Goal: Task Accomplishment & Management: Manage account settings

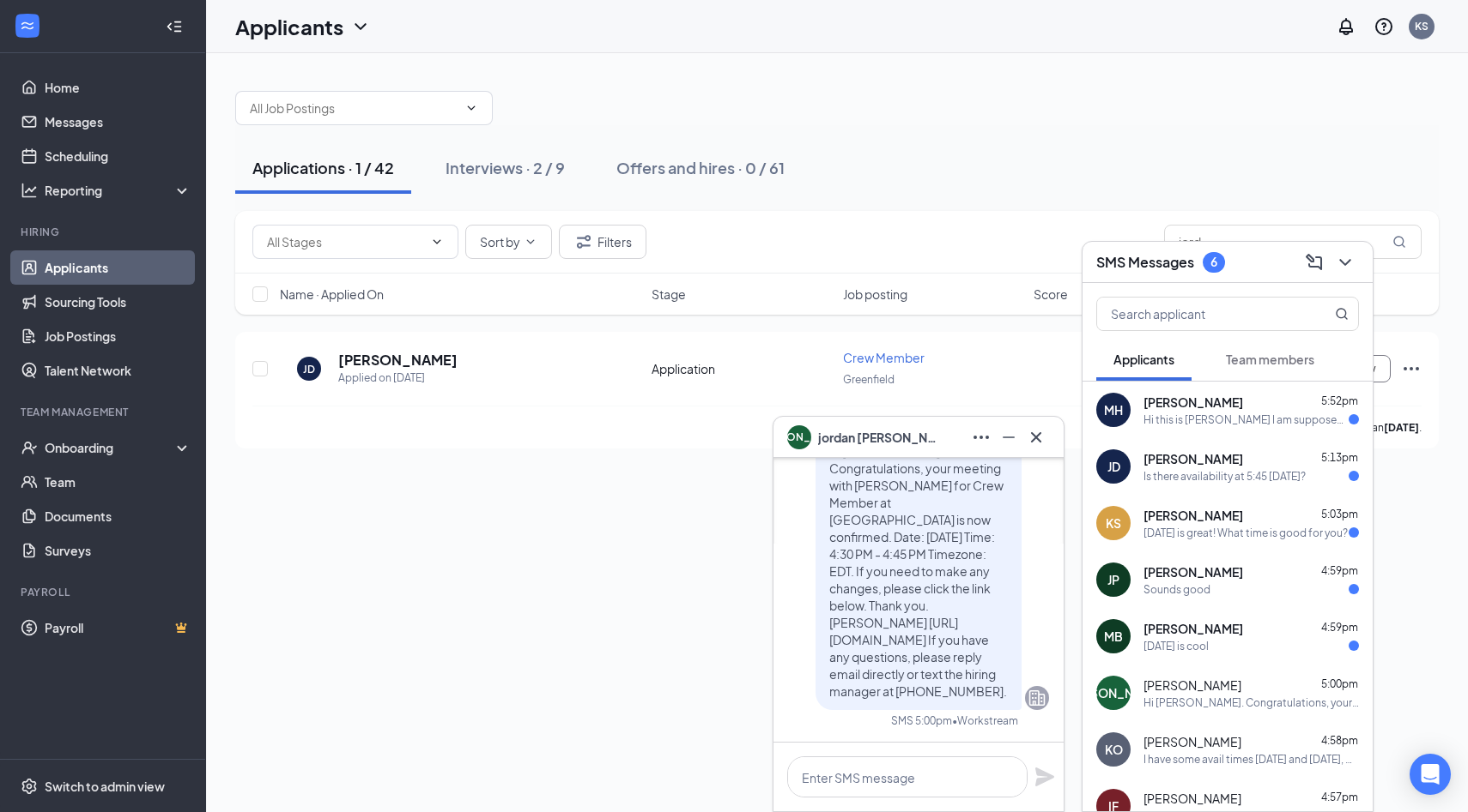
click at [1054, 455] on div "JA [PERSON_NAME]" at bounding box center [918, 438] width 290 height 42
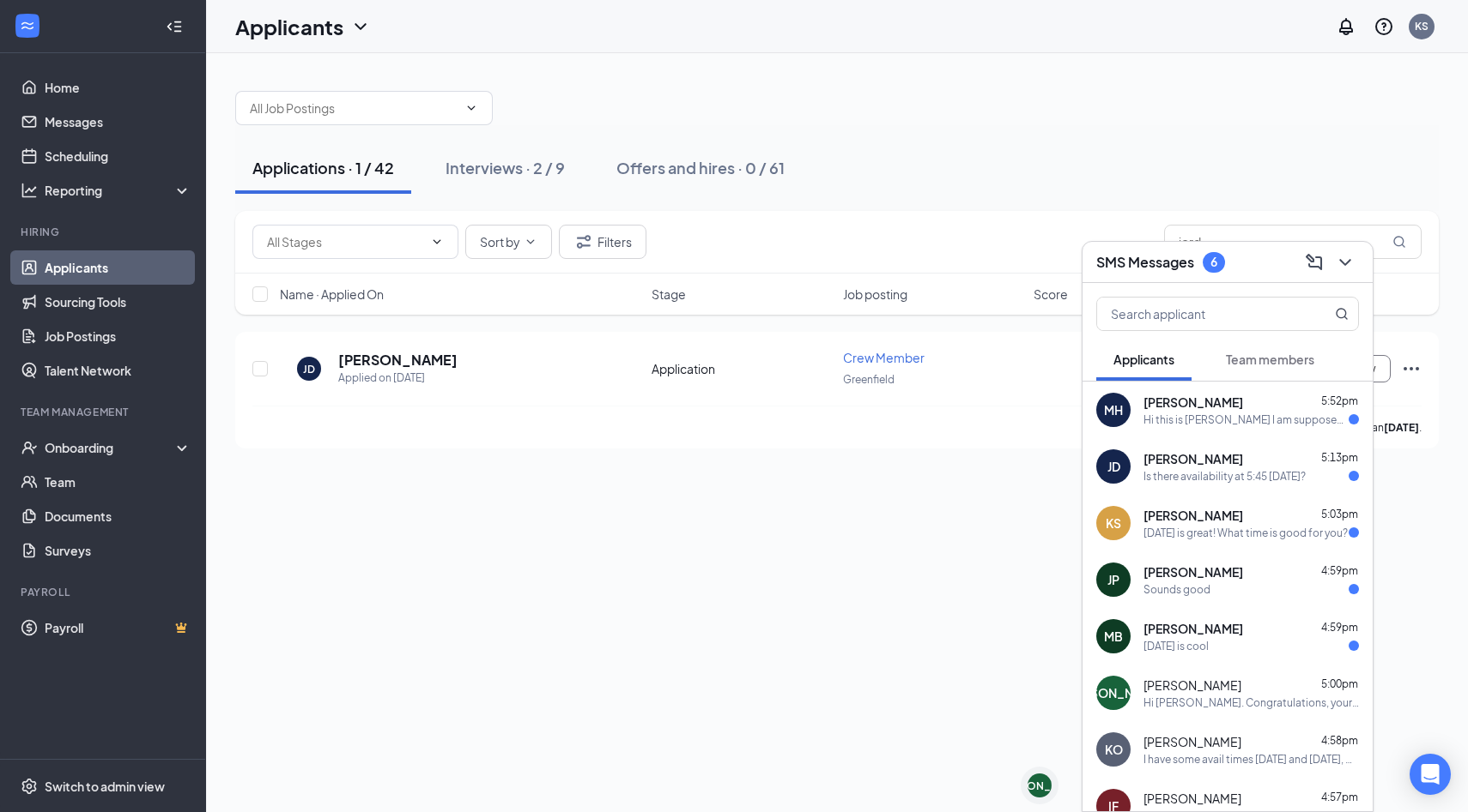
click at [1223, 476] on div "Is there availability at 5:45 [DATE]?" at bounding box center [1223, 476] width 162 height 15
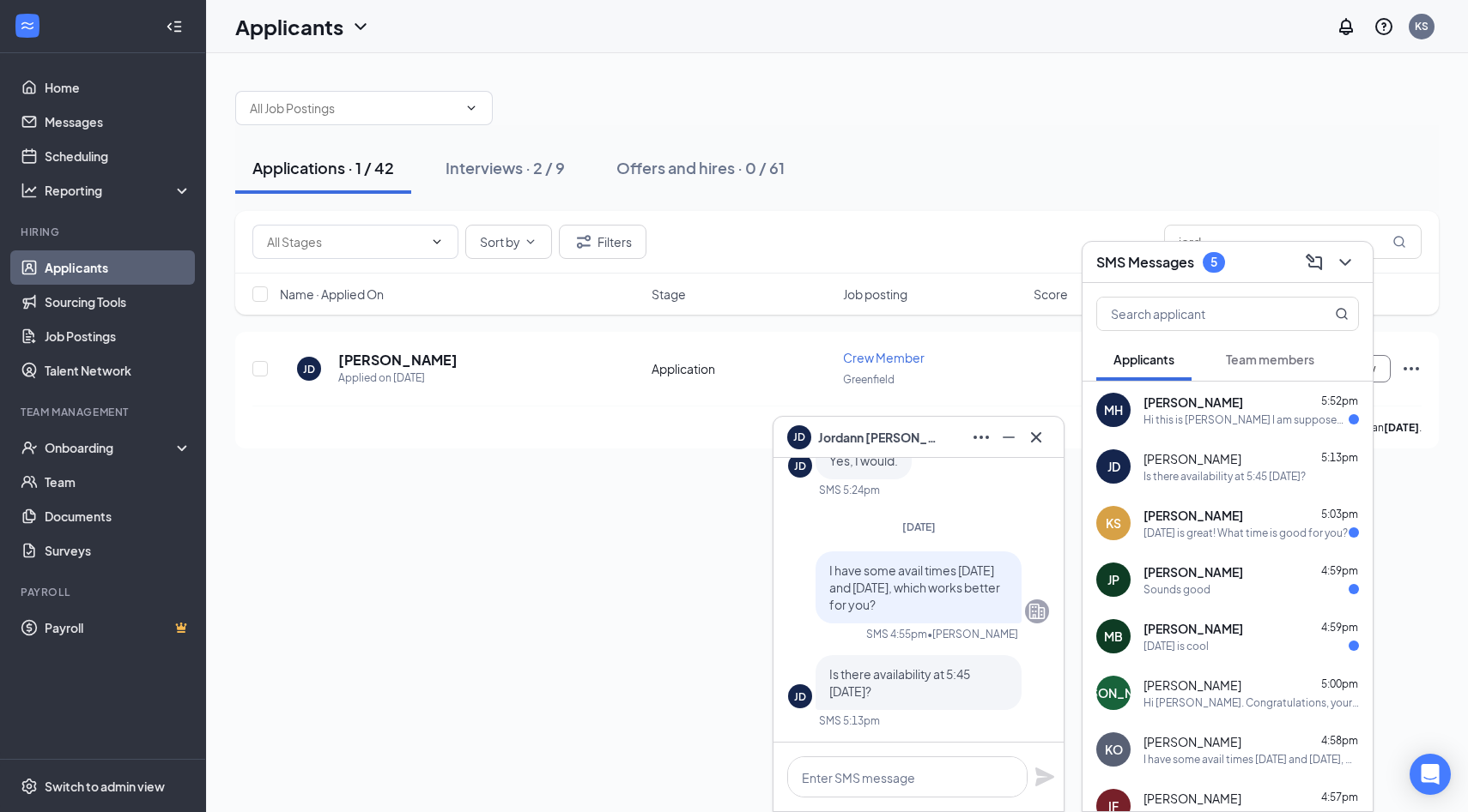
click at [1172, 464] on span "[PERSON_NAME]" at bounding box center [1191, 459] width 98 height 17
click at [907, 773] on textarea at bounding box center [907, 777] width 240 height 42
type textarea "There is"
click at [1044, 774] on icon "Plane" at bounding box center [1045, 777] width 19 height 19
click at [1033, 441] on icon "Cross" at bounding box center [1036, 438] width 21 height 21
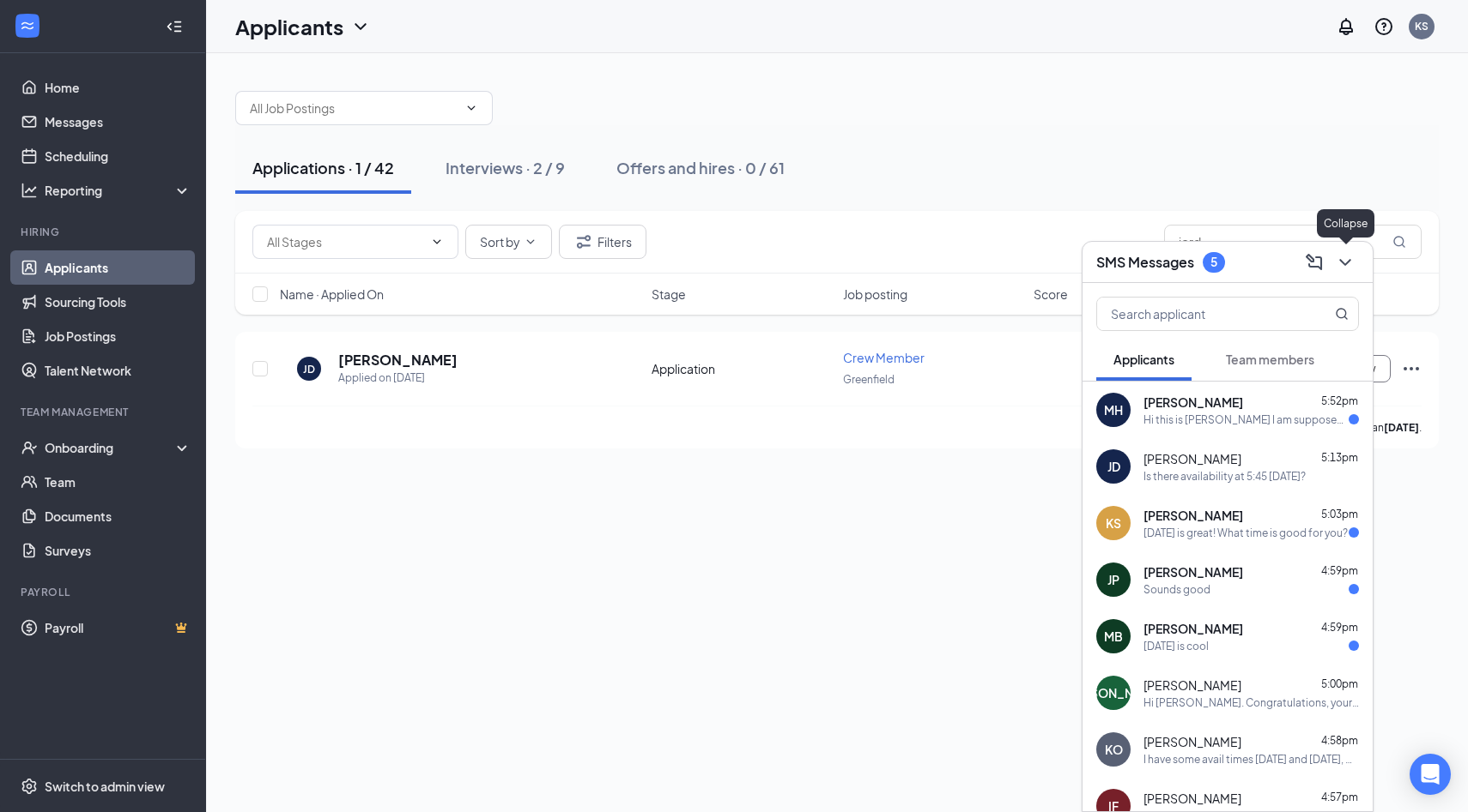
click at [1342, 260] on icon "ChevronDown" at bounding box center [1345, 263] width 21 height 21
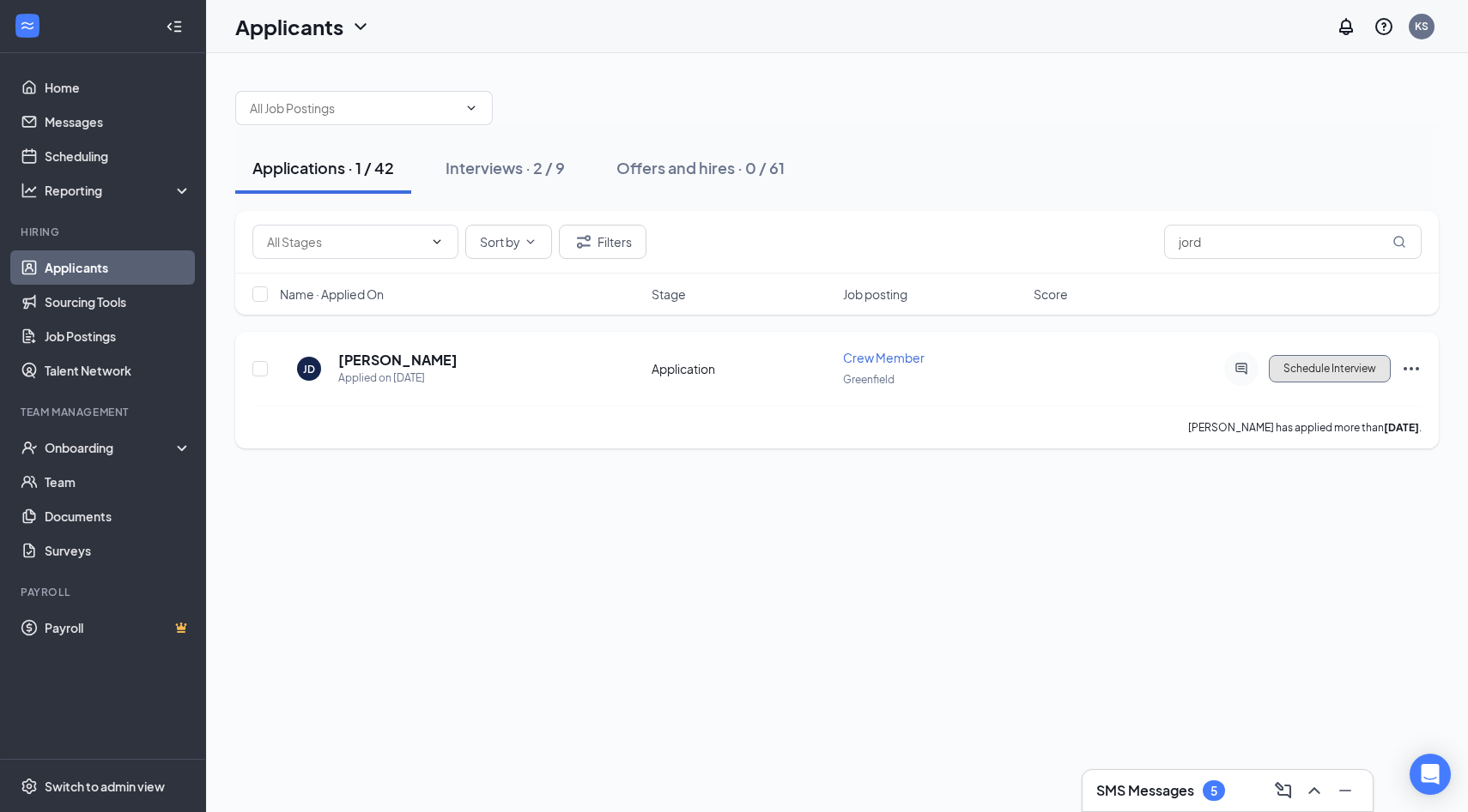
click at [1322, 366] on button "Schedule Interview" at bounding box center [1329, 369] width 122 height 28
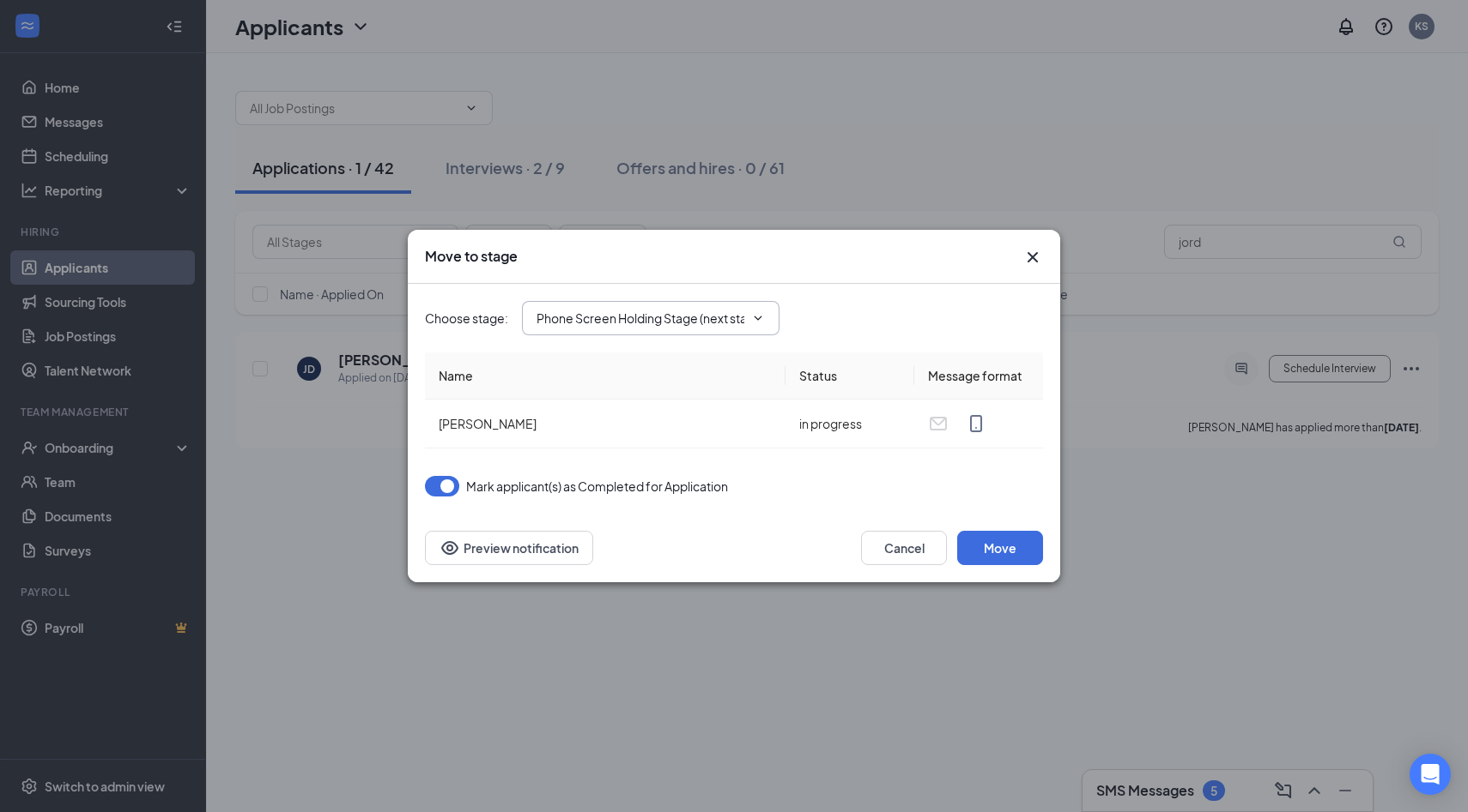
click at [753, 311] on icon "ChevronDown" at bounding box center [758, 318] width 14 height 14
click at [630, 393] on div "Onsite Interview" at bounding box center [596, 401] width 92 height 19
type input "Onsite Interview"
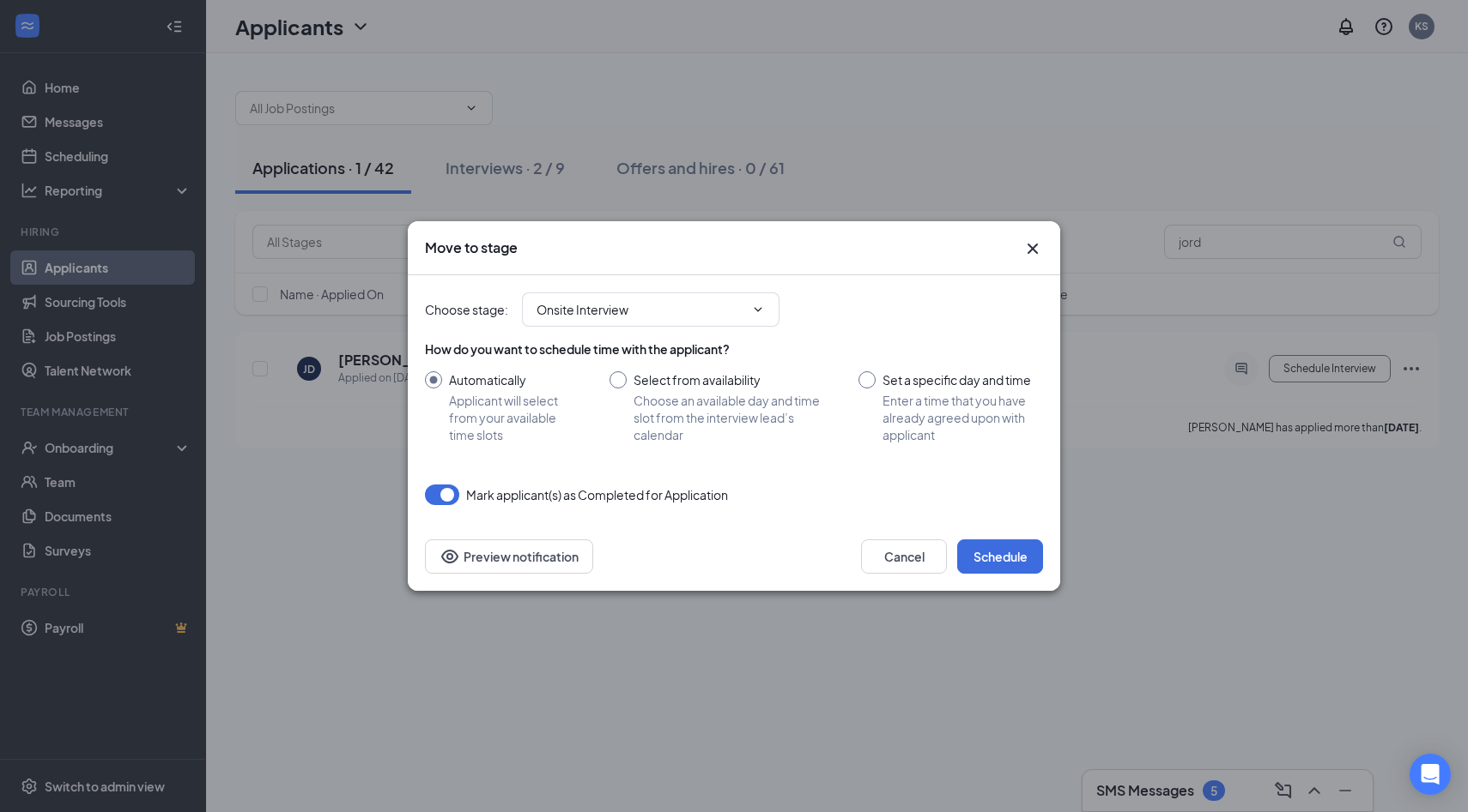
click at [871, 380] on input "Set a specific day and time Enter a time that you have already agreed upon with…" at bounding box center [950, 407] width 185 height 72
radio input "true"
radio input "false"
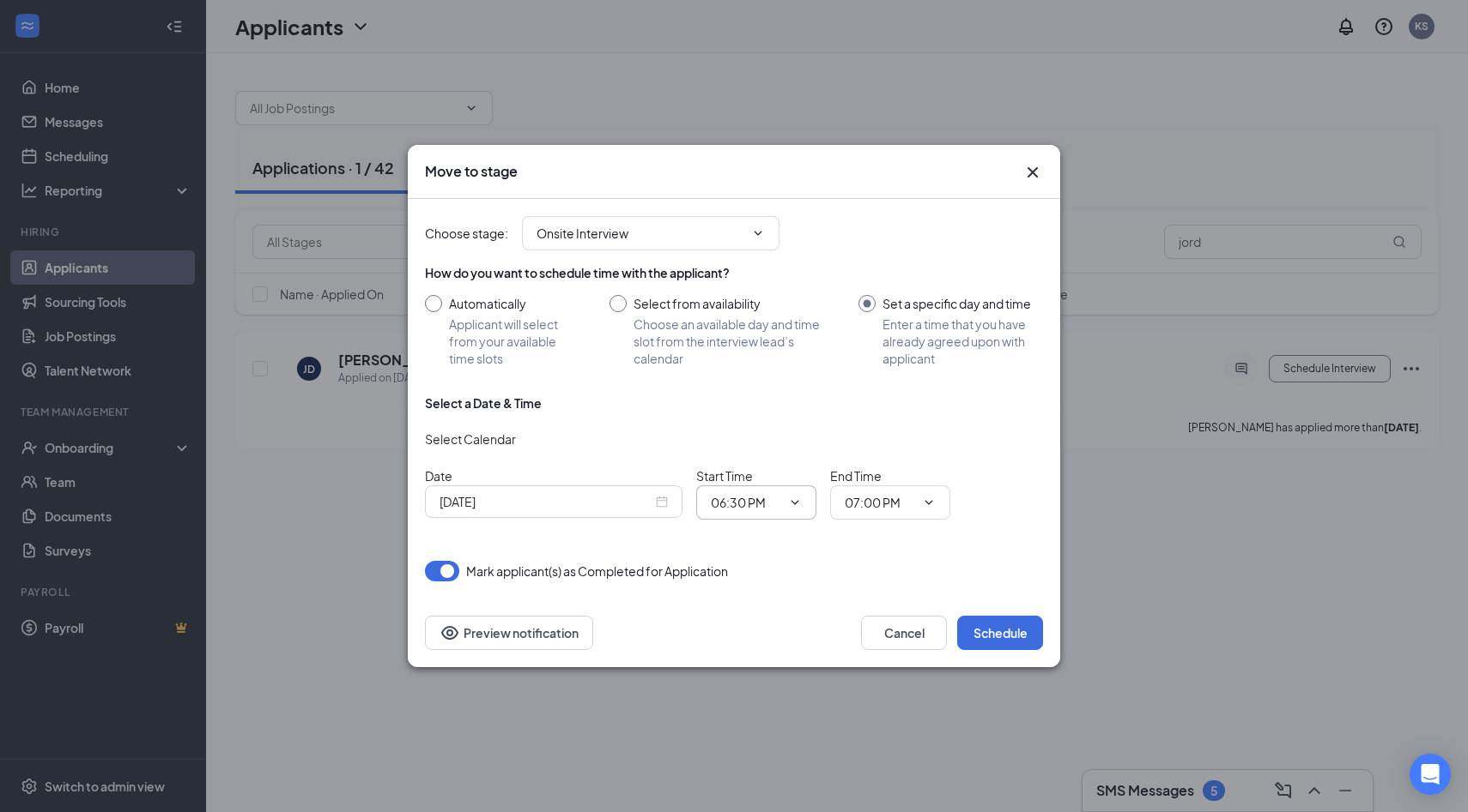
click at [789, 503] on icon "ChevronDown" at bounding box center [795, 503] width 14 height 14
click at [758, 359] on div "05:45 PM" at bounding box center [749, 360] width 50 height 19
type input "05:45 PM"
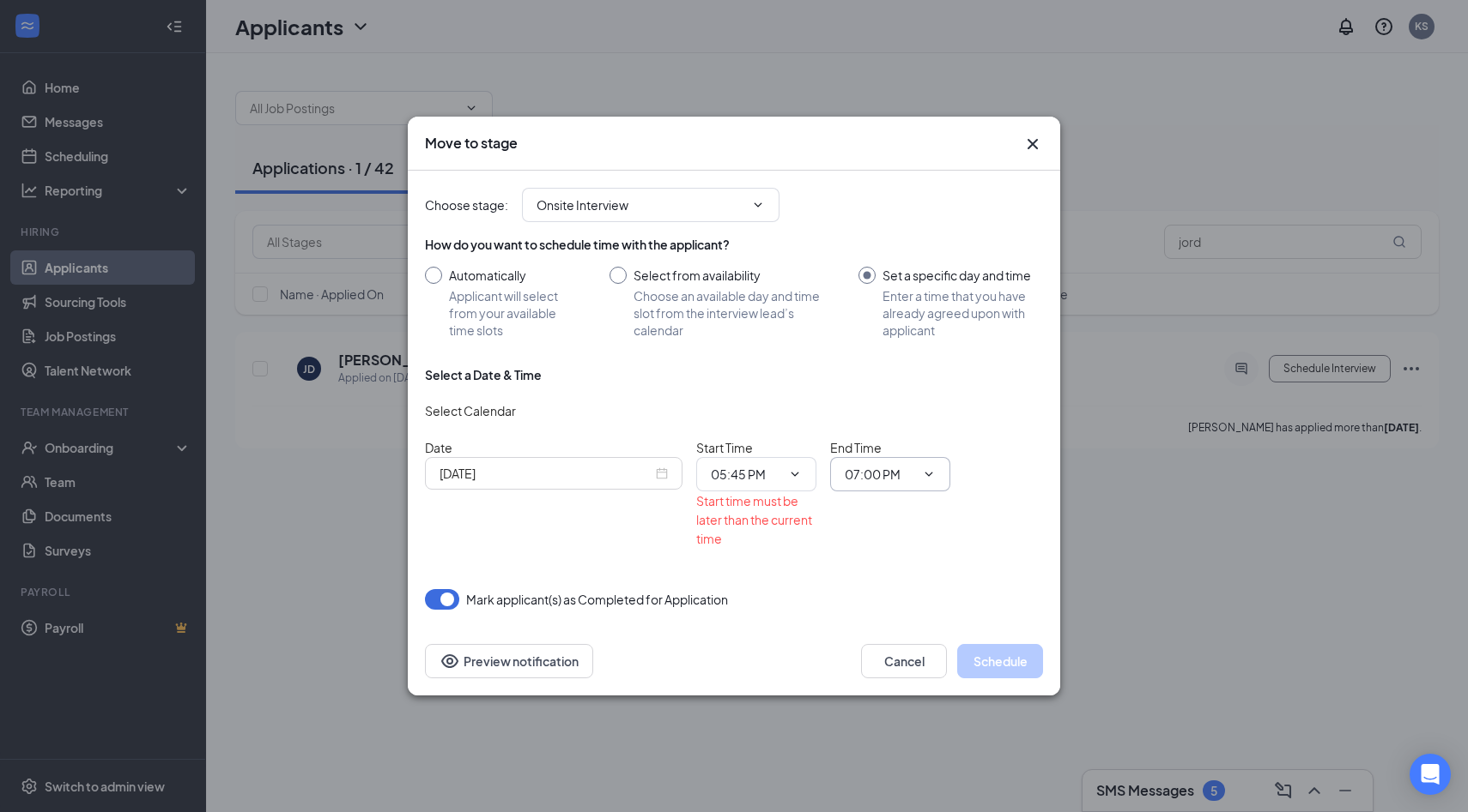
click at [919, 467] on span at bounding box center [927, 474] width 17 height 14
click at [932, 470] on icon "ChevronDown" at bounding box center [929, 474] width 14 height 14
click at [895, 268] on div "06:00 PM" at bounding box center [884, 264] width 50 height 19
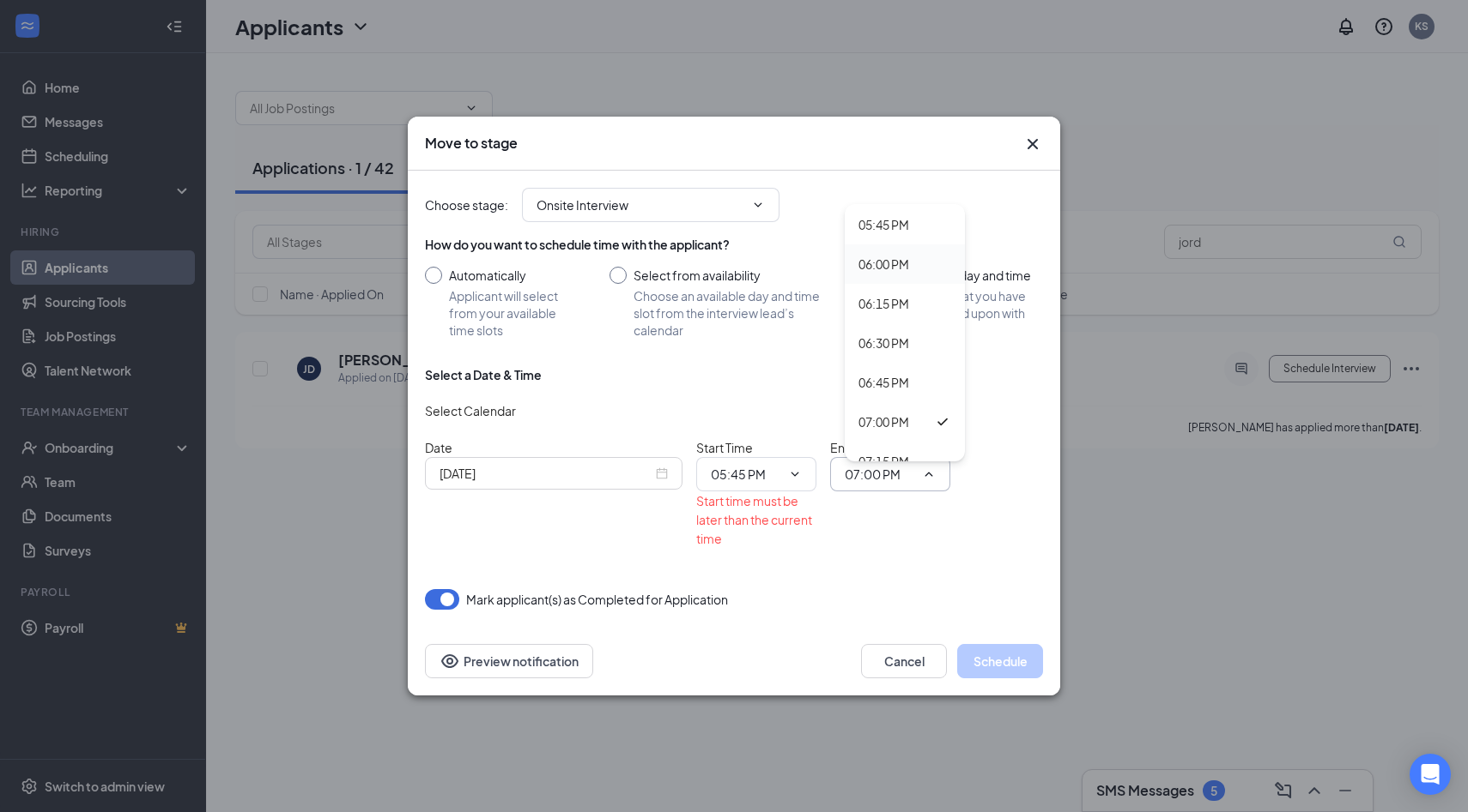
type input "06:00 PM"
click at [664, 474] on div "[DATE]" at bounding box center [553, 473] width 228 height 19
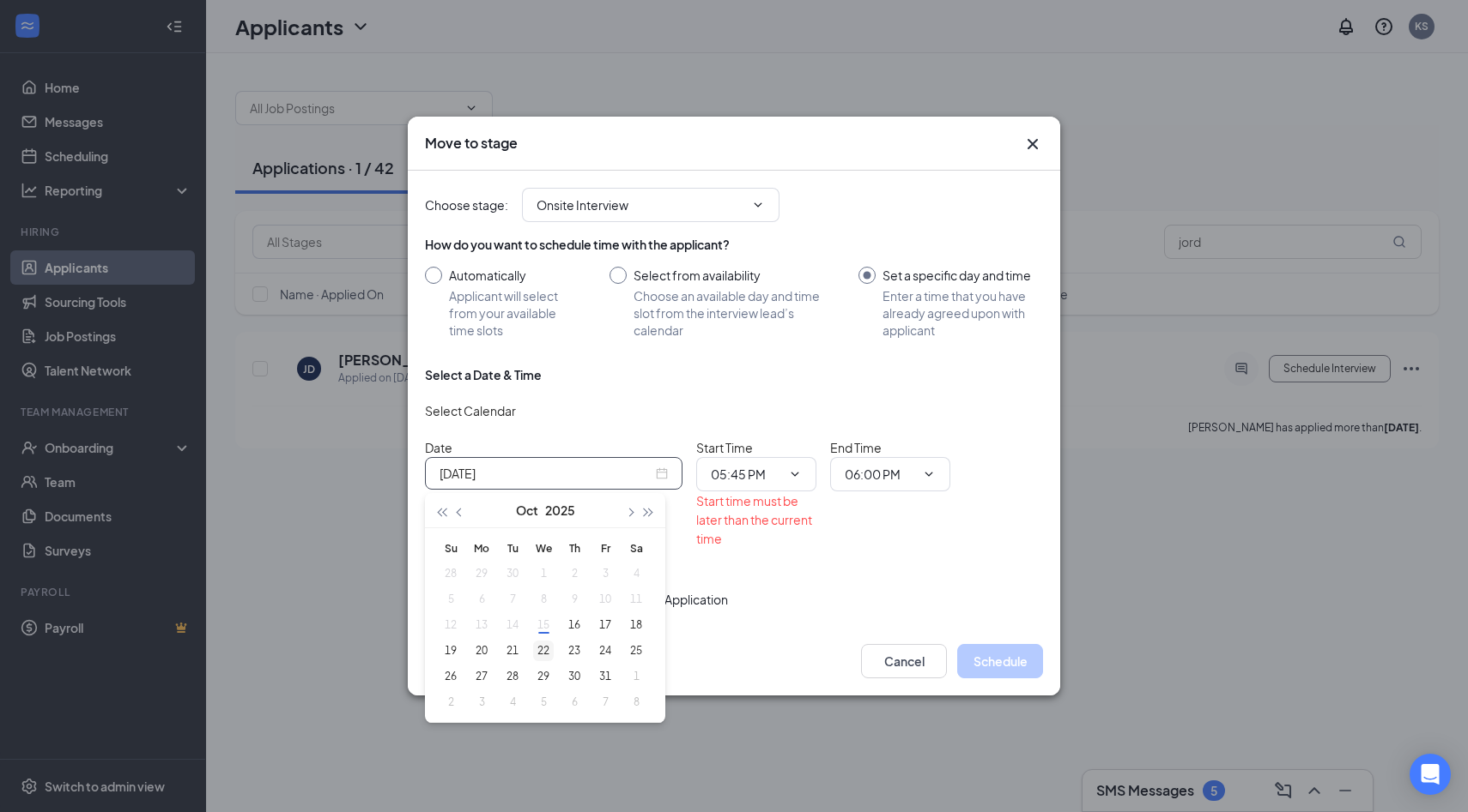
type input "[DATE]"
click at [545, 650] on div "22" at bounding box center [544, 651] width 21 height 21
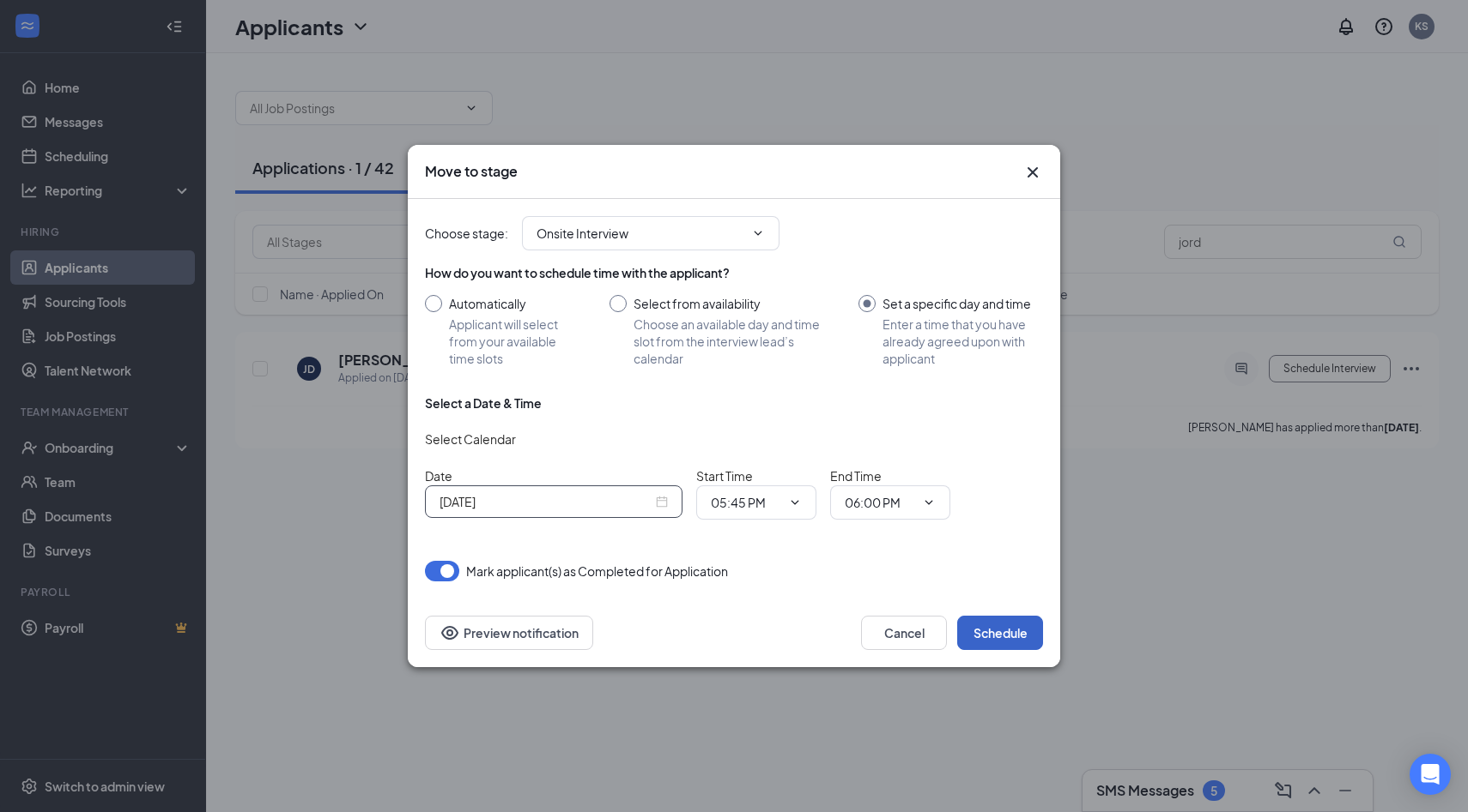
click at [993, 631] on button "Schedule" at bounding box center [1000, 633] width 86 height 35
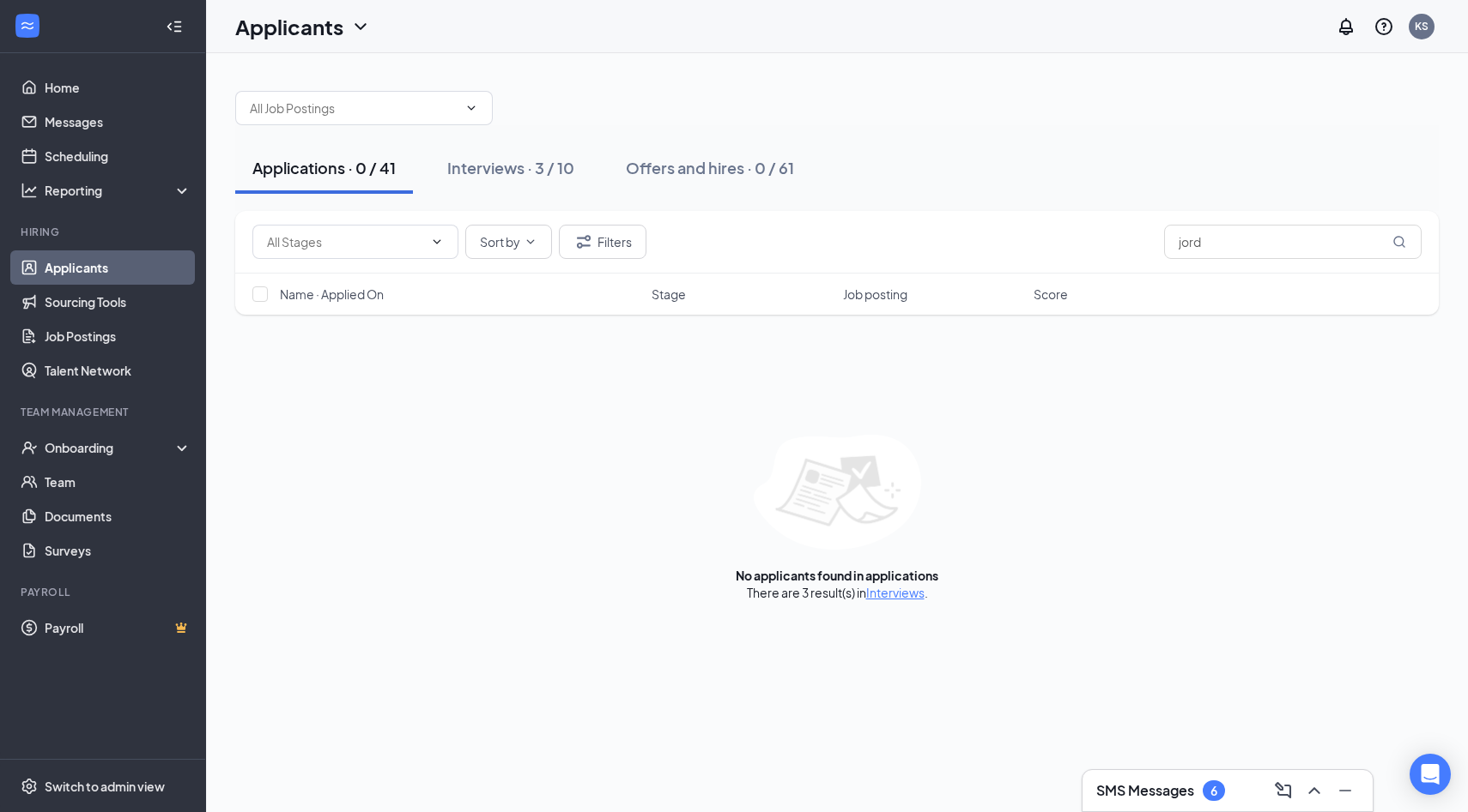
click at [1135, 781] on div "SMS Messages 6" at bounding box center [1160, 791] width 128 height 21
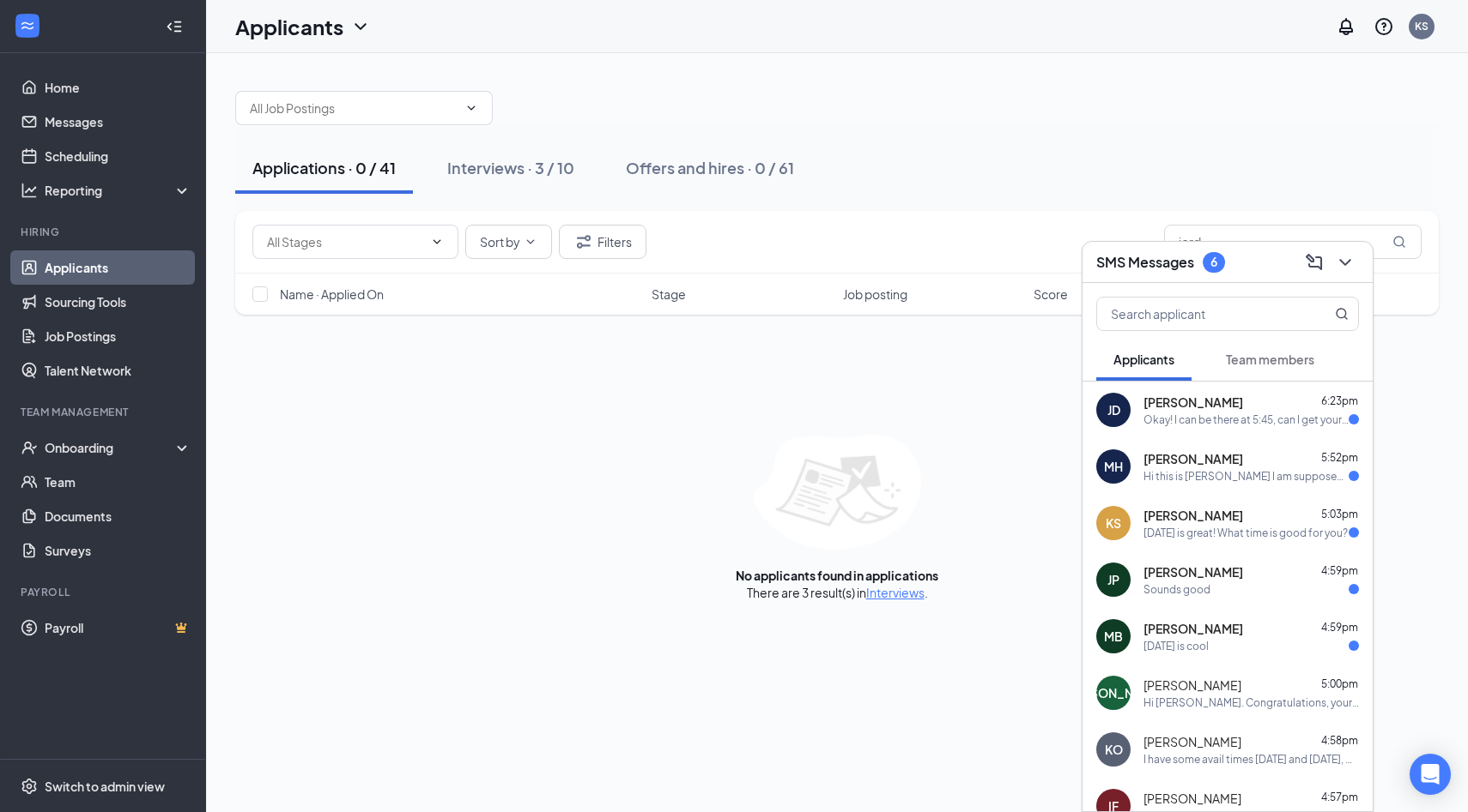
click at [1292, 481] on div "Hi this is [PERSON_NAME] I am supposed to come in for an interview at 7:30 toni…" at bounding box center [1245, 476] width 206 height 15
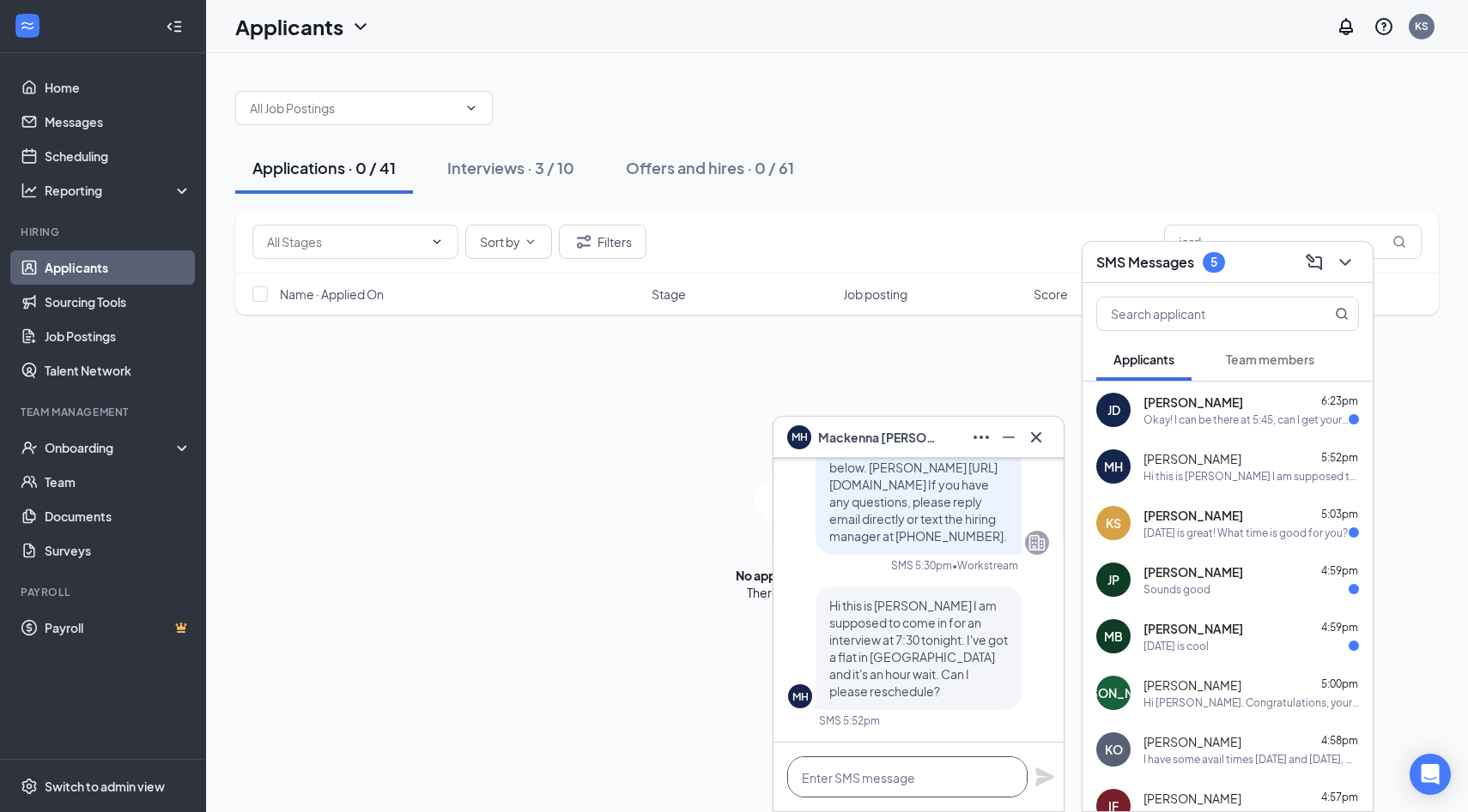
click at [939, 781] on textarea at bounding box center [907, 777] width 240 height 42
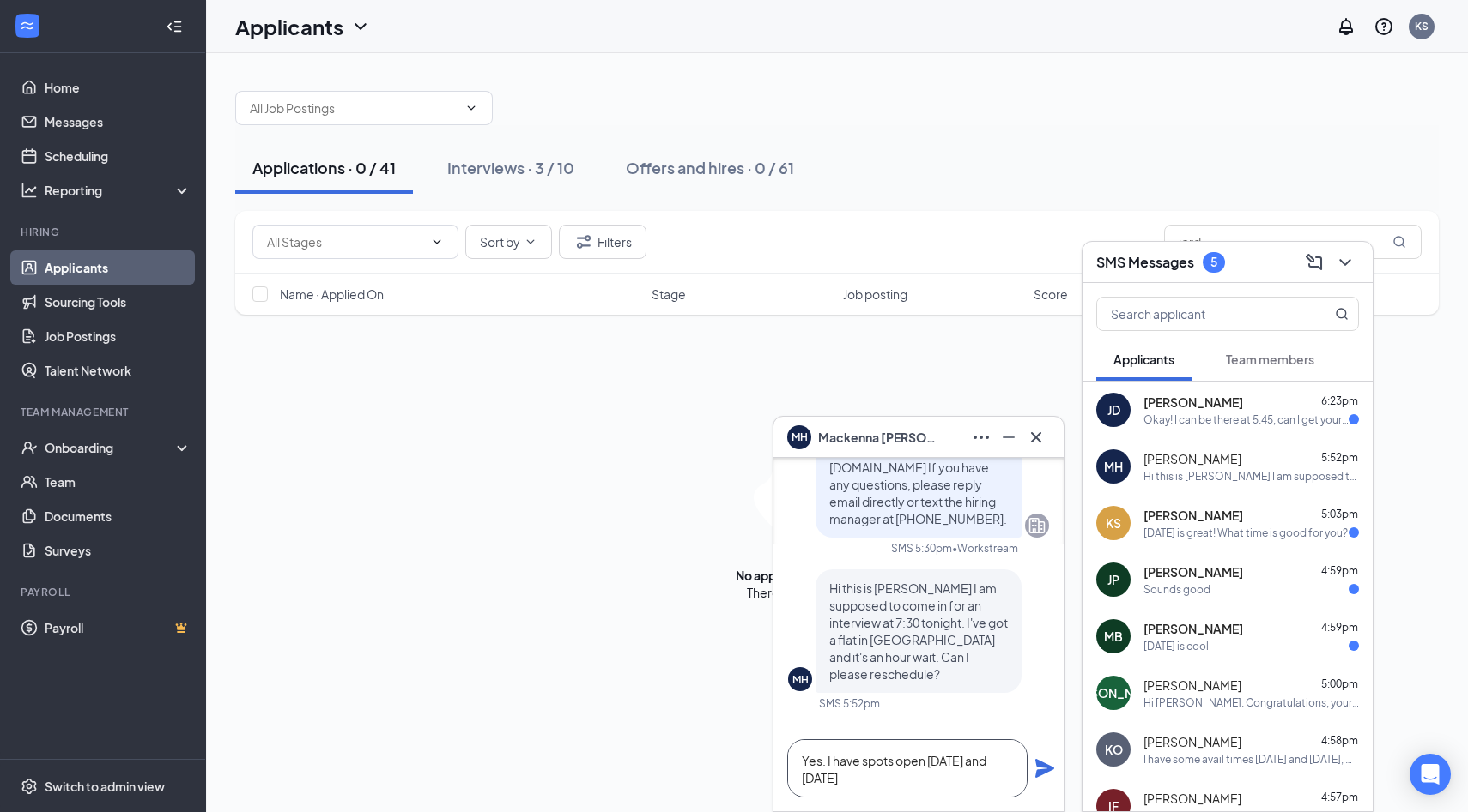
type textarea "Yes. I have spots open [DATE] and [DATE]"
click at [1037, 765] on icon "Plane" at bounding box center [1045, 769] width 19 height 19
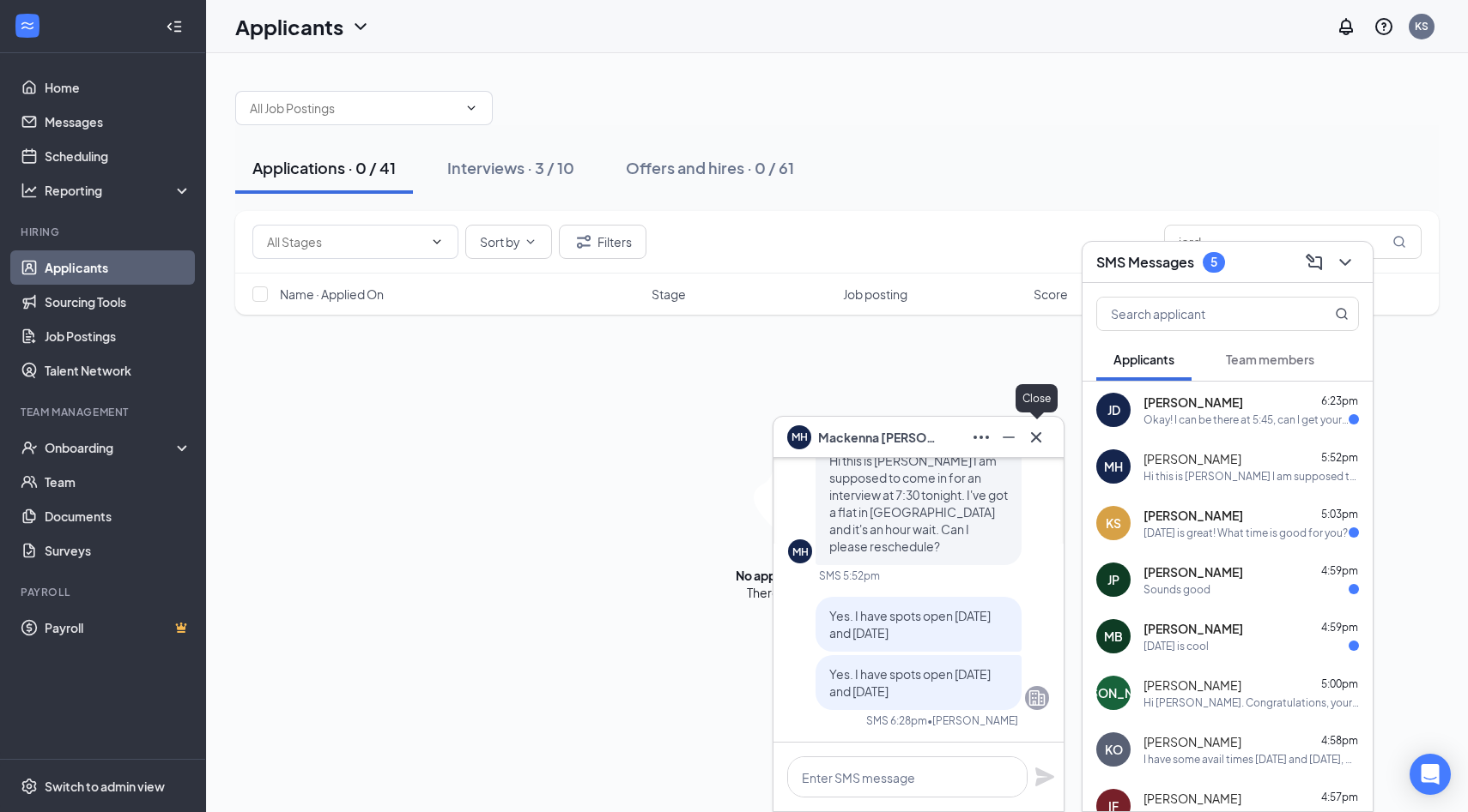
click at [1042, 438] on icon "Cross" at bounding box center [1036, 438] width 21 height 21
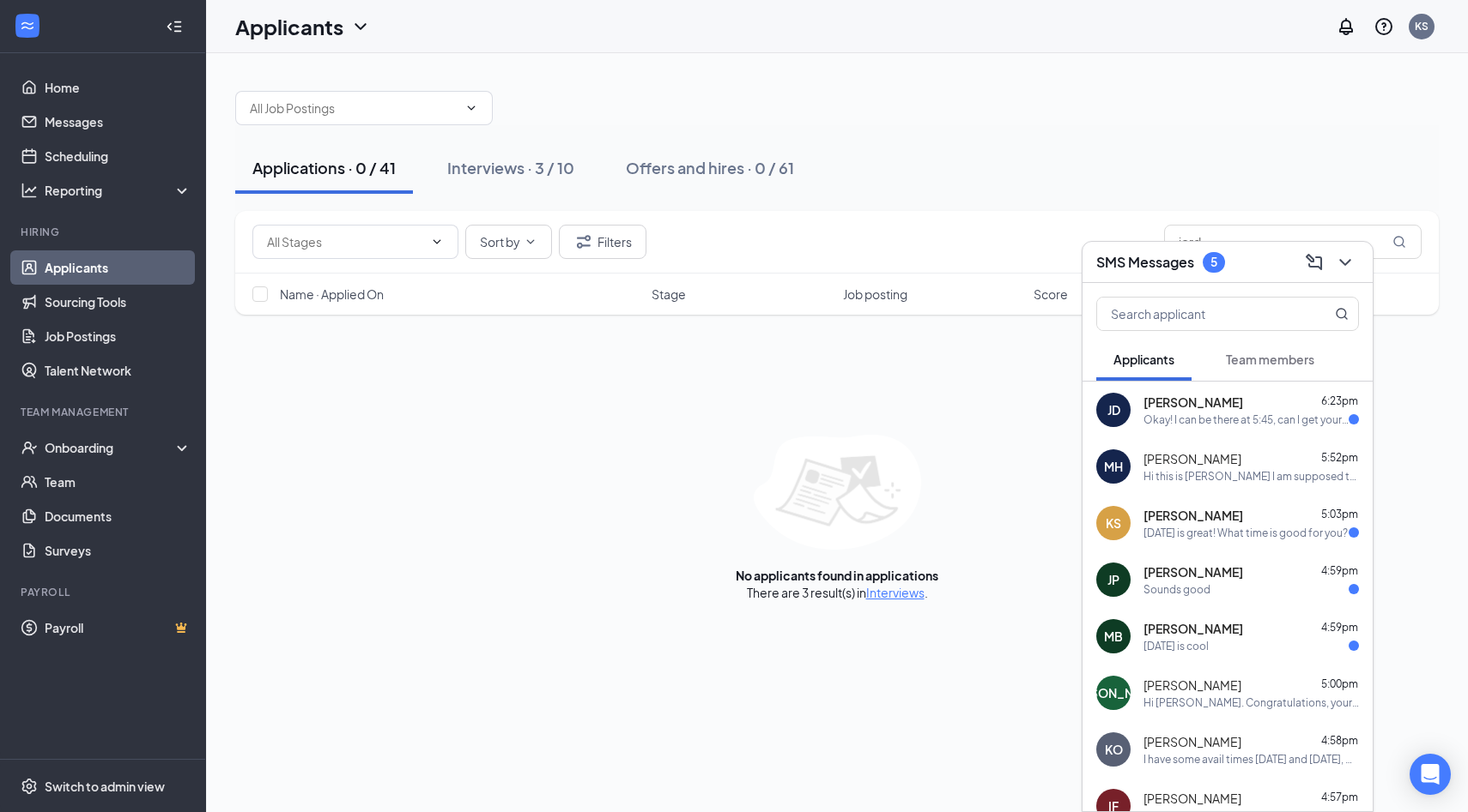
click at [1245, 650] on div "[DATE] is cool" at bounding box center [1250, 646] width 215 height 15
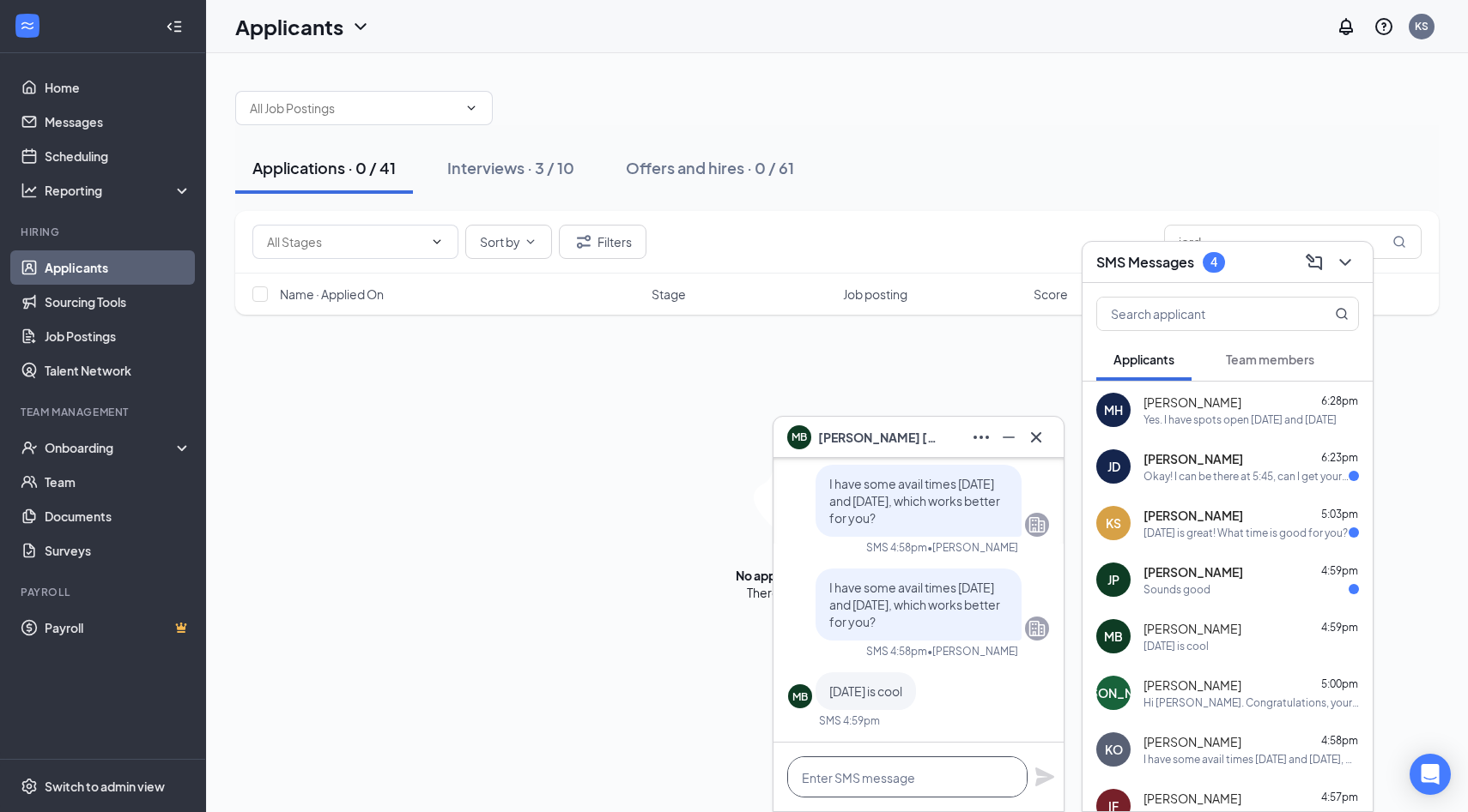
click at [928, 776] on textarea at bounding box center [907, 777] width 240 height 42
type textarea "I can do 530 pm if that works for you"
click at [1043, 780] on icon "Plane" at bounding box center [1045, 777] width 19 height 19
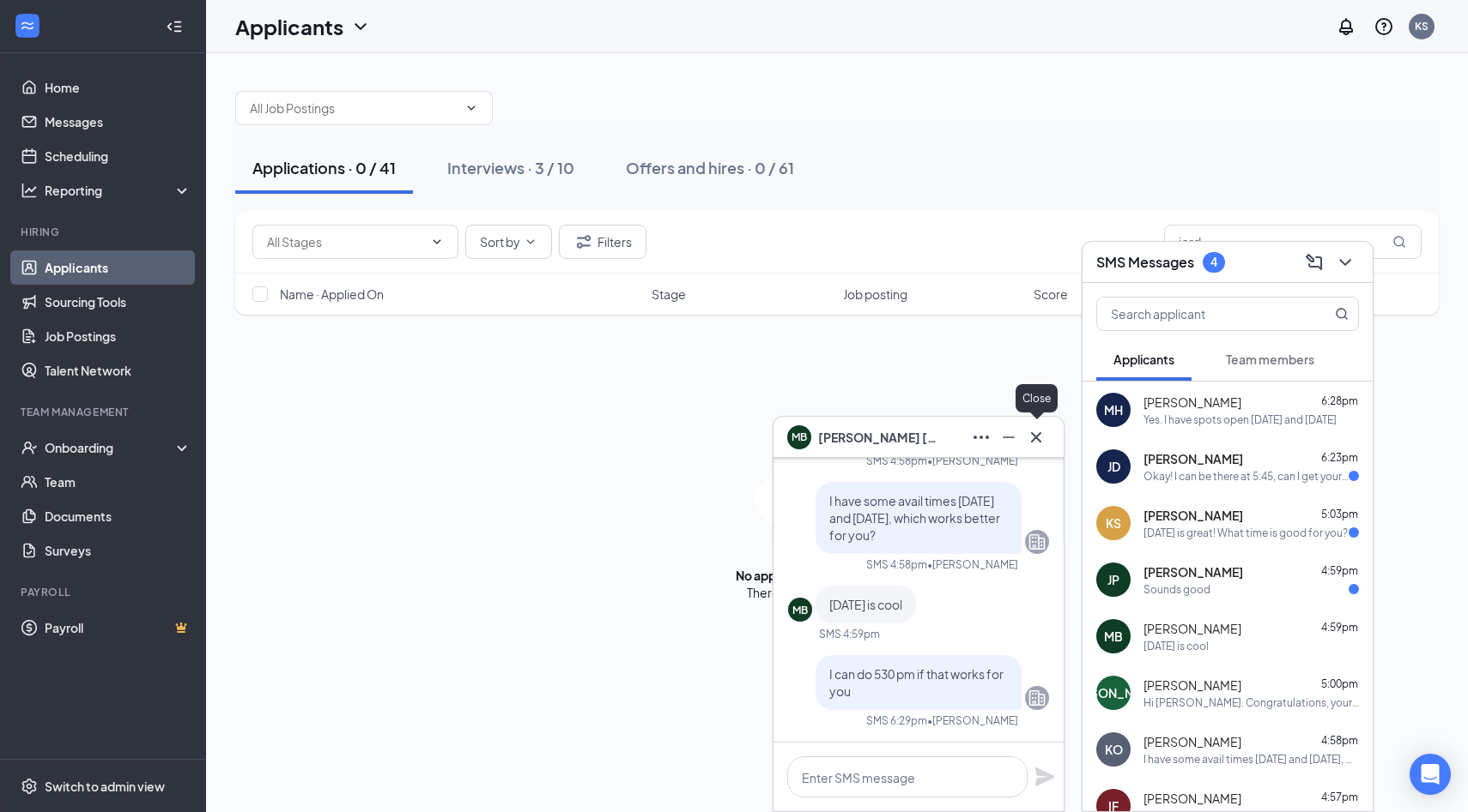
click at [1047, 434] on button at bounding box center [1036, 438] width 28 height 28
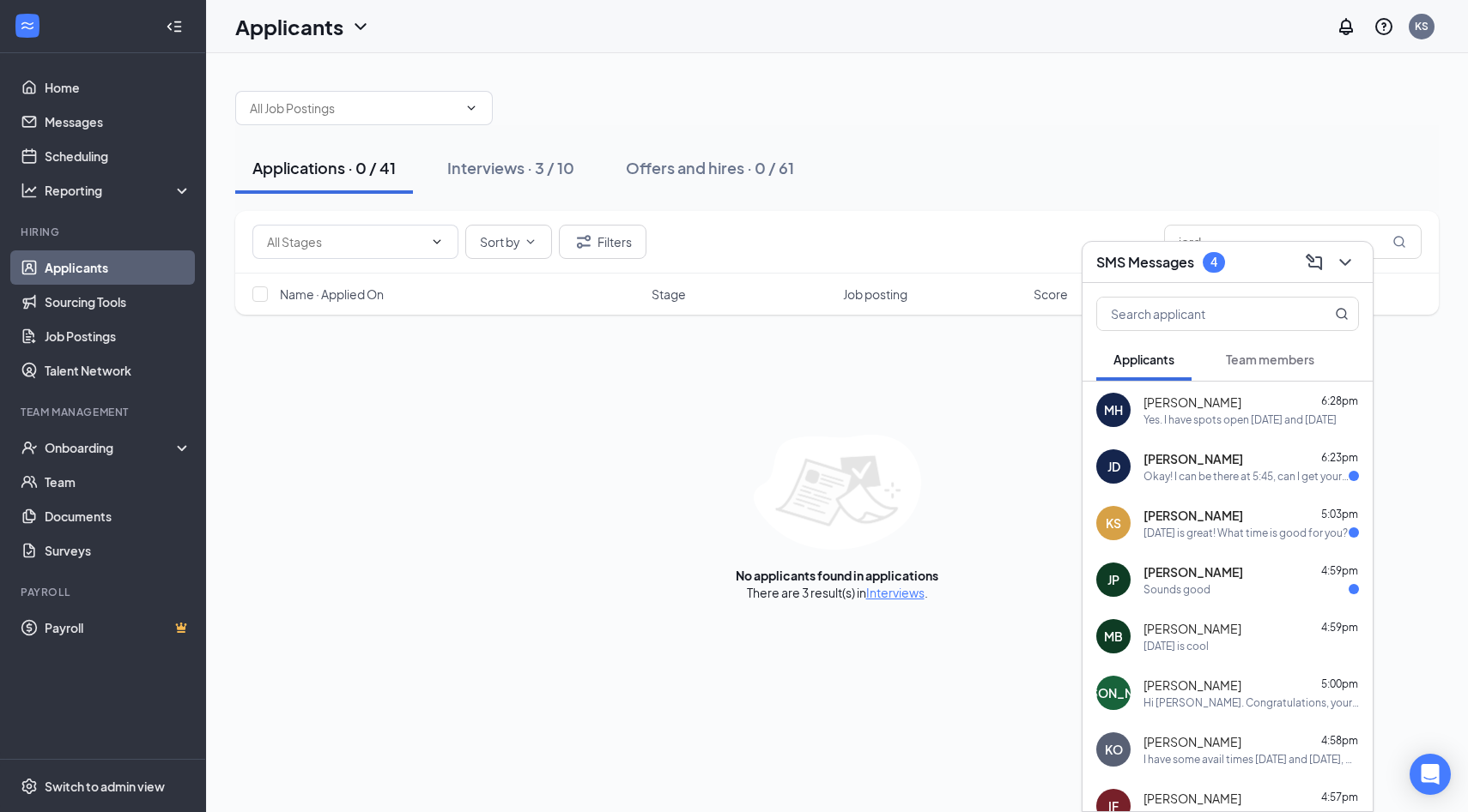
click at [1219, 473] on div "Okay! I can be there at 5:45, can I get your name please?" at bounding box center [1245, 476] width 206 height 15
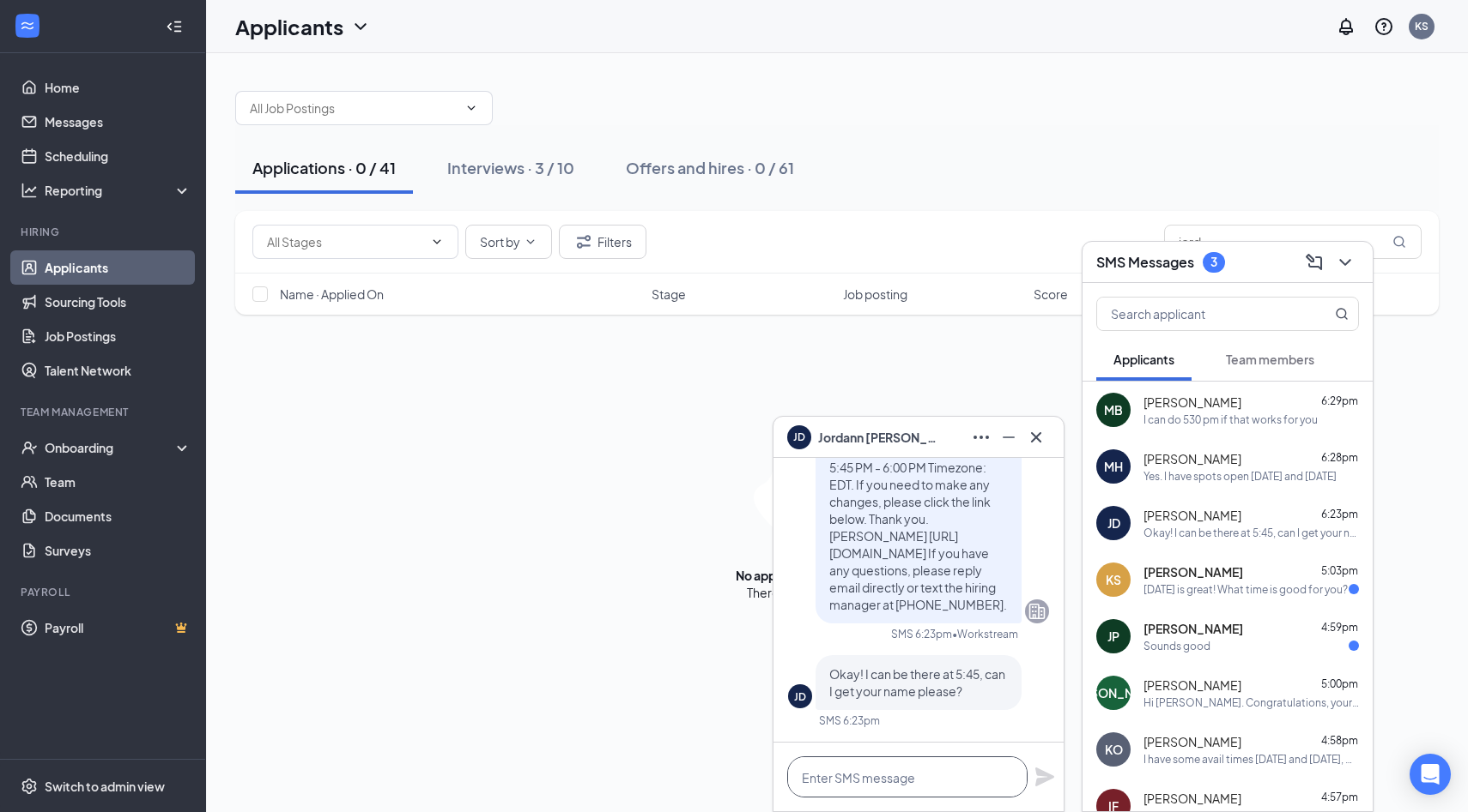
click at [902, 776] on textarea at bounding box center [907, 777] width 240 height 42
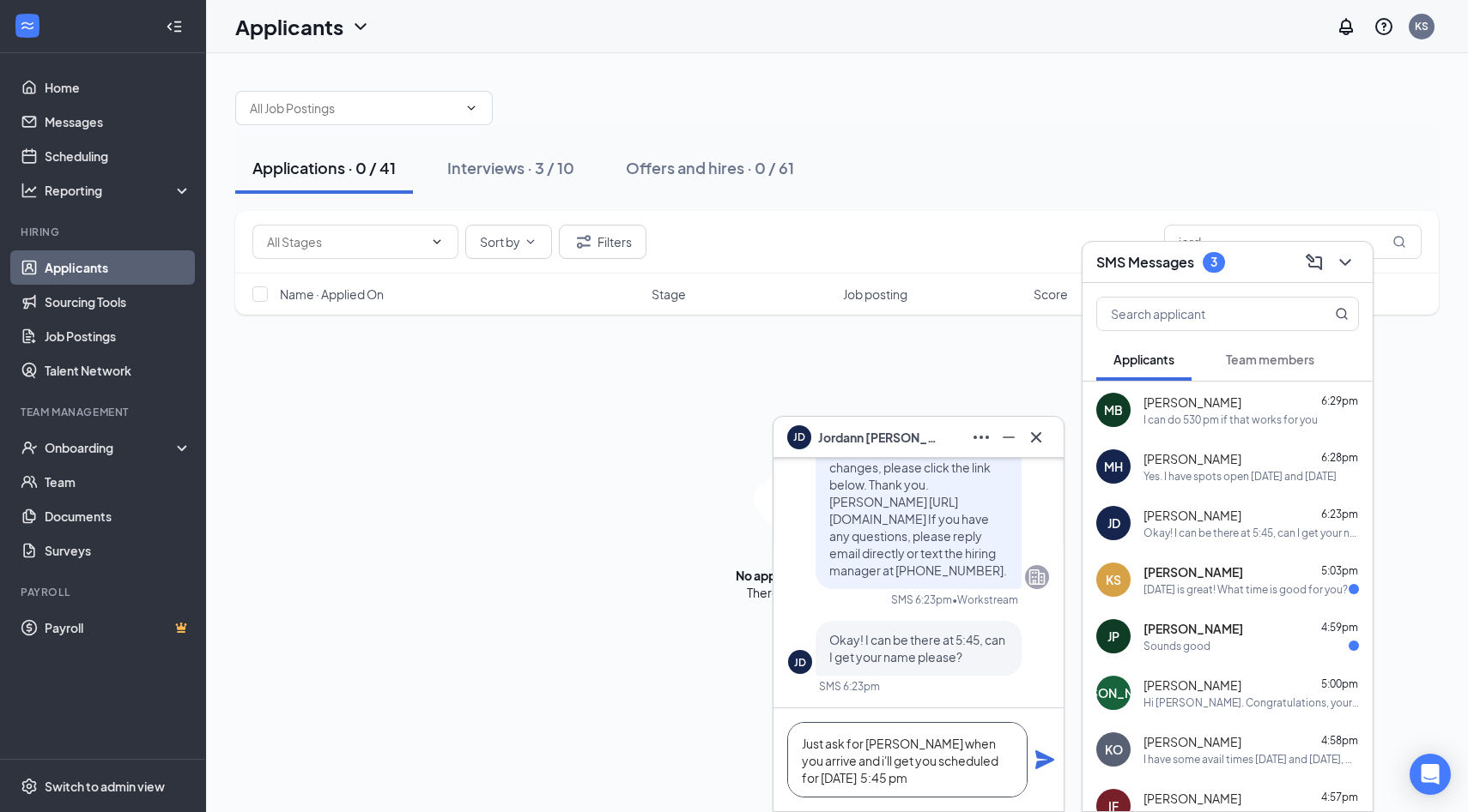
type textarea "Just ask for [PERSON_NAME] when you arrive and i'll get you scheduled for [DATE…"
click at [1051, 762] on icon "Plane" at bounding box center [1045, 760] width 19 height 19
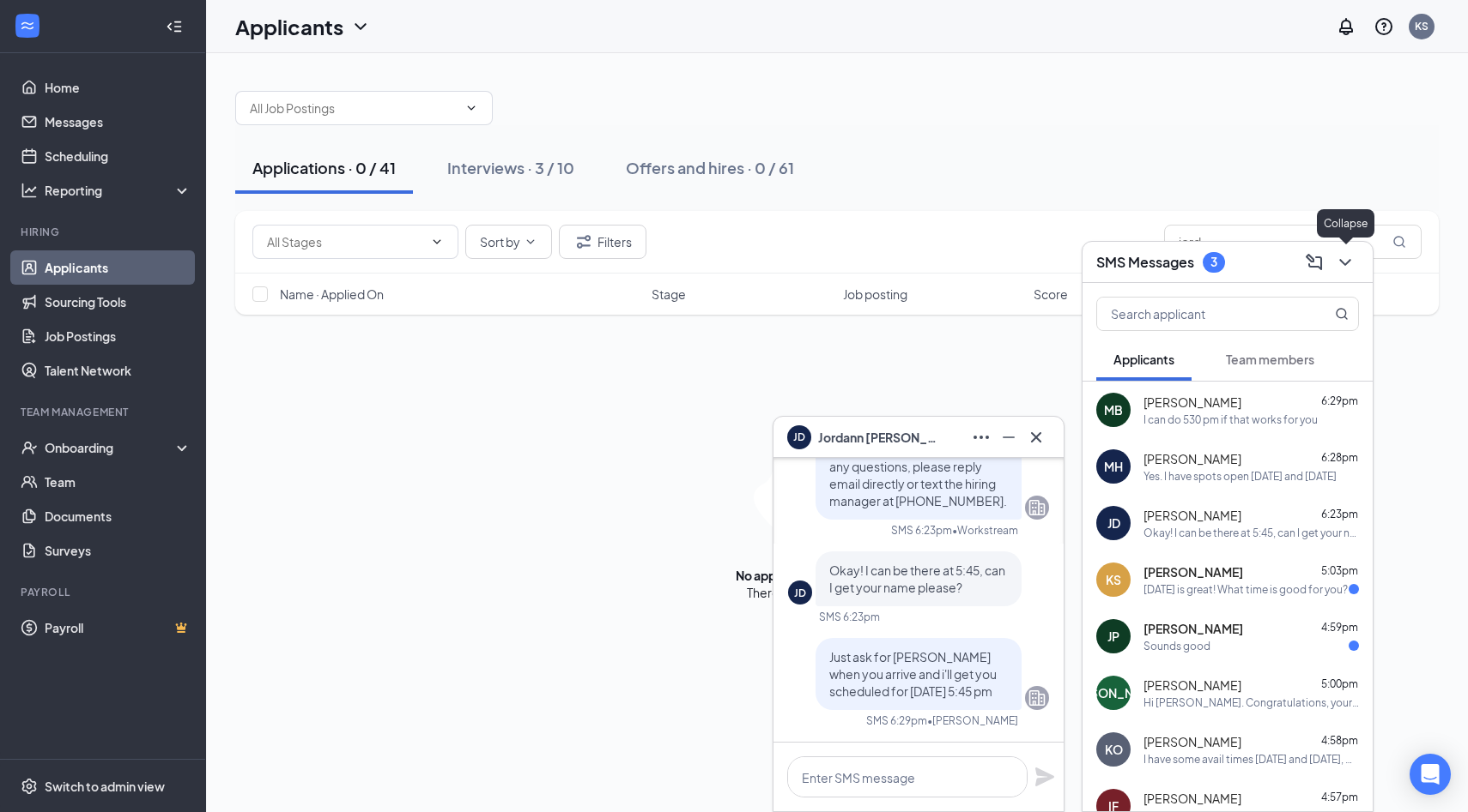
click at [1352, 263] on icon "ChevronDown" at bounding box center [1345, 263] width 21 height 21
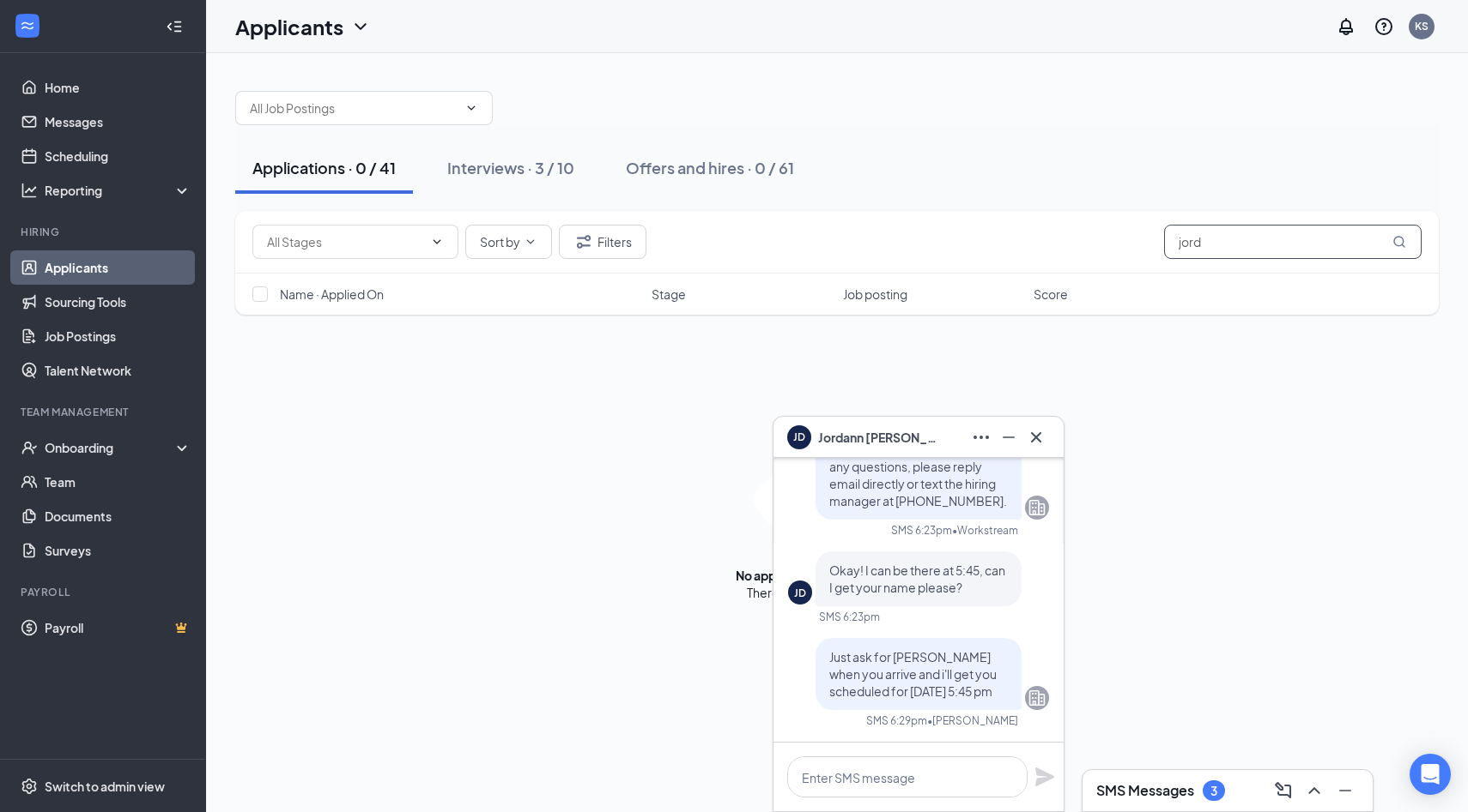
click at [1327, 242] on input "jord" at bounding box center [1292, 242] width 258 height 35
type input "jordan"
click at [1030, 452] on div "[PERSON_NAME] [PERSON_NAME]" at bounding box center [918, 438] width 290 height 42
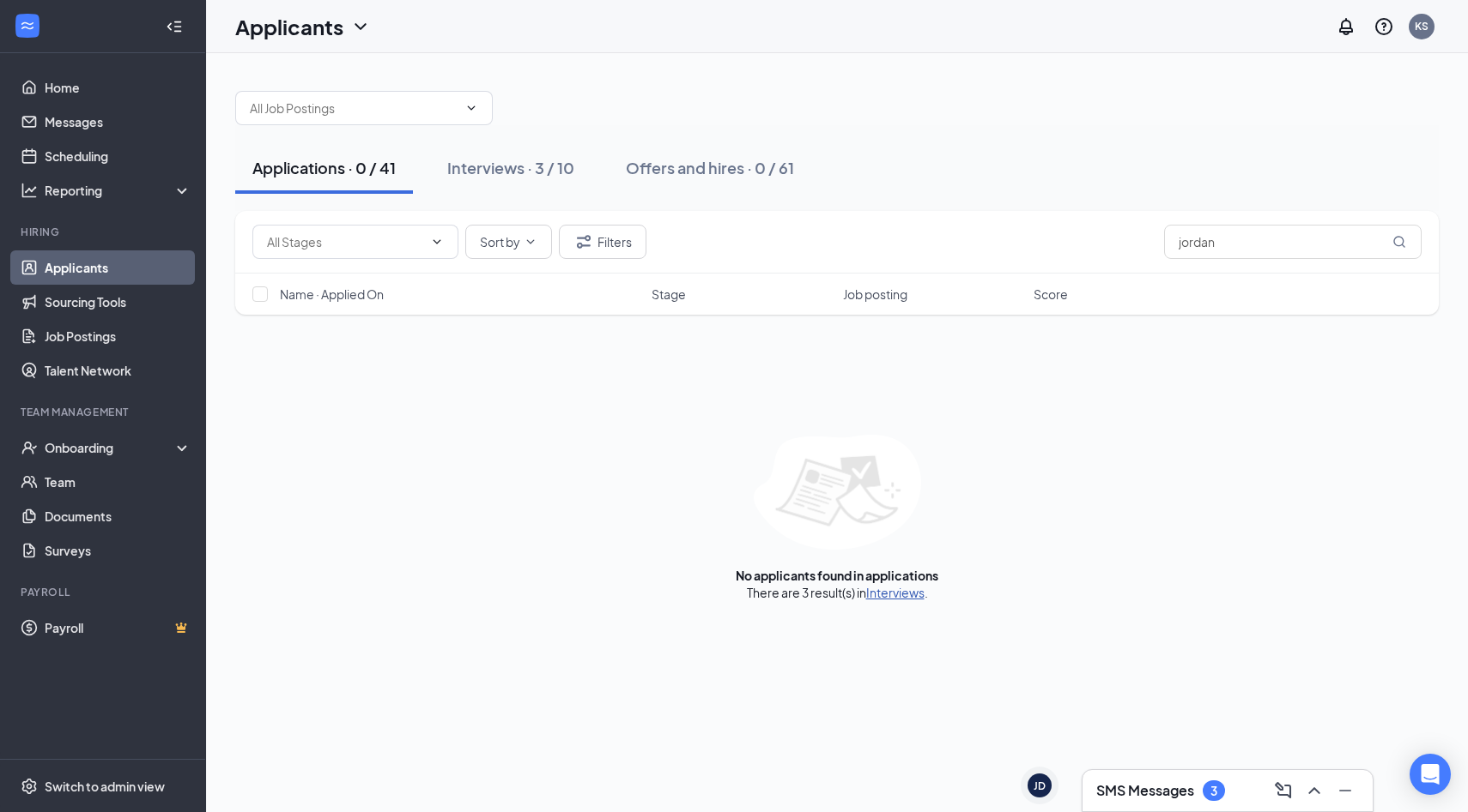
click at [888, 590] on link "Interviews" at bounding box center [895, 593] width 58 height 16
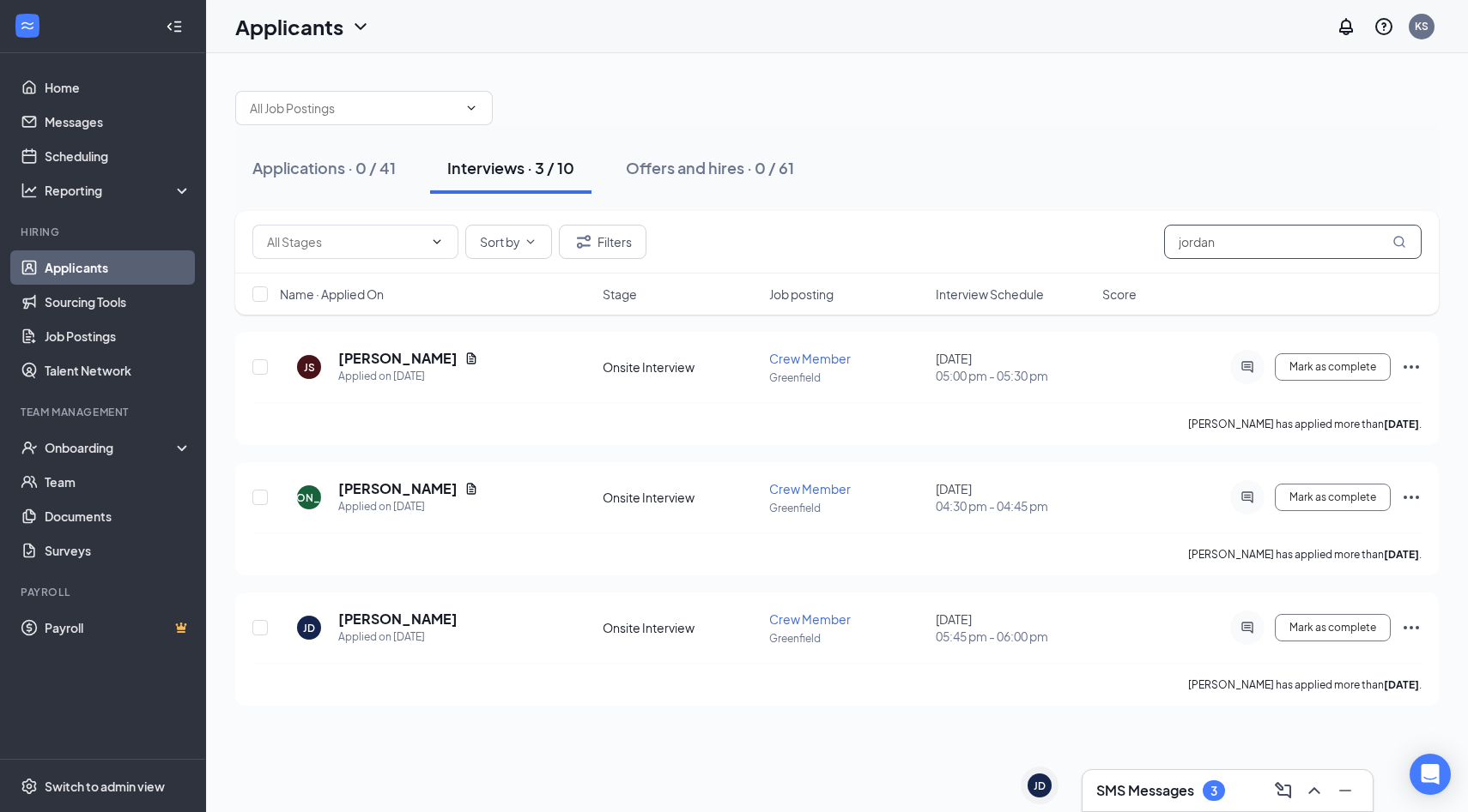
click at [1255, 246] on input "jordan" at bounding box center [1292, 242] width 258 height 35
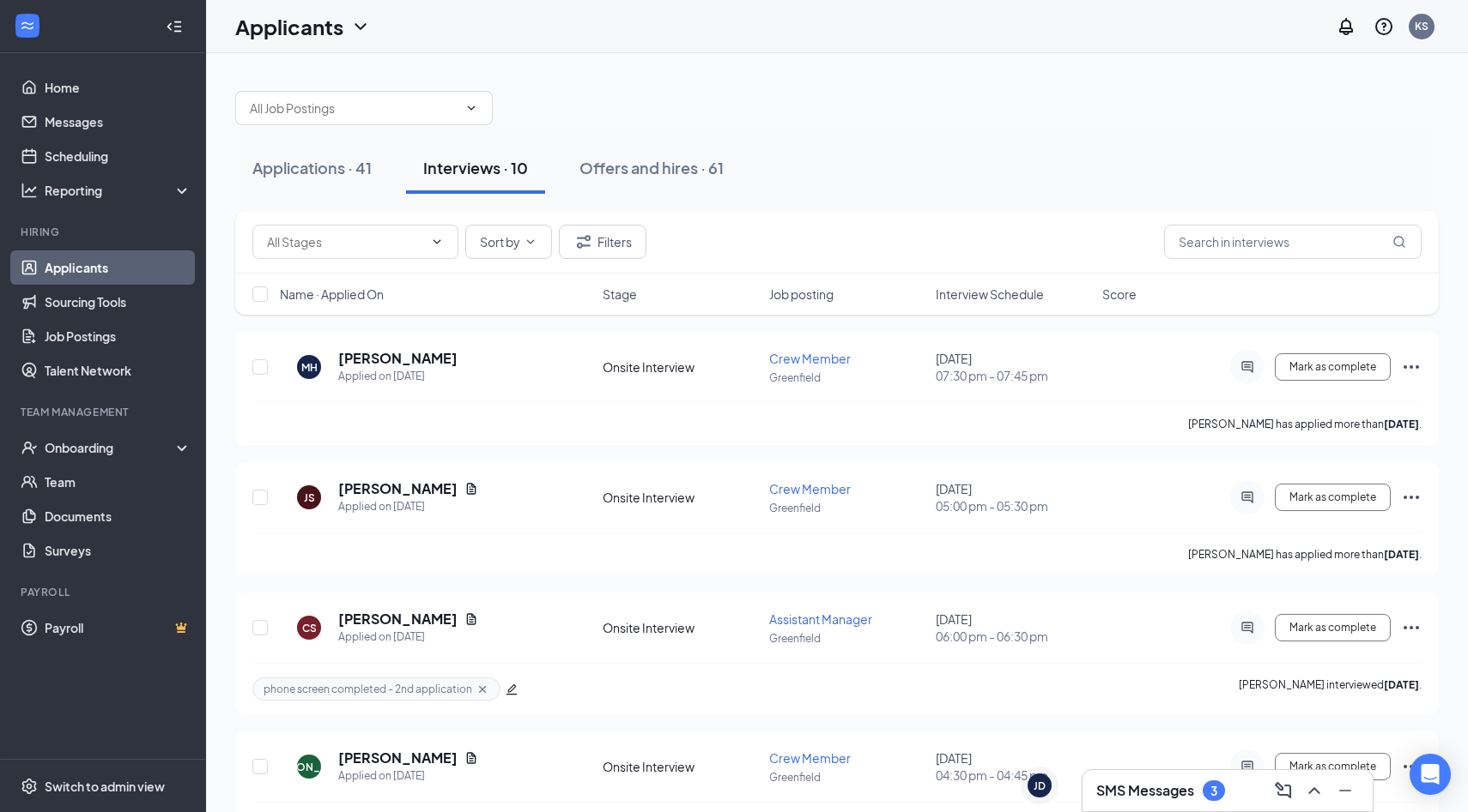
click at [1181, 796] on h3 "SMS Messages" at bounding box center [1145, 791] width 98 height 19
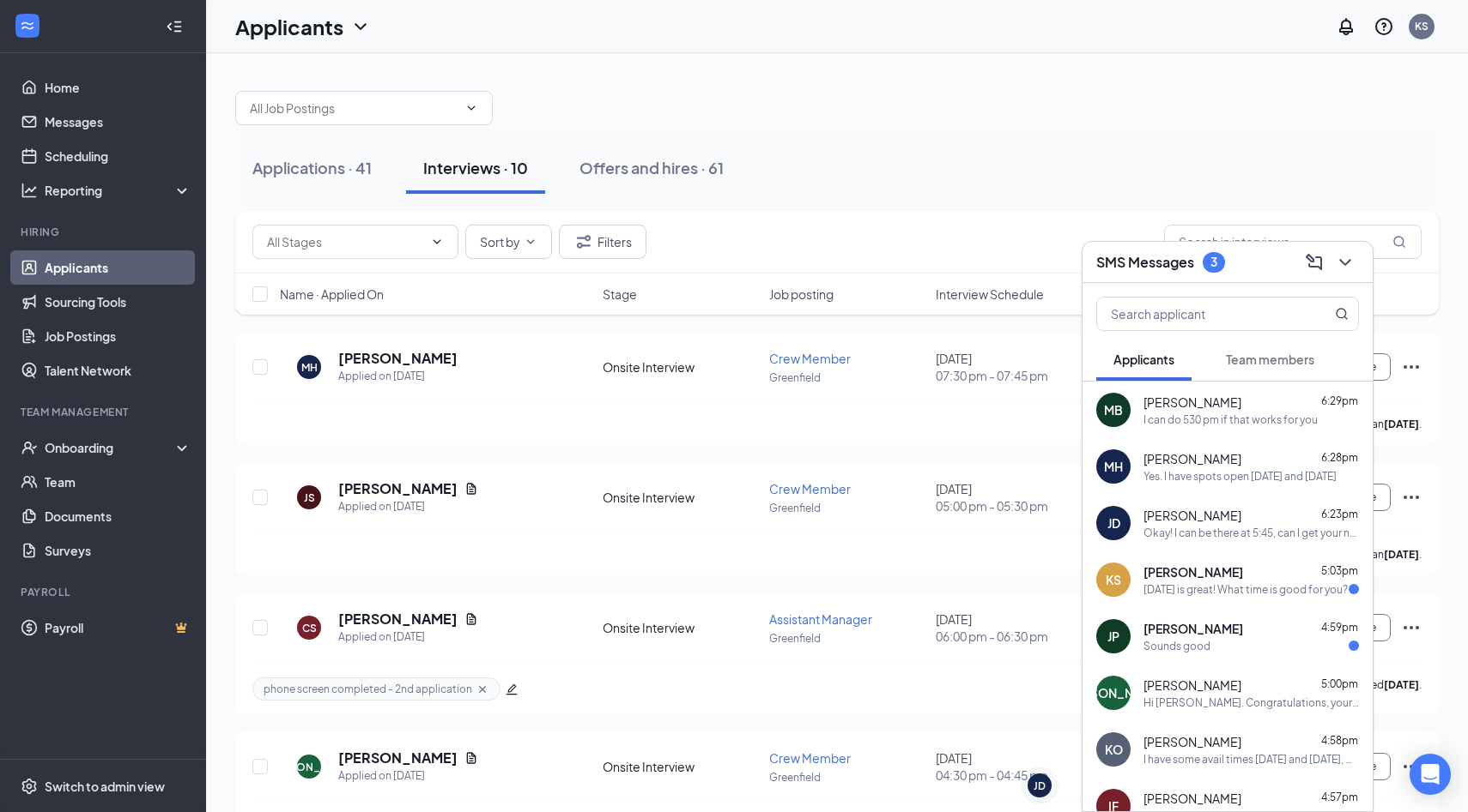
click at [1262, 583] on div "[DATE] is great! What time is good for you?" at bounding box center [1245, 589] width 205 height 15
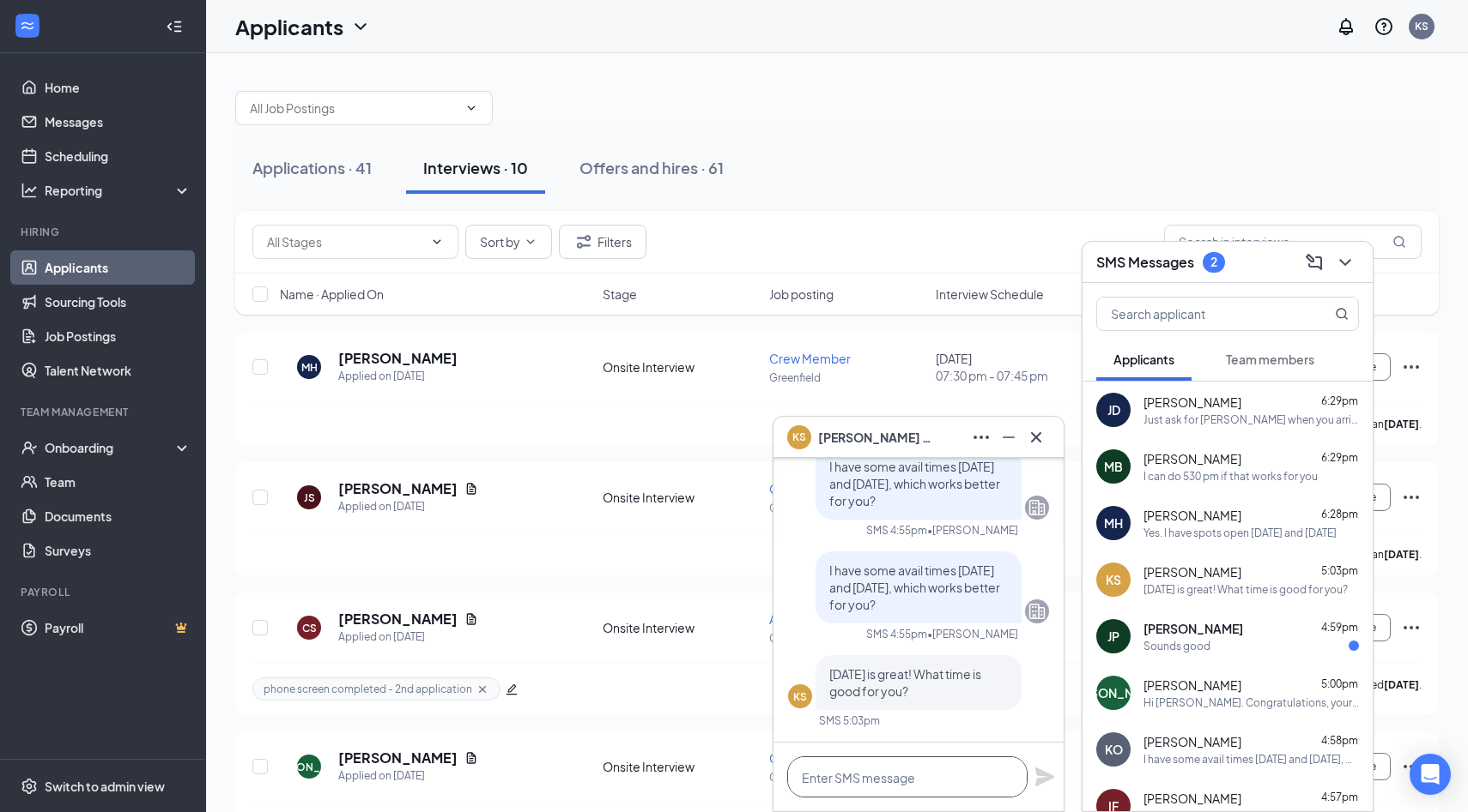
click at [947, 781] on textarea at bounding box center [907, 777] width 240 height 42
type textarea "I can do 6 pm if that works for you"
click at [1039, 770] on icon "Plane" at bounding box center [1045, 777] width 19 height 19
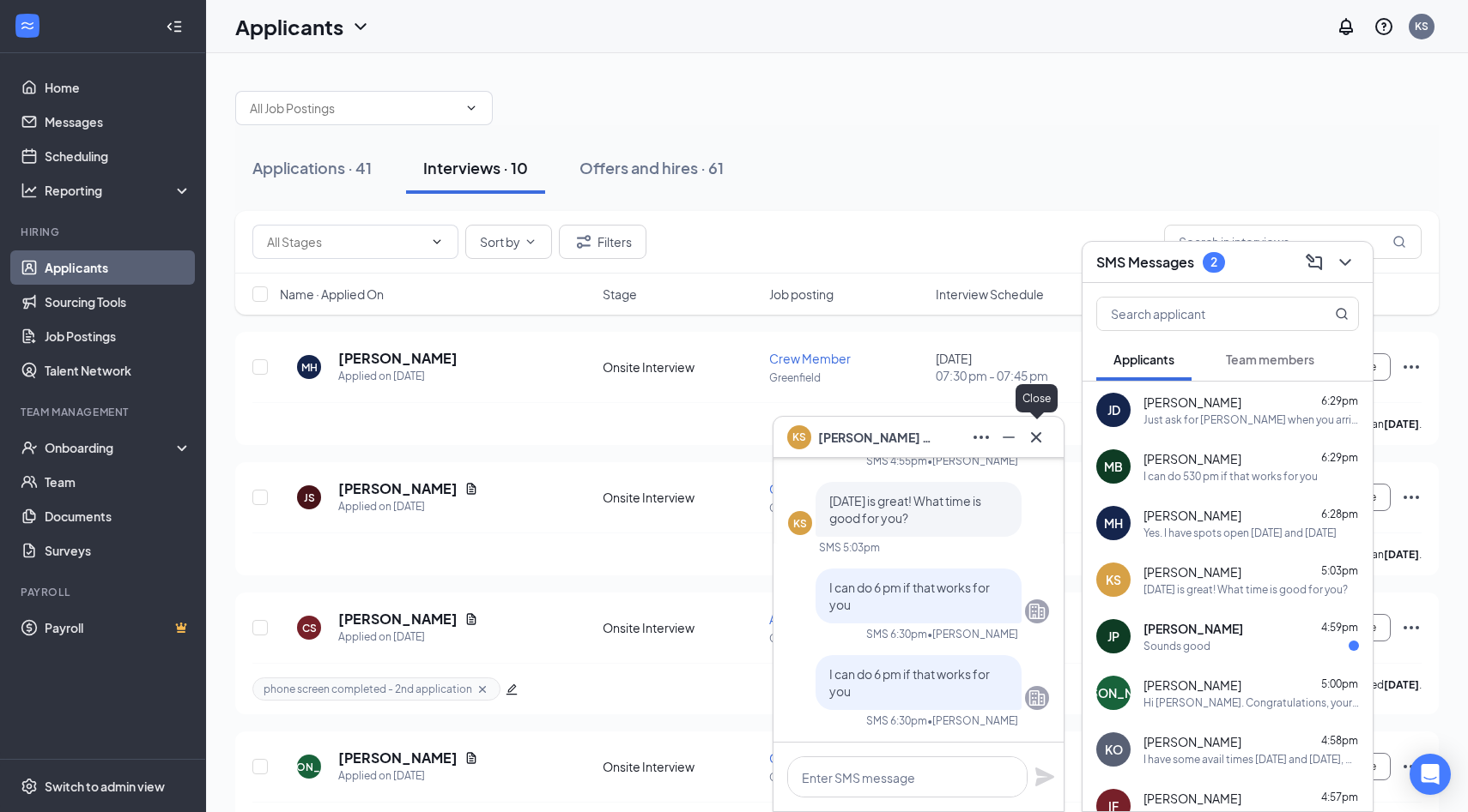
click at [1040, 438] on icon "Cross" at bounding box center [1036, 438] width 21 height 21
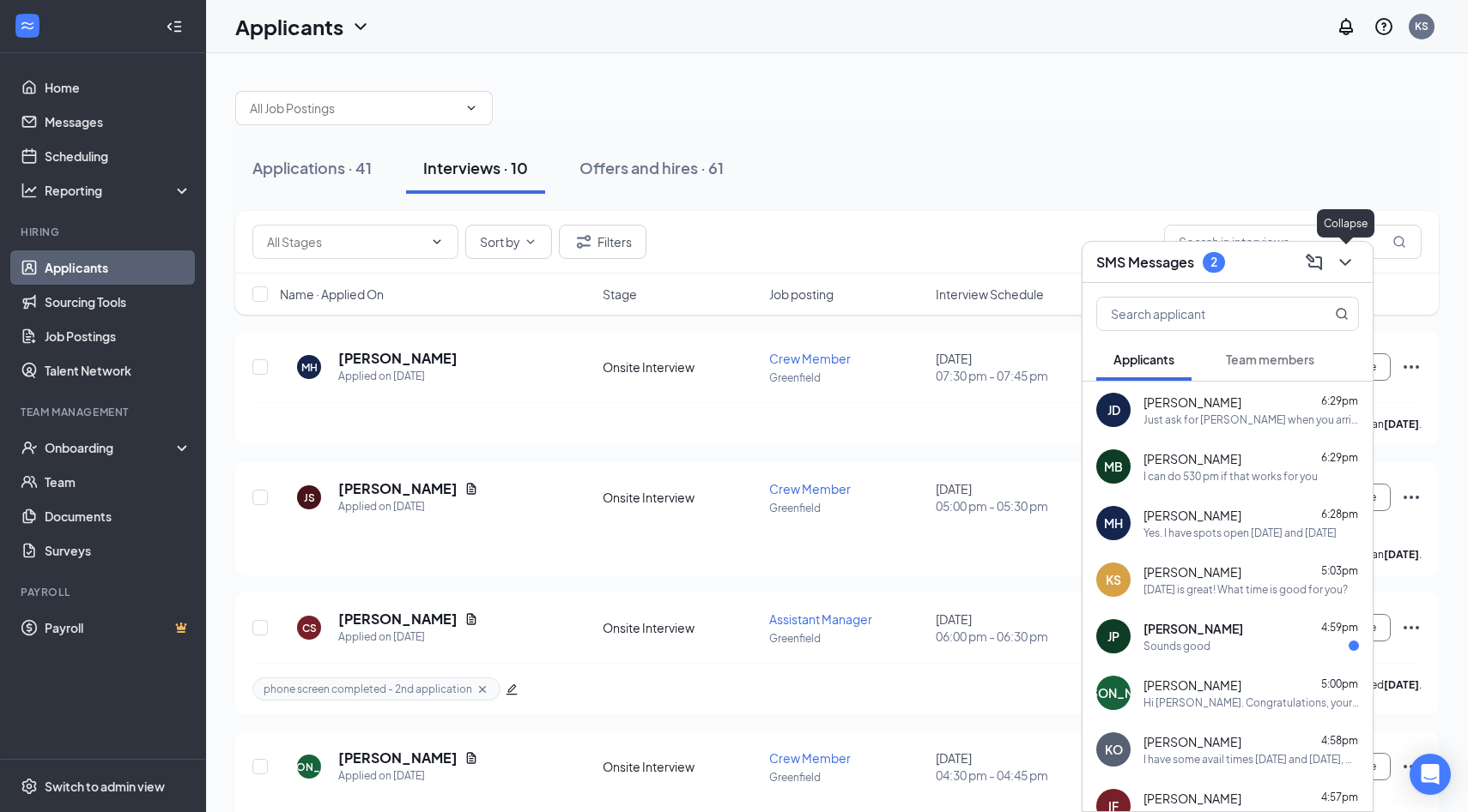
click at [1344, 260] on icon "ChevronDown" at bounding box center [1345, 263] width 21 height 21
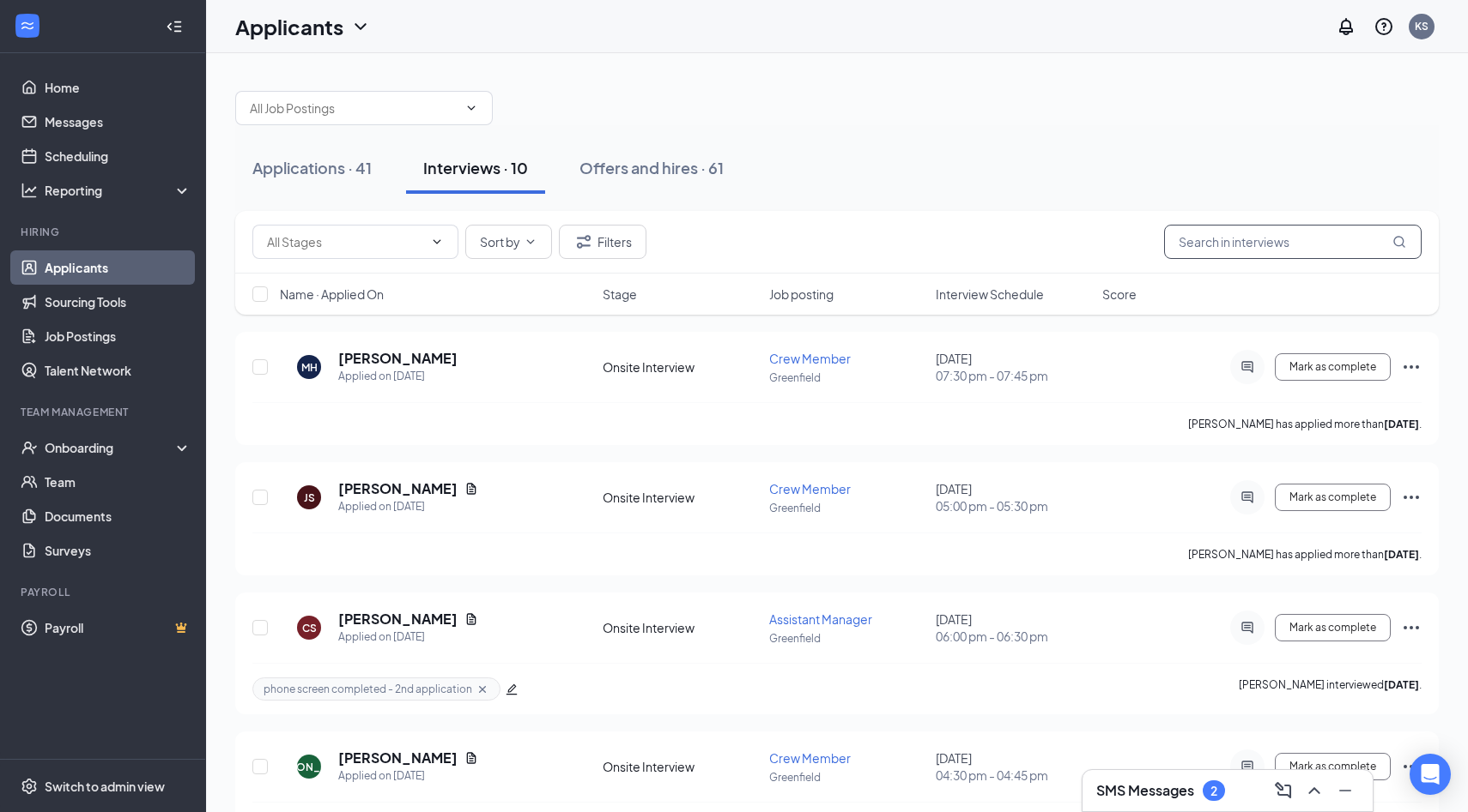
click at [1220, 244] on input "text" at bounding box center [1292, 242] width 258 height 35
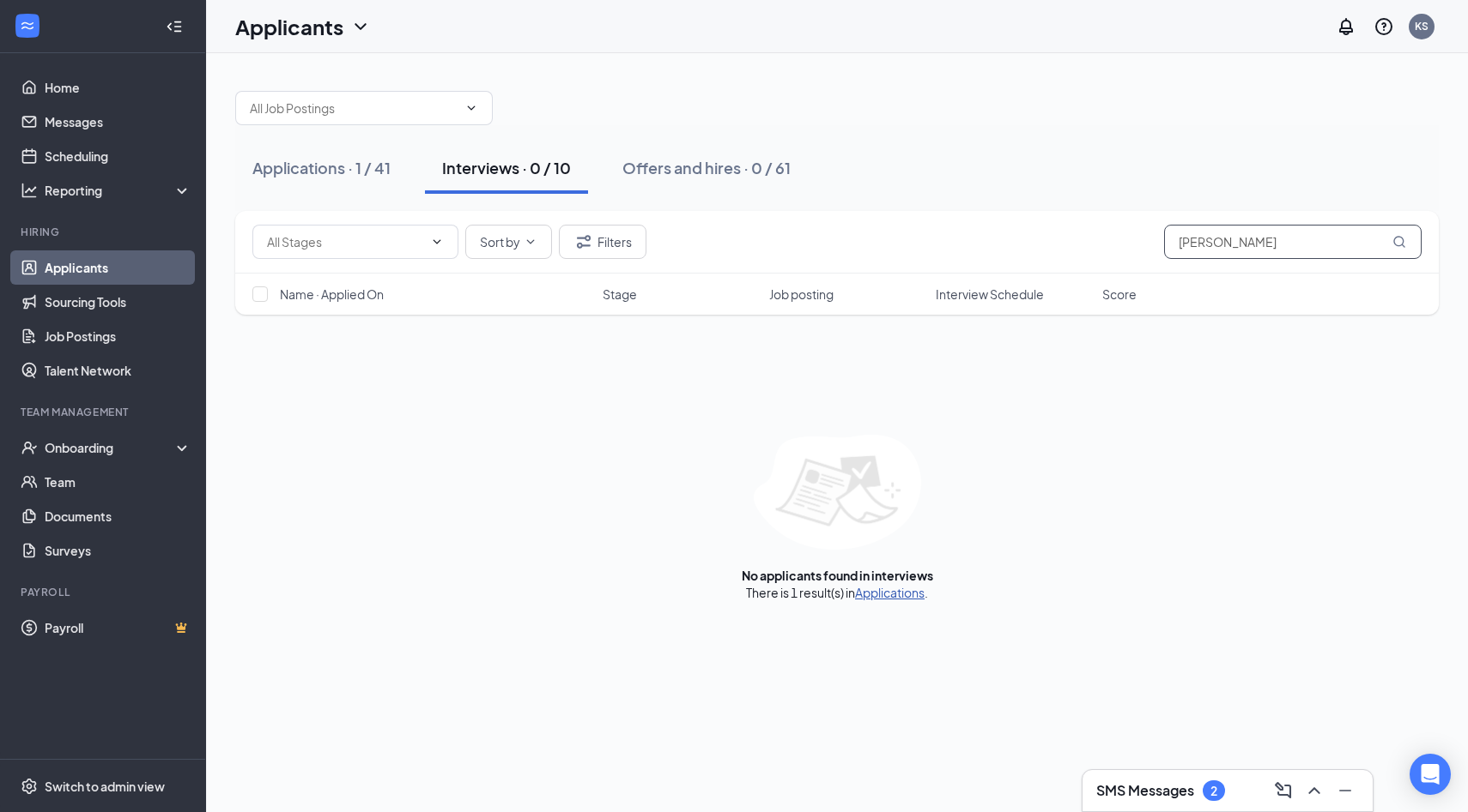
type input "[PERSON_NAME]"
click at [891, 594] on link "Applications" at bounding box center [890, 593] width 69 height 16
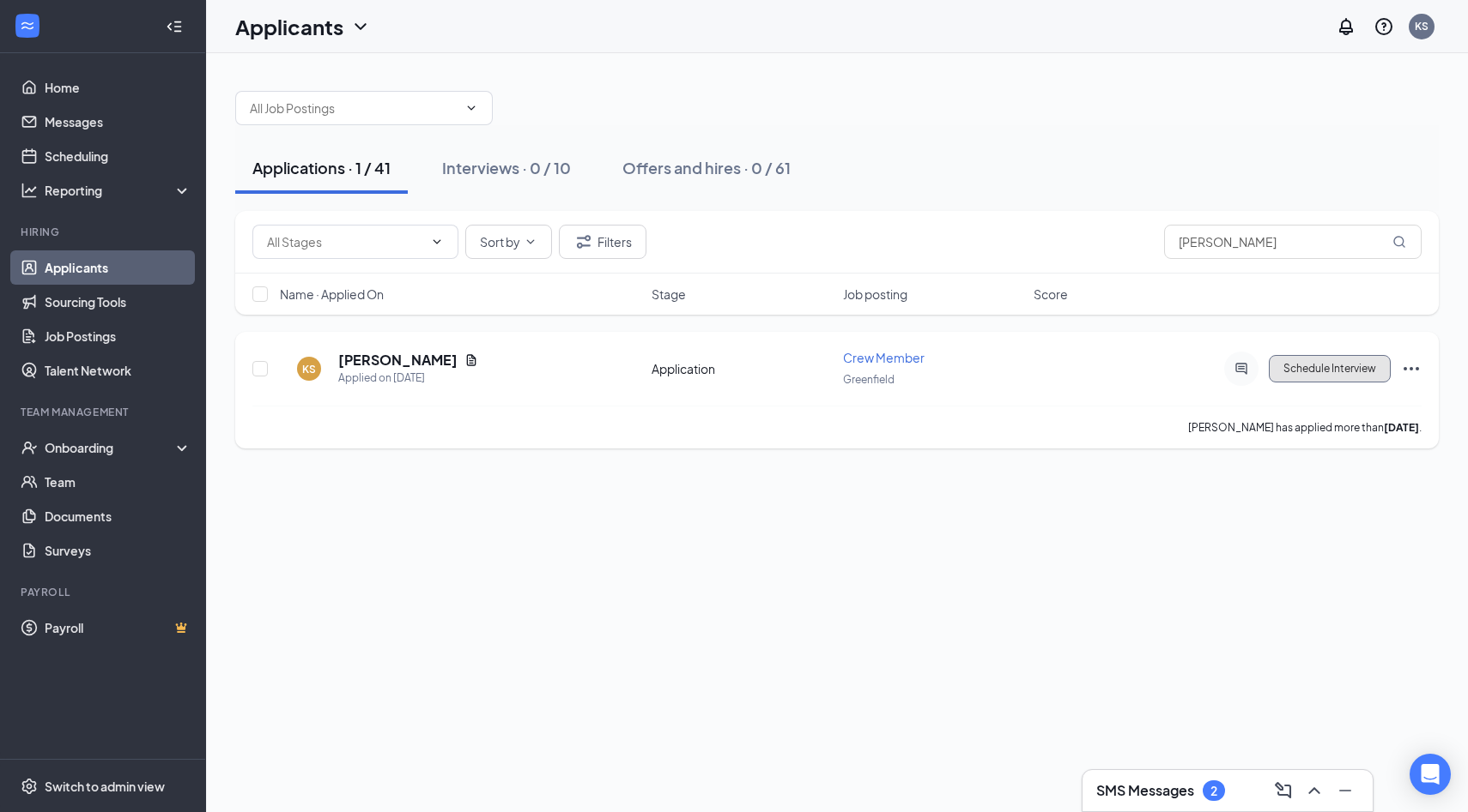
click at [1327, 366] on button "Schedule Interview" at bounding box center [1329, 369] width 122 height 28
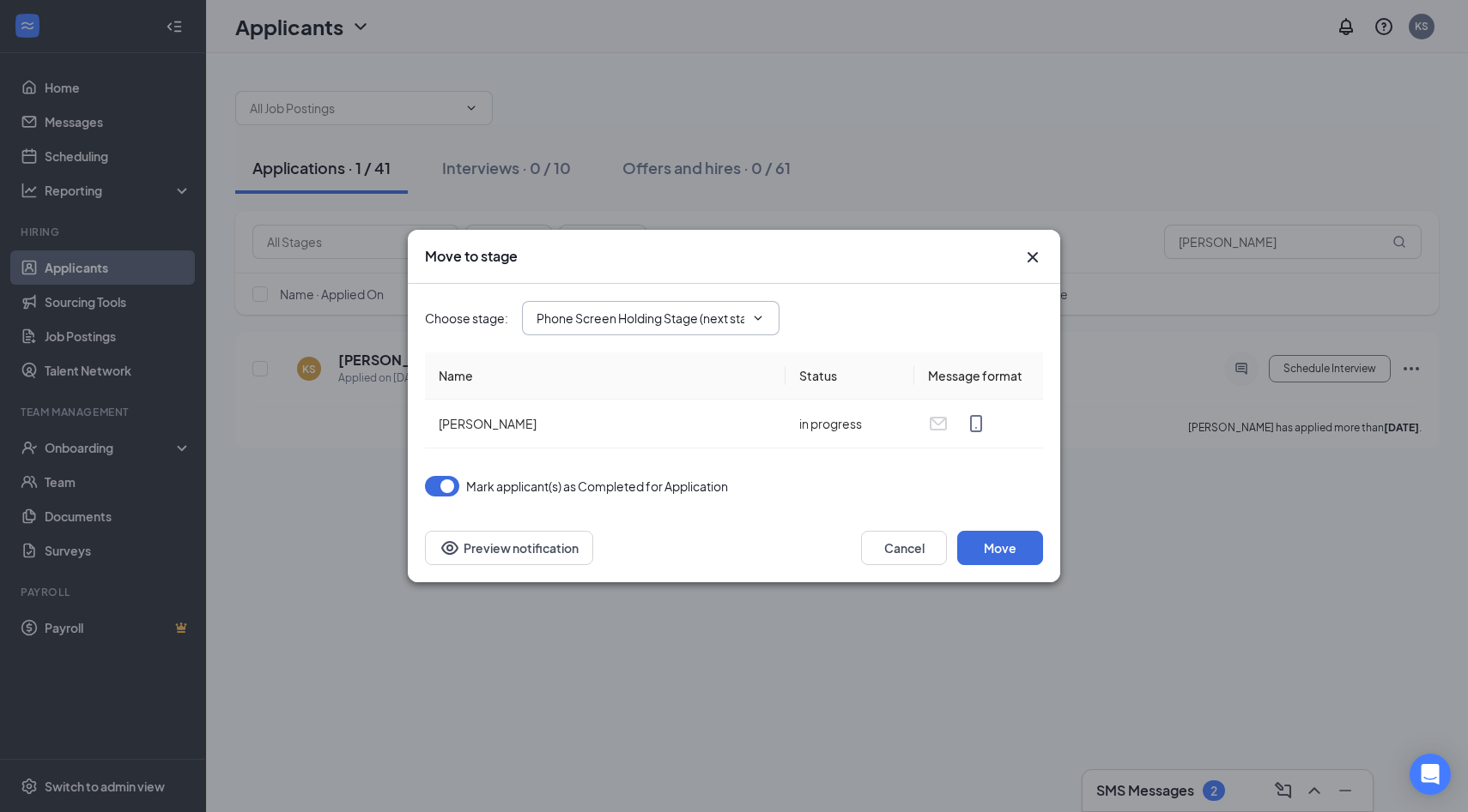
click at [766, 317] on span "Phone Screen Holding Stage (next stage)" at bounding box center [650, 318] width 258 height 35
click at [759, 315] on icon "ChevronDown" at bounding box center [758, 318] width 14 height 14
click at [654, 398] on div "Onsite Interview" at bounding box center [664, 401] width 230 height 19
type input "Onsite Interview"
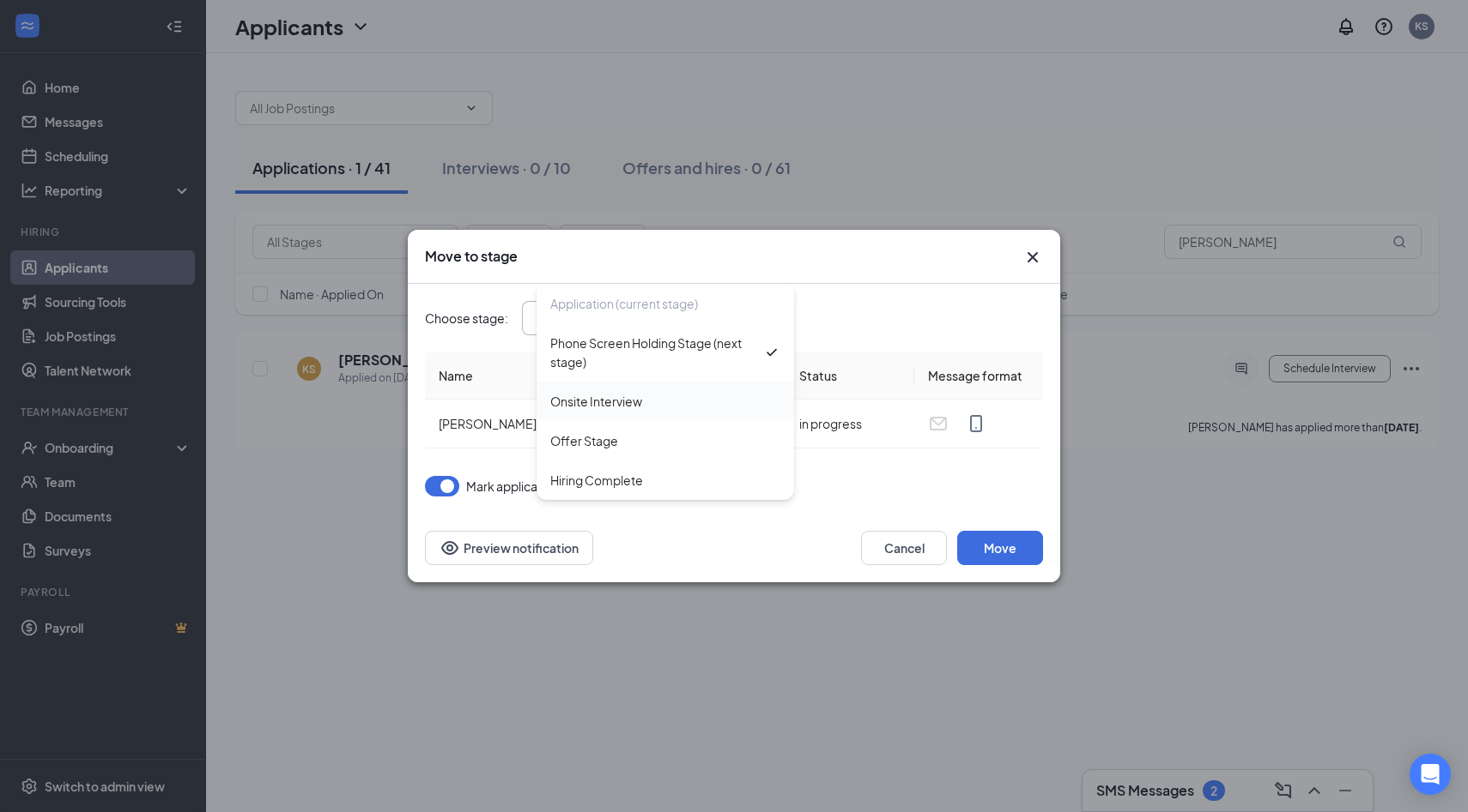
scroll to position [0, 0]
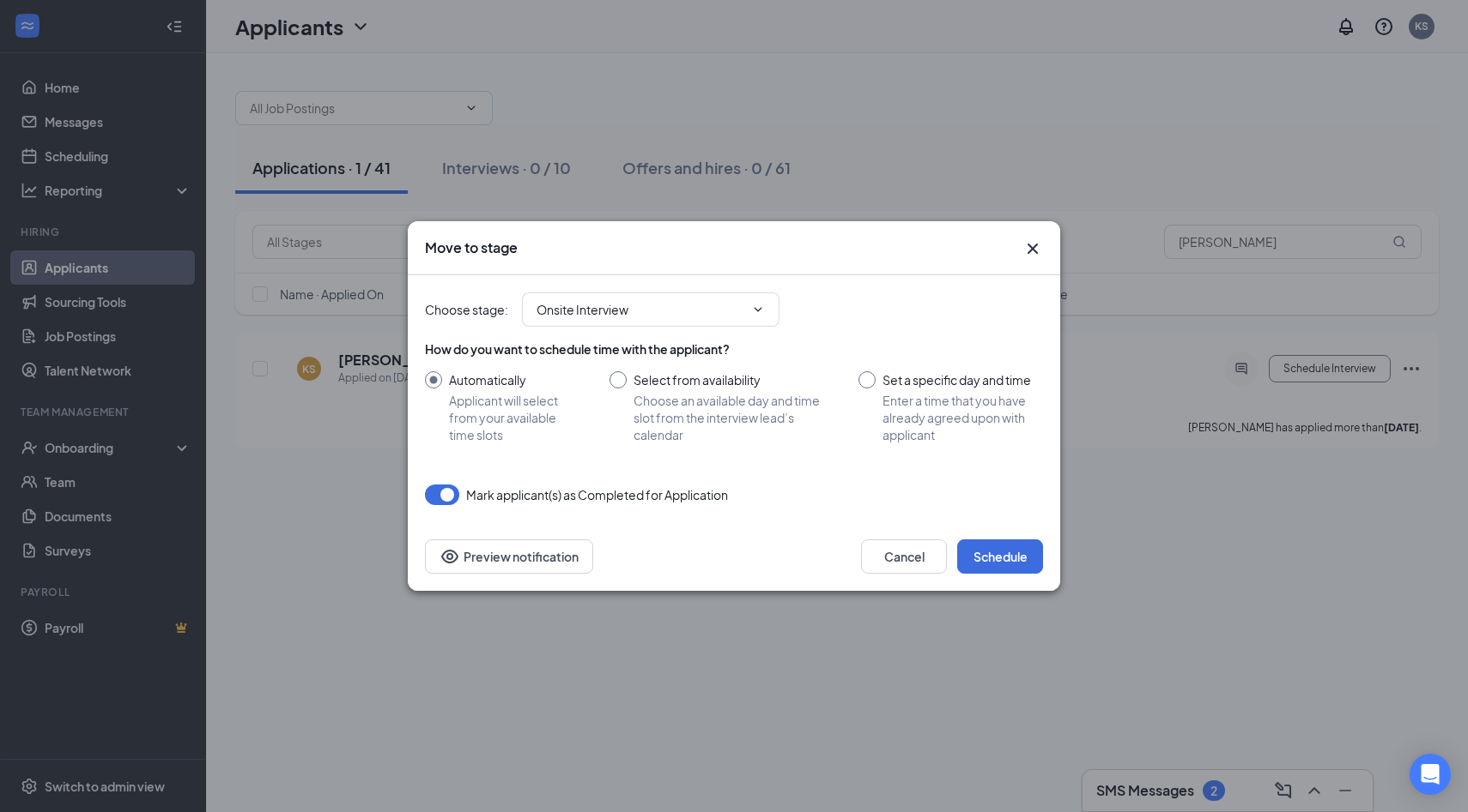
click at [869, 378] on input "Set a specific day and time Enter a time that you have already agreed upon with…" at bounding box center [950, 407] width 185 height 72
radio input "true"
radio input "false"
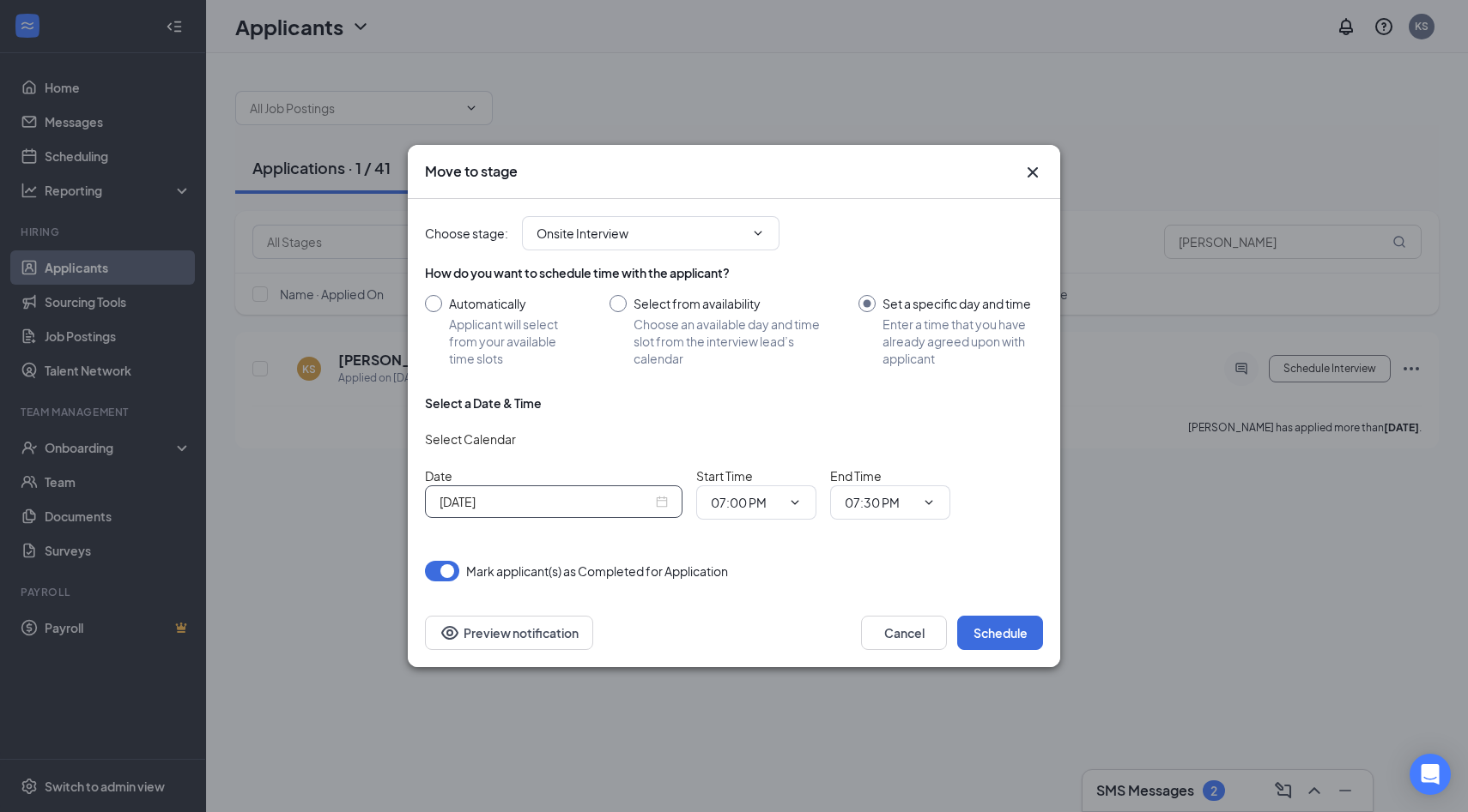
click at [661, 501] on div "[DATE]" at bounding box center [553, 502] width 228 height 19
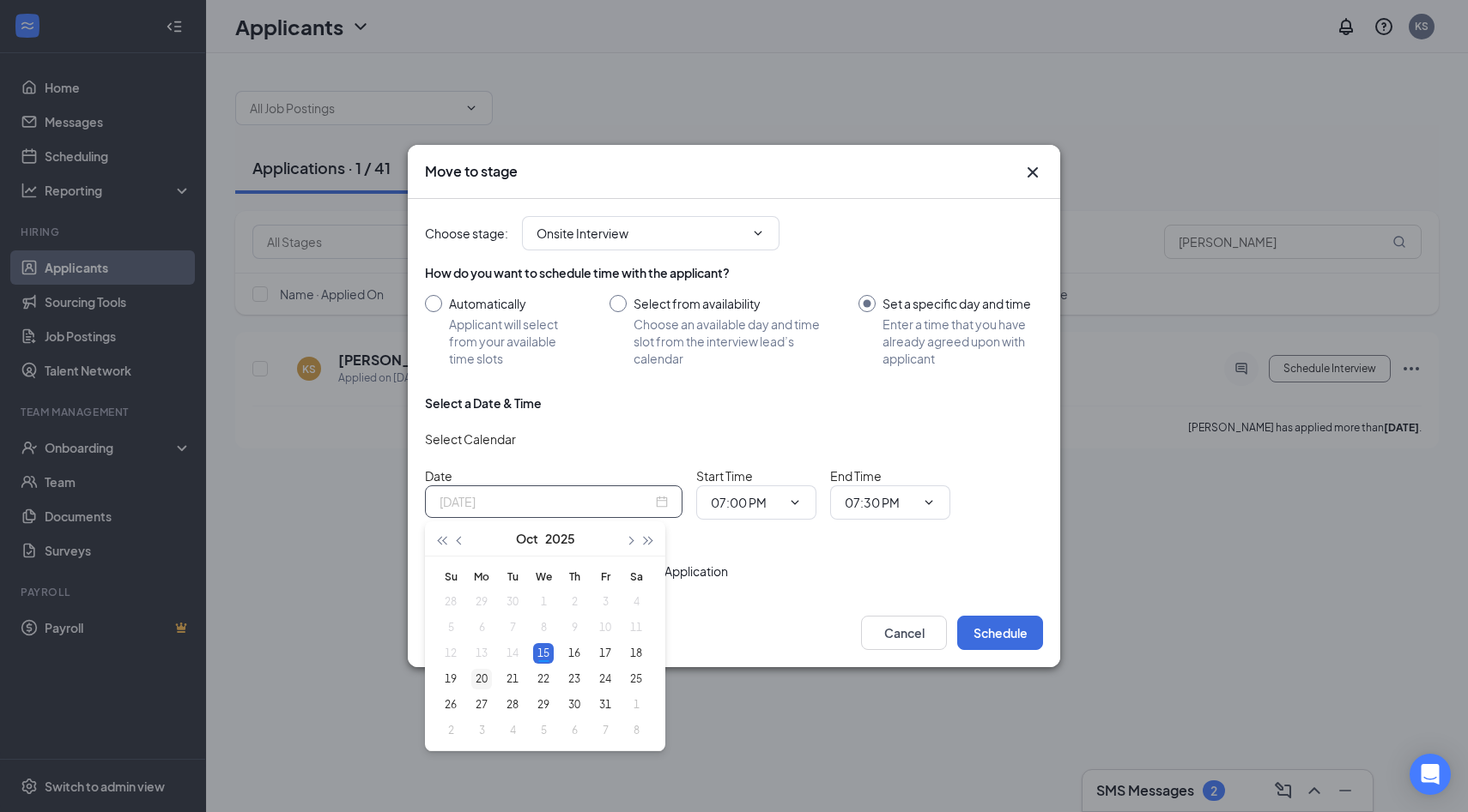
type input "[DATE]"
click at [478, 686] on div "20" at bounding box center [481, 679] width 21 height 21
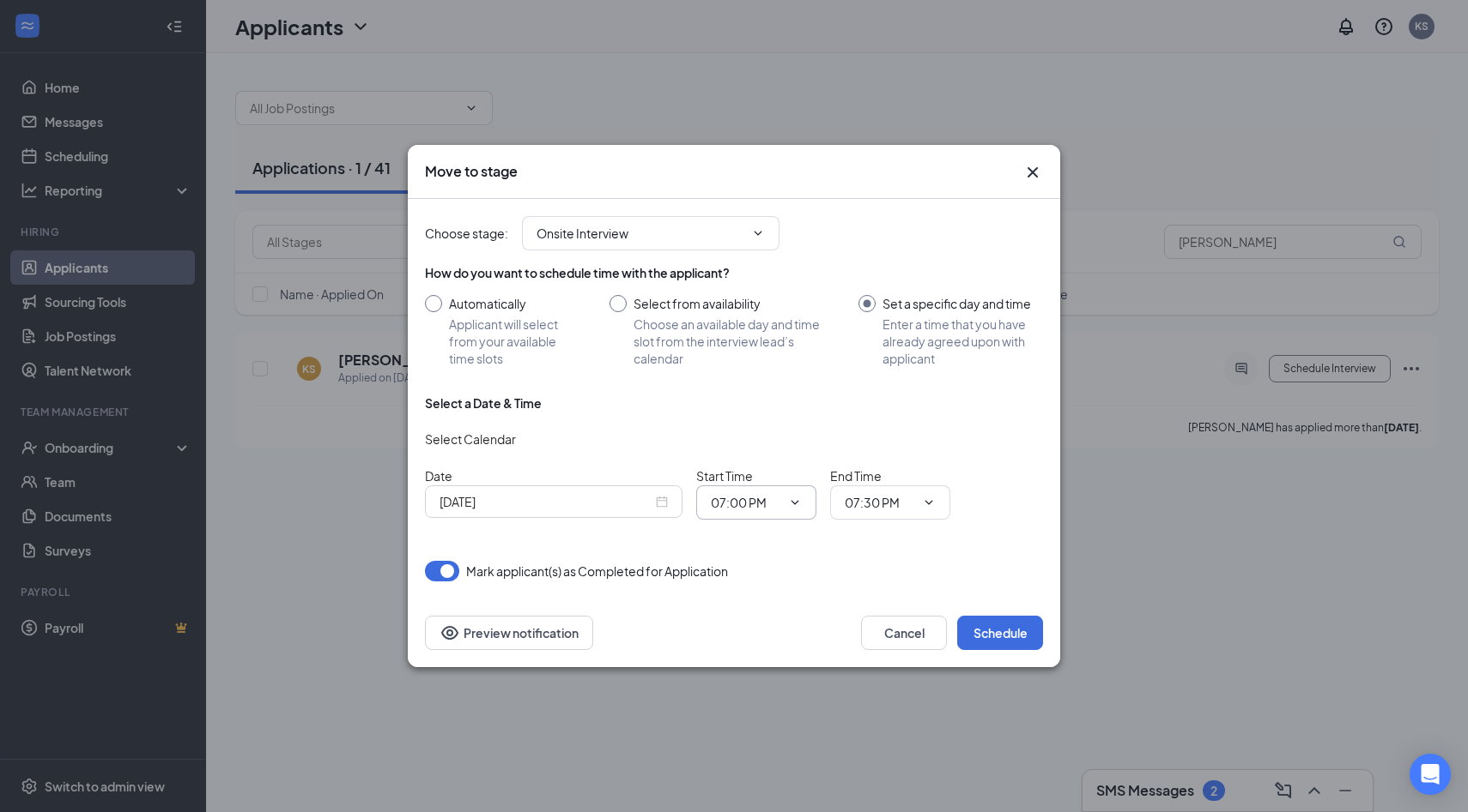
click at [803, 505] on span "07:00 PM" at bounding box center [756, 503] width 121 height 35
click at [796, 503] on icon "ChevronDown" at bounding box center [795, 502] width 8 height 4
click at [764, 346] on div "06:00 PM" at bounding box center [749, 344] width 50 height 19
type input "06:00 PM"
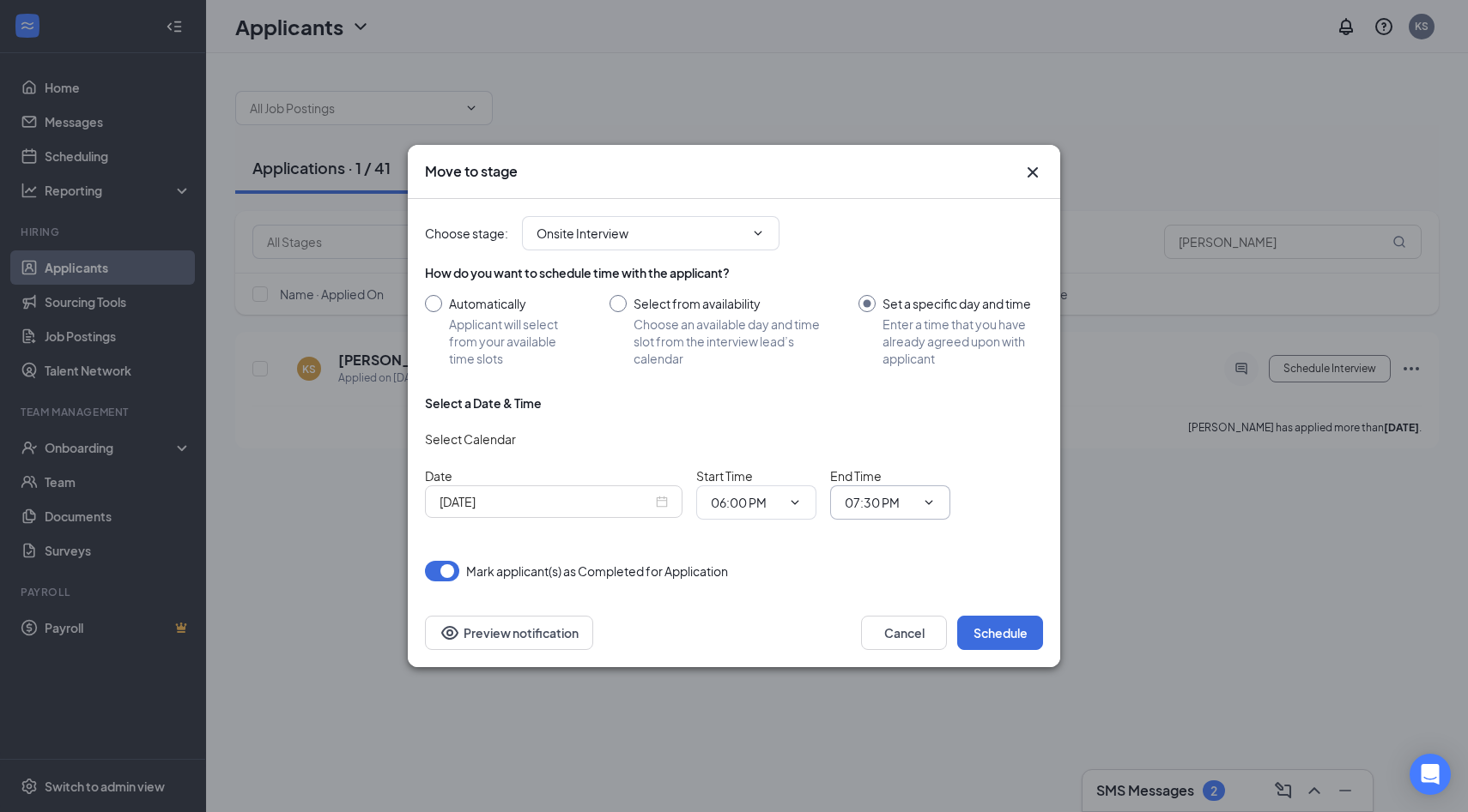
click at [934, 501] on icon "ChevronDown" at bounding box center [929, 503] width 14 height 14
click at [904, 449] on div "06:15 PM" at bounding box center [884, 450] width 50 height 19
type input "06:15 PM"
click at [975, 635] on button "Schedule" at bounding box center [1000, 633] width 86 height 35
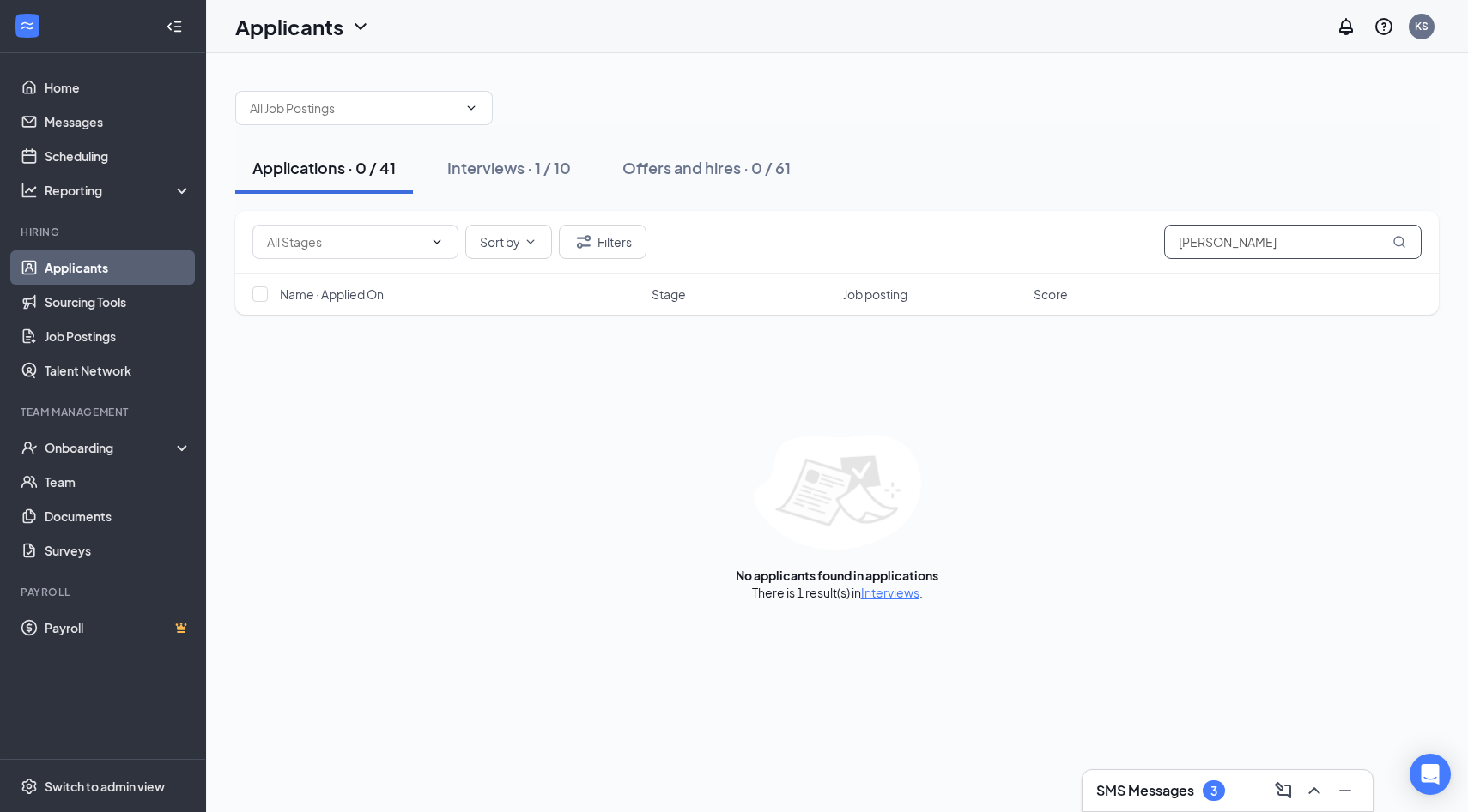
click at [1249, 257] on input "[PERSON_NAME]" at bounding box center [1292, 242] width 258 height 35
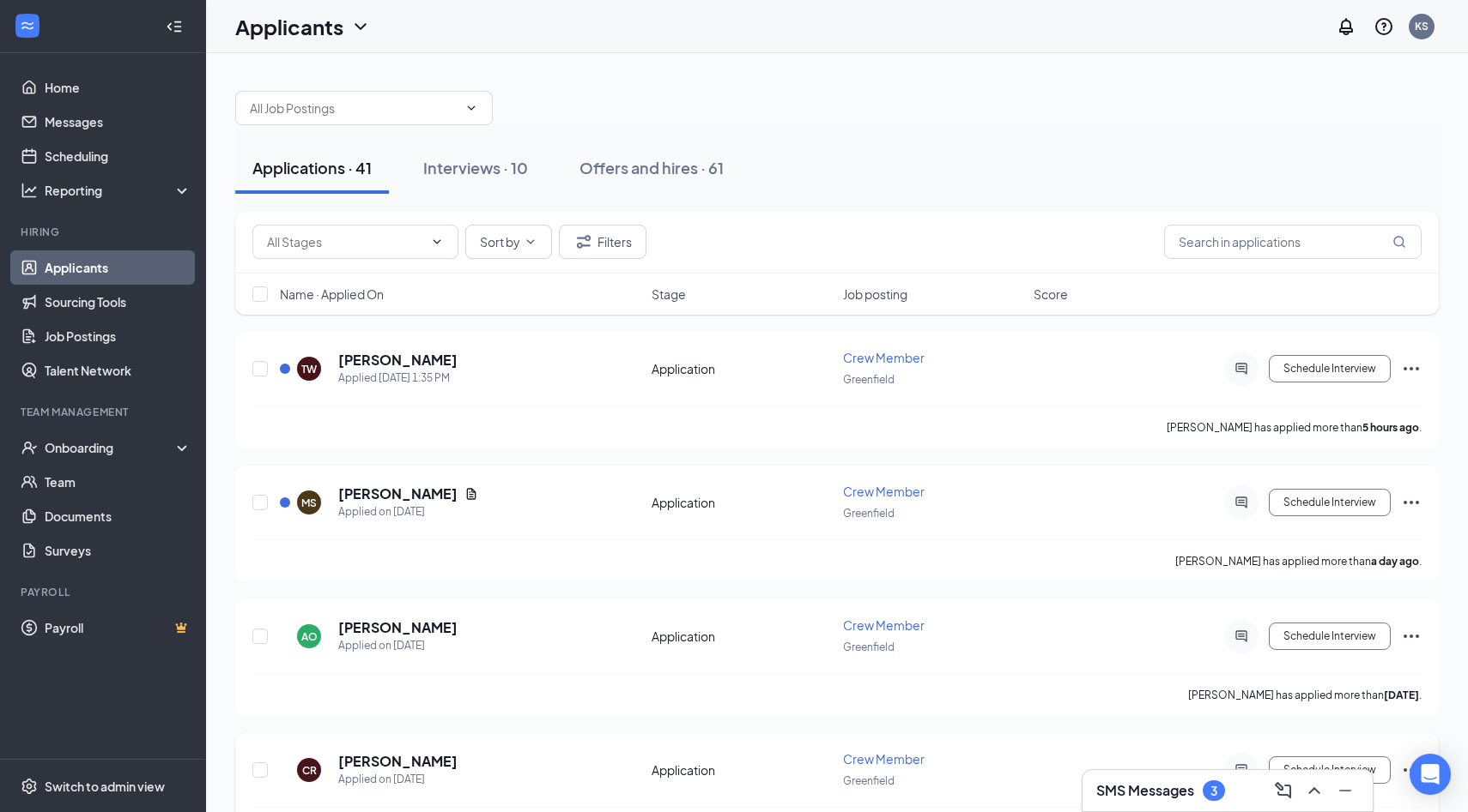
click at [1118, 765] on div "Schedule Interview" at bounding box center [1267, 770] width 309 height 35
click at [1123, 802] on div "SMS Messages 3" at bounding box center [1227, 791] width 263 height 28
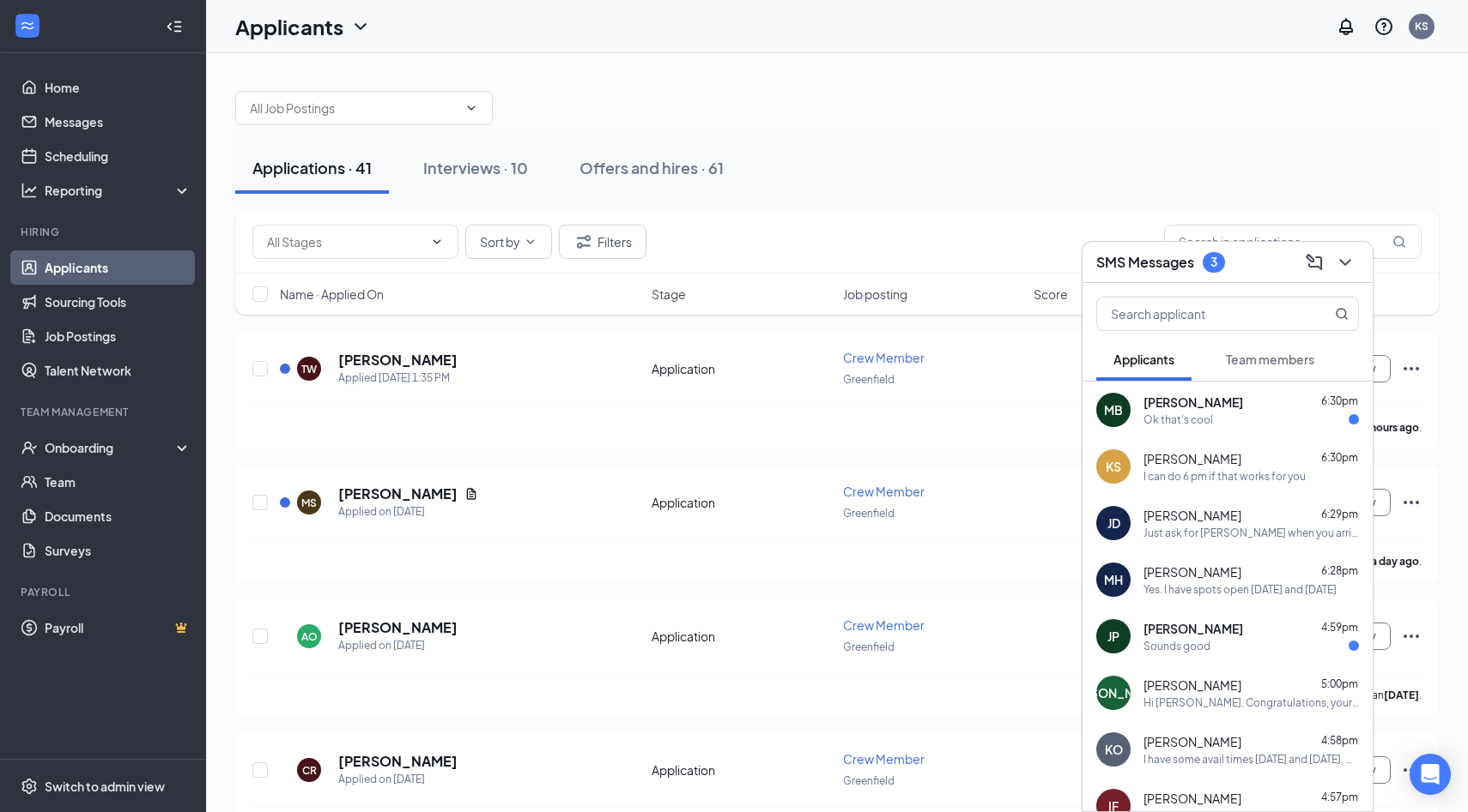
click at [1249, 634] on div "[PERSON_NAME] 4:59pm" at bounding box center [1250, 629] width 215 height 17
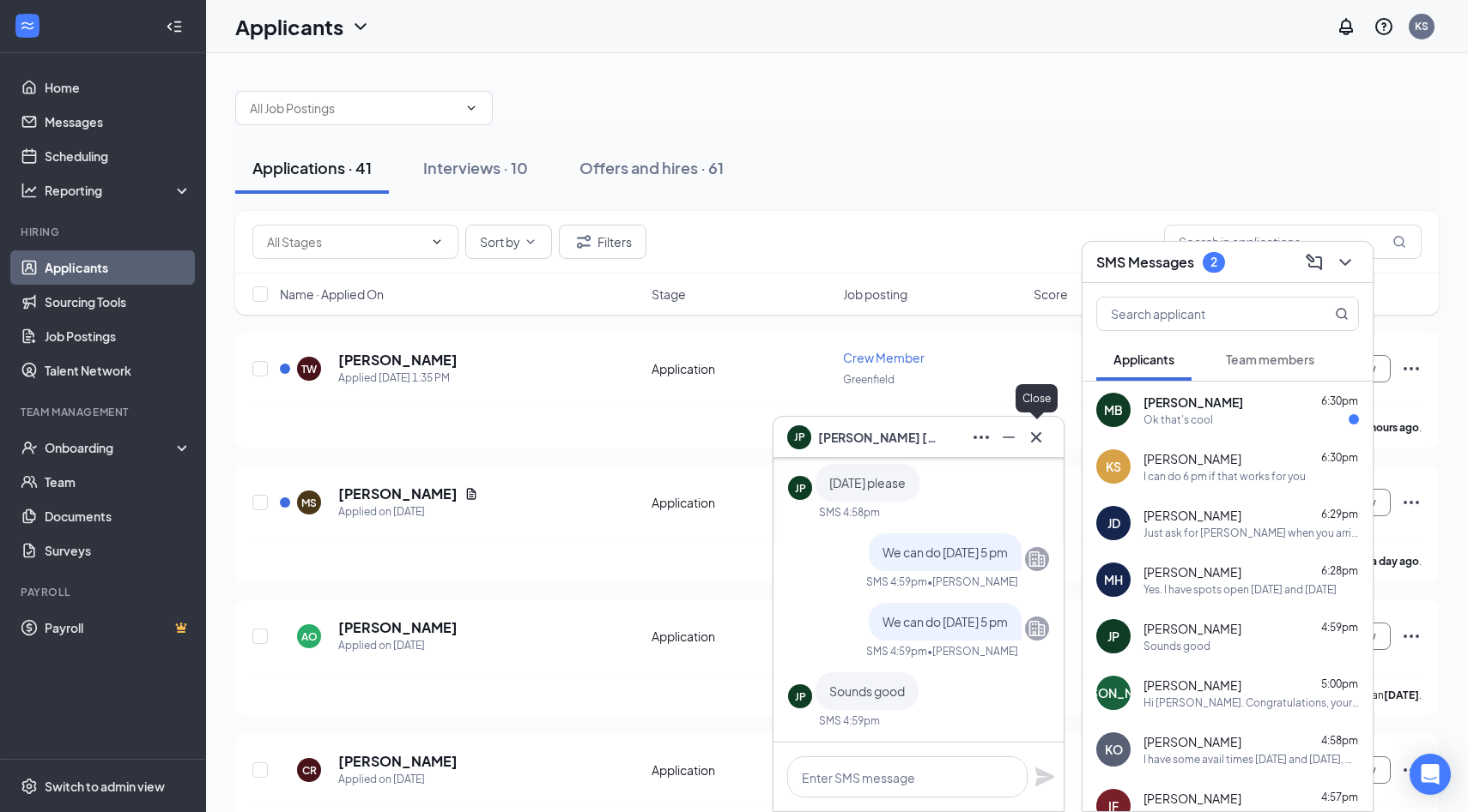
click at [1035, 438] on icon "Cross" at bounding box center [1036, 437] width 10 height 10
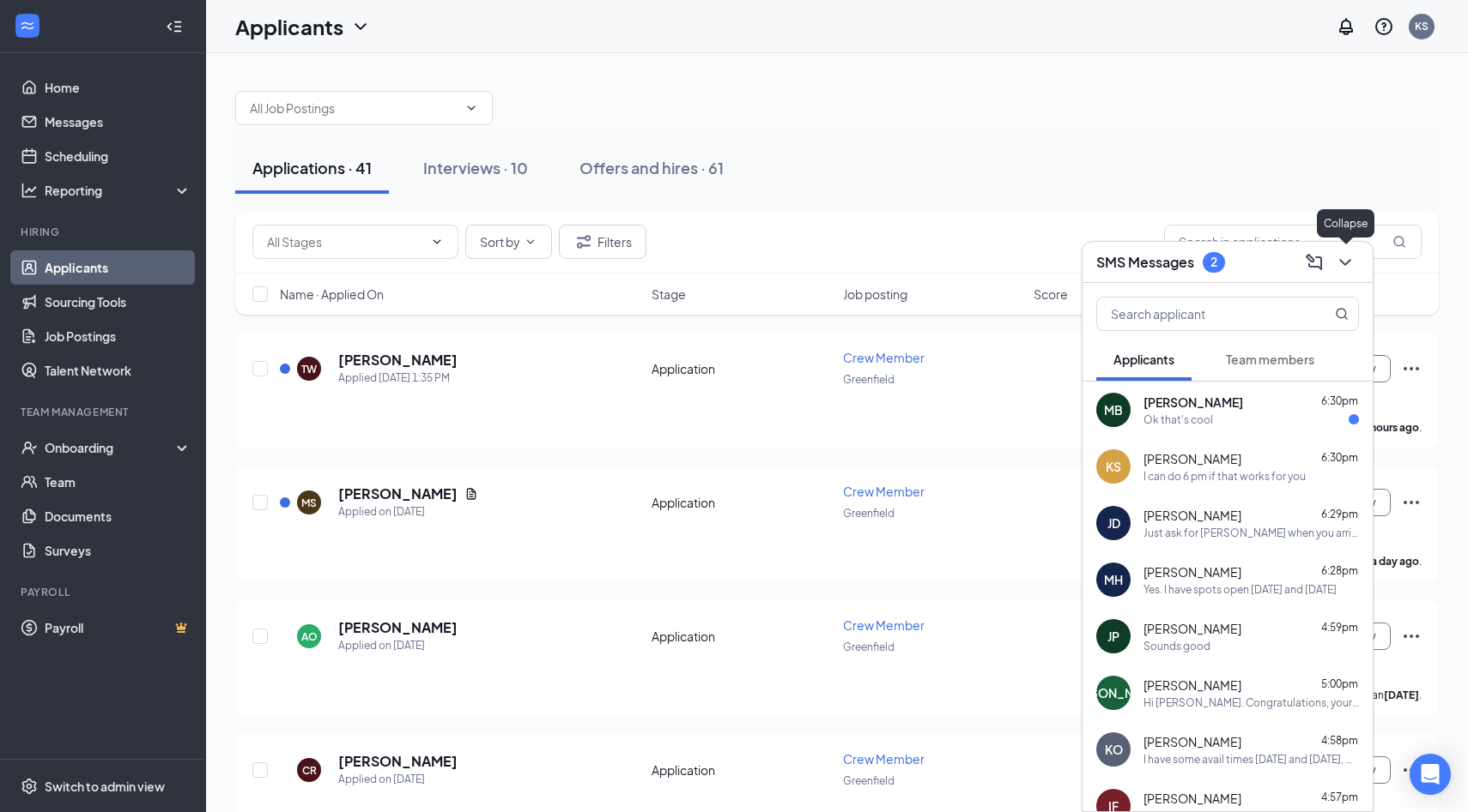
click at [1341, 266] on icon "ChevronDown" at bounding box center [1345, 263] width 21 height 21
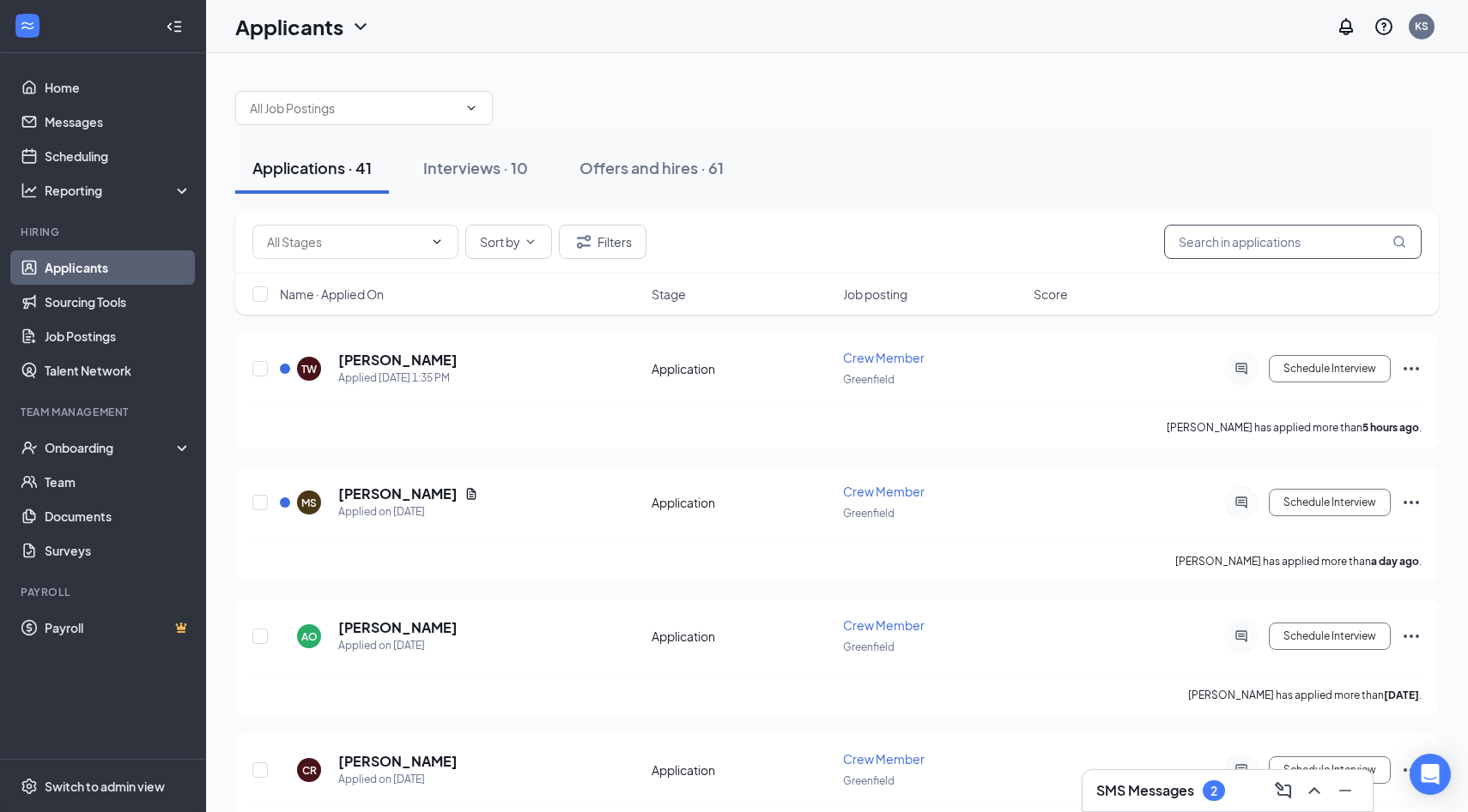
click at [1312, 239] on input "text" at bounding box center [1292, 242] width 258 height 35
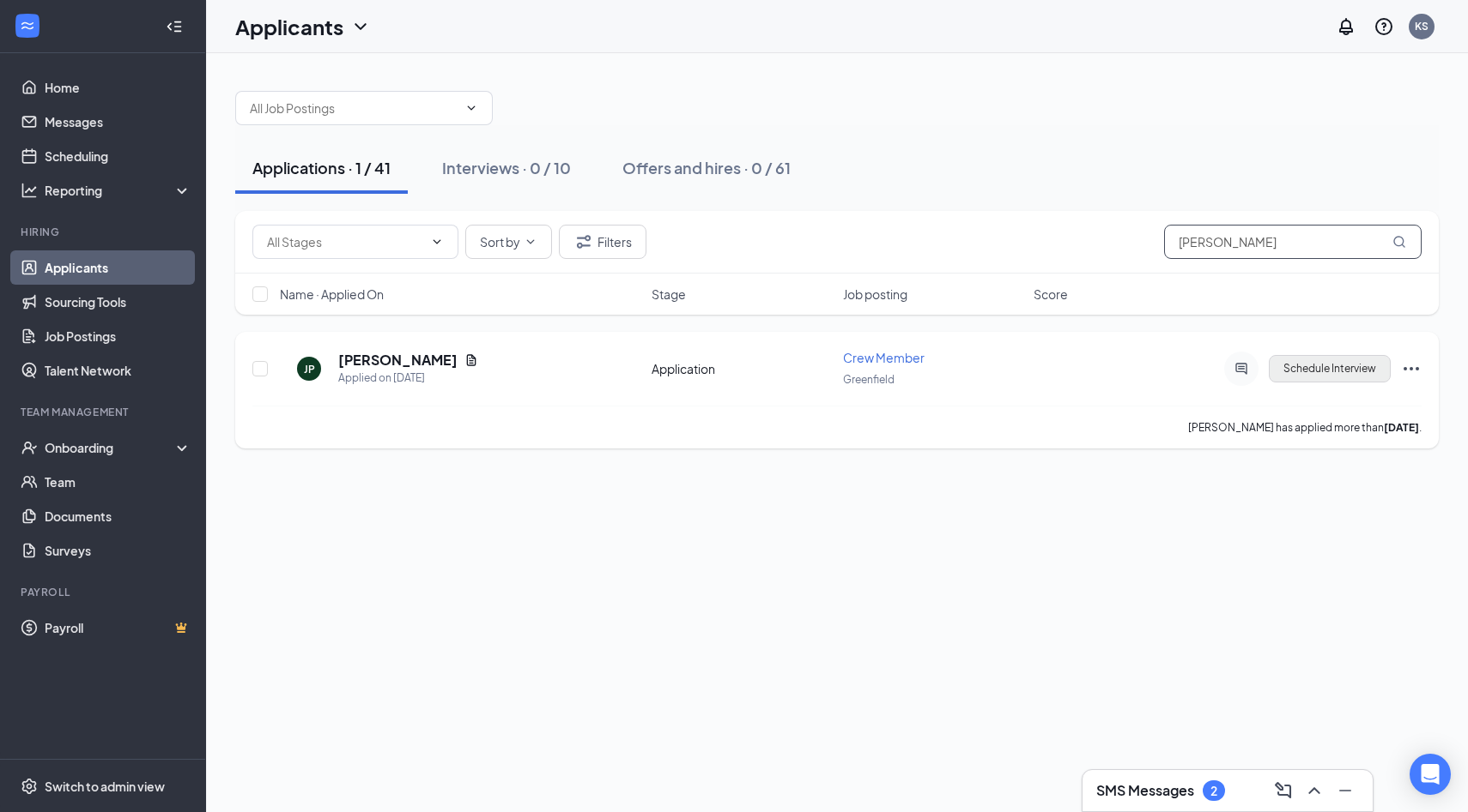
type input "[PERSON_NAME]"
click at [1344, 365] on button "Schedule Interview" at bounding box center [1329, 369] width 122 height 28
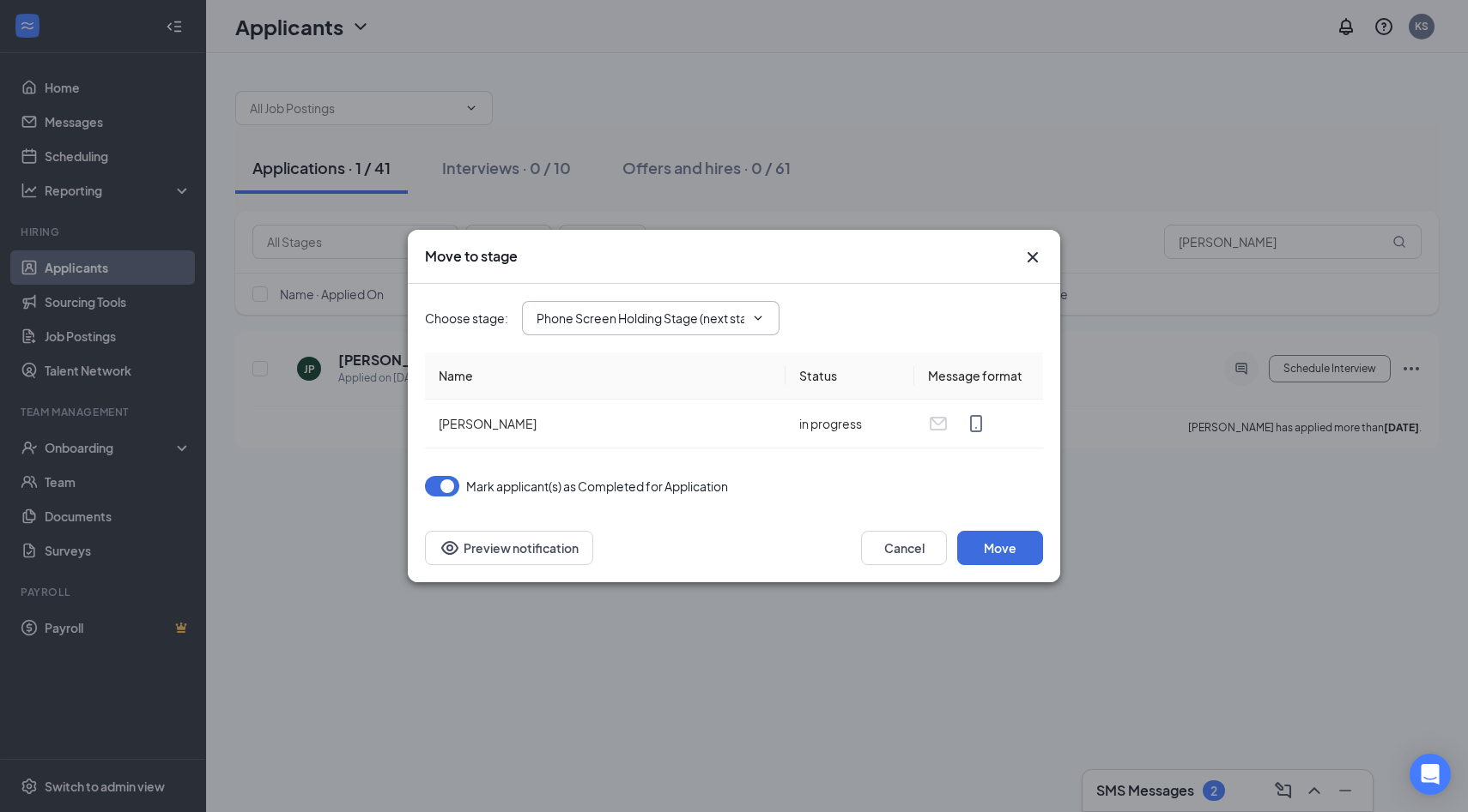
click at [755, 312] on icon "ChevronDown" at bounding box center [758, 318] width 14 height 14
click at [682, 400] on div "Onsite Interview" at bounding box center [664, 401] width 230 height 19
type input "Onsite Interview"
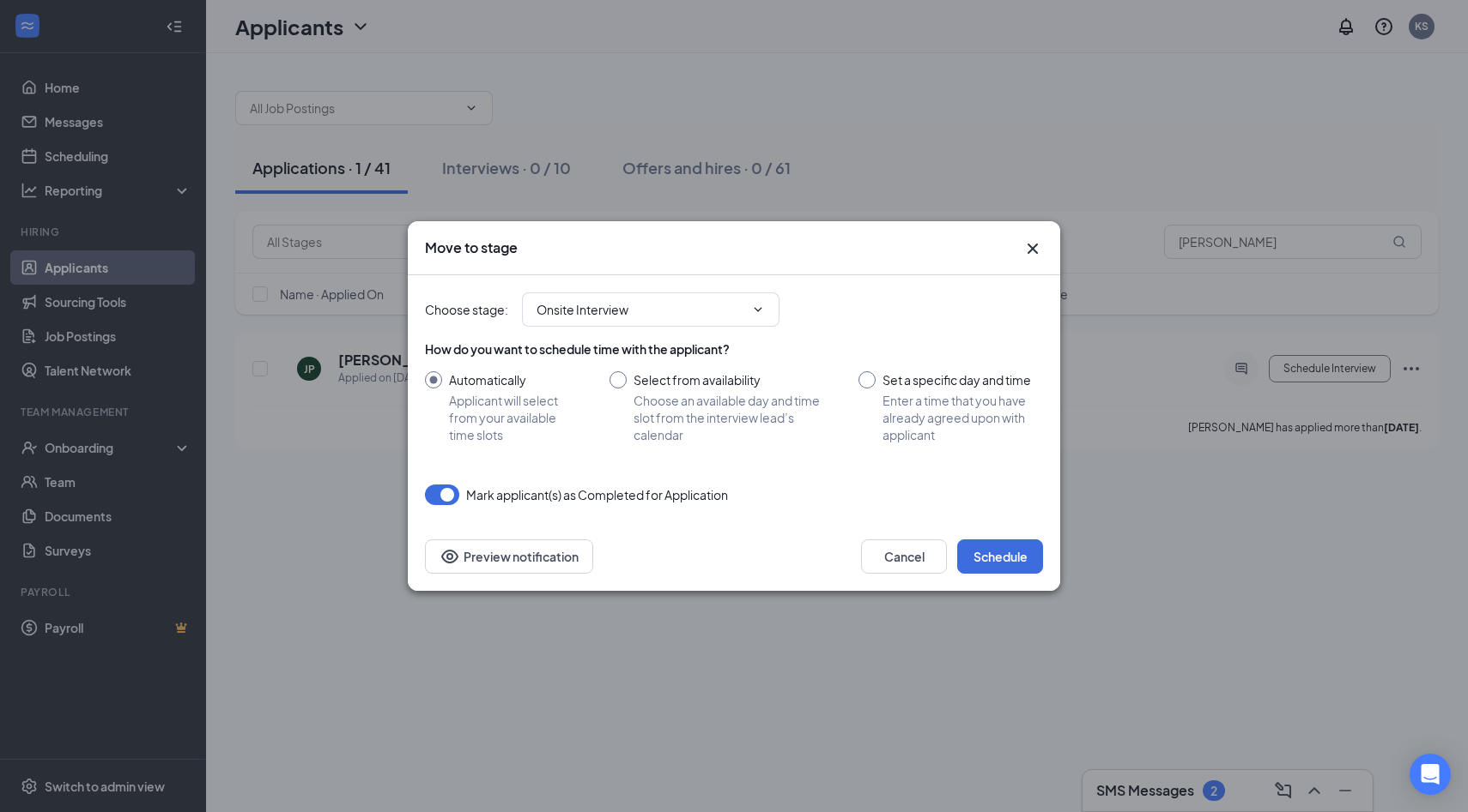
click at [869, 378] on input "Set a specific day and time Enter a time that you have already agreed upon with…" at bounding box center [950, 407] width 185 height 72
radio input "true"
radio input "false"
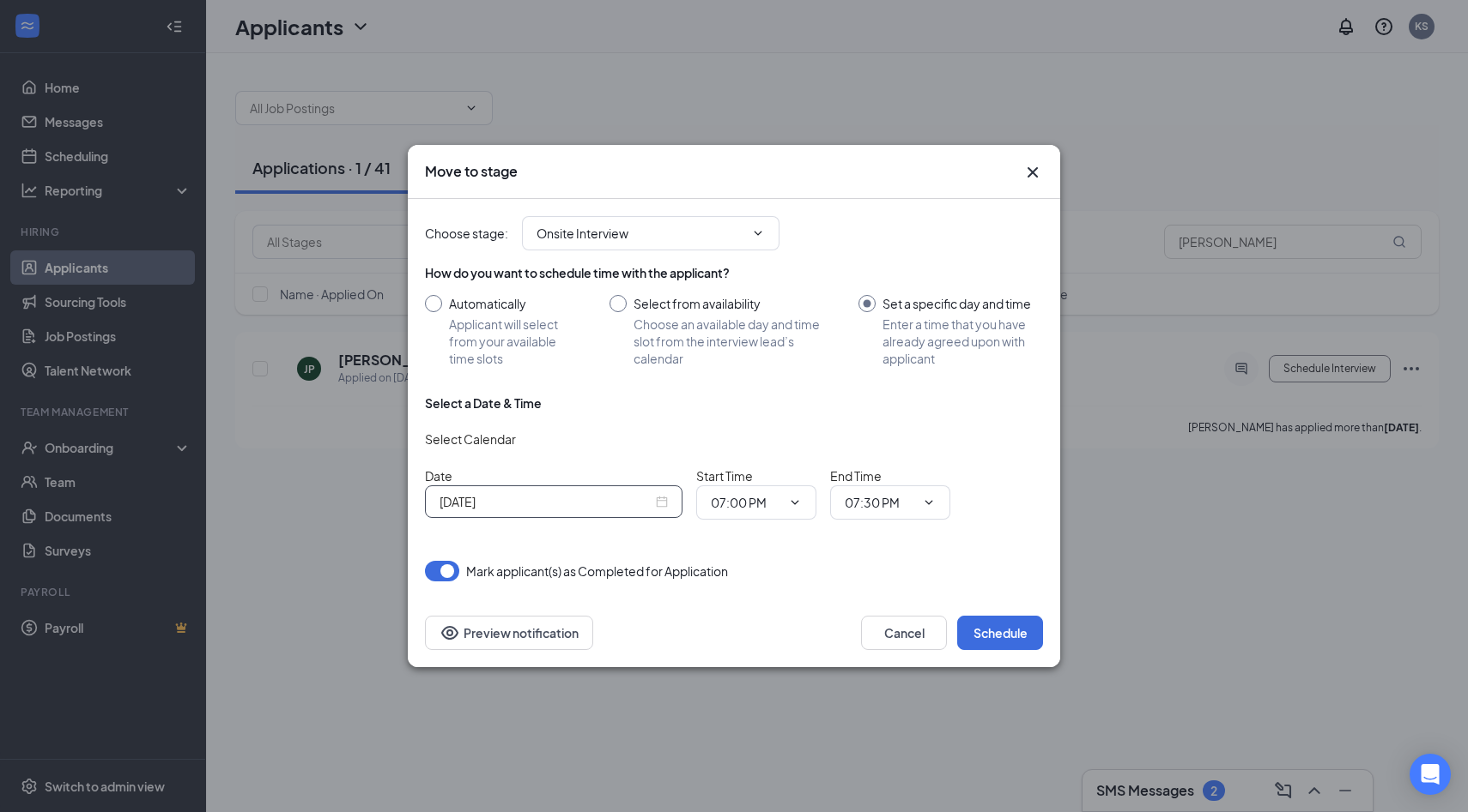
click at [668, 503] on div "[DATE]" at bounding box center [553, 502] width 258 height 33
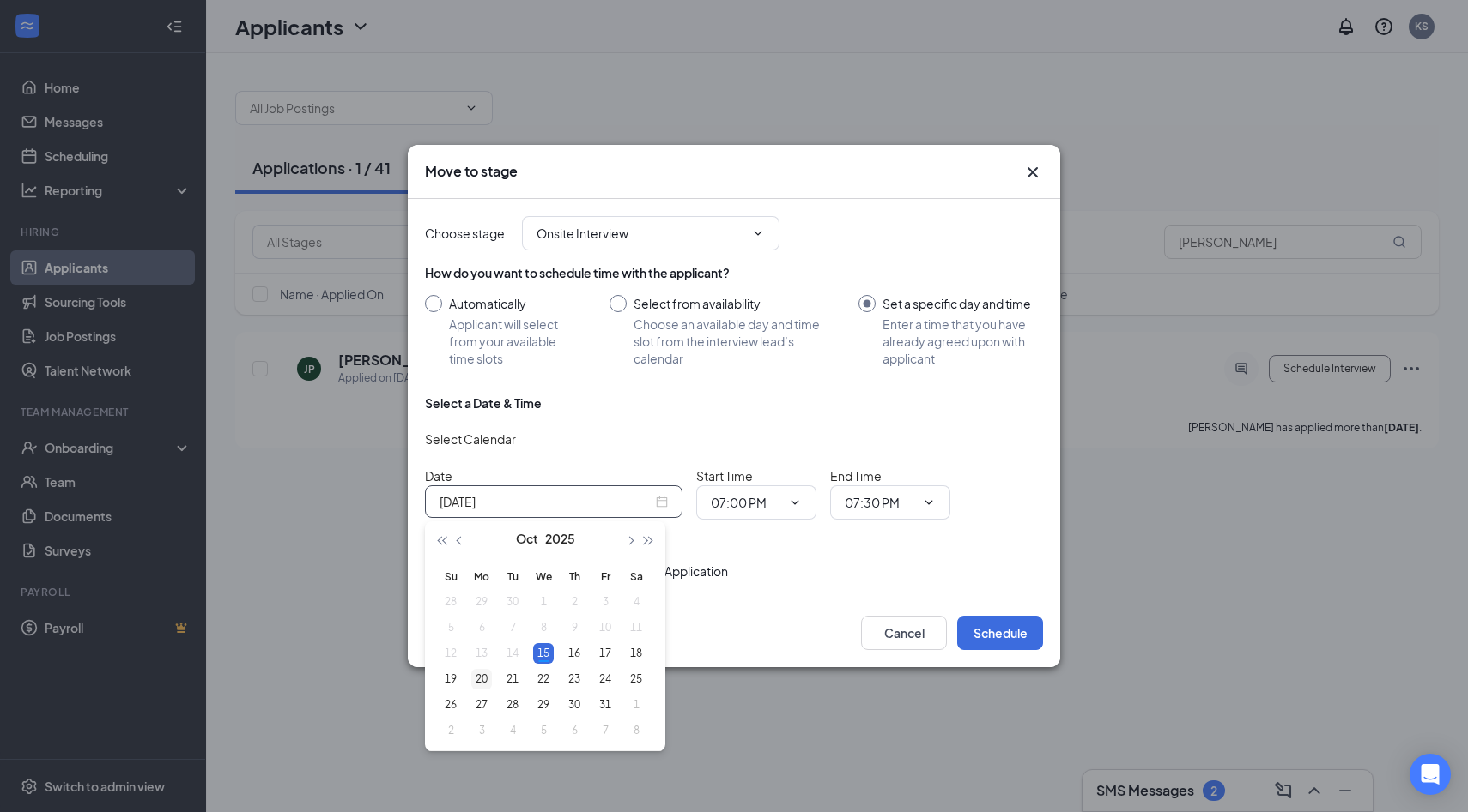
type input "[DATE]"
click at [478, 672] on div "20" at bounding box center [481, 679] width 21 height 21
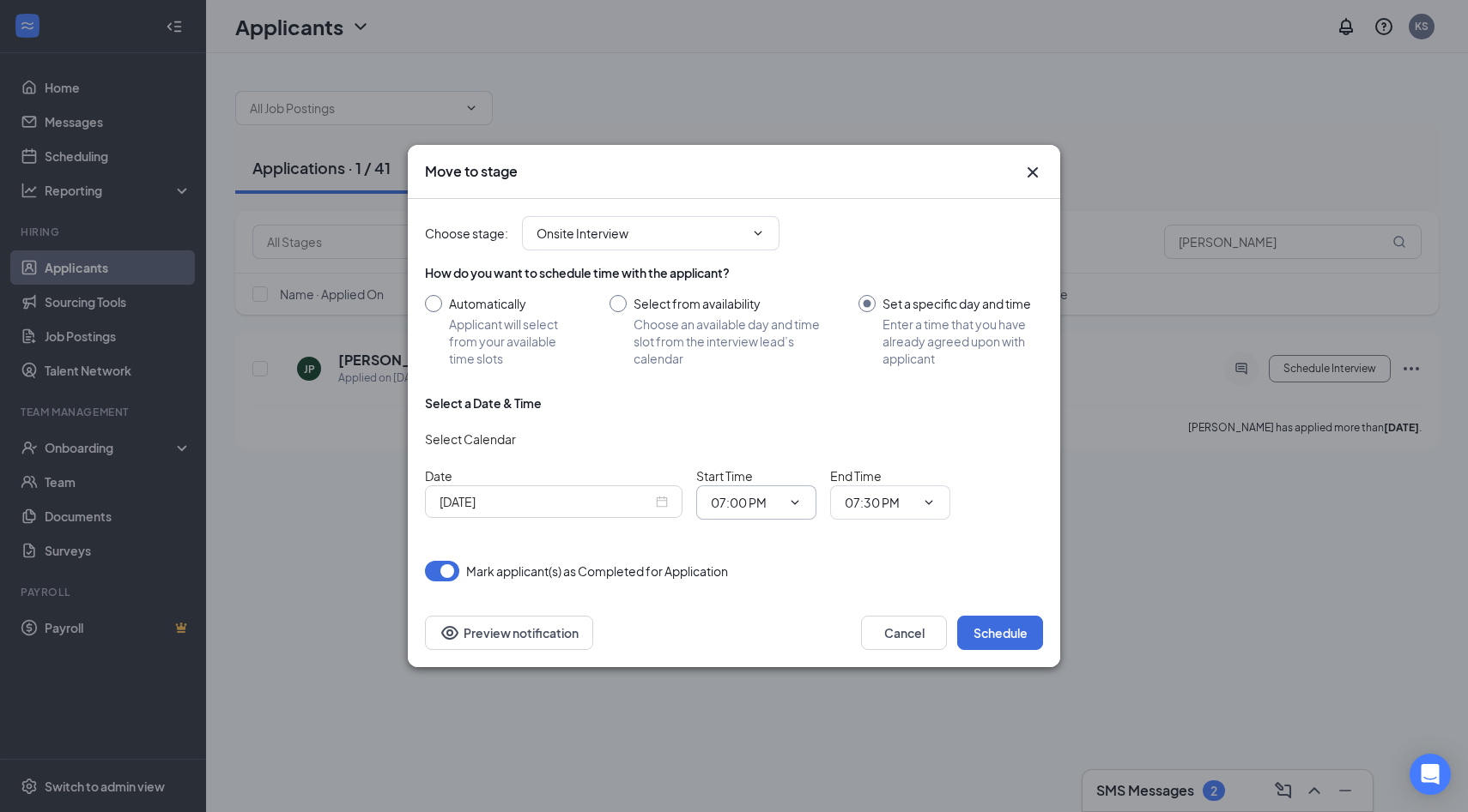
click at [788, 509] on icon "ChevronDown" at bounding box center [795, 503] width 14 height 14
click at [765, 284] on div "05:00 PM" at bounding box center [749, 290] width 50 height 19
type input "05:00 PM"
click at [938, 505] on span "07:30 PM" at bounding box center [890, 503] width 121 height 35
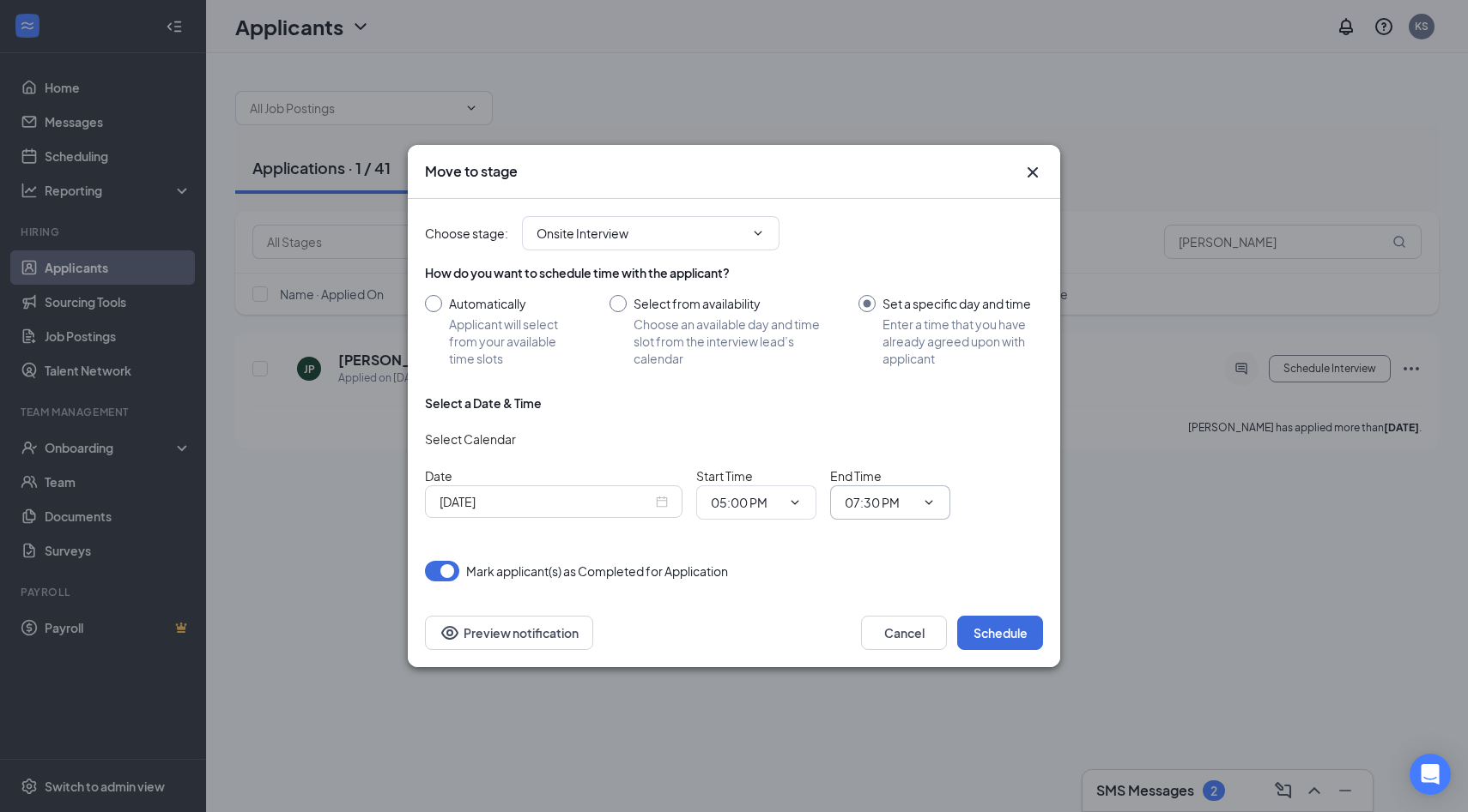
click at [932, 513] on span "07:30 PM" at bounding box center [890, 503] width 121 height 35
click at [930, 500] on icon "ChevronDown" at bounding box center [929, 503] width 14 height 14
click at [914, 427] on div "05:15 PM" at bounding box center [904, 422] width 93 height 19
type input "05:15 PM"
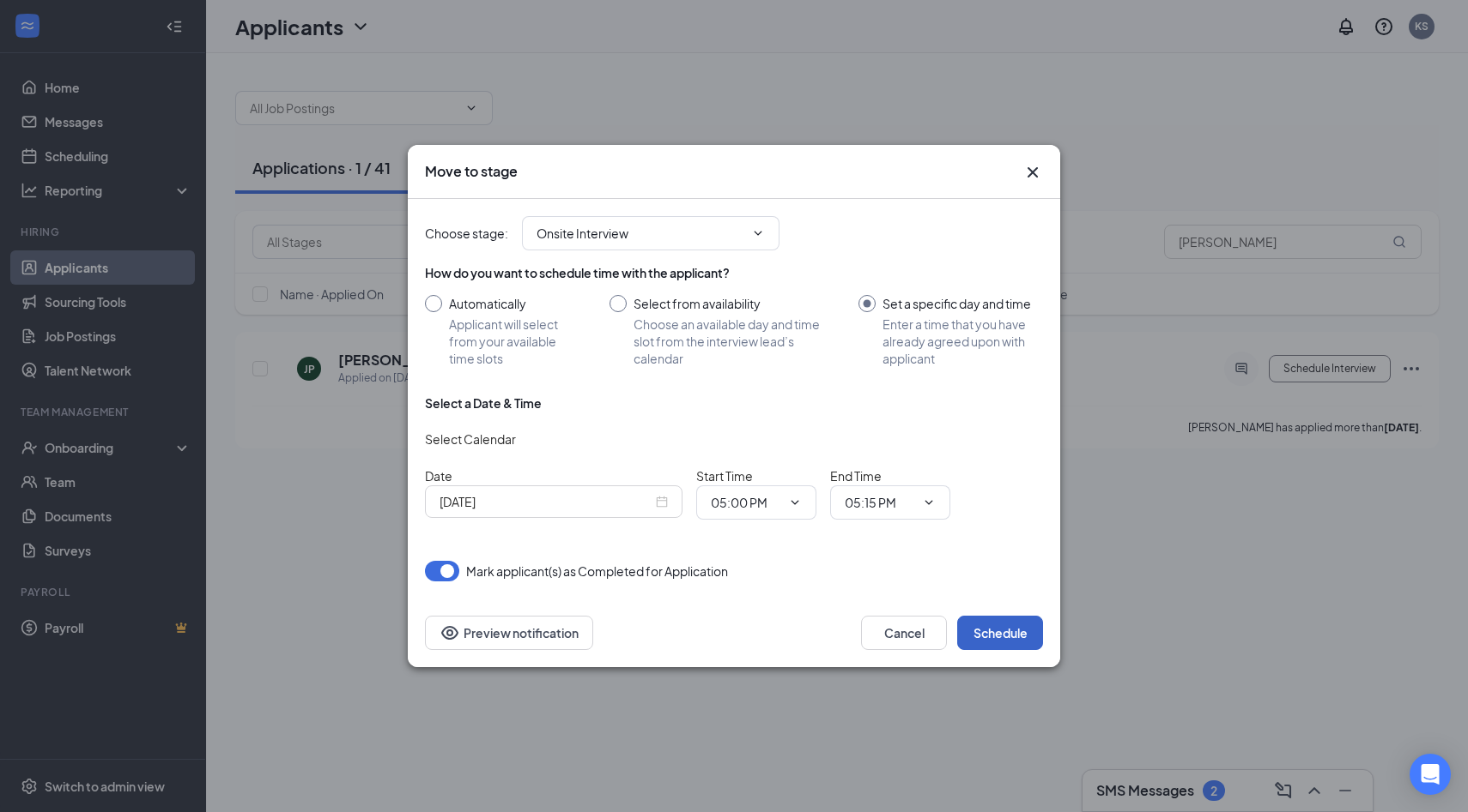
click at [977, 645] on button "Schedule" at bounding box center [1000, 633] width 86 height 35
click at [1044, 174] on div "Move to stage" at bounding box center [734, 172] width 652 height 54
click at [1034, 172] on icon "Cross" at bounding box center [1033, 172] width 21 height 21
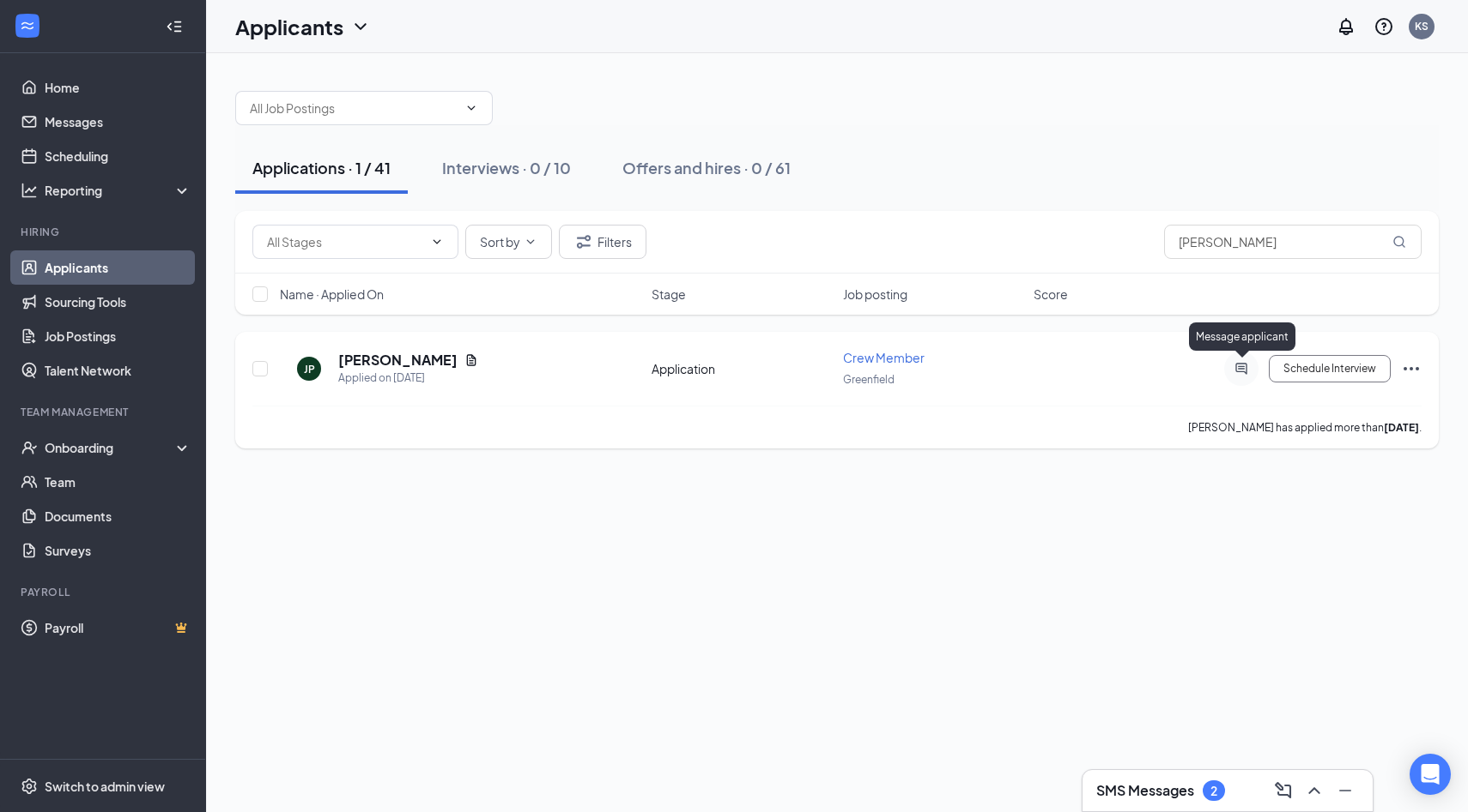
click at [1243, 365] on icon "ActiveChat" at bounding box center [1241, 369] width 21 height 14
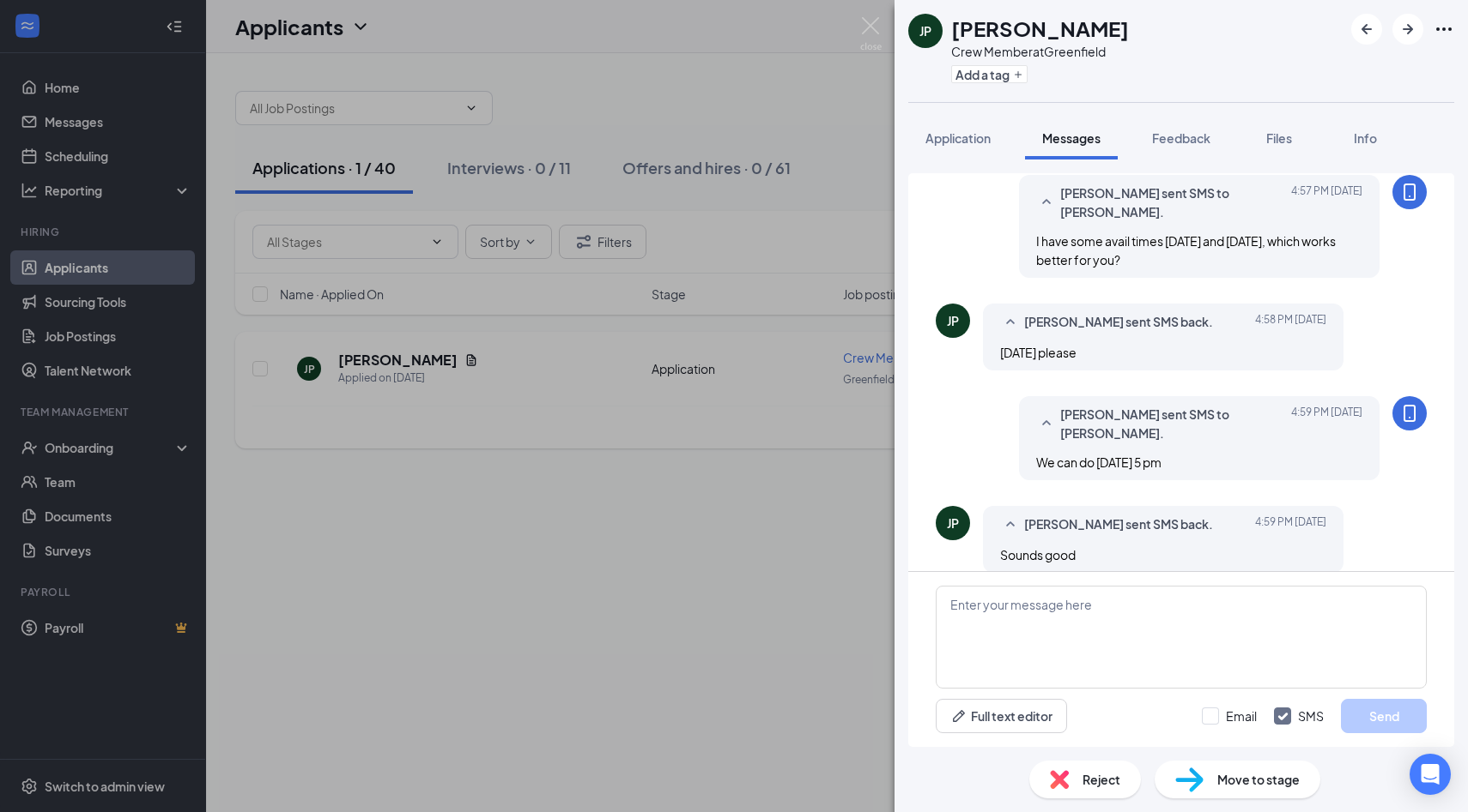
scroll to position [458, 0]
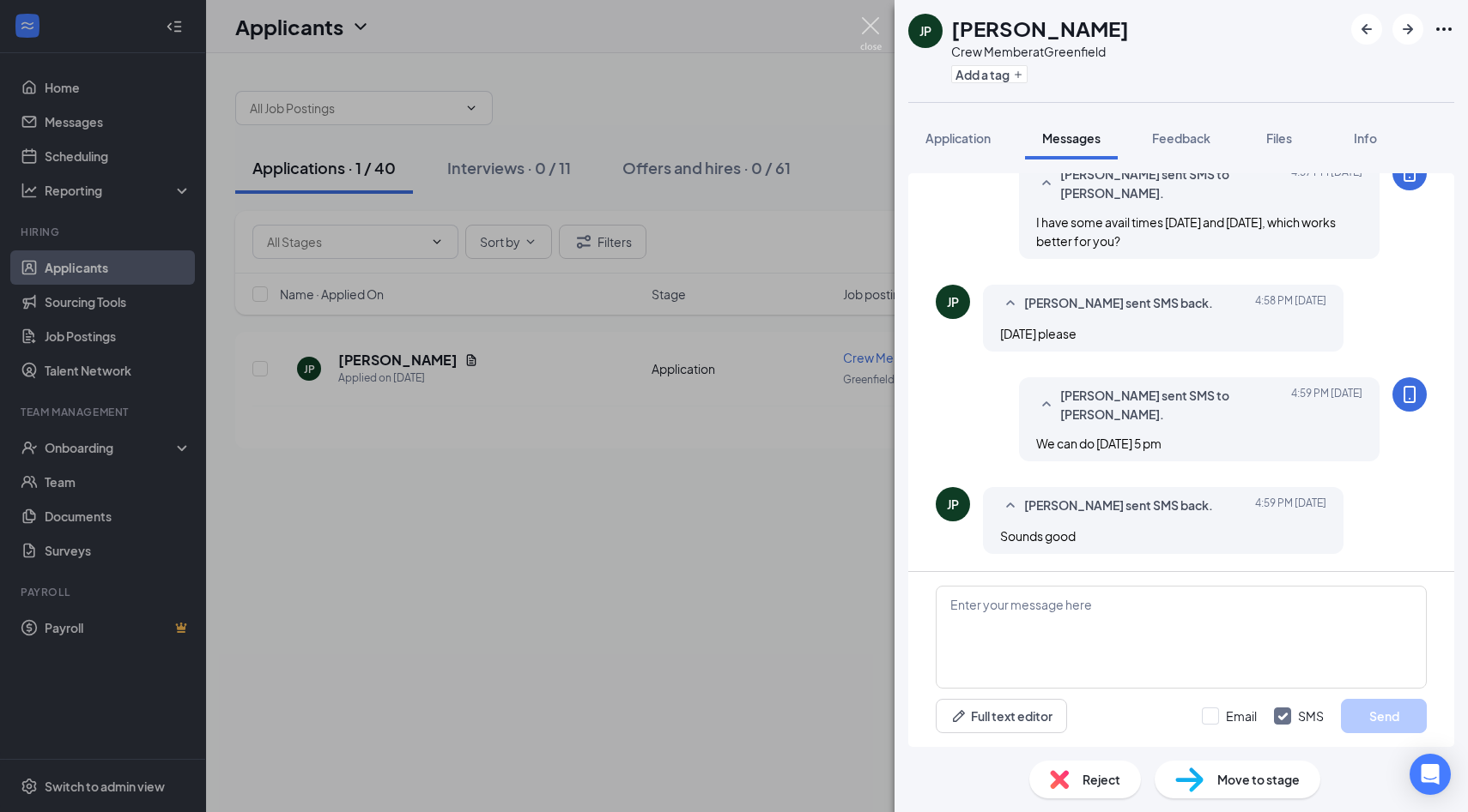
click at [872, 29] on img at bounding box center [871, 34] width 22 height 34
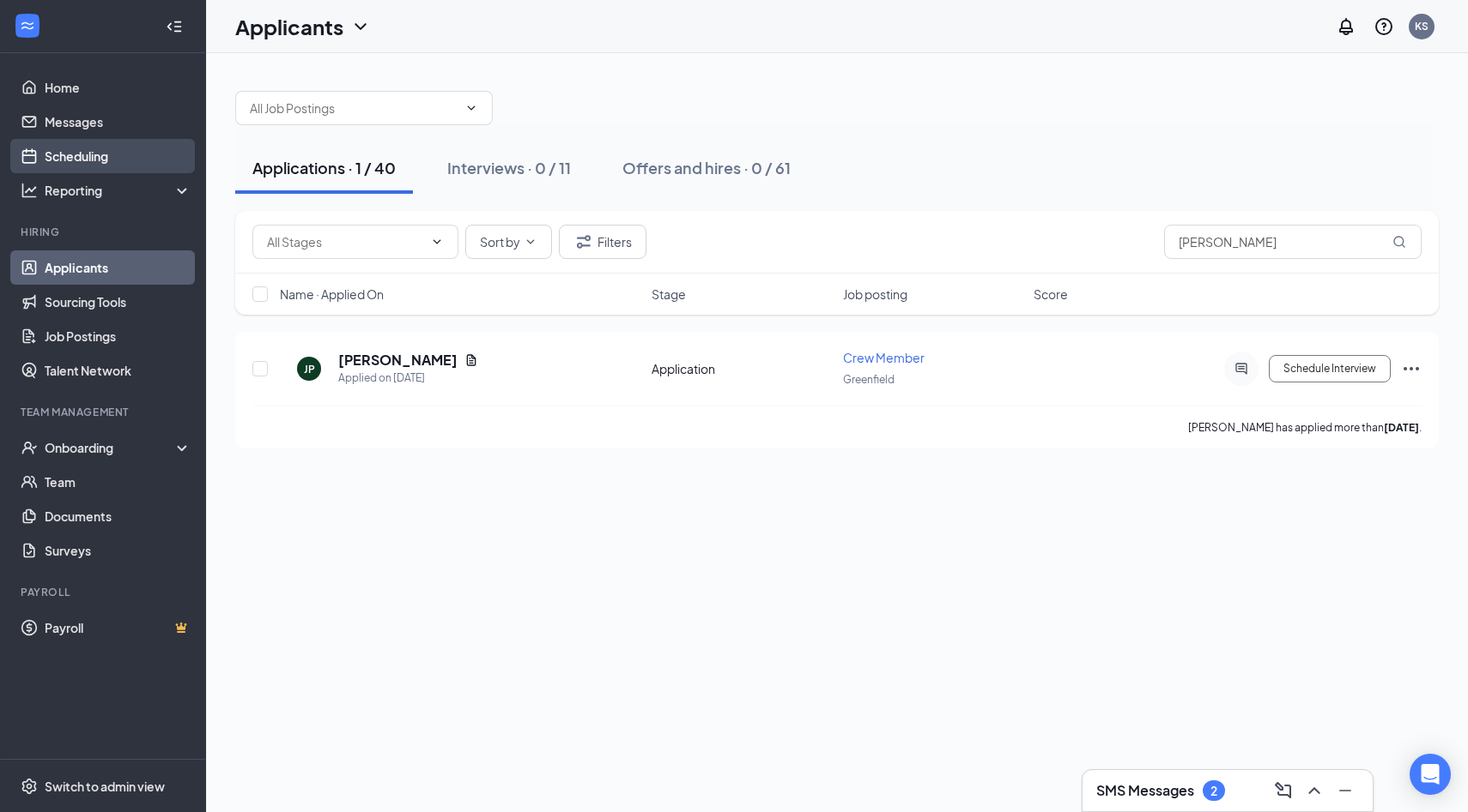
click at [136, 160] on link "Scheduling" at bounding box center [117, 156] width 147 height 35
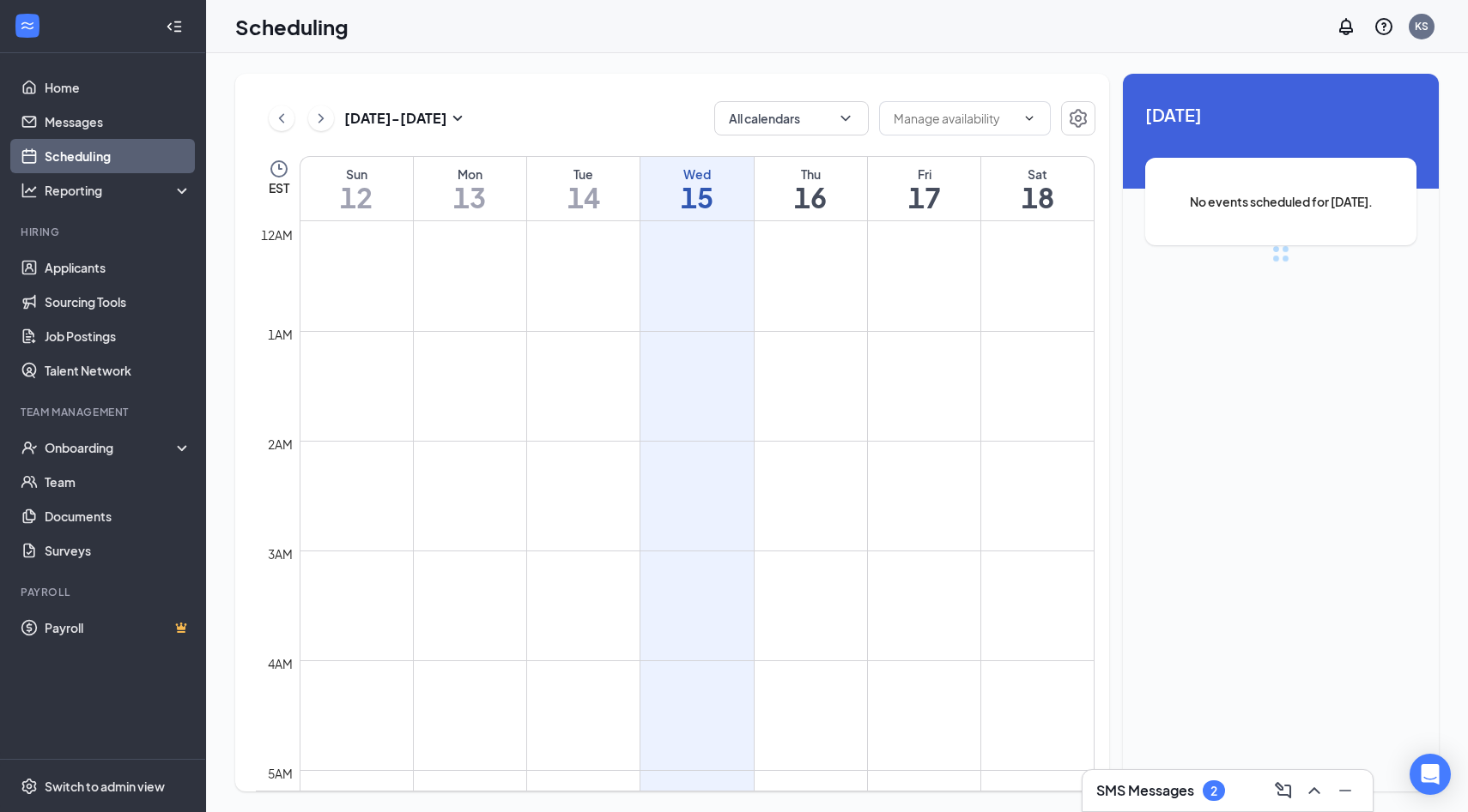
scroll to position [843, 0]
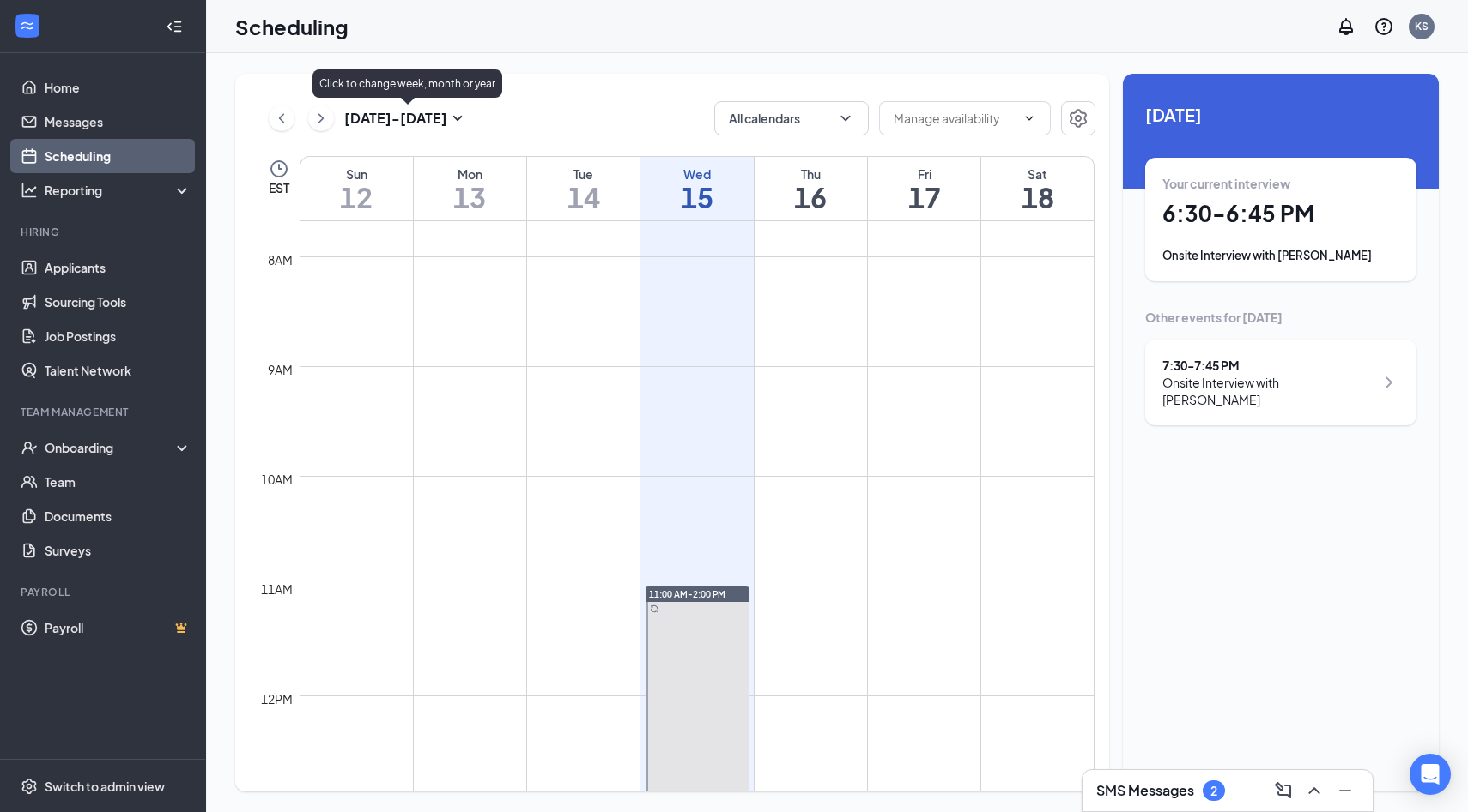
click at [320, 121] on icon "ChevronRight" at bounding box center [321, 118] width 5 height 10
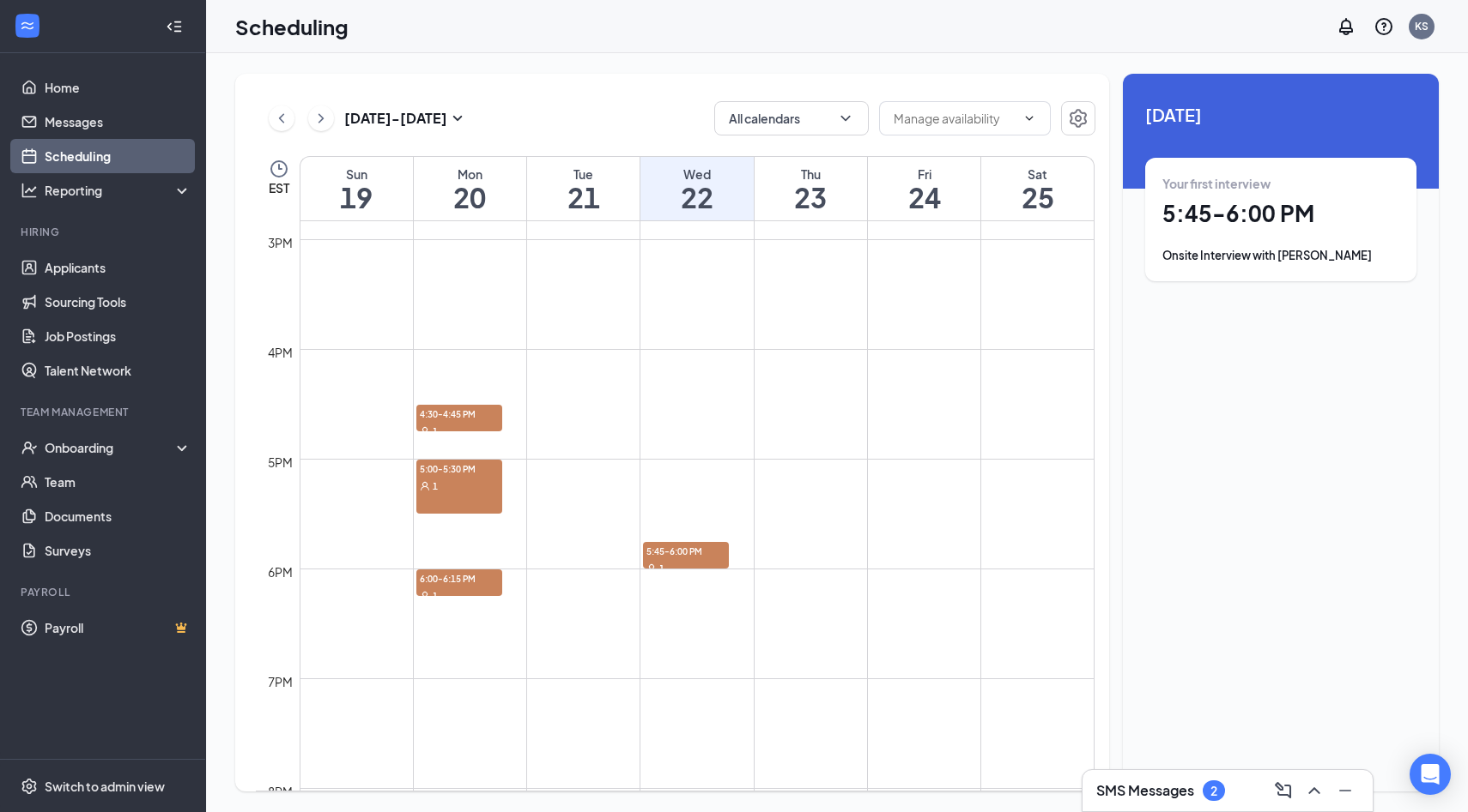
scroll to position [1632, 0]
click at [440, 490] on div "1" at bounding box center [459, 483] width 86 height 17
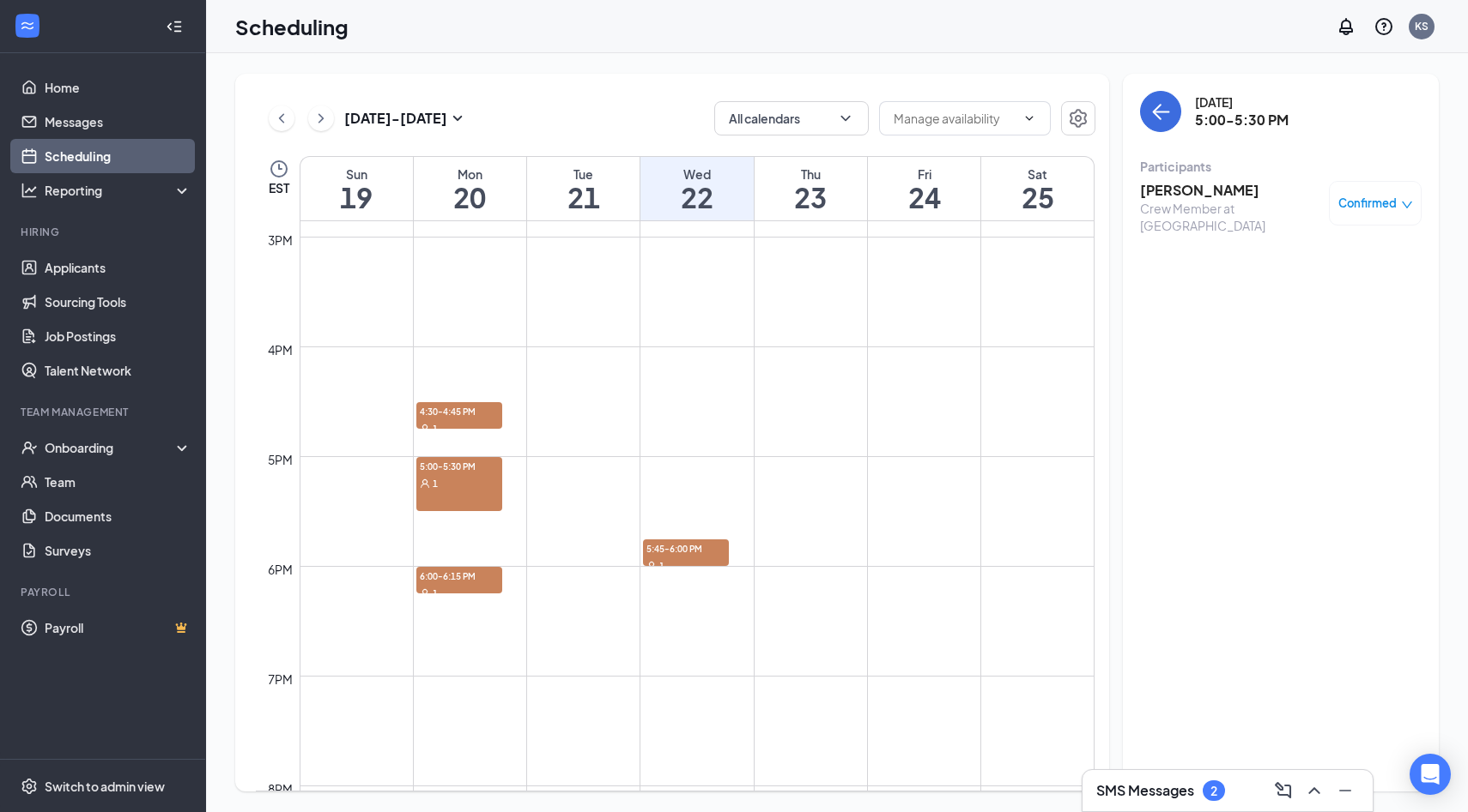
click at [440, 490] on div "1" at bounding box center [459, 483] width 86 height 17
click at [1184, 195] on h3 "[PERSON_NAME]" at bounding box center [1230, 191] width 180 height 19
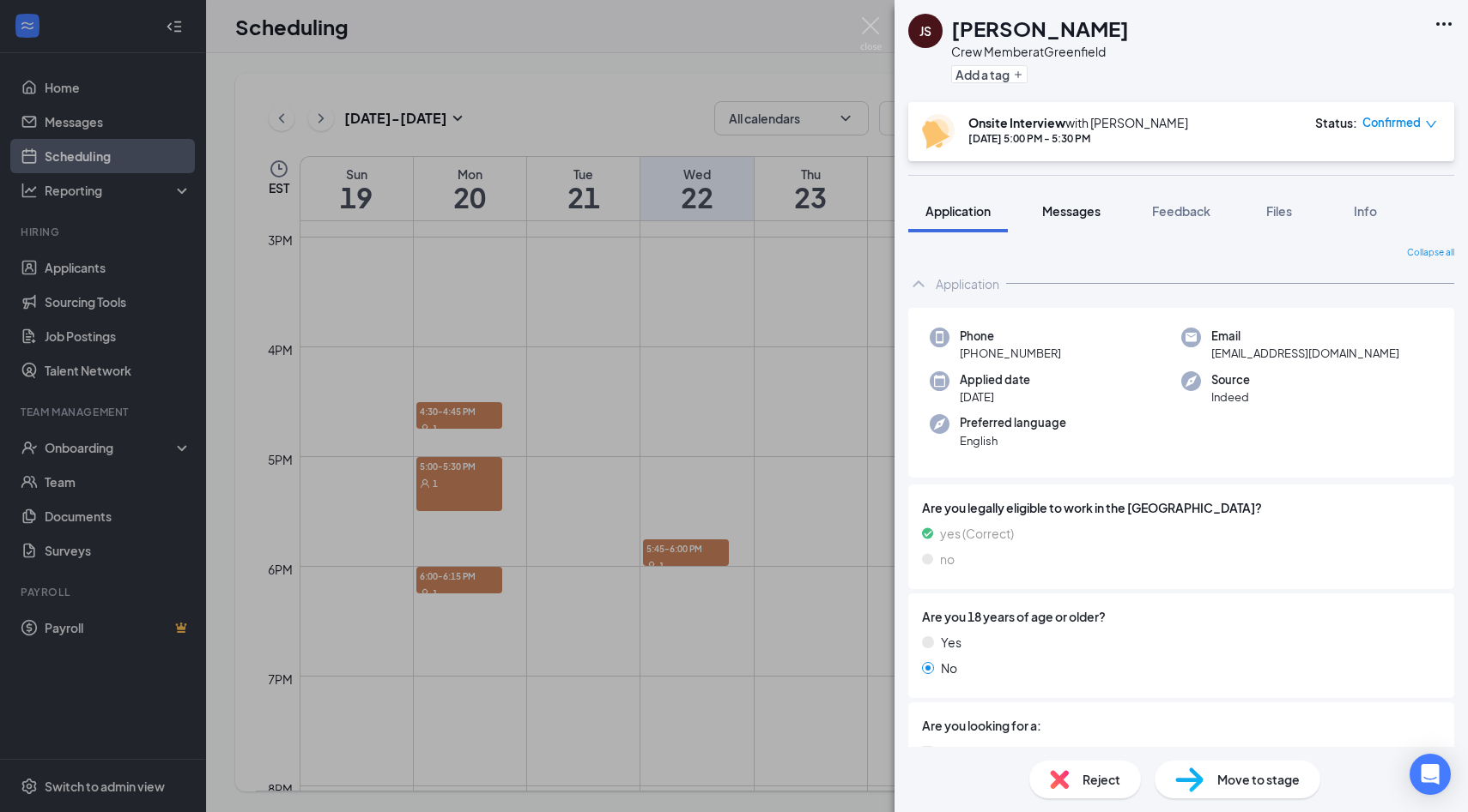
click at [1076, 213] on span "Messages" at bounding box center [1071, 211] width 58 height 16
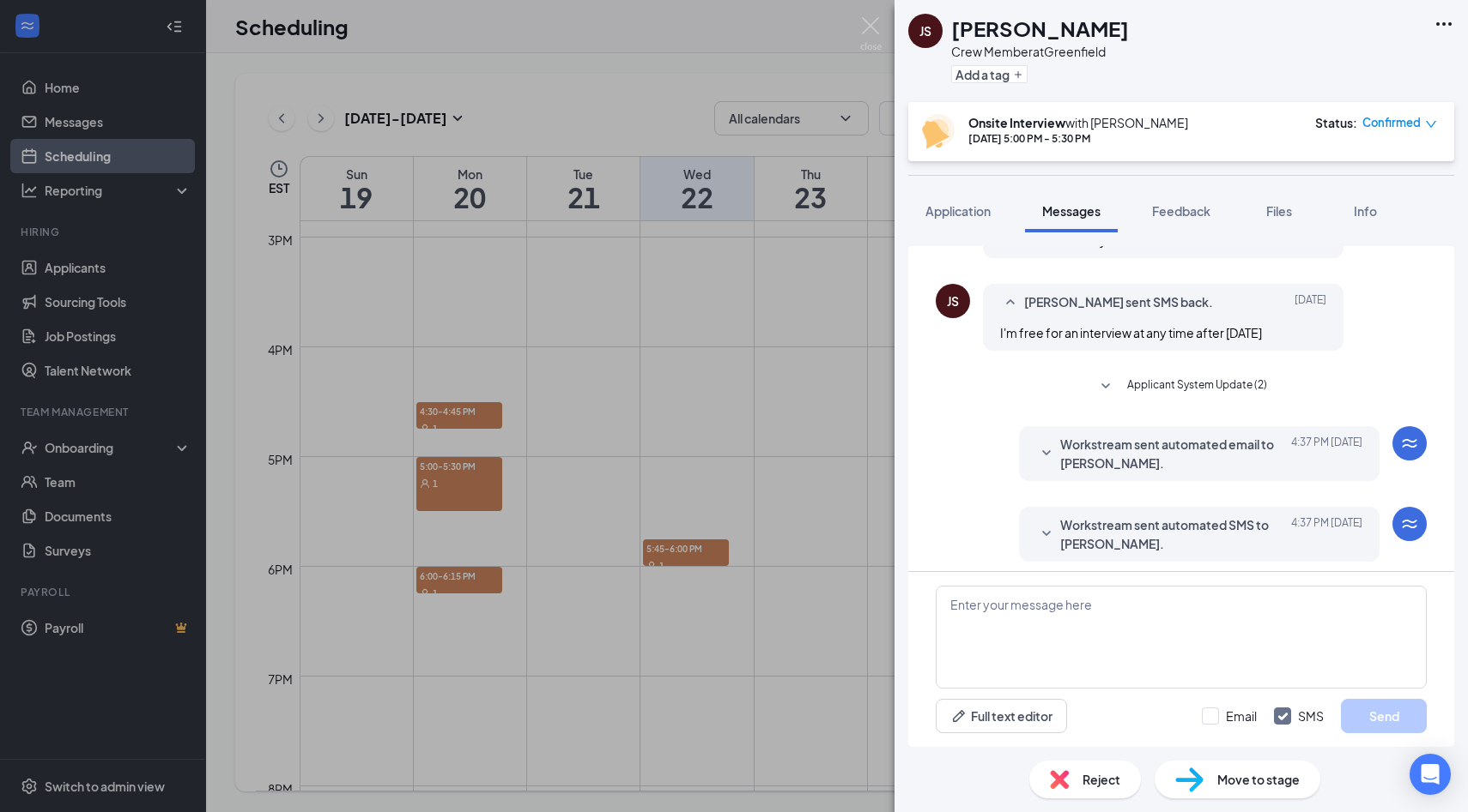
scroll to position [411, 0]
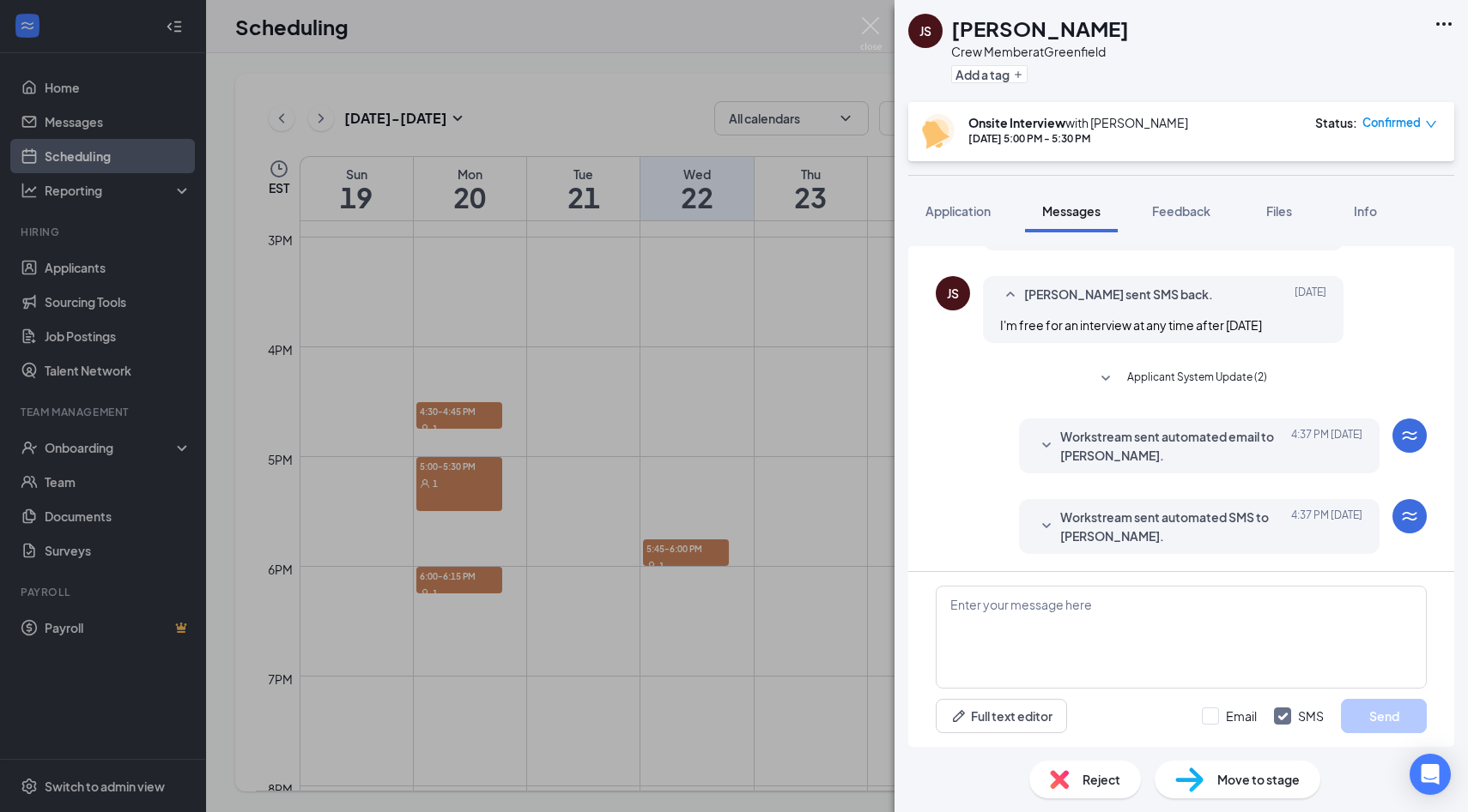
click at [1158, 377] on span "Applicant System Update (2)" at bounding box center [1197, 380] width 140 height 21
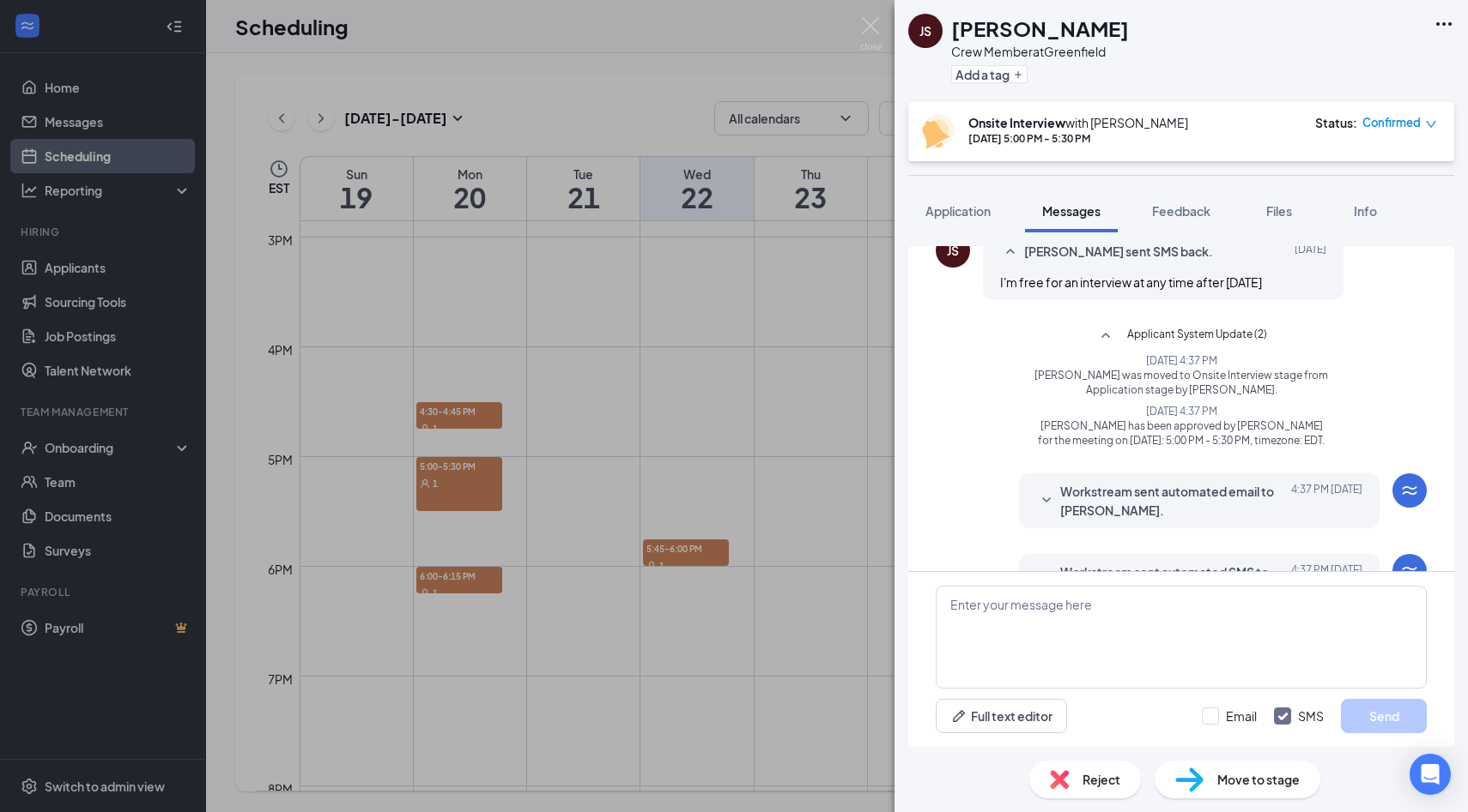
scroll to position [455, 0]
click at [1175, 337] on span "Applicant System Update (2)" at bounding box center [1197, 335] width 140 height 21
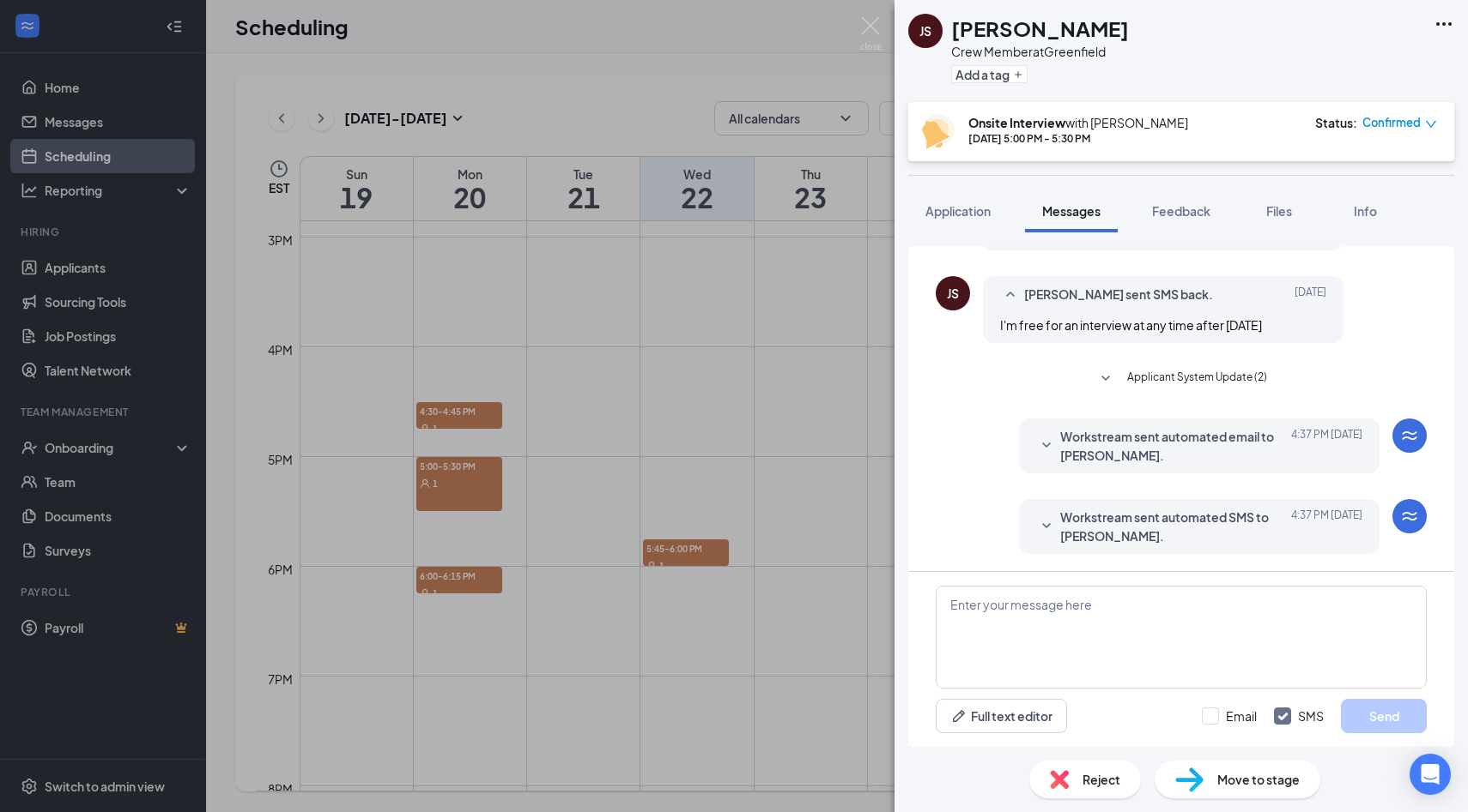
scroll to position [411, 0]
click at [1168, 380] on span "Applicant System Update (2)" at bounding box center [1197, 380] width 140 height 21
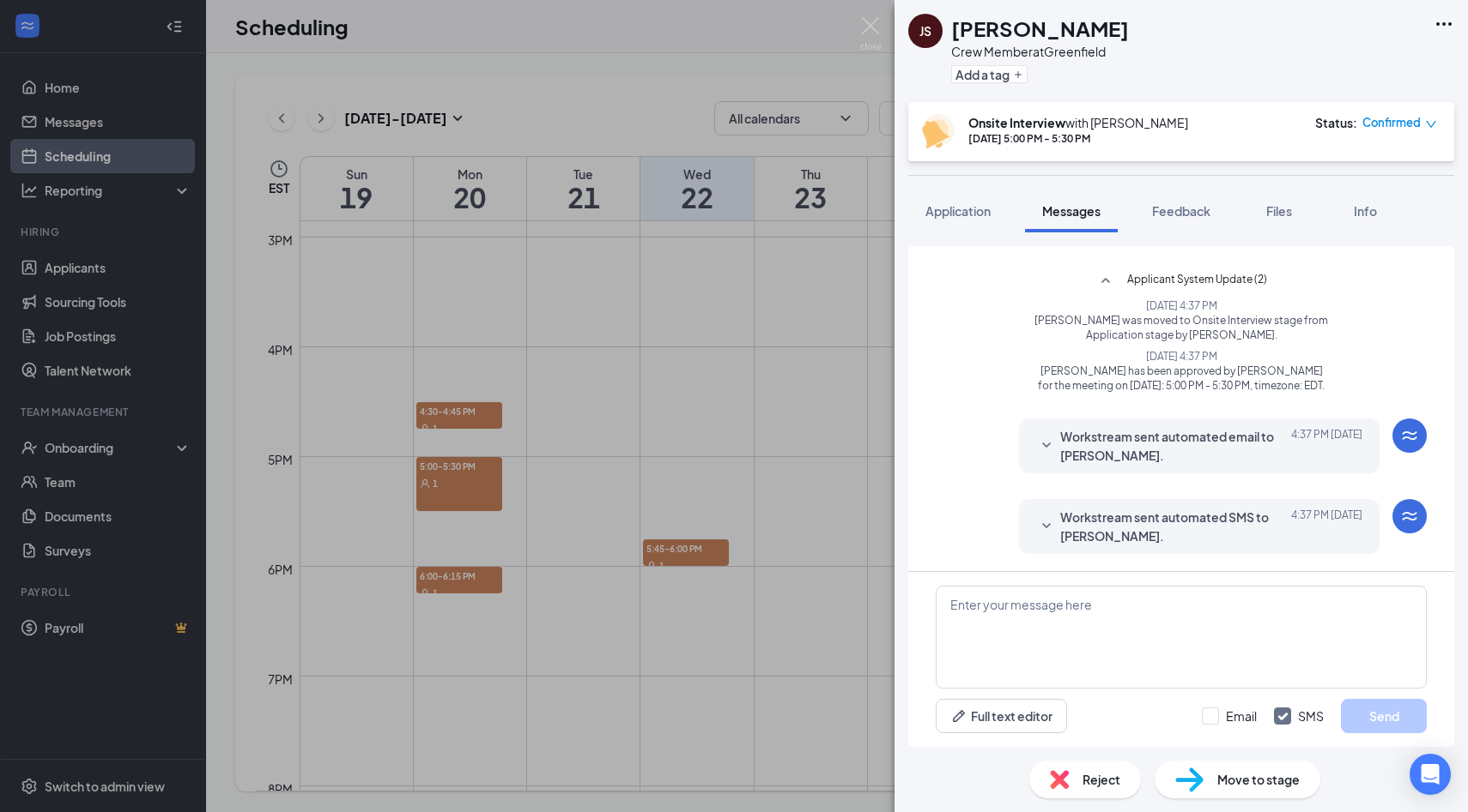
scroll to position [523, 0]
click at [973, 209] on span "Application" at bounding box center [957, 211] width 65 height 16
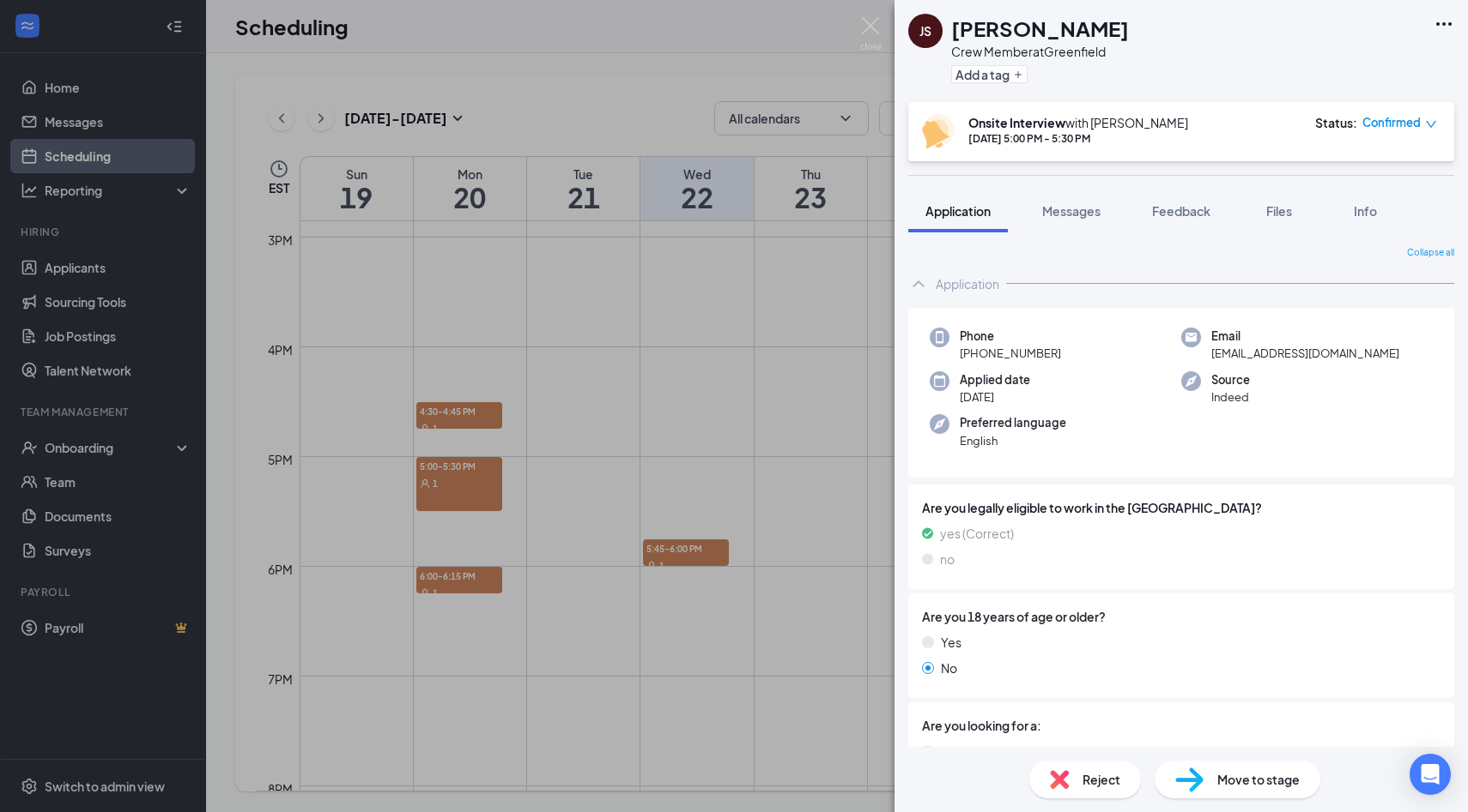
click at [1191, 787] on img at bounding box center [1189, 780] width 29 height 25
type input "Offer Stage (next stage)"
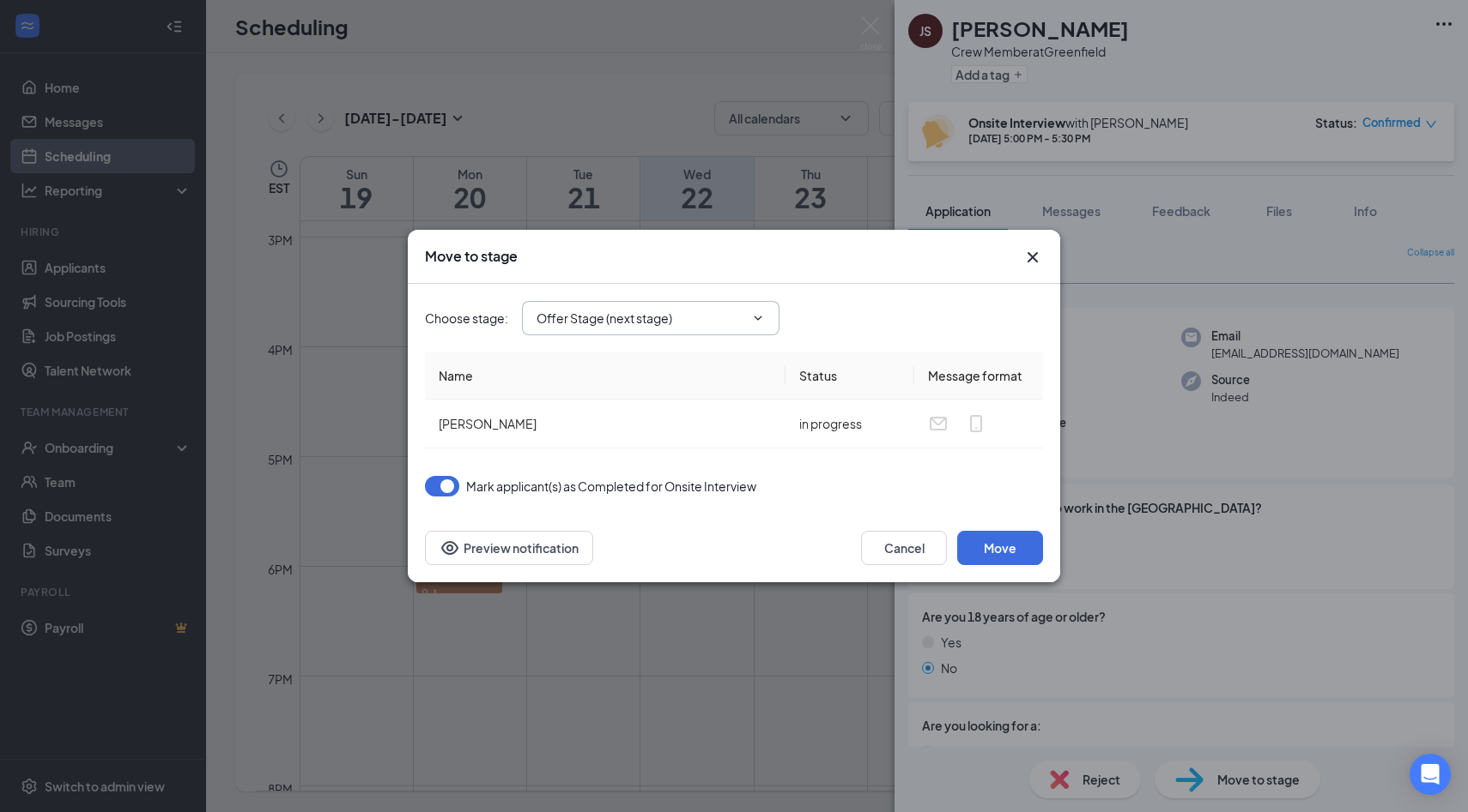
click at [765, 309] on span "Offer Stage (next stage)" at bounding box center [650, 318] width 258 height 35
click at [753, 317] on icon "ChevronDown" at bounding box center [758, 318] width 14 height 14
click at [669, 387] on div "Onsite Interview (current stage)" at bounding box center [637, 383] width 176 height 19
click at [961, 380] on th "Message format" at bounding box center [978, 376] width 128 height 47
click at [1034, 257] on icon "Cross" at bounding box center [1033, 257] width 10 height 10
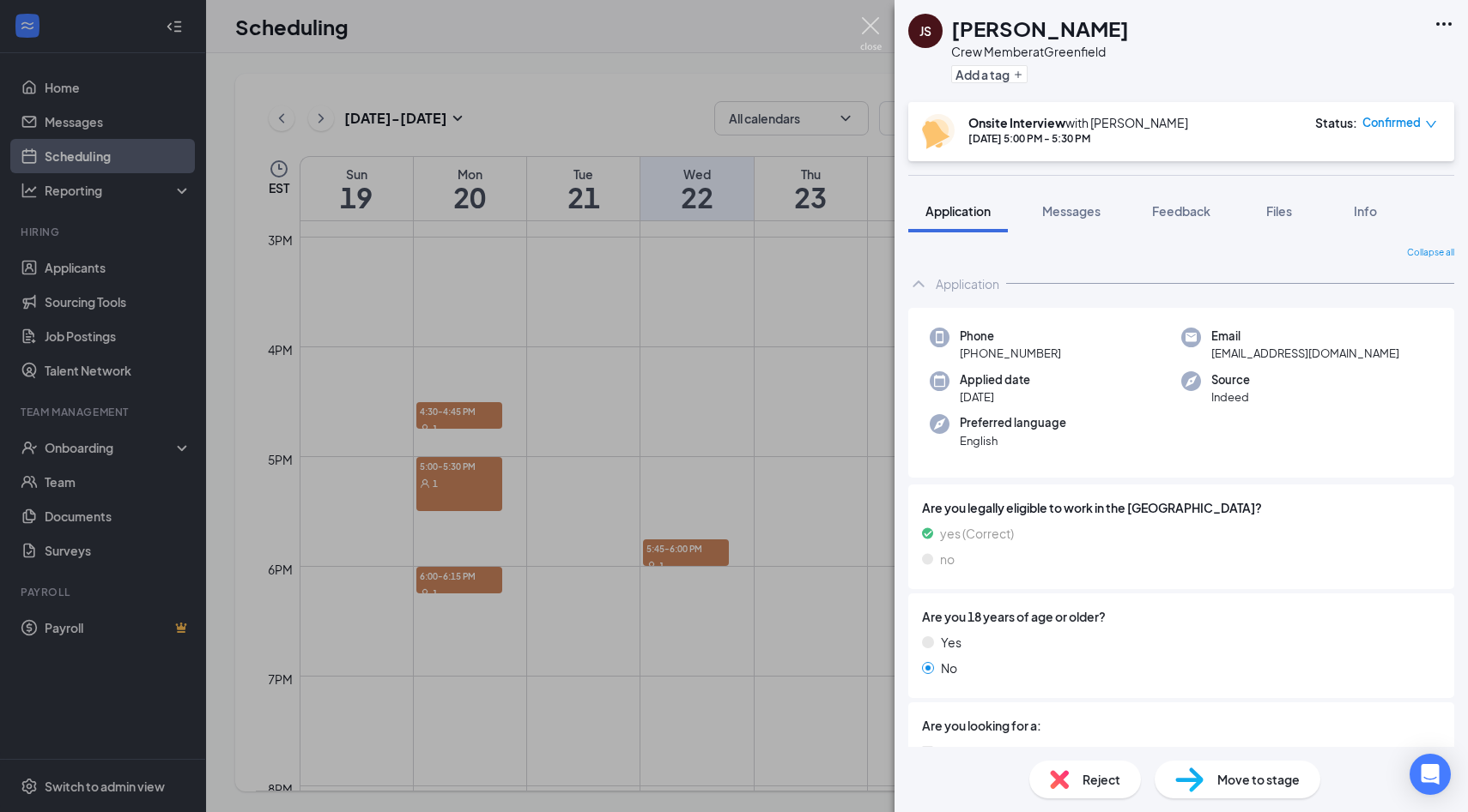
click at [874, 25] on img at bounding box center [871, 34] width 22 height 34
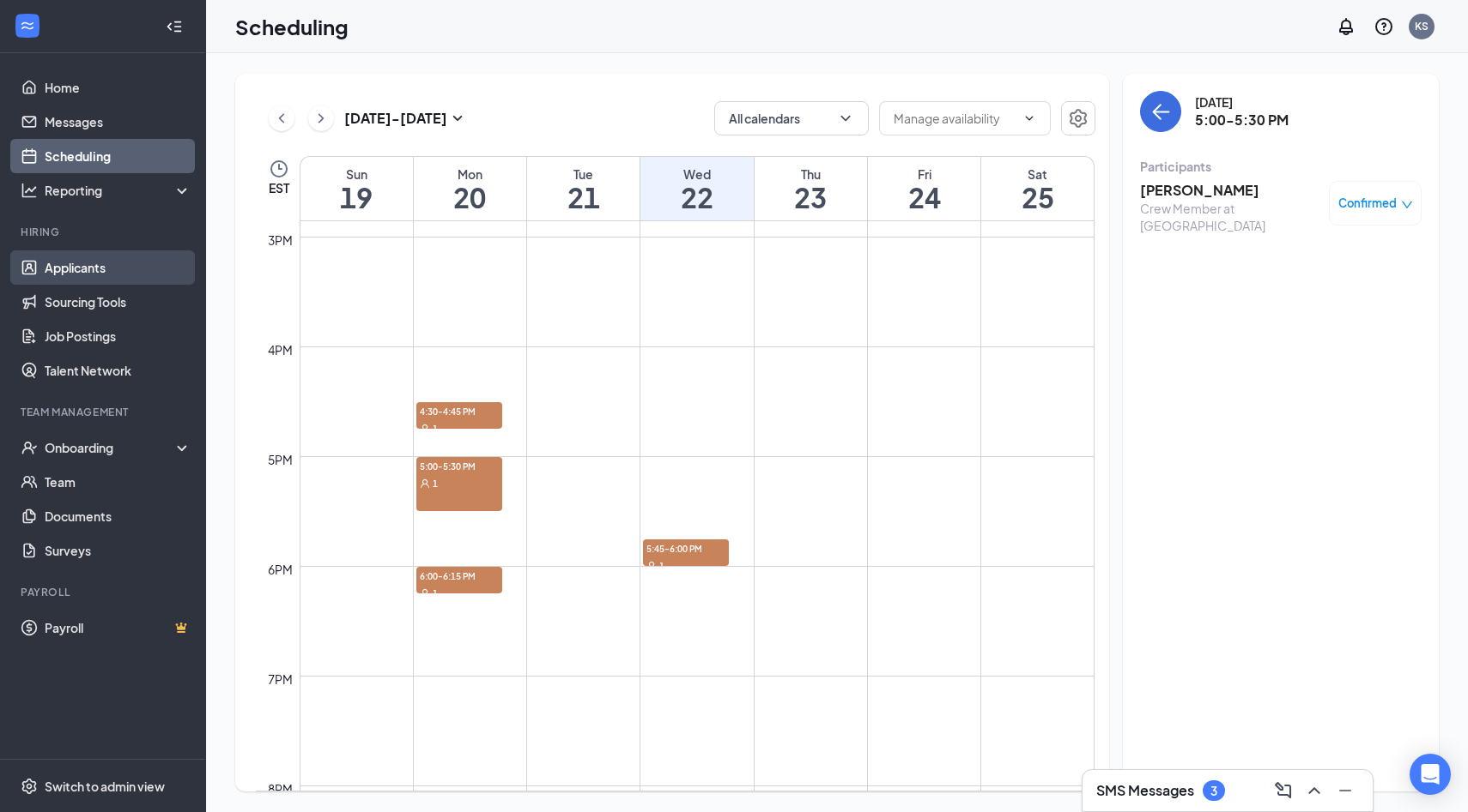
click at [71, 264] on link "Applicants" at bounding box center [117, 268] width 147 height 35
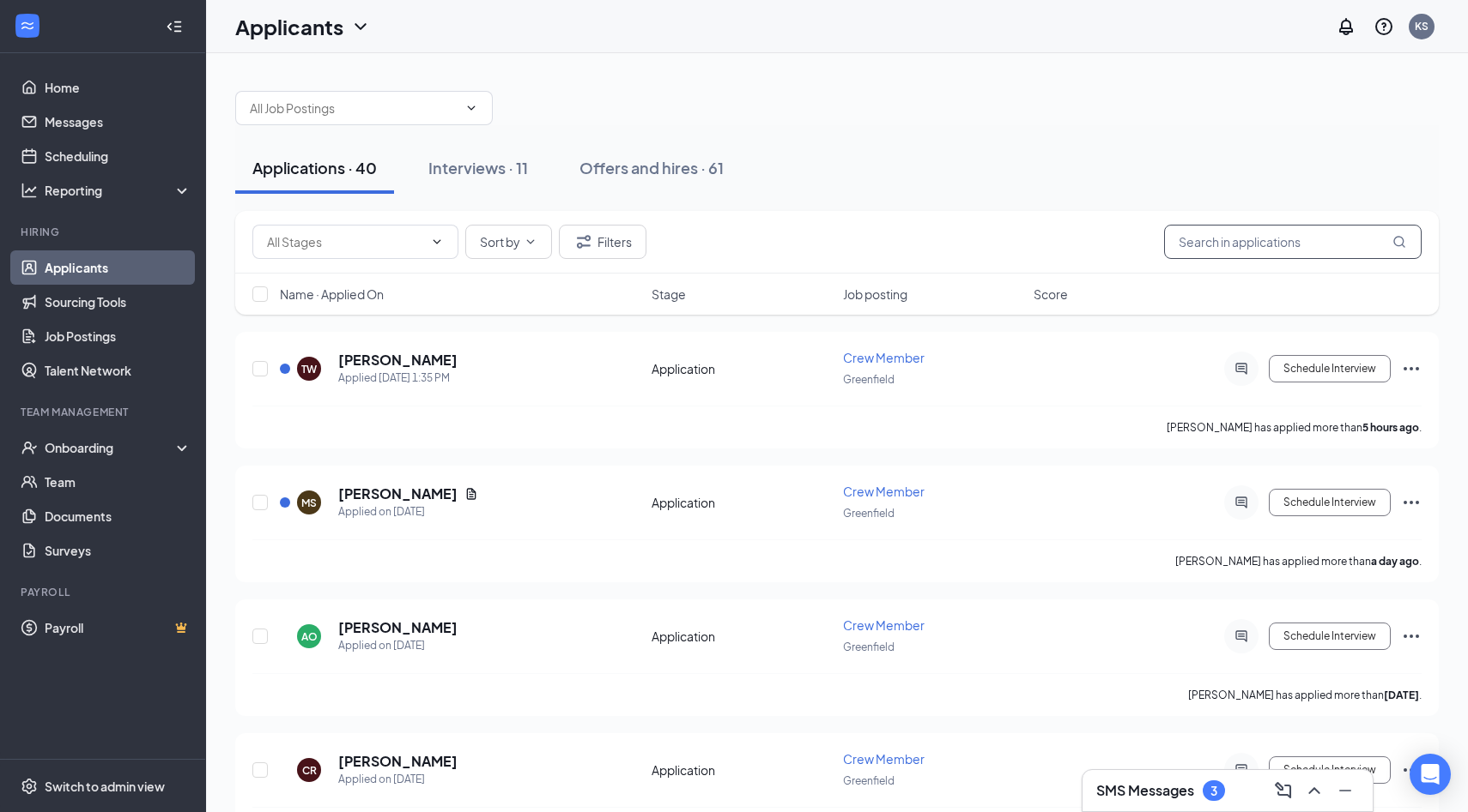
click at [1210, 240] on input "text" at bounding box center [1292, 242] width 258 height 35
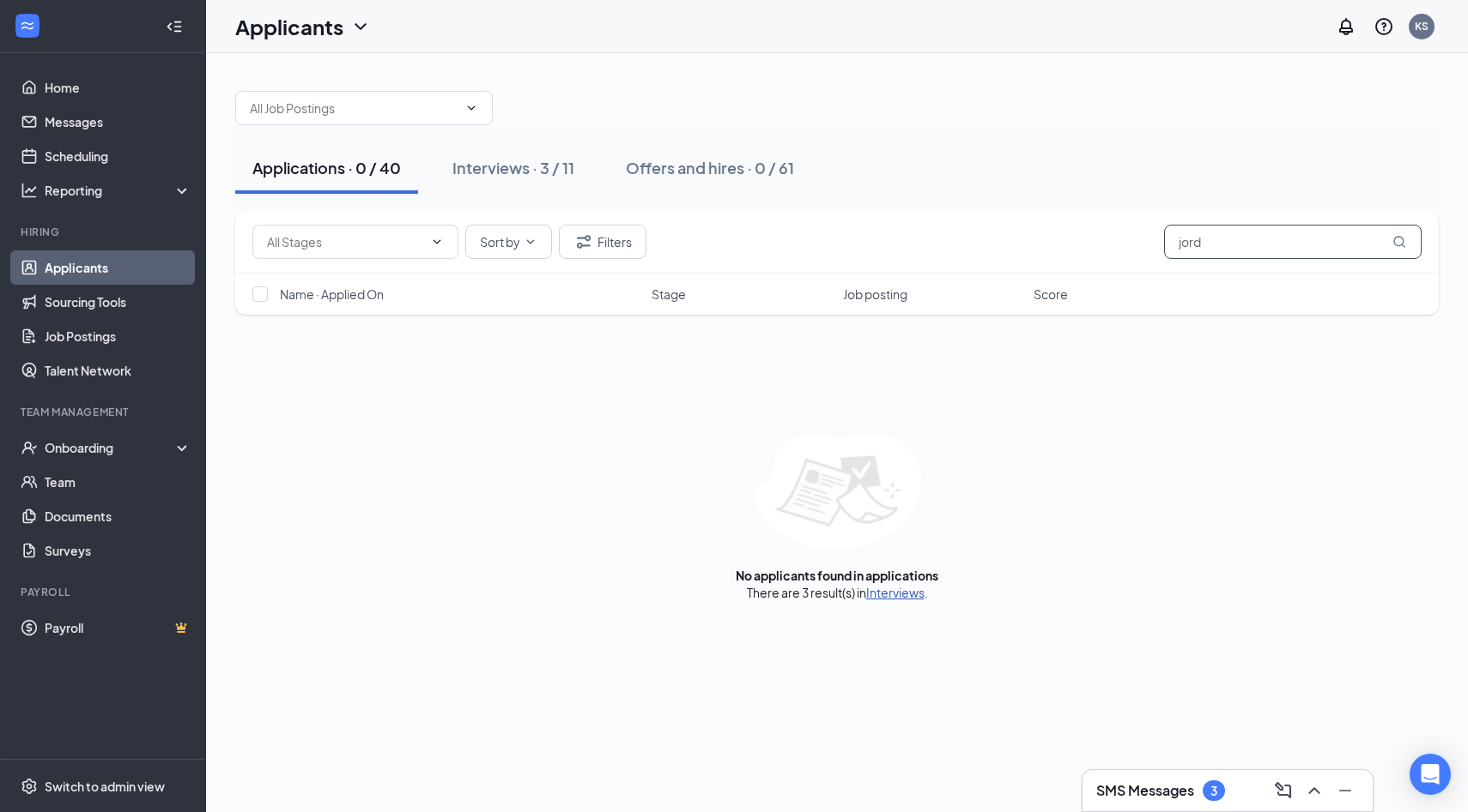
type input "jord"
click at [891, 593] on link "Interviews" at bounding box center [895, 593] width 58 height 16
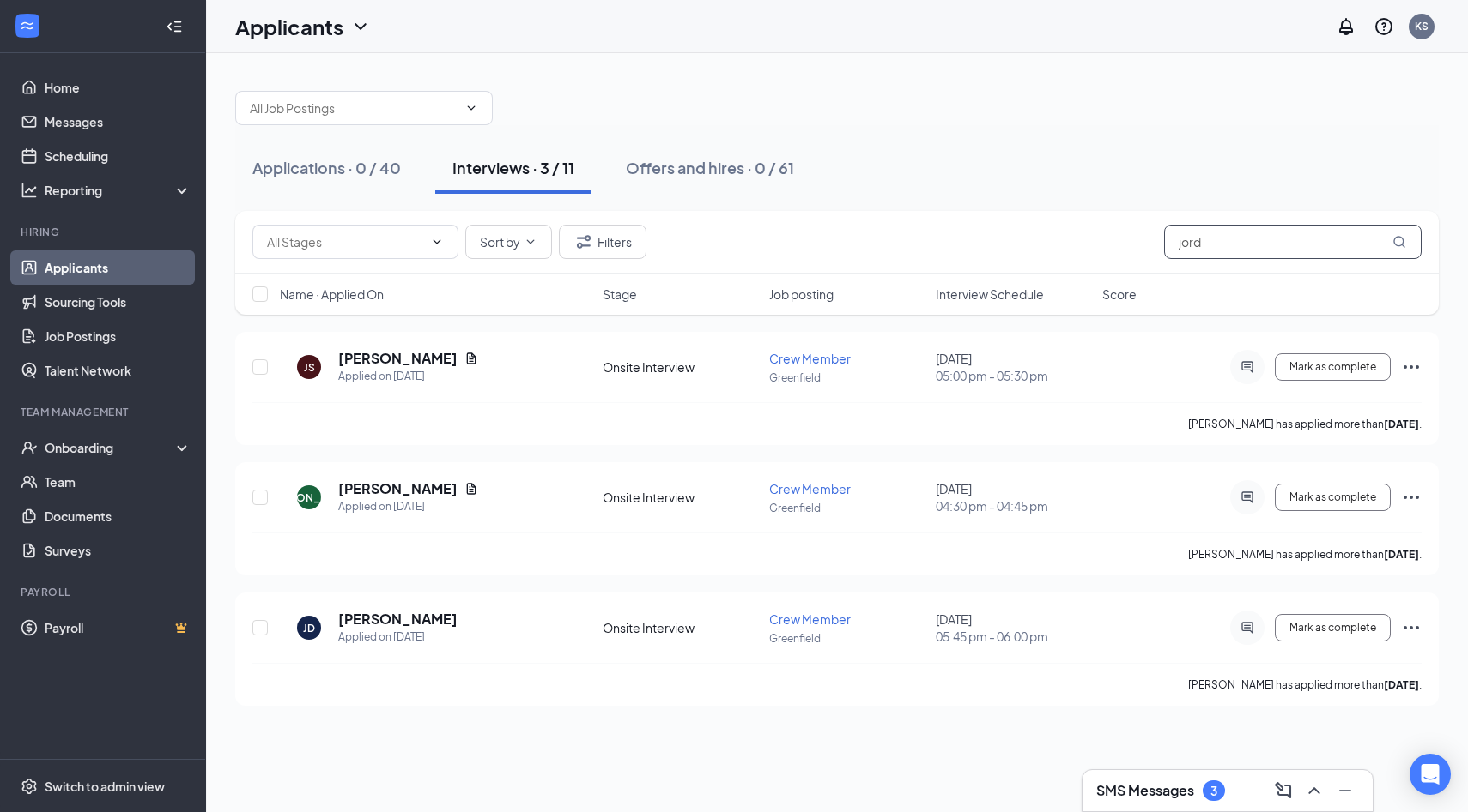
click at [1262, 238] on input "jord" at bounding box center [1292, 242] width 258 height 35
type input "j"
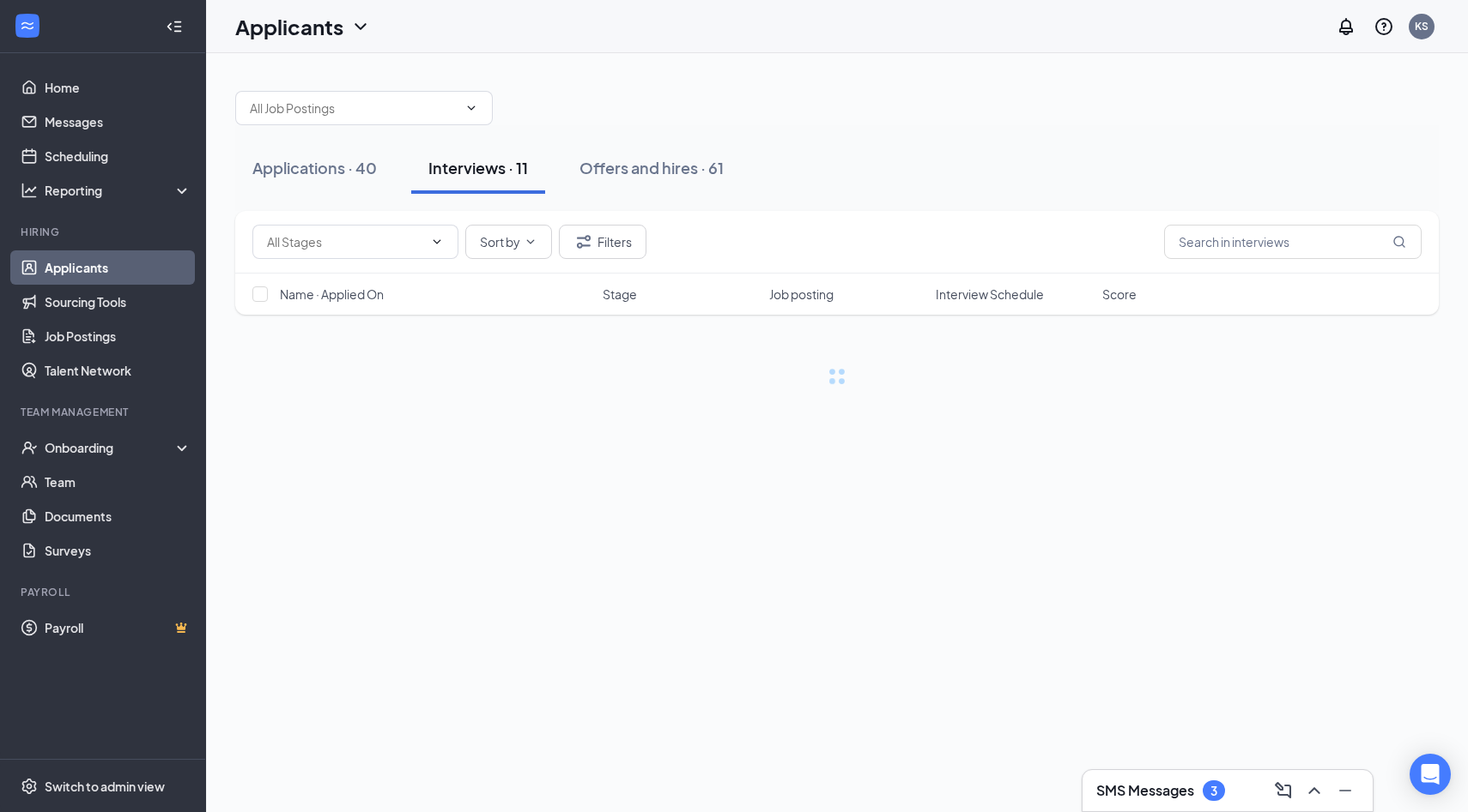
click at [90, 265] on link "Applicants" at bounding box center [117, 268] width 147 height 35
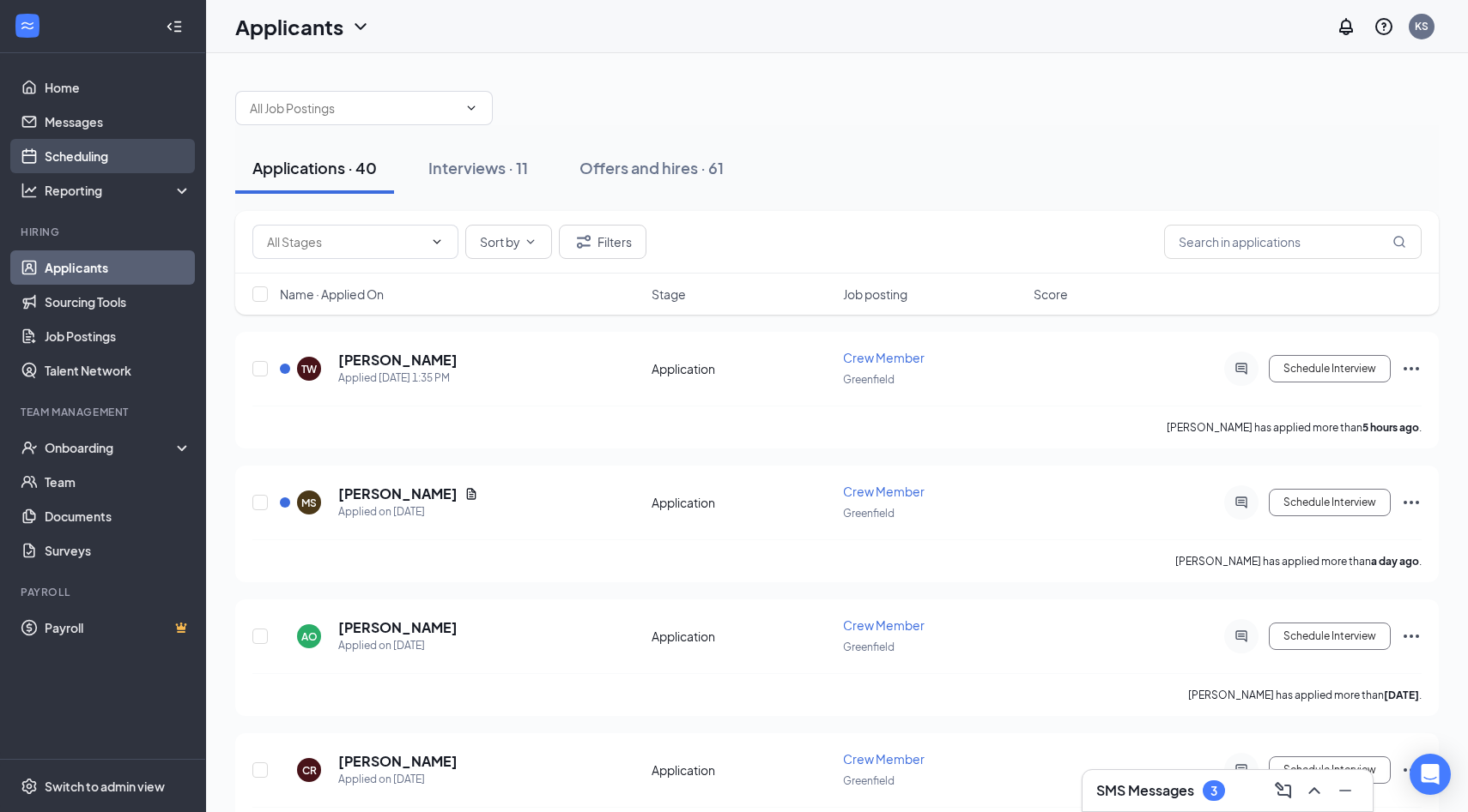
click at [108, 164] on link "Scheduling" at bounding box center [117, 156] width 147 height 35
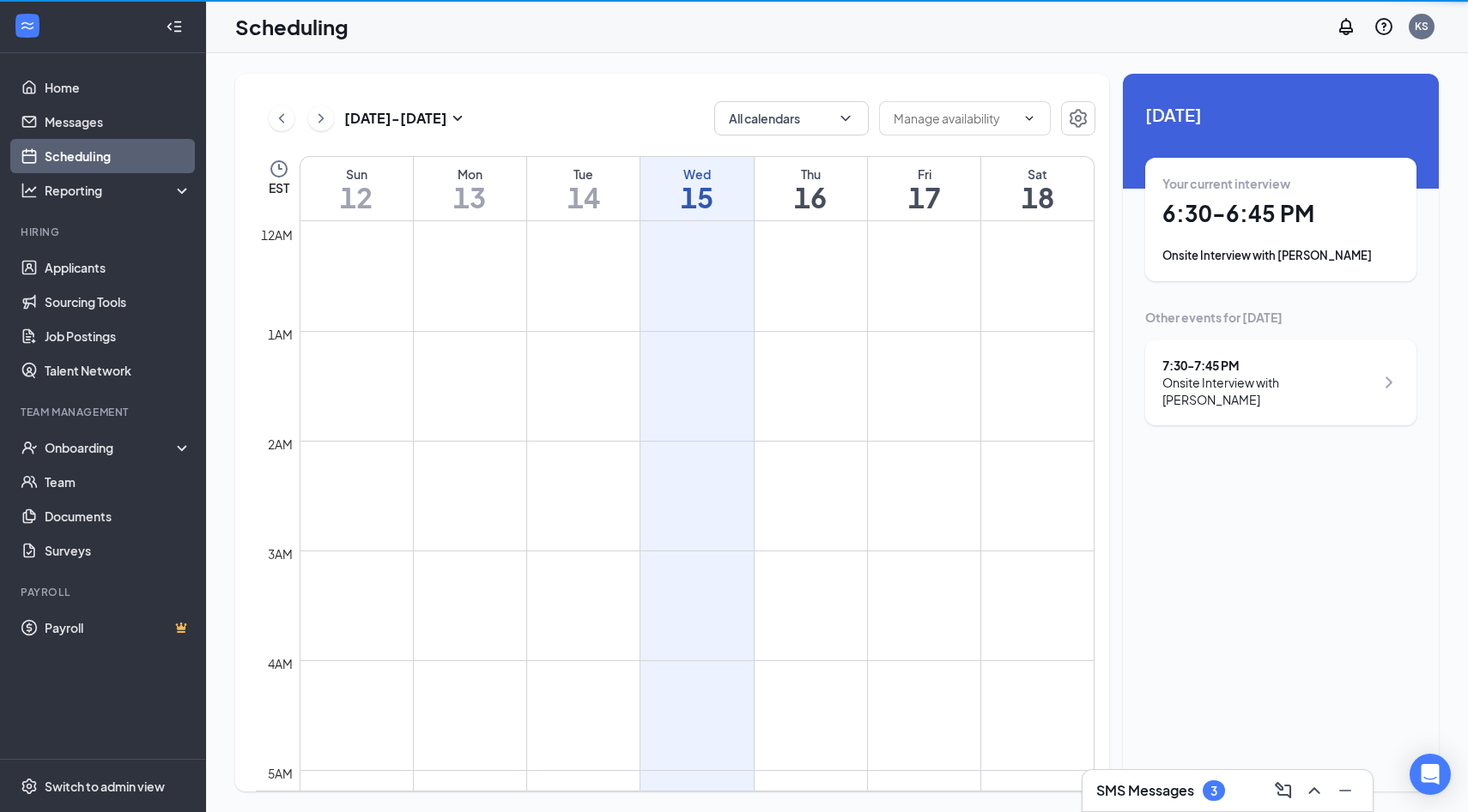
scroll to position [843, 0]
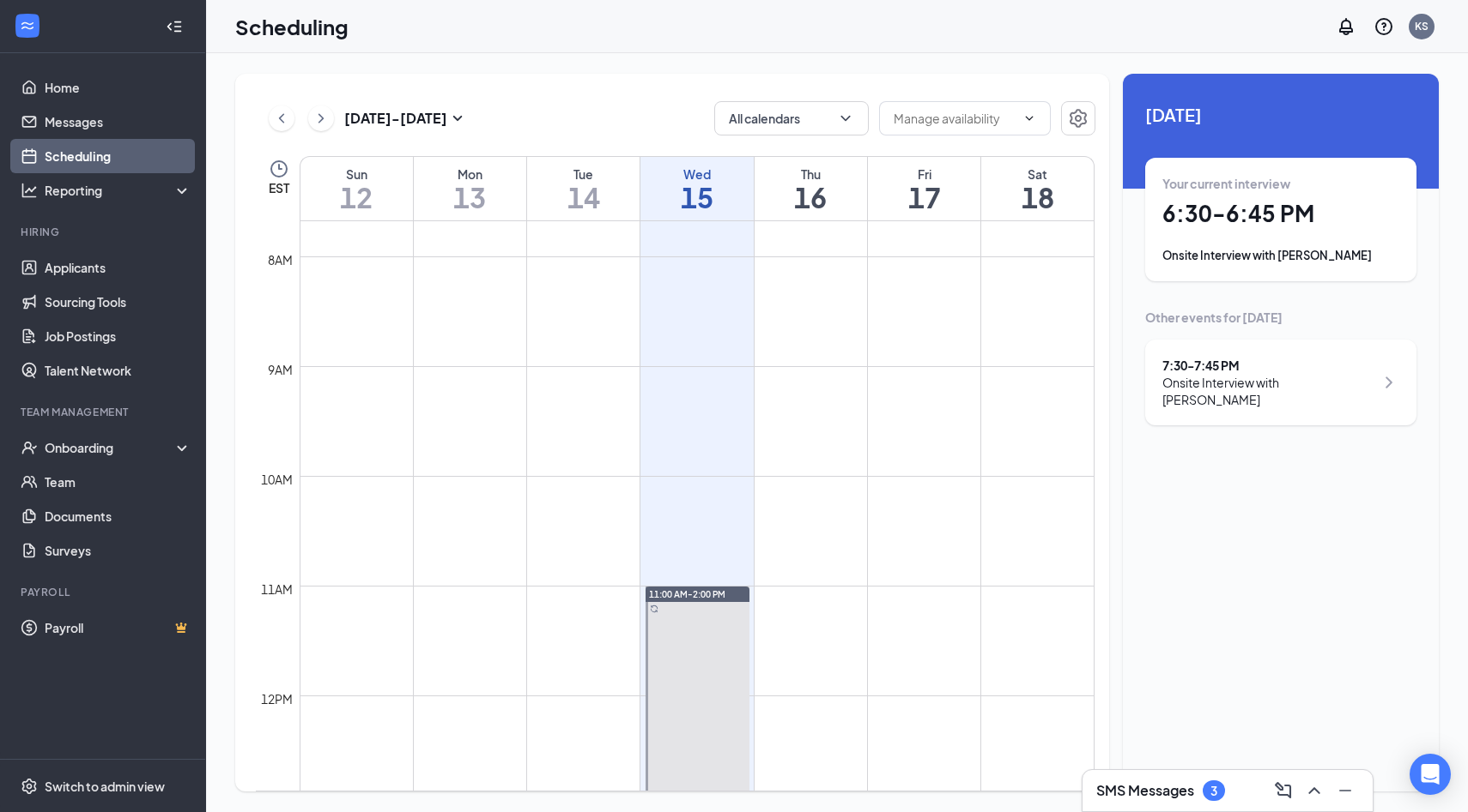
click at [1239, 260] on div "Onsite Interview with [PERSON_NAME]" at bounding box center [1280, 256] width 237 height 17
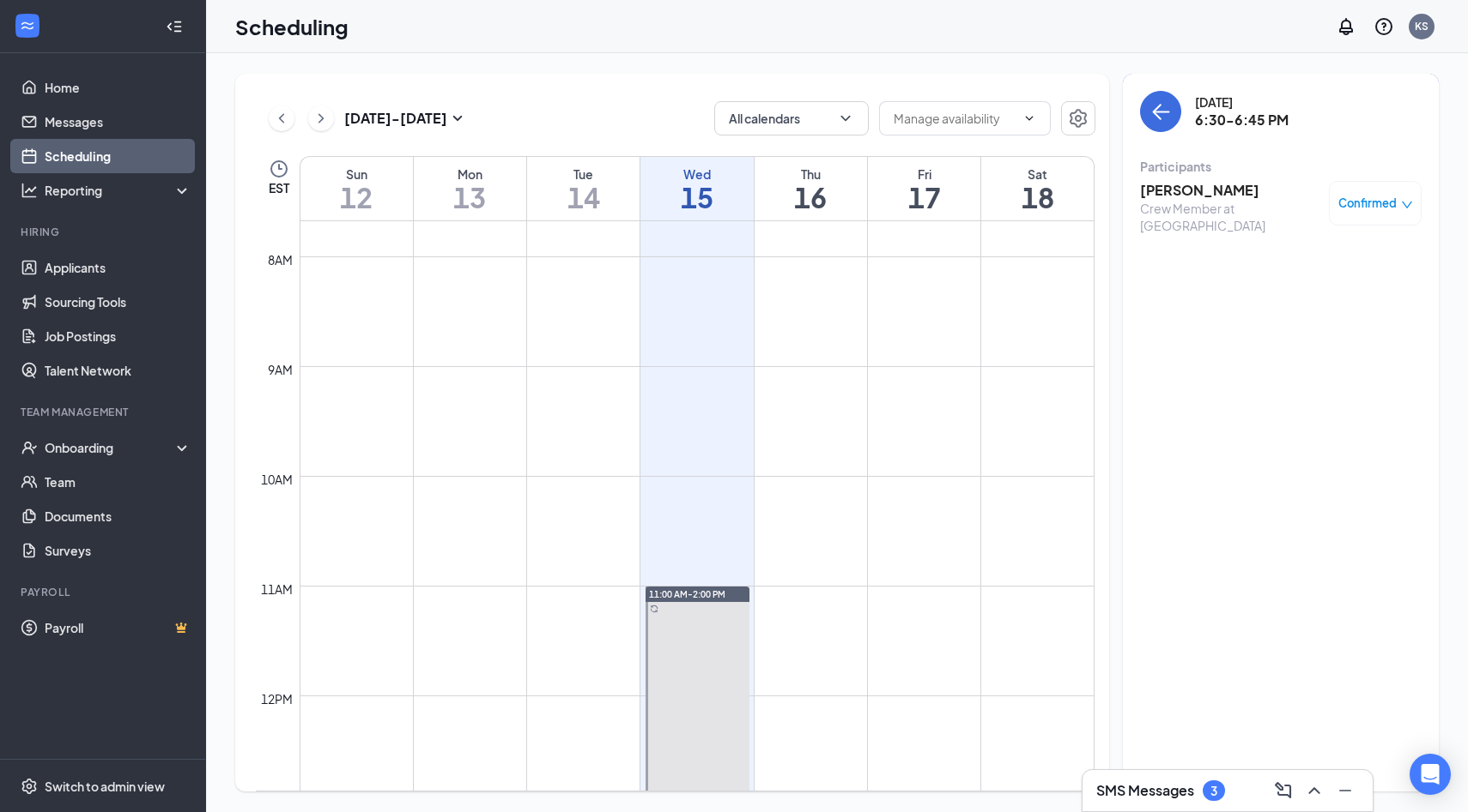
click at [1204, 208] on div "Crew Member at [GEOGRAPHIC_DATA]" at bounding box center [1230, 218] width 180 height 35
click at [1187, 189] on h3 "[PERSON_NAME]" at bounding box center [1230, 191] width 180 height 19
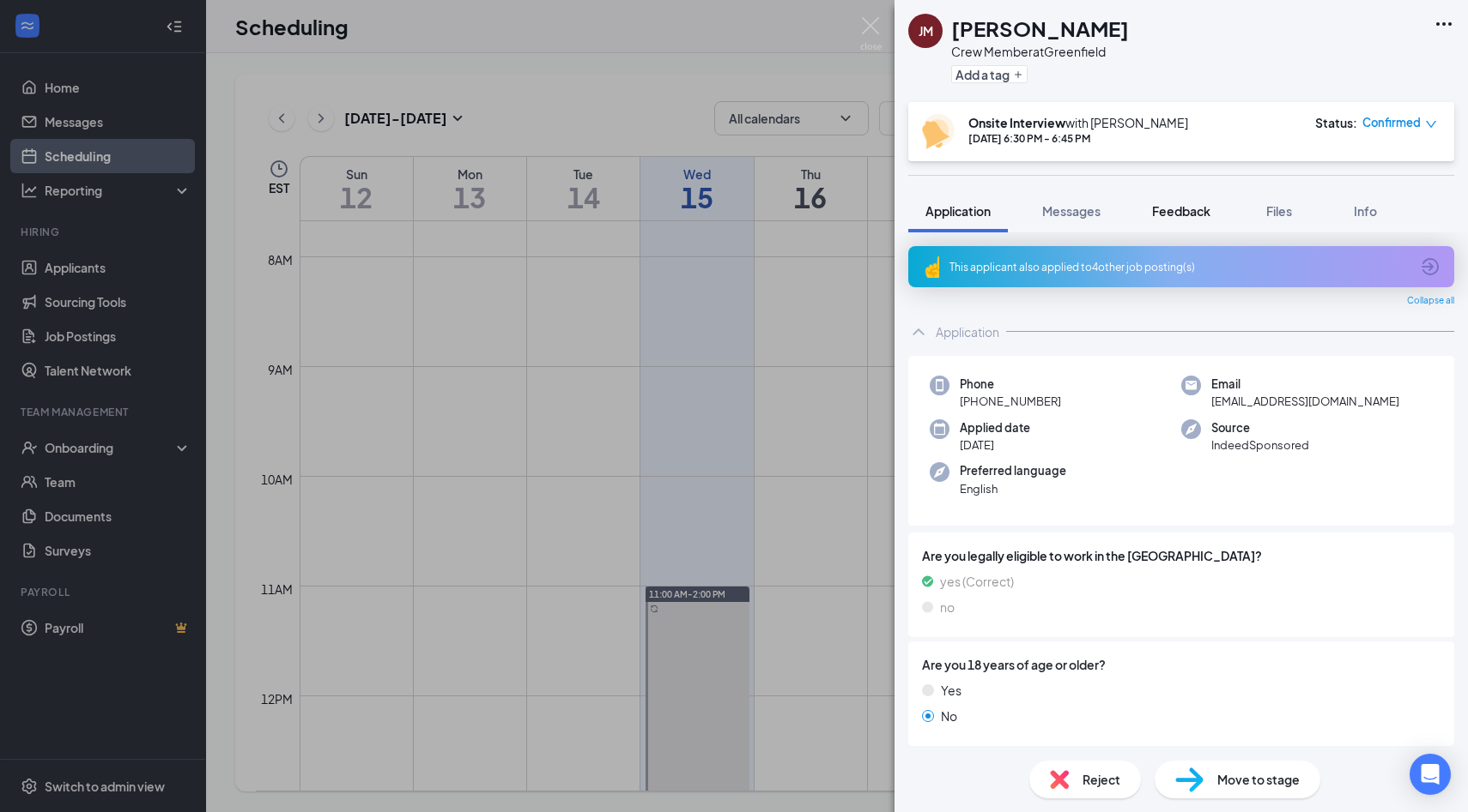
click at [1156, 210] on span "Feedback" at bounding box center [1180, 211] width 58 height 16
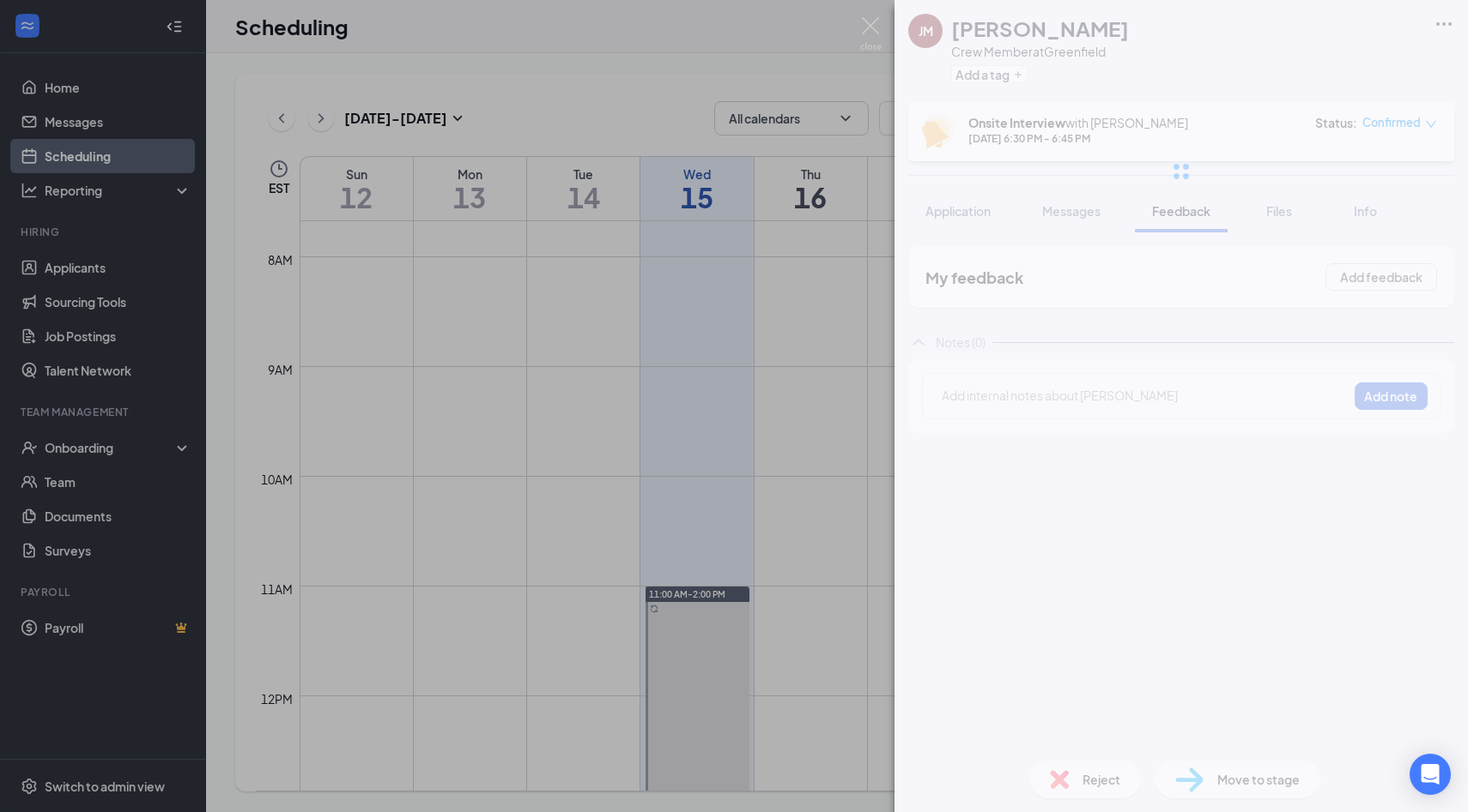
click at [1057, 397] on div "[PERSON_NAME] Crew Member at [GEOGRAPHIC_DATA] Add a tag Onsite Interview with …" at bounding box center [1180, 406] width 573 height 812
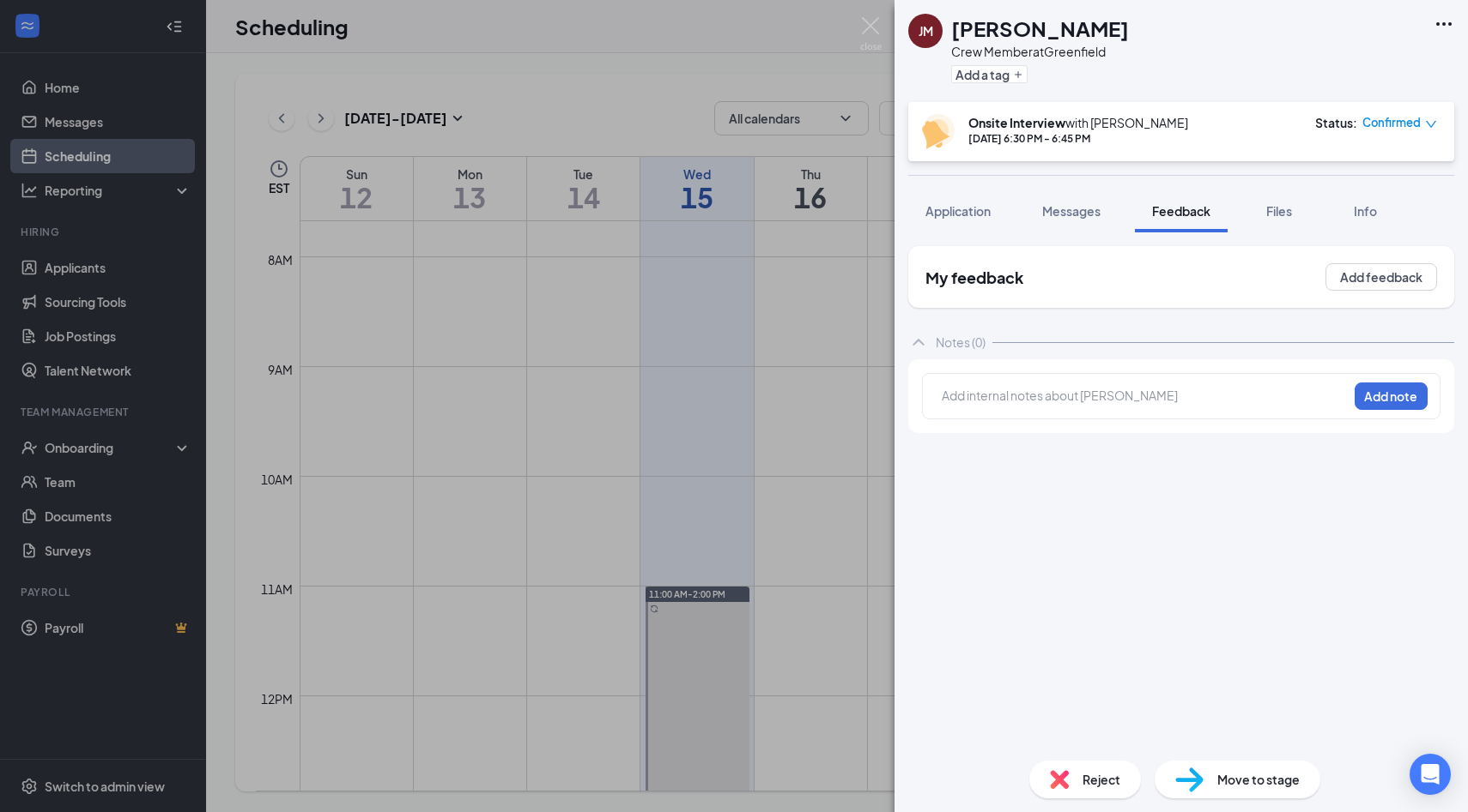
drag, startPoint x: 1057, startPoint y: 397, endPoint x: 1059, endPoint y: 383, distance: 14.1
click at [1057, 396] on div at bounding box center [1145, 395] width 404 height 18
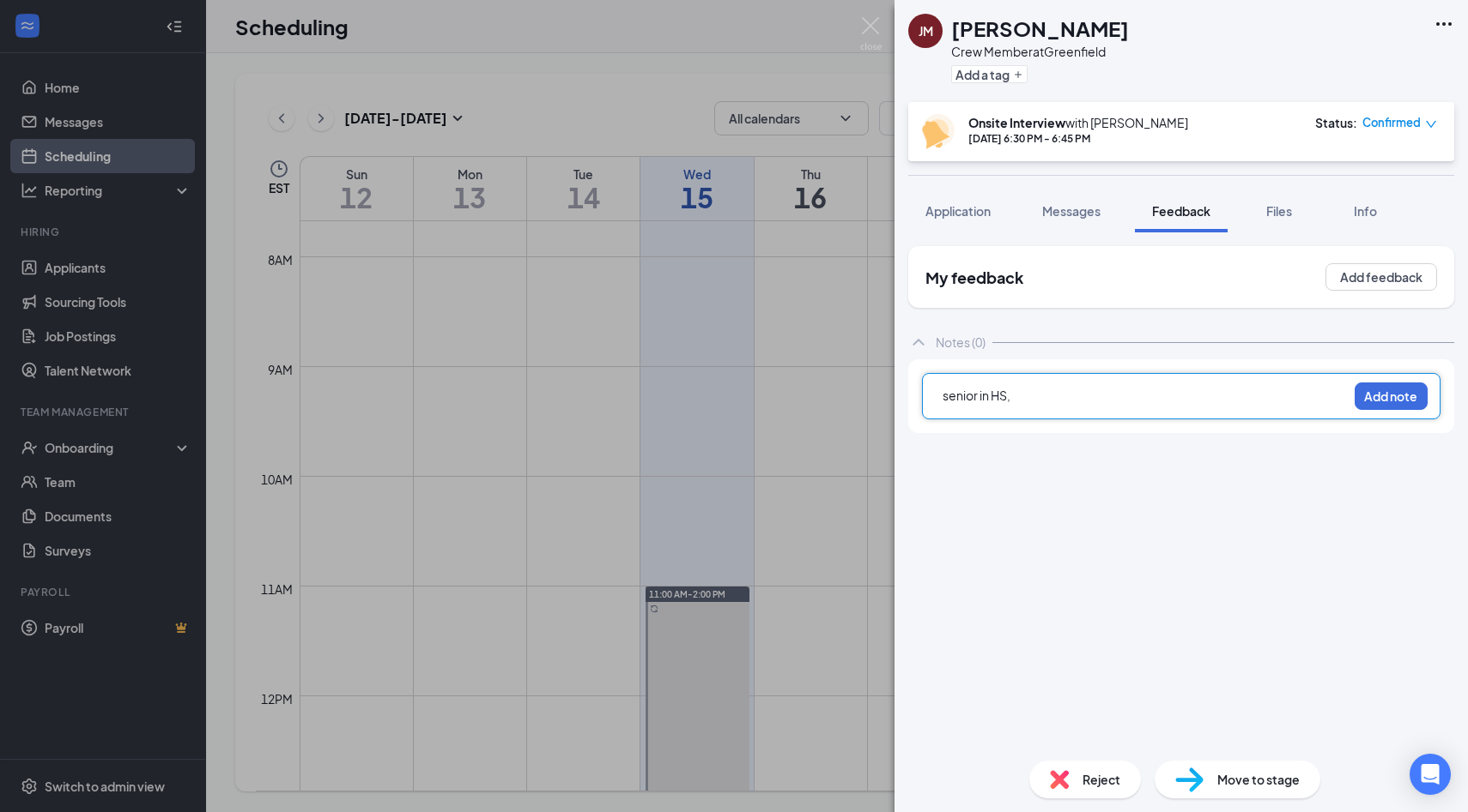
drag, startPoint x: 1018, startPoint y: 399, endPoint x: 911, endPoint y: 376, distance: 109.4
click at [911, 376] on div "senior in HS, Add note" at bounding box center [1181, 396] width 546 height 74
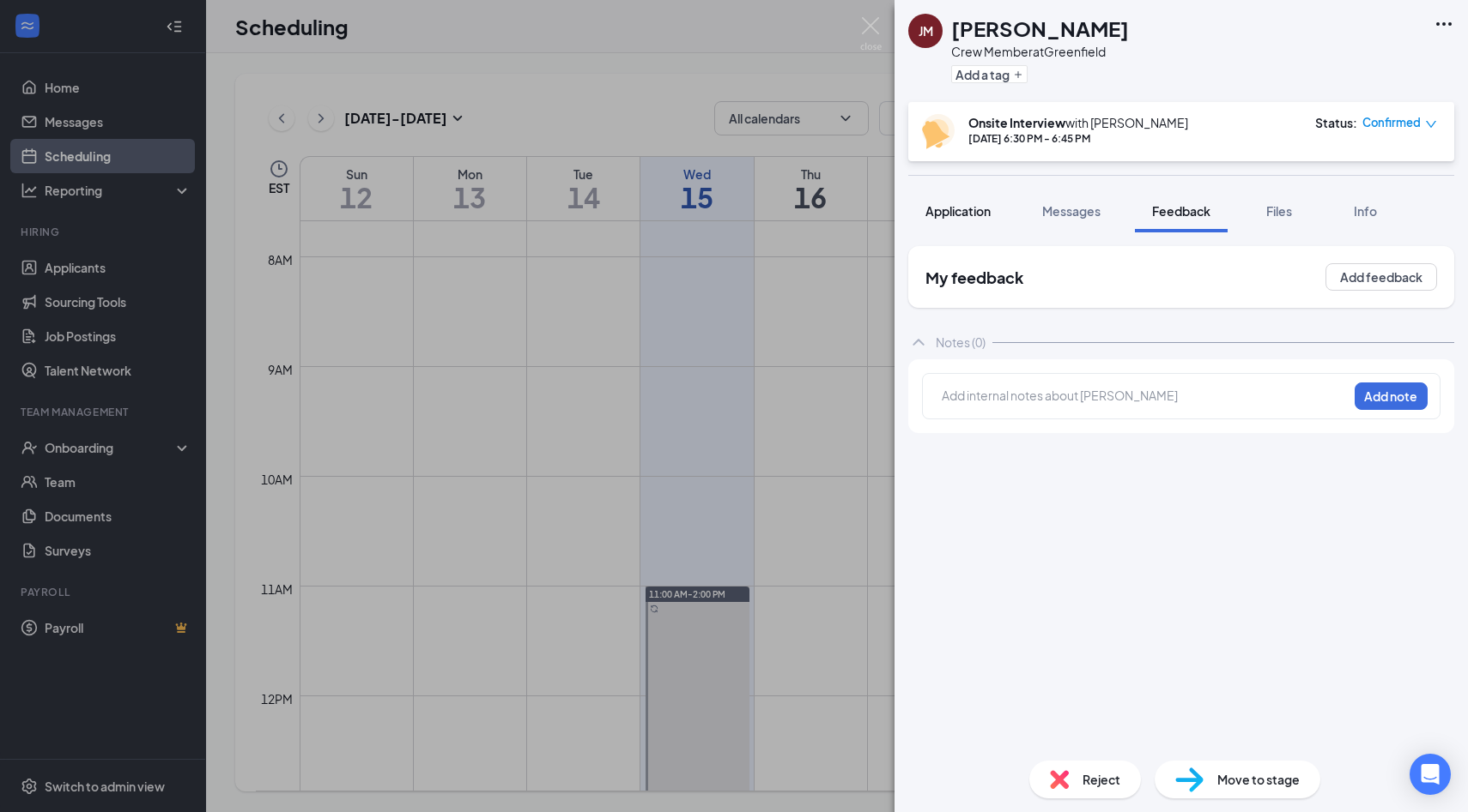
click at [943, 210] on span "Application" at bounding box center [957, 211] width 65 height 16
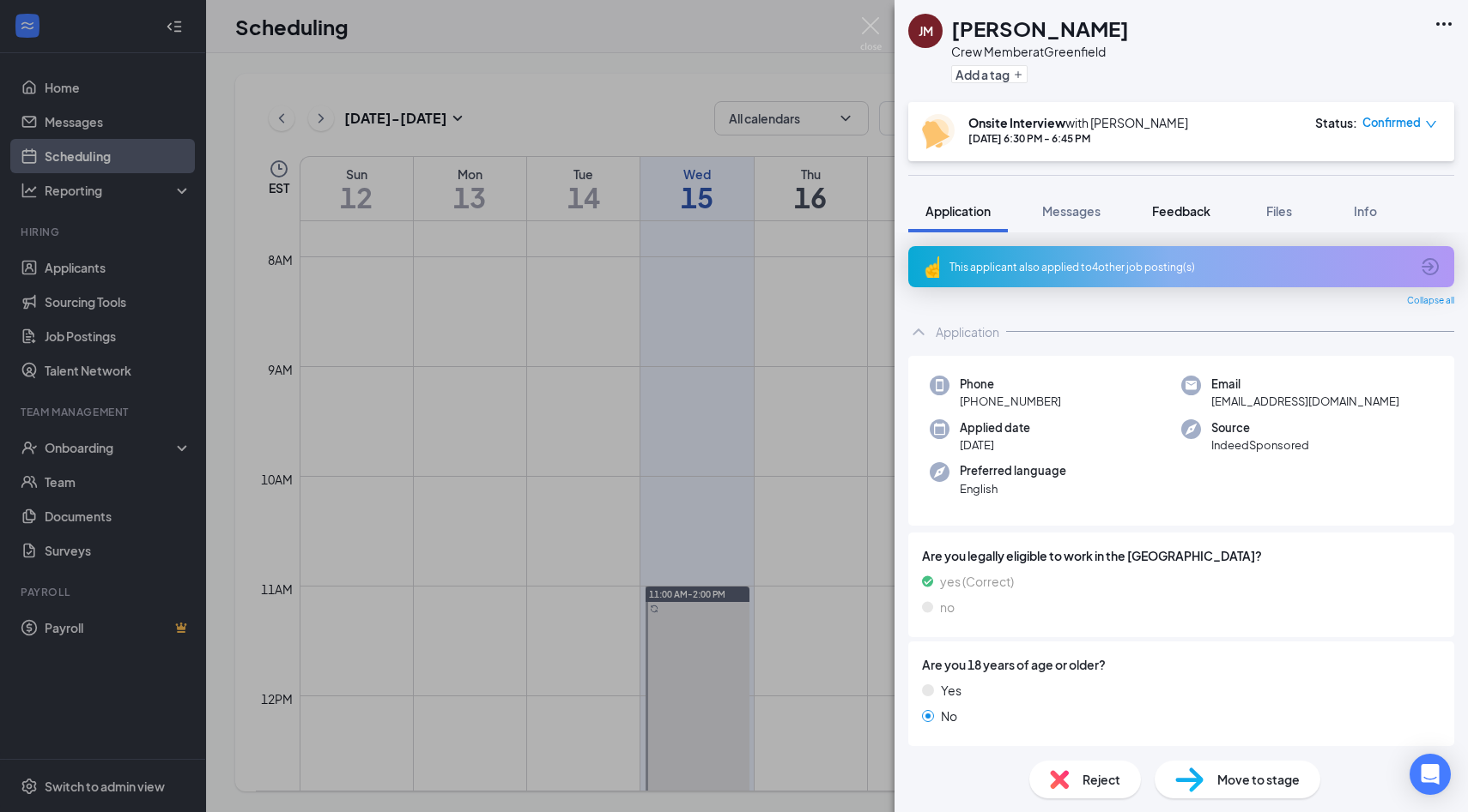
click at [1192, 201] on button "Feedback" at bounding box center [1181, 211] width 93 height 42
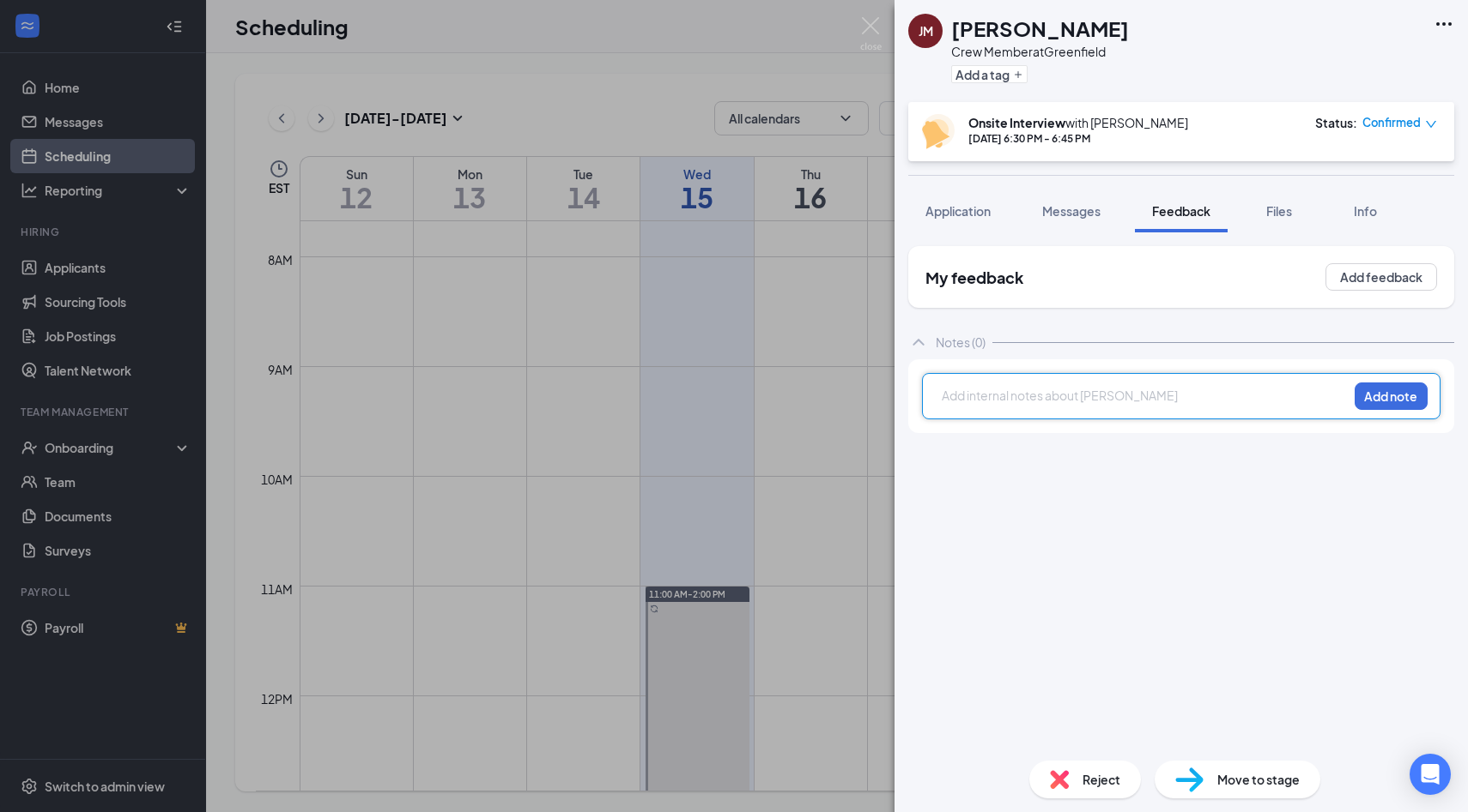
click at [1011, 400] on div at bounding box center [1145, 395] width 404 height 18
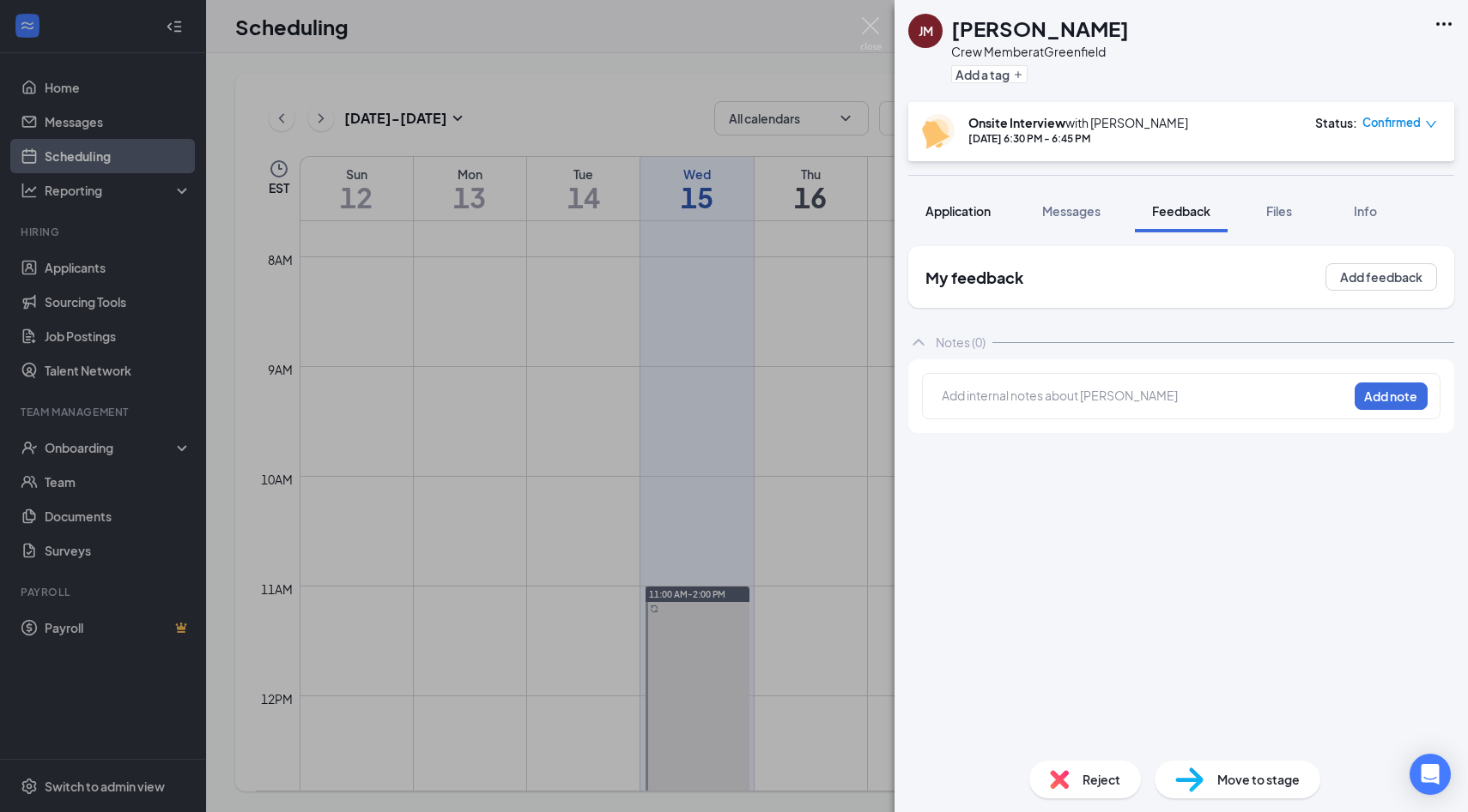
click at [941, 206] on span "Application" at bounding box center [957, 211] width 65 height 16
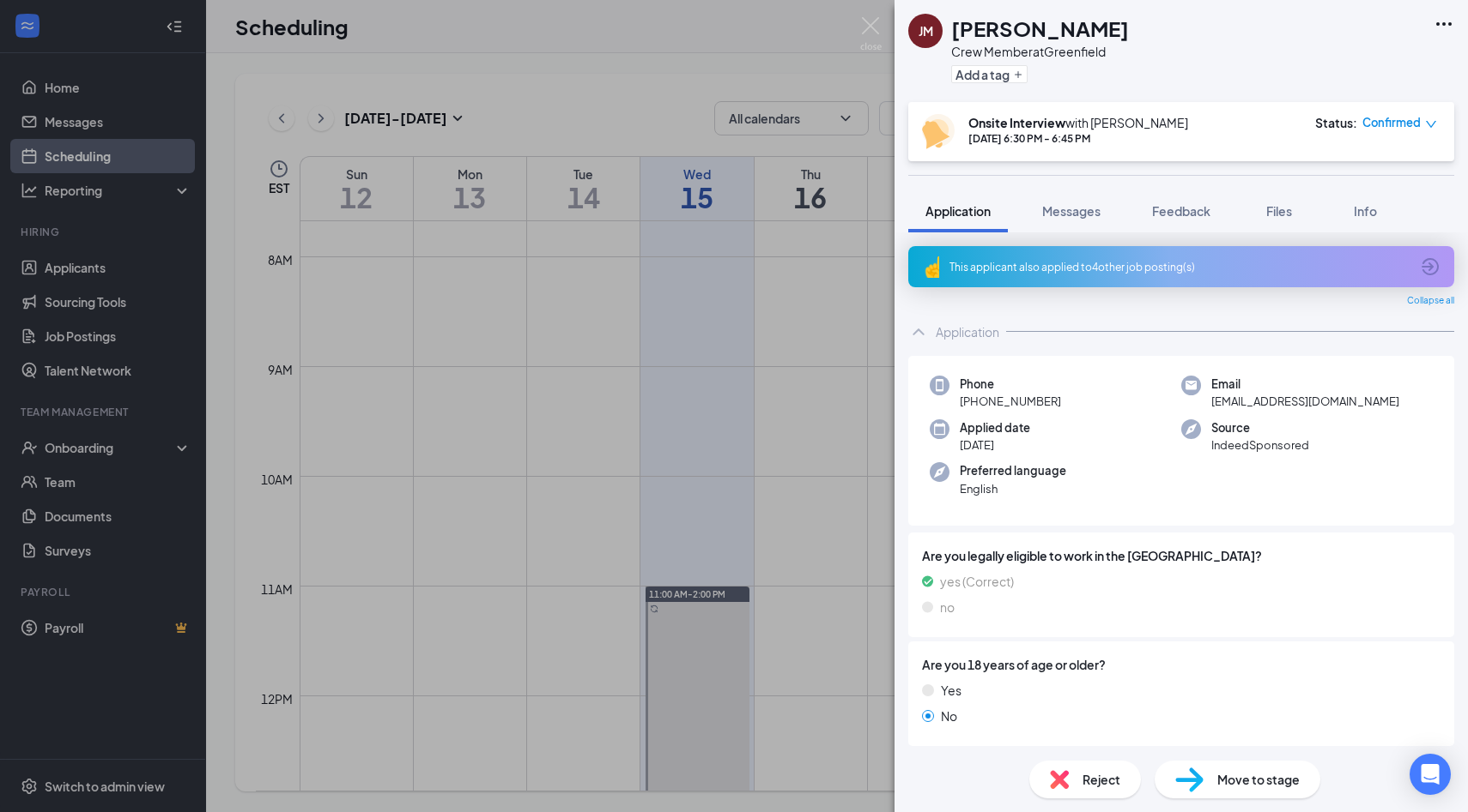
click at [959, 209] on span "Application" at bounding box center [957, 211] width 65 height 16
click at [996, 215] on button "Application" at bounding box center [957, 211] width 100 height 42
click at [1033, 255] on div "This applicant also applied to 4 other job posting(s)" at bounding box center [1181, 267] width 546 height 42
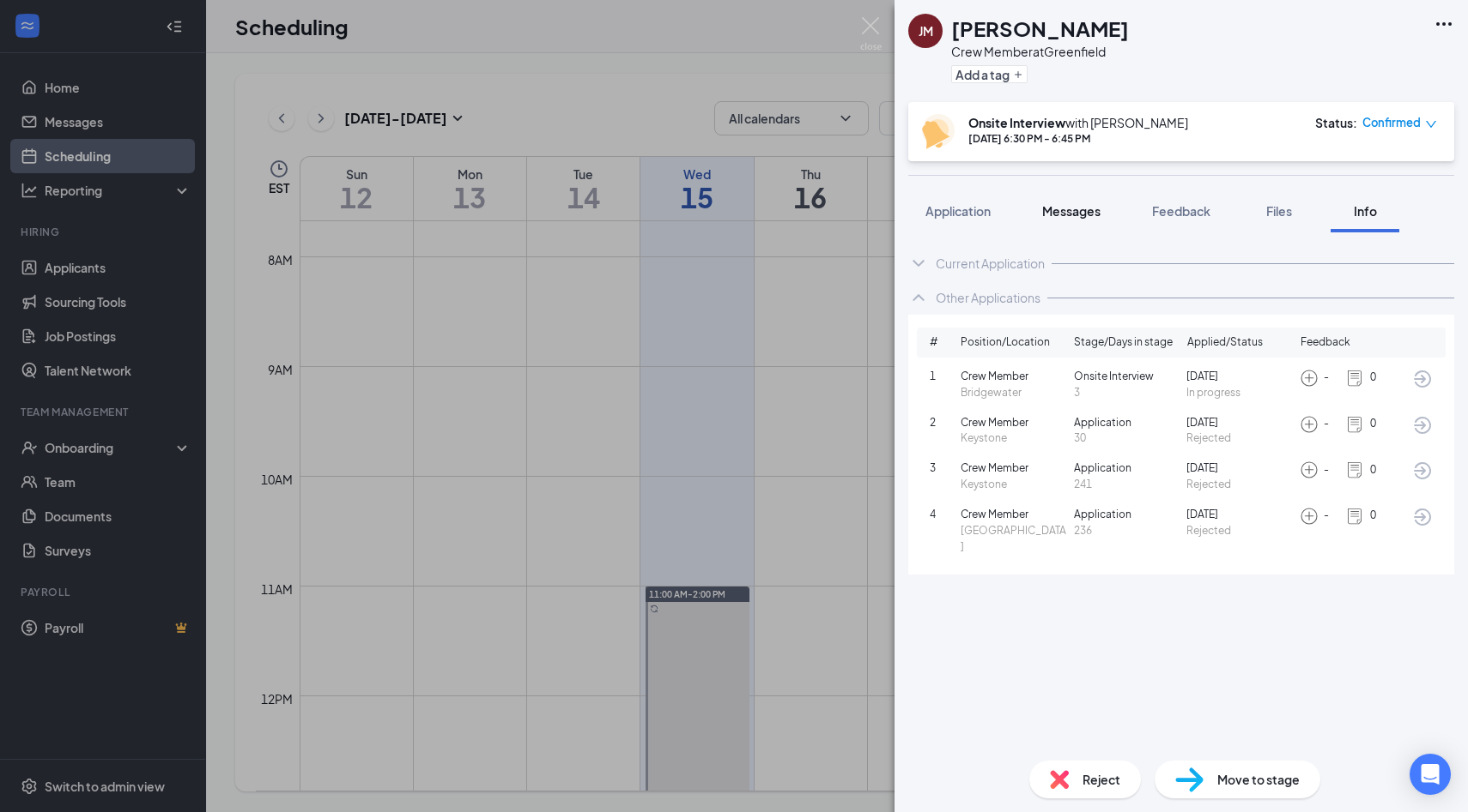
click at [1074, 216] on span "Messages" at bounding box center [1071, 211] width 58 height 16
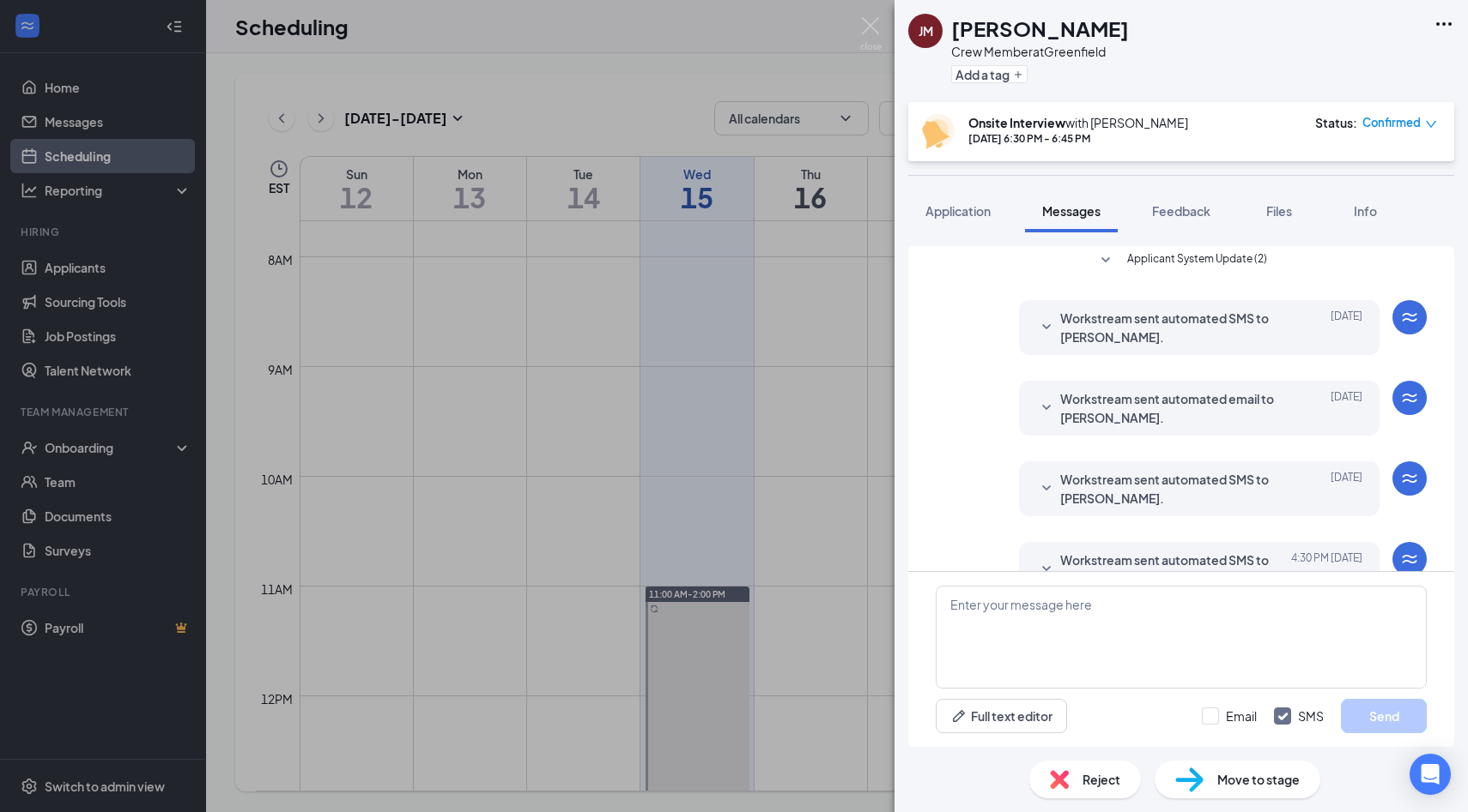
scroll to position [526, 0]
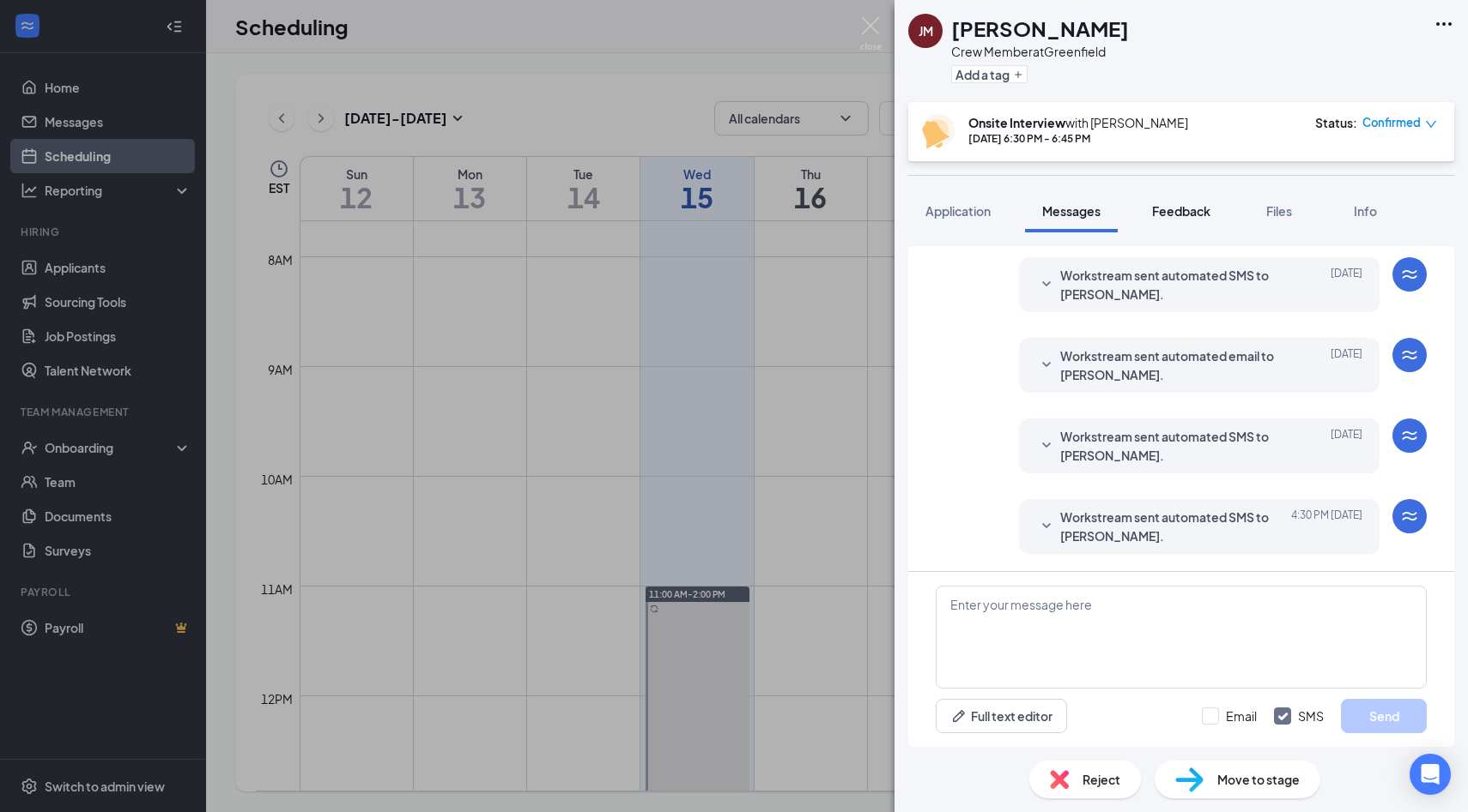
click at [1176, 214] on span "Feedback" at bounding box center [1180, 211] width 58 height 16
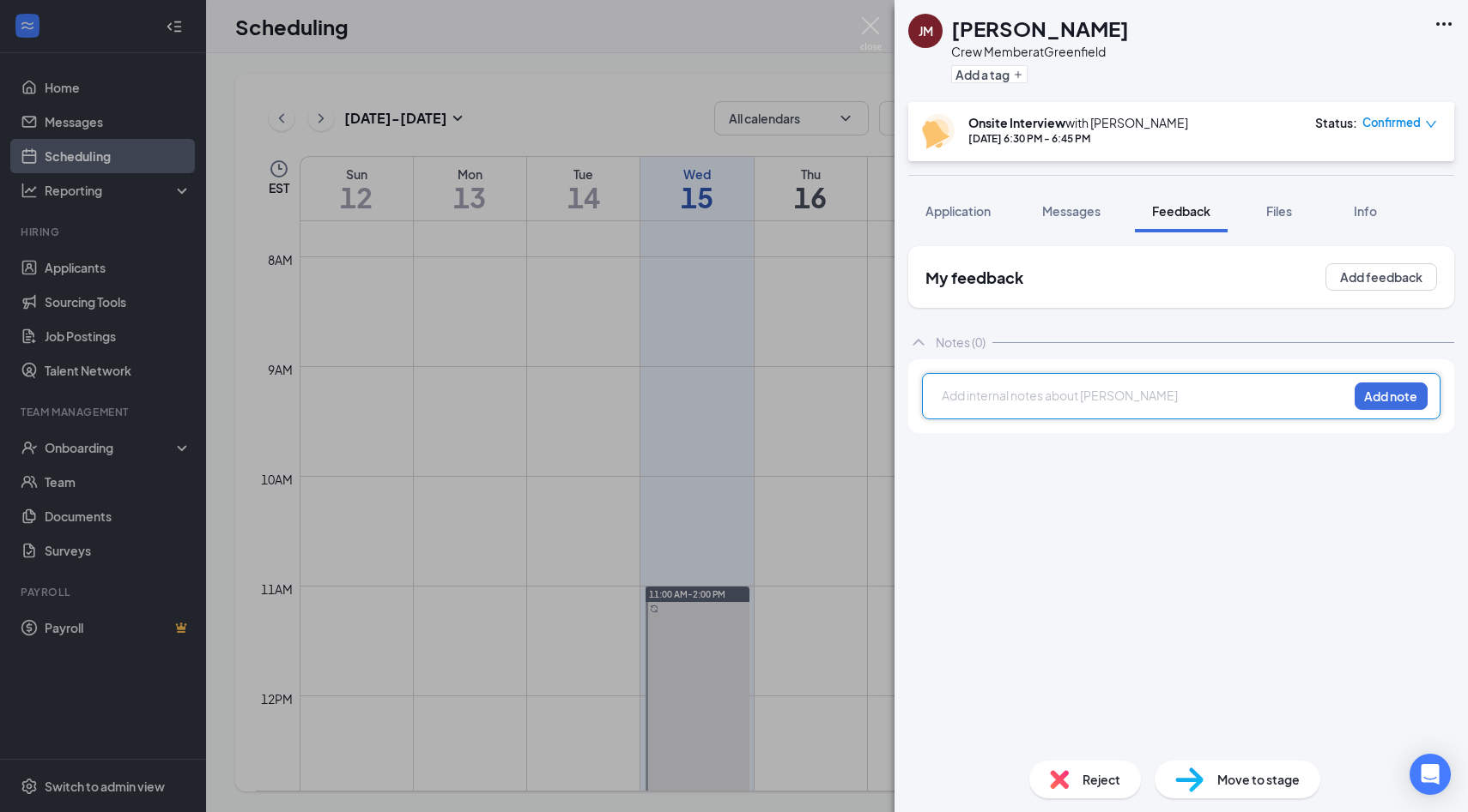
click at [1015, 389] on div at bounding box center [1145, 395] width 404 height 18
click at [1015, 388] on span "senior in HS, [PERSON_NAME] and [PERSON_NAME], 1" at bounding box center [1095, 395] width 305 height 16
click at [1180, 397] on div "senior in HS, [PERSON_NAME] and [PERSON_NAME], 17" at bounding box center [1145, 395] width 404 height 18
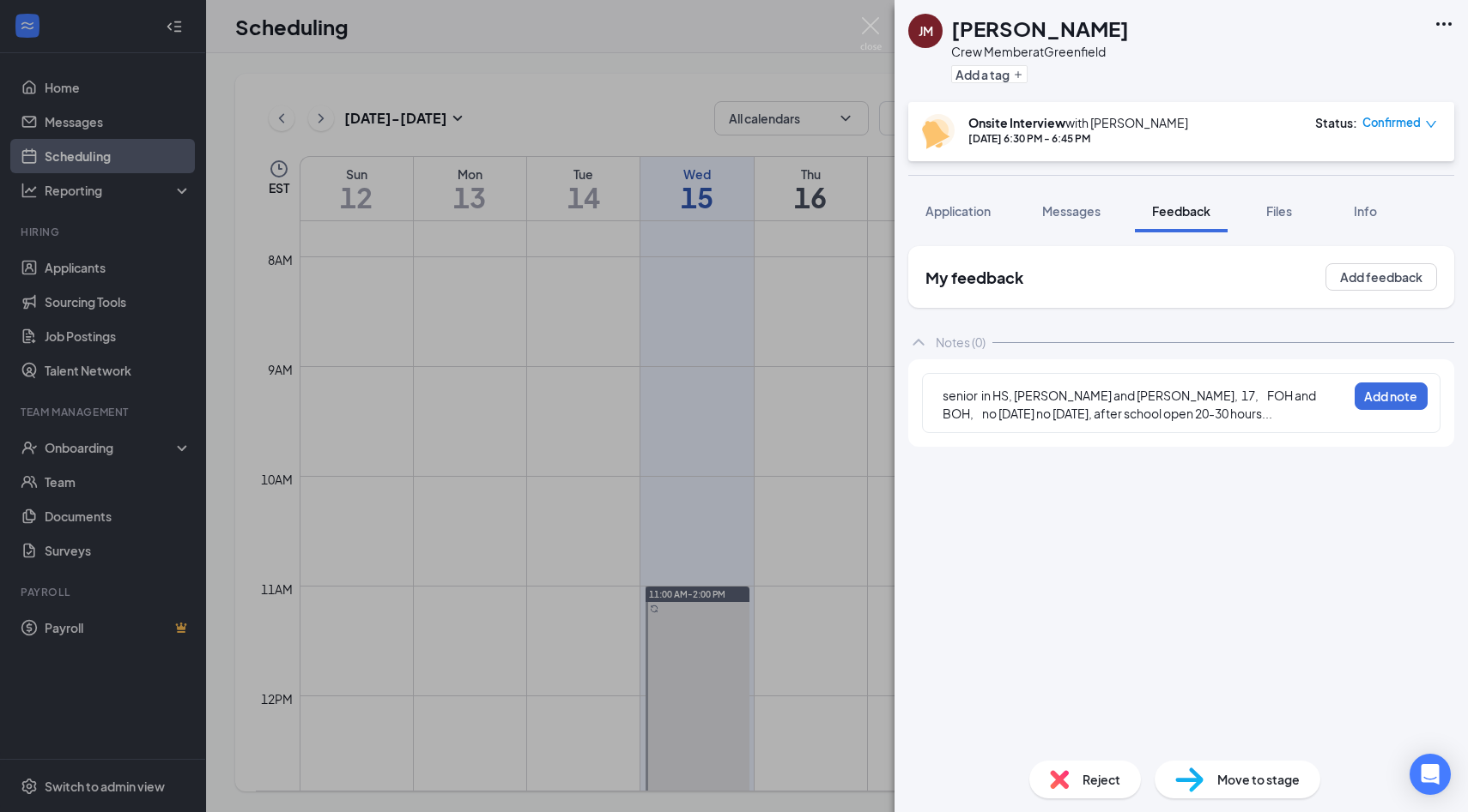
click at [1216, 424] on div "senior in HS, [PERSON_NAME] and [PERSON_NAME], 17, FOH and BOH, no [DATE] no [D…" at bounding box center [1181, 403] width 519 height 60
click at [1207, 423] on div "senior in HS, [PERSON_NAME] and [PERSON_NAME], 17, FOH and BOH, no [DATE] no [D…" at bounding box center [1145, 405] width 406 height 38
click at [1204, 413] on div "senior in HS, [PERSON_NAME] and [PERSON_NAME], 17, FOH and BOH, no [DATE] no [D…" at bounding box center [1145, 405] width 404 height 36
click at [1166, 396] on span "senior in HS, [PERSON_NAME] and [PERSON_NAME], 17, FOH and BOH, no [DATE] no [D…" at bounding box center [1132, 412] width 381 height 51
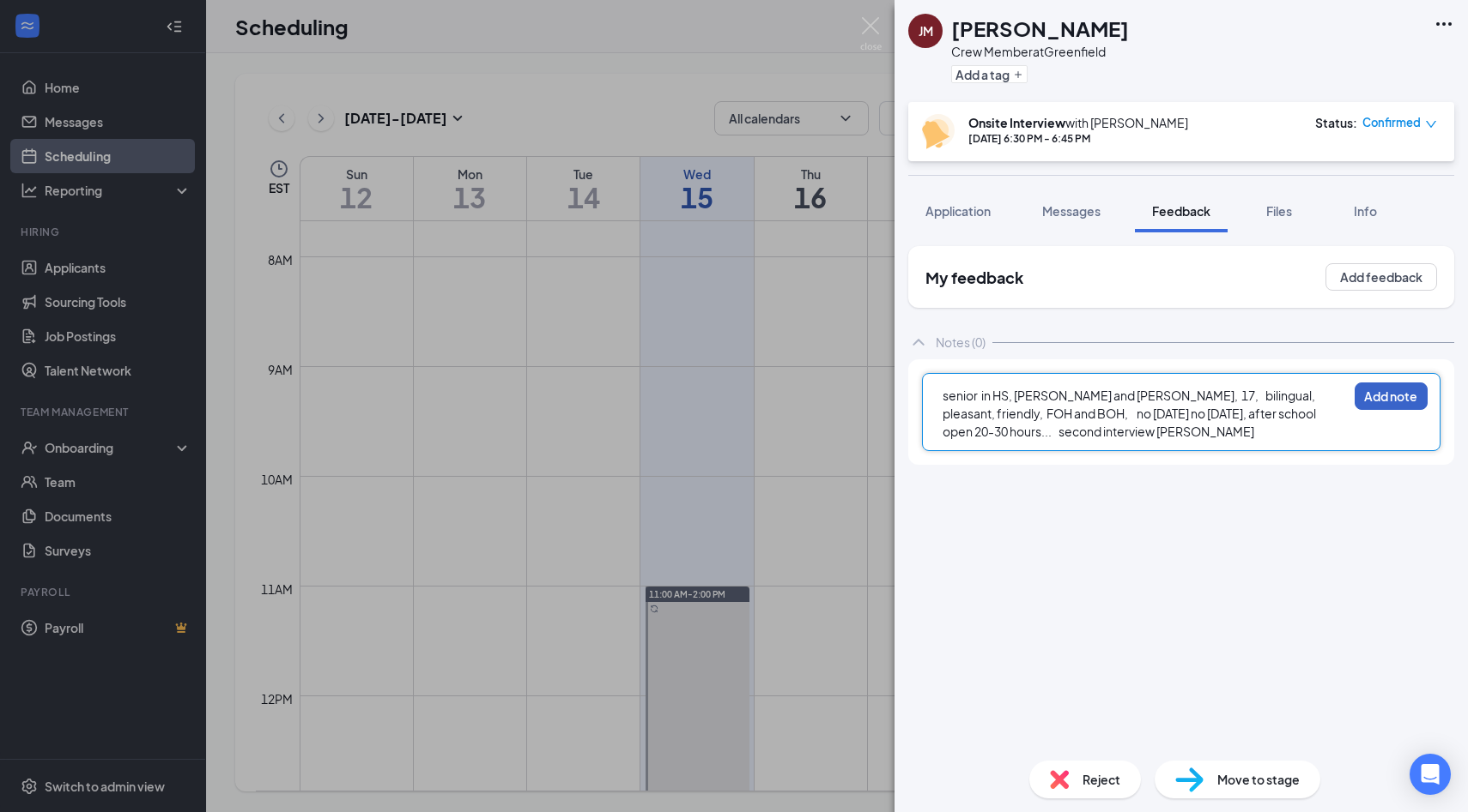
click at [1380, 397] on button "Add note" at bounding box center [1391, 396] width 73 height 28
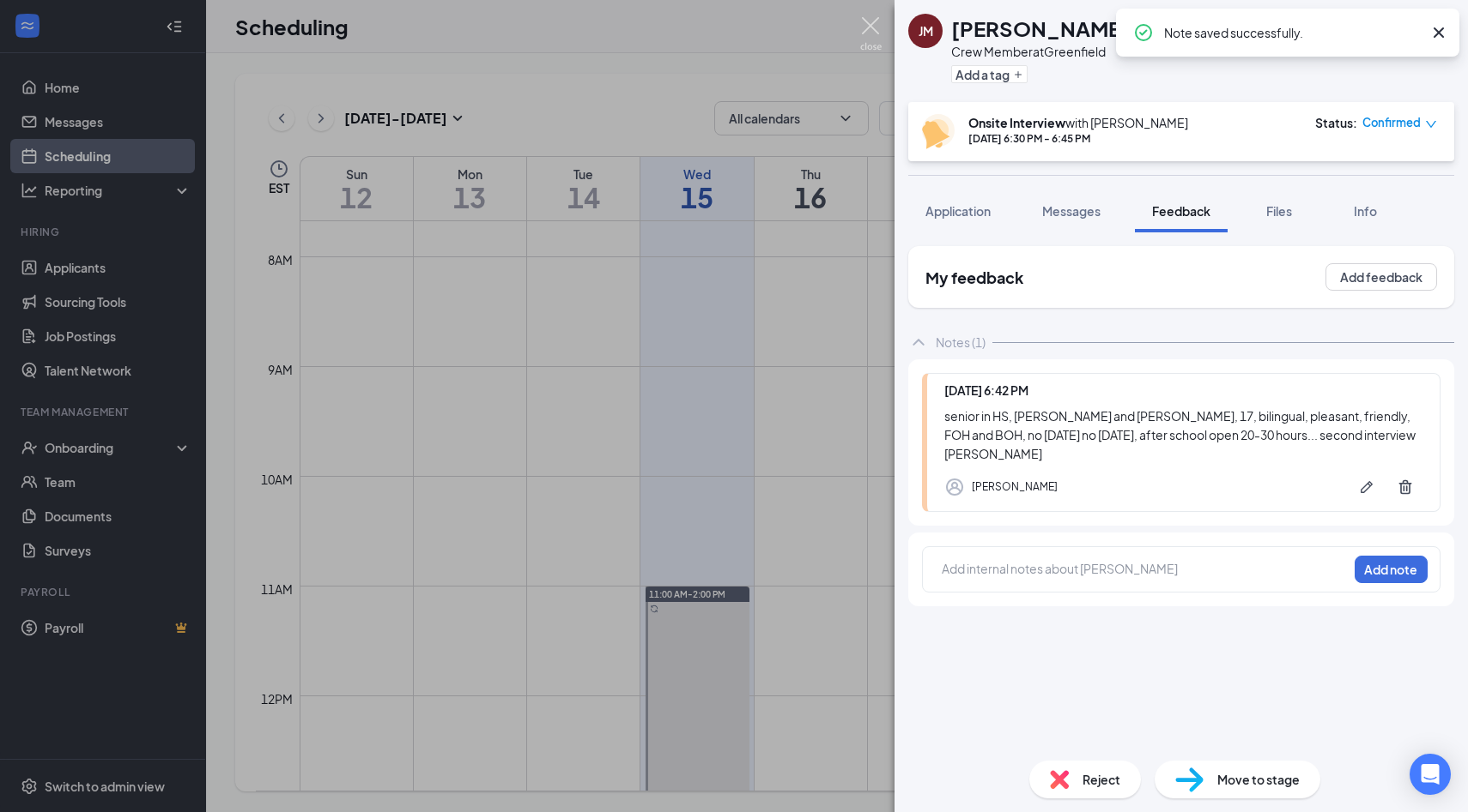
click at [874, 26] on img at bounding box center [871, 34] width 22 height 34
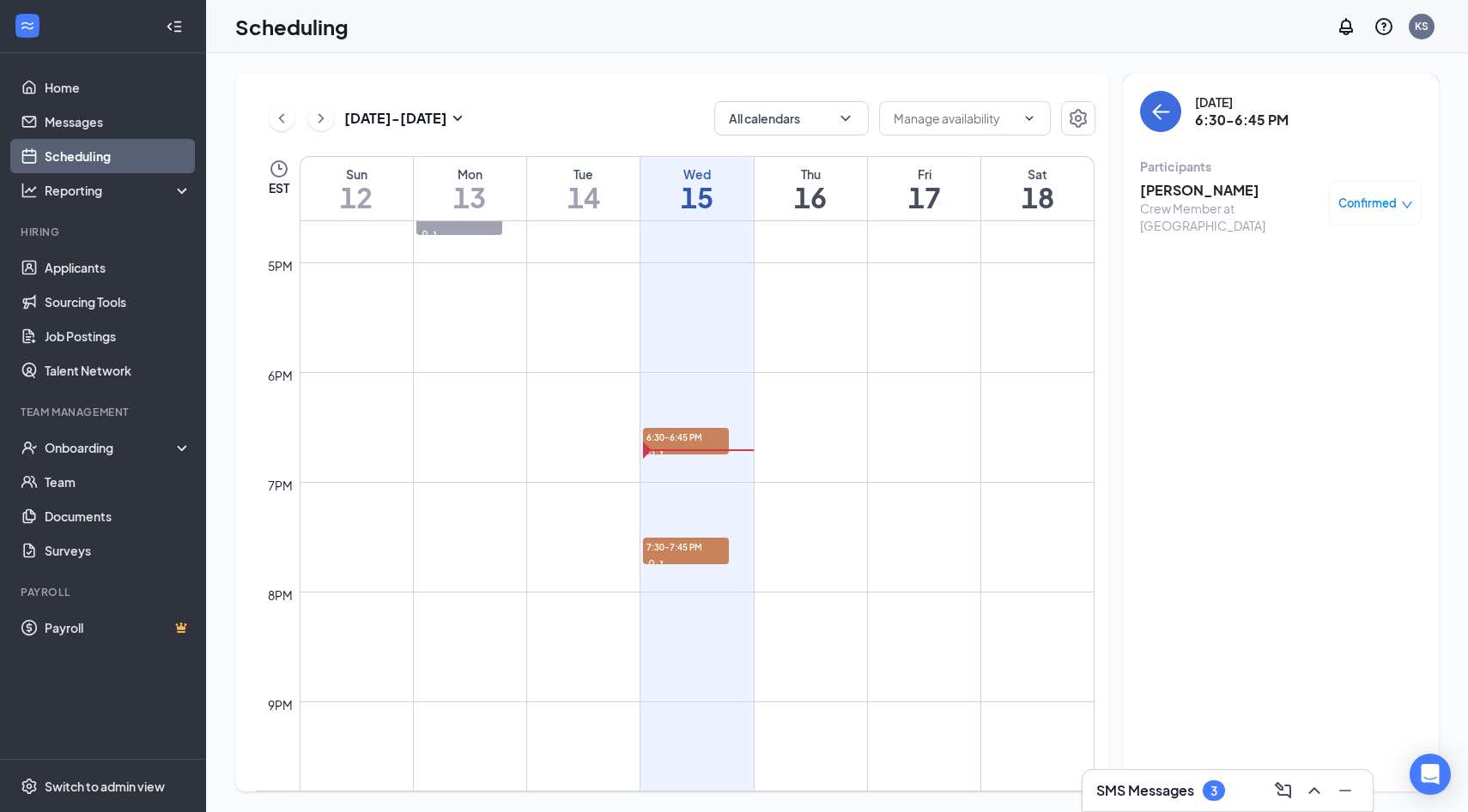
scroll to position [1919, 0]
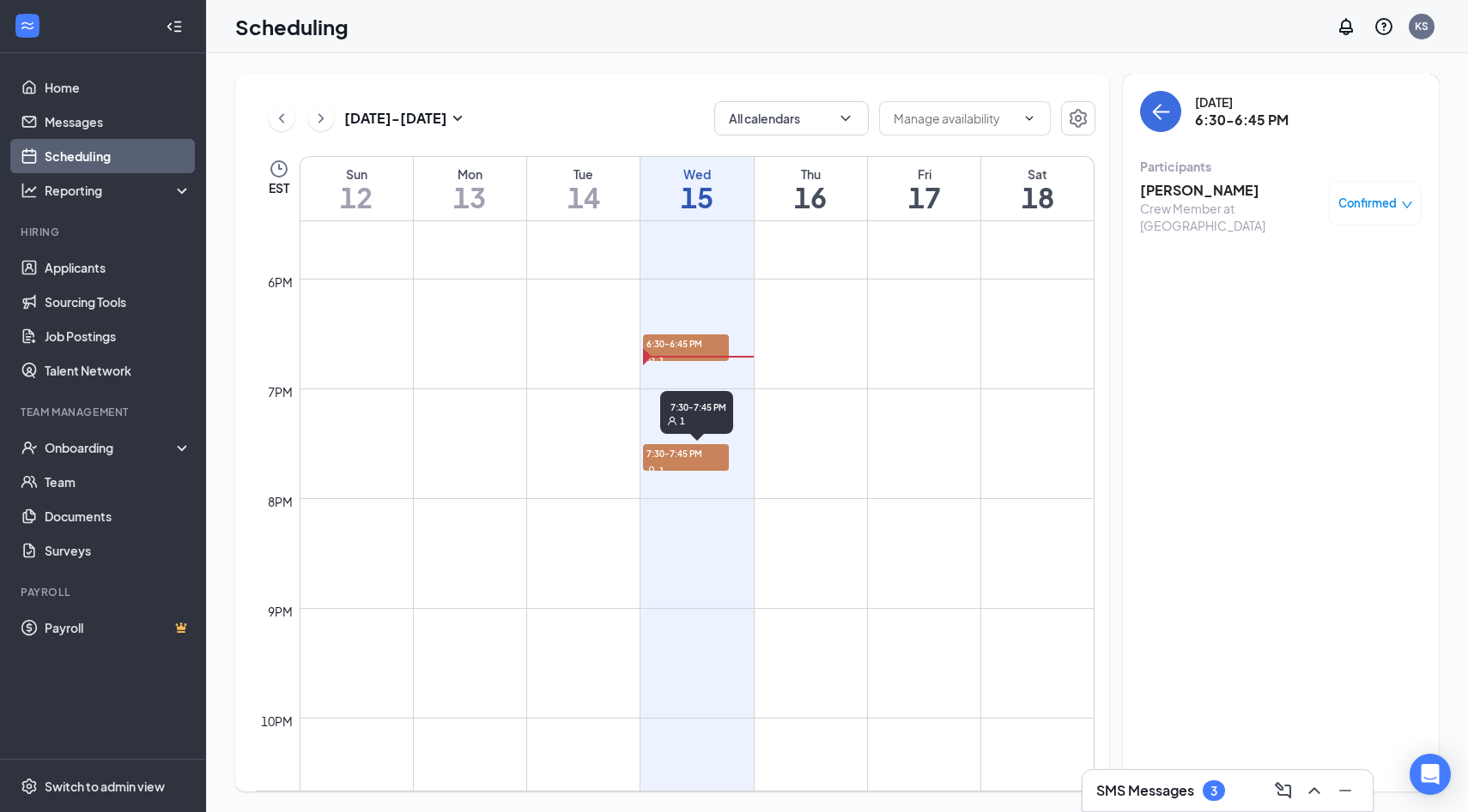
click at [701, 459] on span "7:30-7:45 PM" at bounding box center [685, 453] width 86 height 17
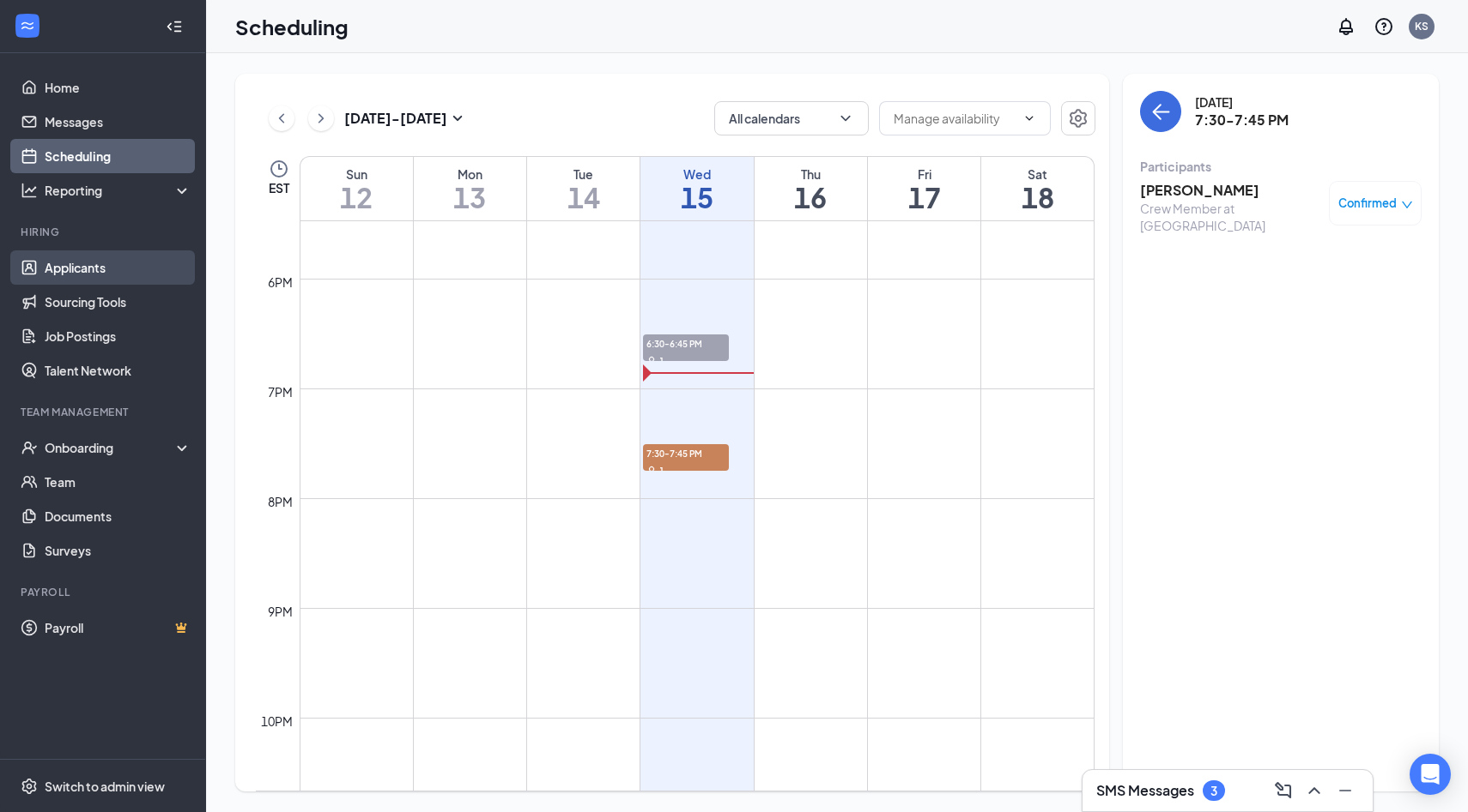
click at [94, 283] on link "Applicants" at bounding box center [117, 268] width 147 height 35
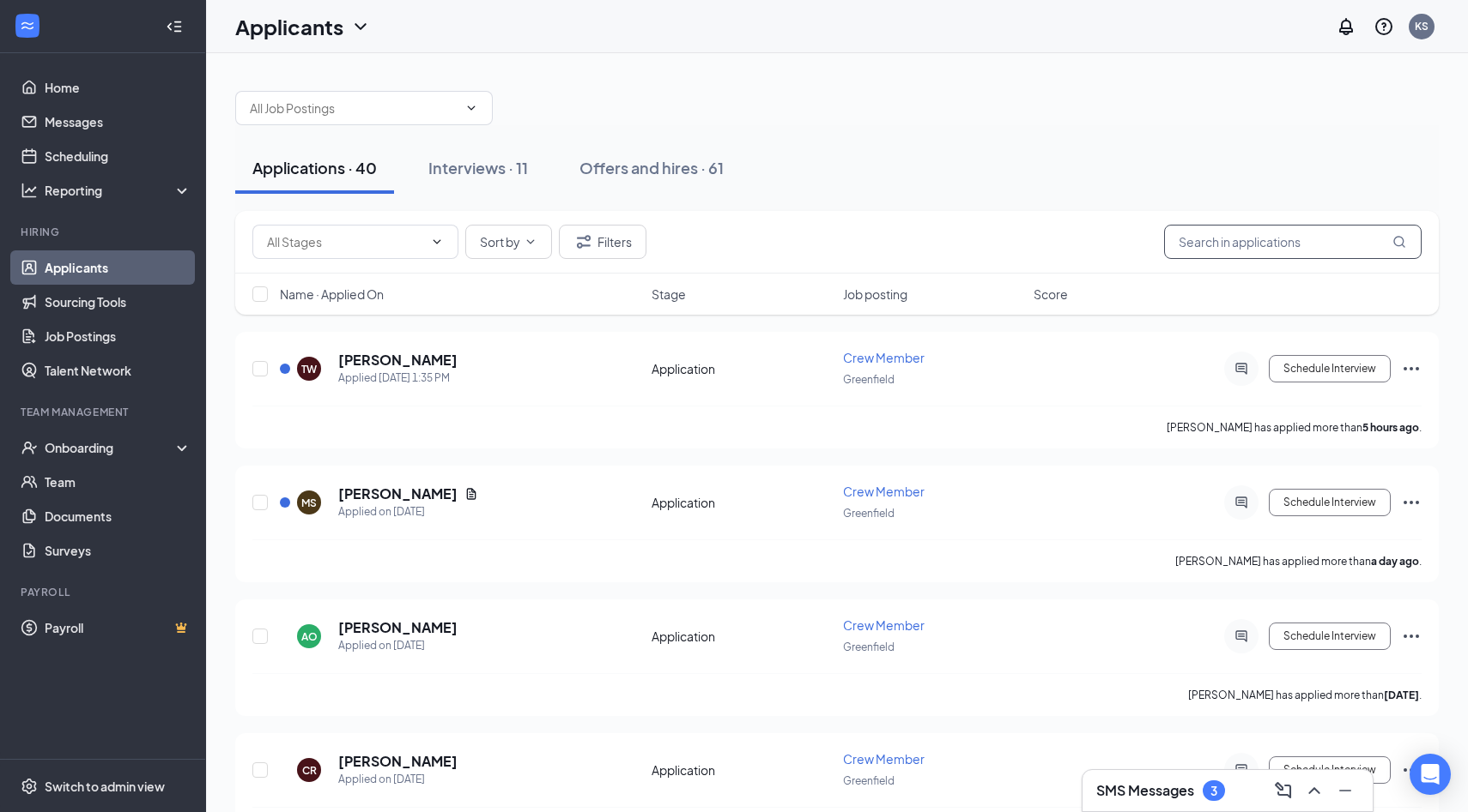
click at [1260, 255] on input "text" at bounding box center [1292, 242] width 258 height 35
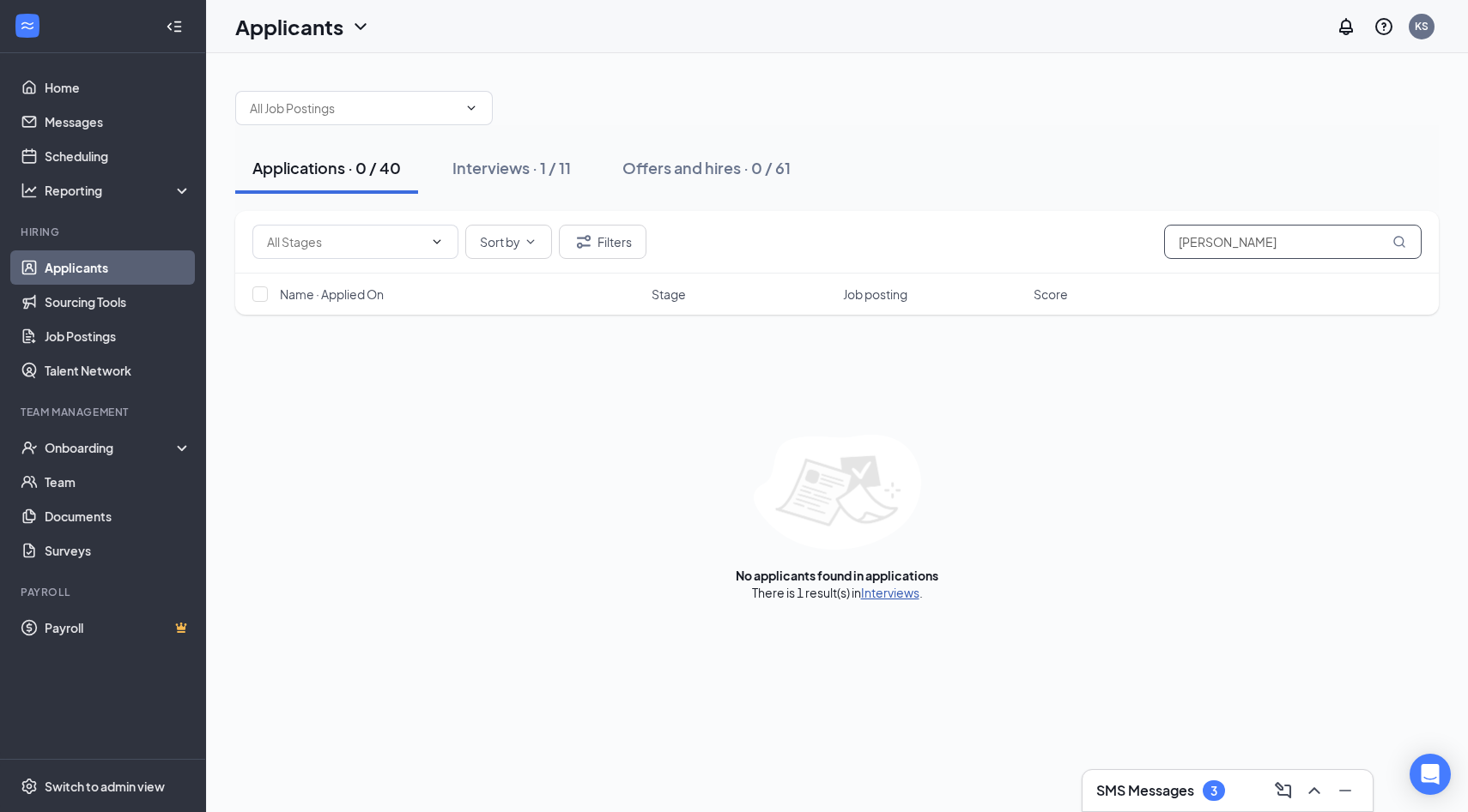
type input "[PERSON_NAME]"
click at [883, 592] on link "Interviews" at bounding box center [890, 593] width 58 height 16
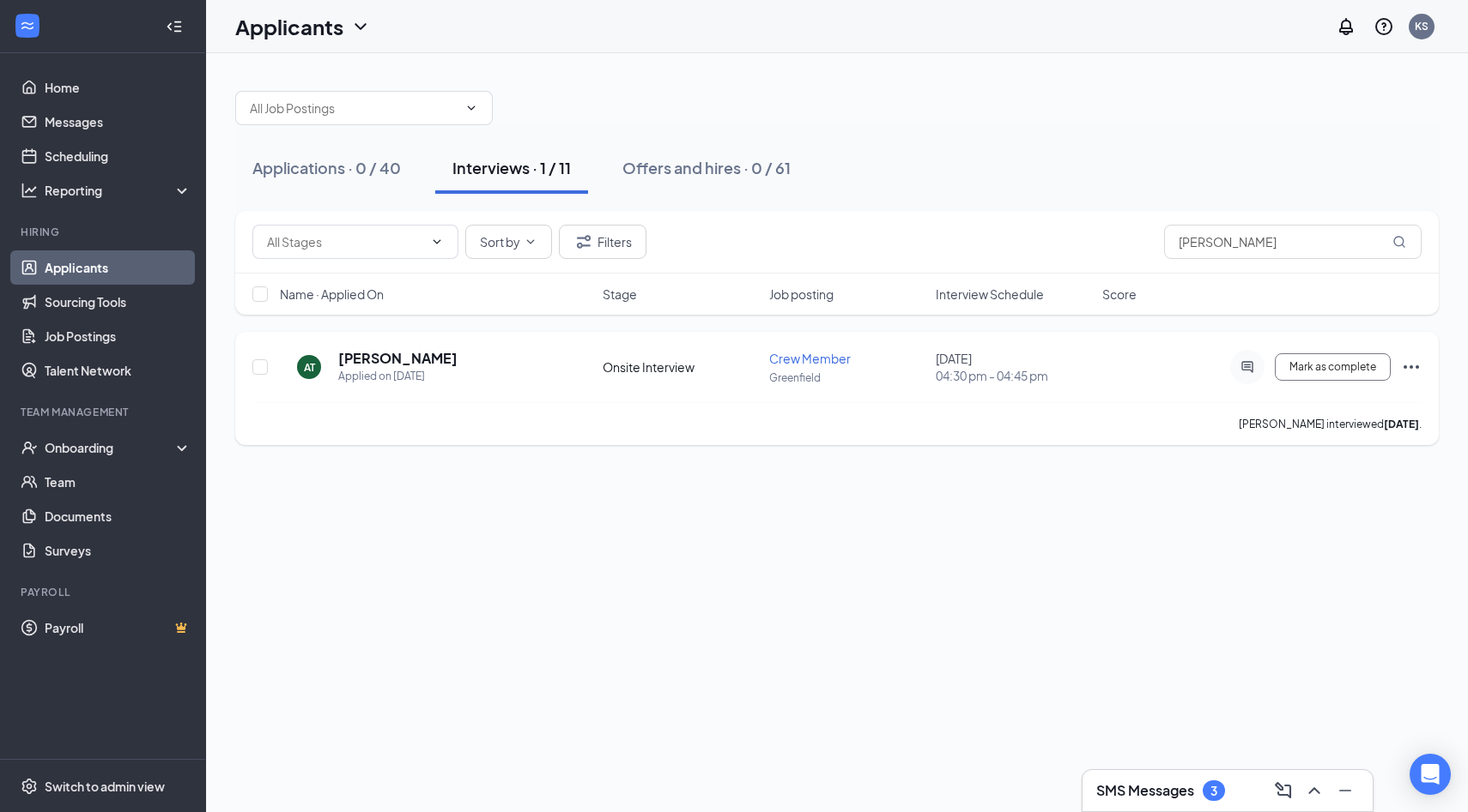
click at [1246, 367] on icon "ActiveChat" at bounding box center [1247, 367] width 21 height 14
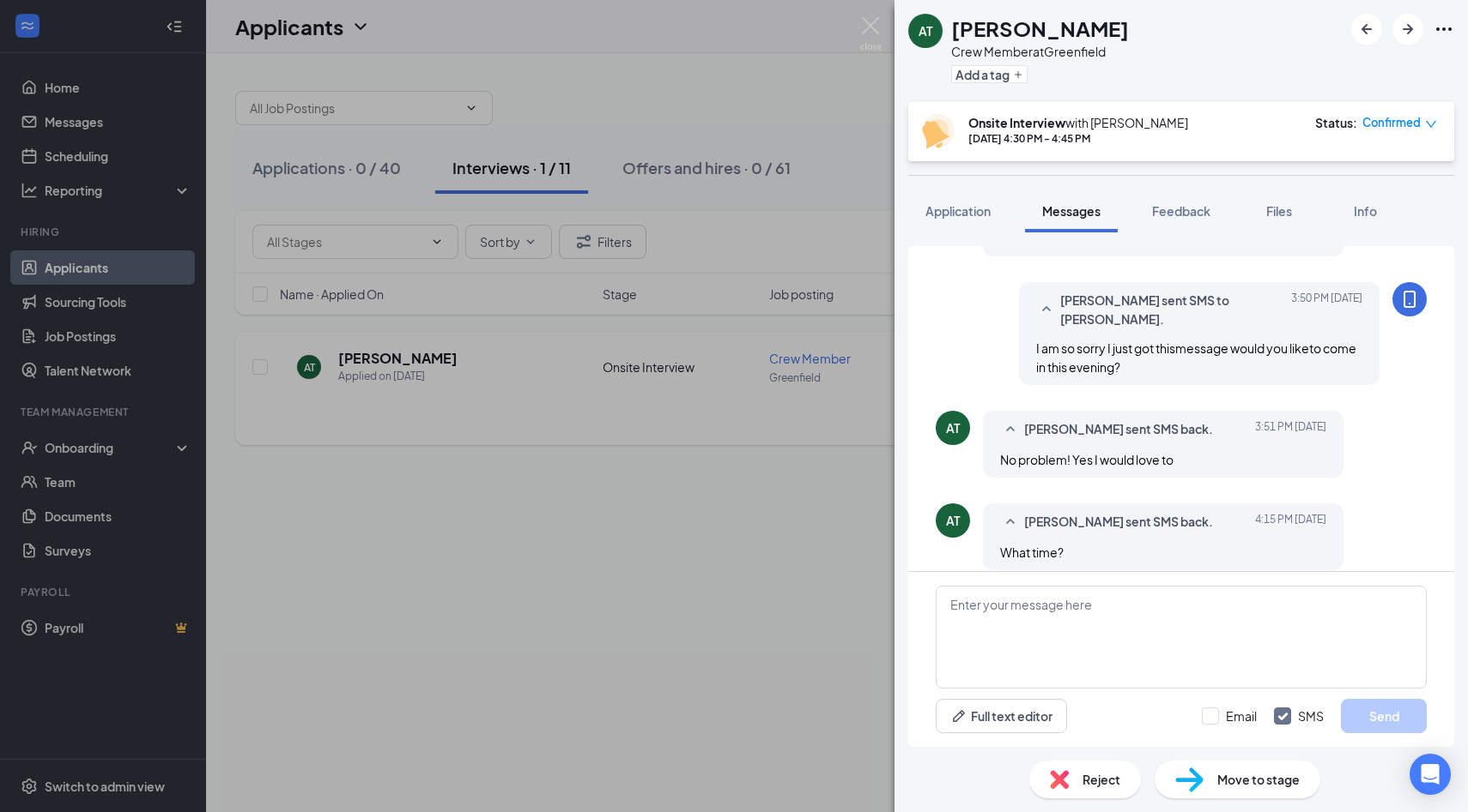
scroll to position [854, 0]
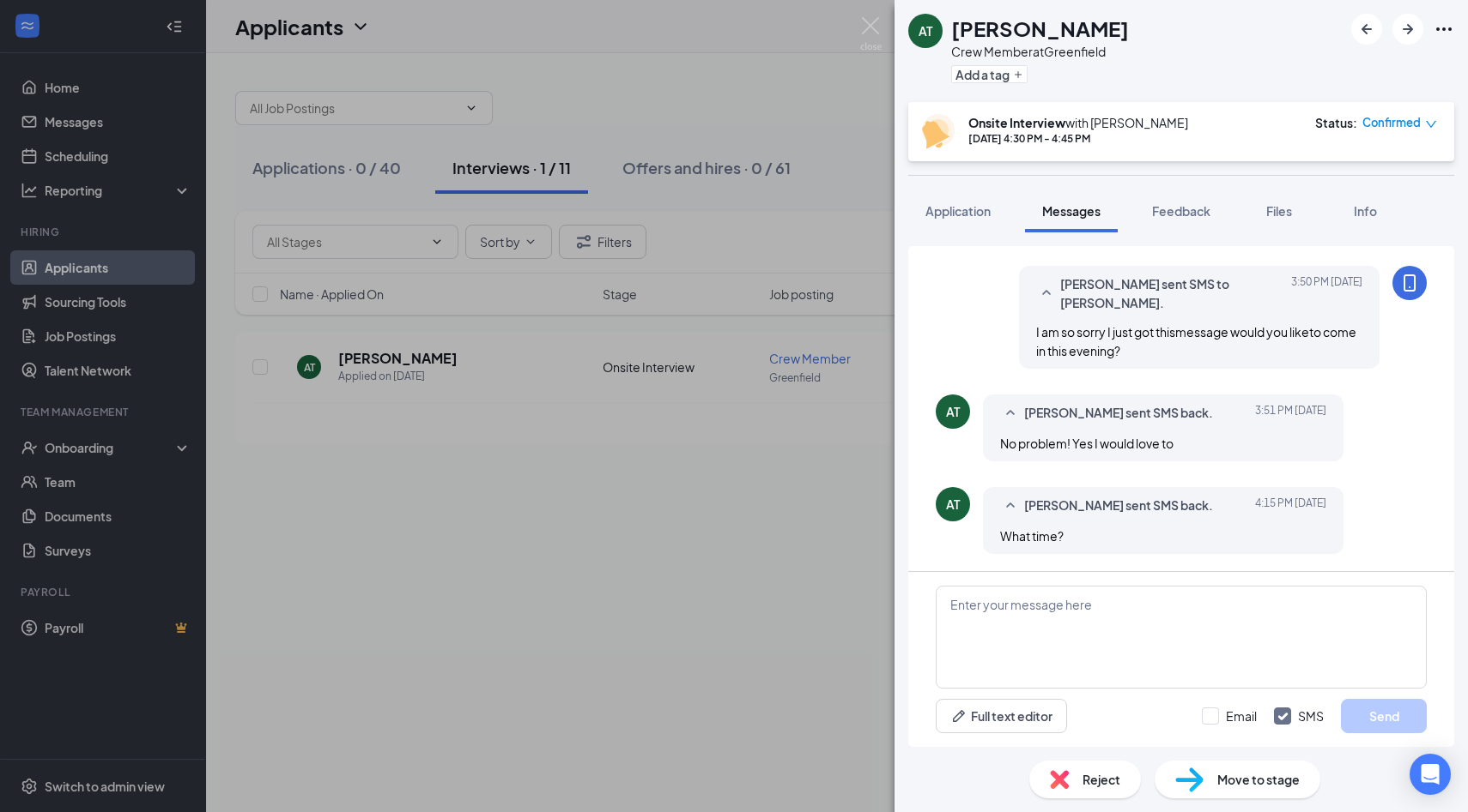
click at [1128, 503] on span "[PERSON_NAME] sent SMS back." at bounding box center [1119, 506] width 189 height 21
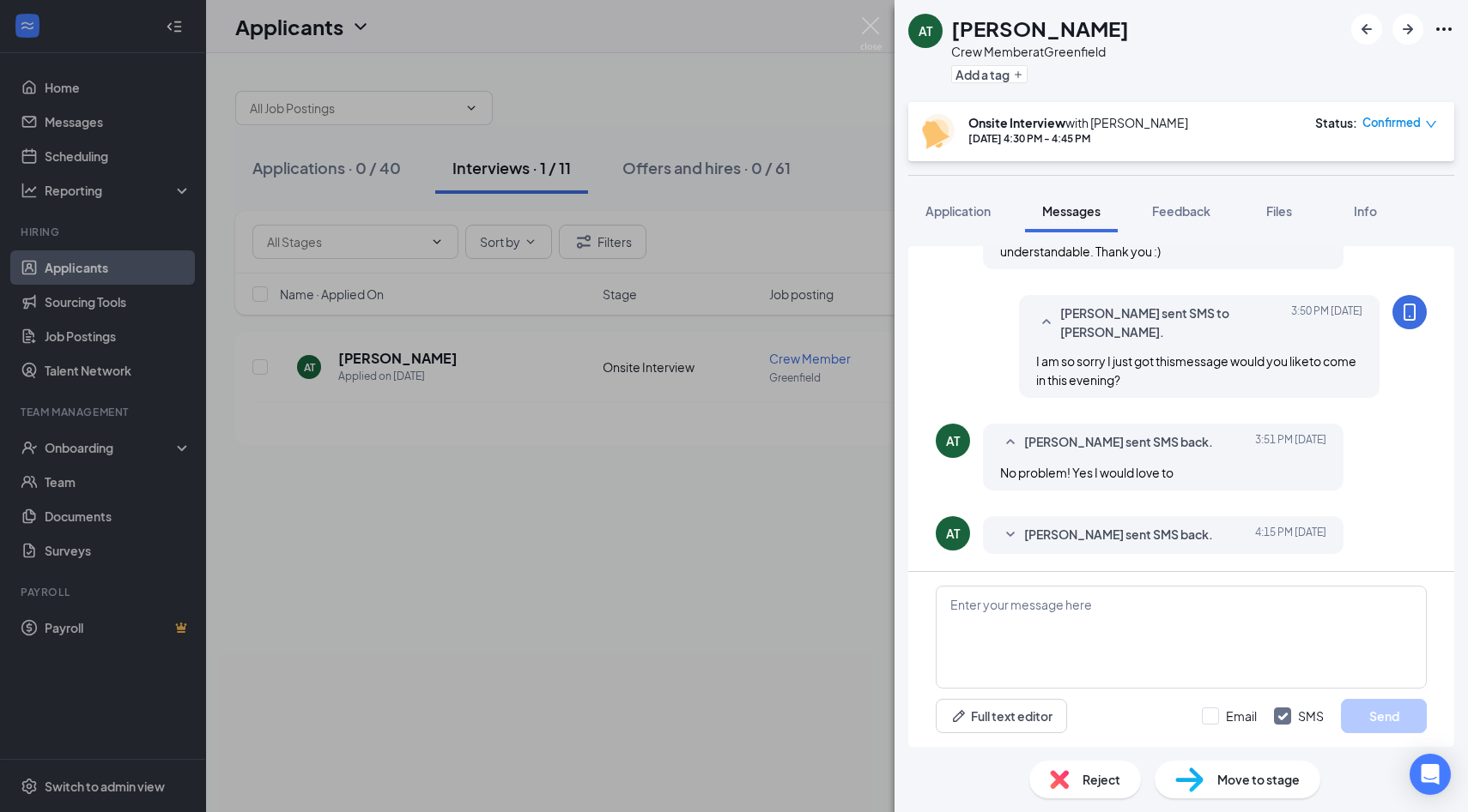
scroll to position [824, 0]
click at [969, 210] on span "Application" at bounding box center [957, 211] width 65 height 16
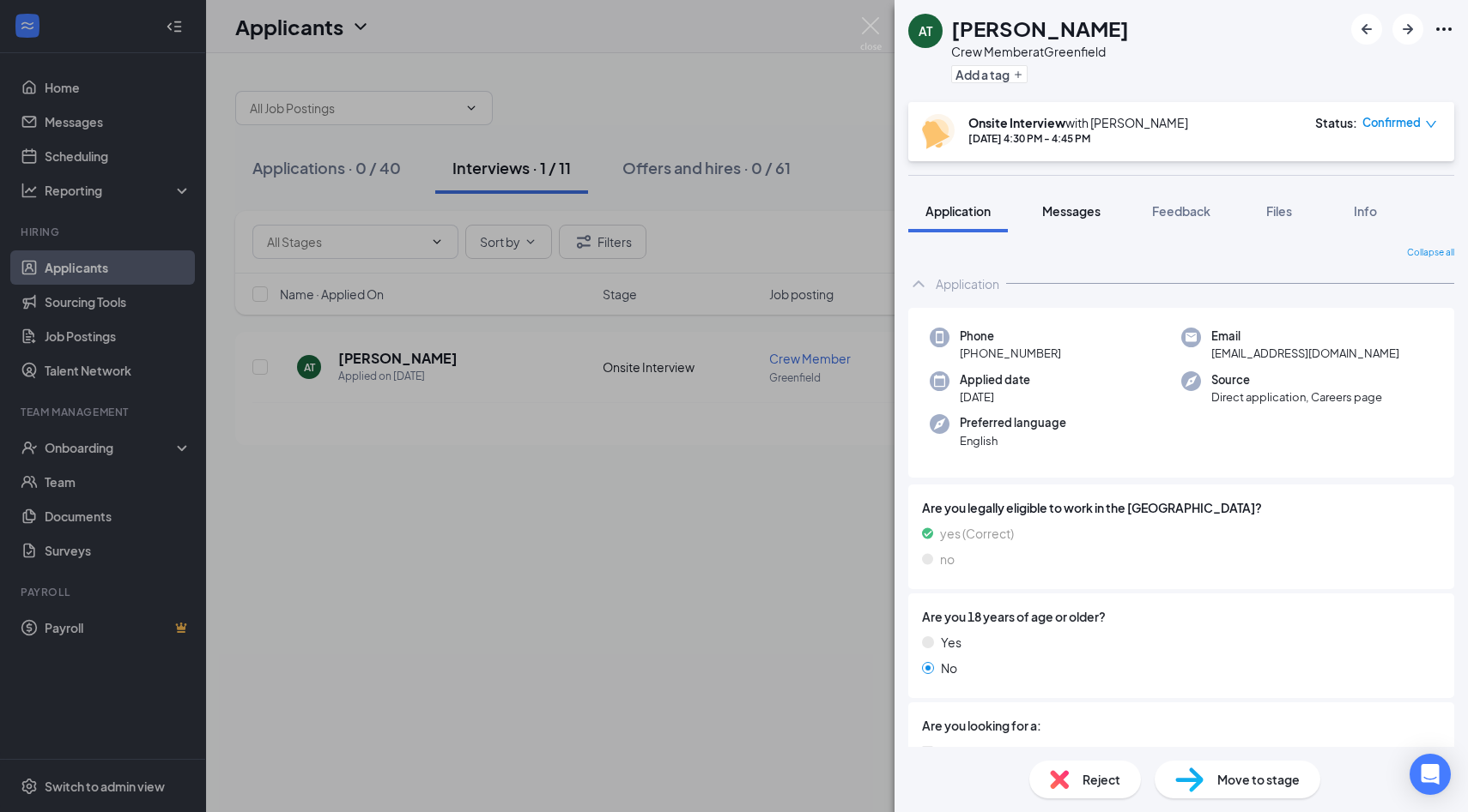
click at [1073, 213] on span "Messages" at bounding box center [1071, 211] width 58 height 16
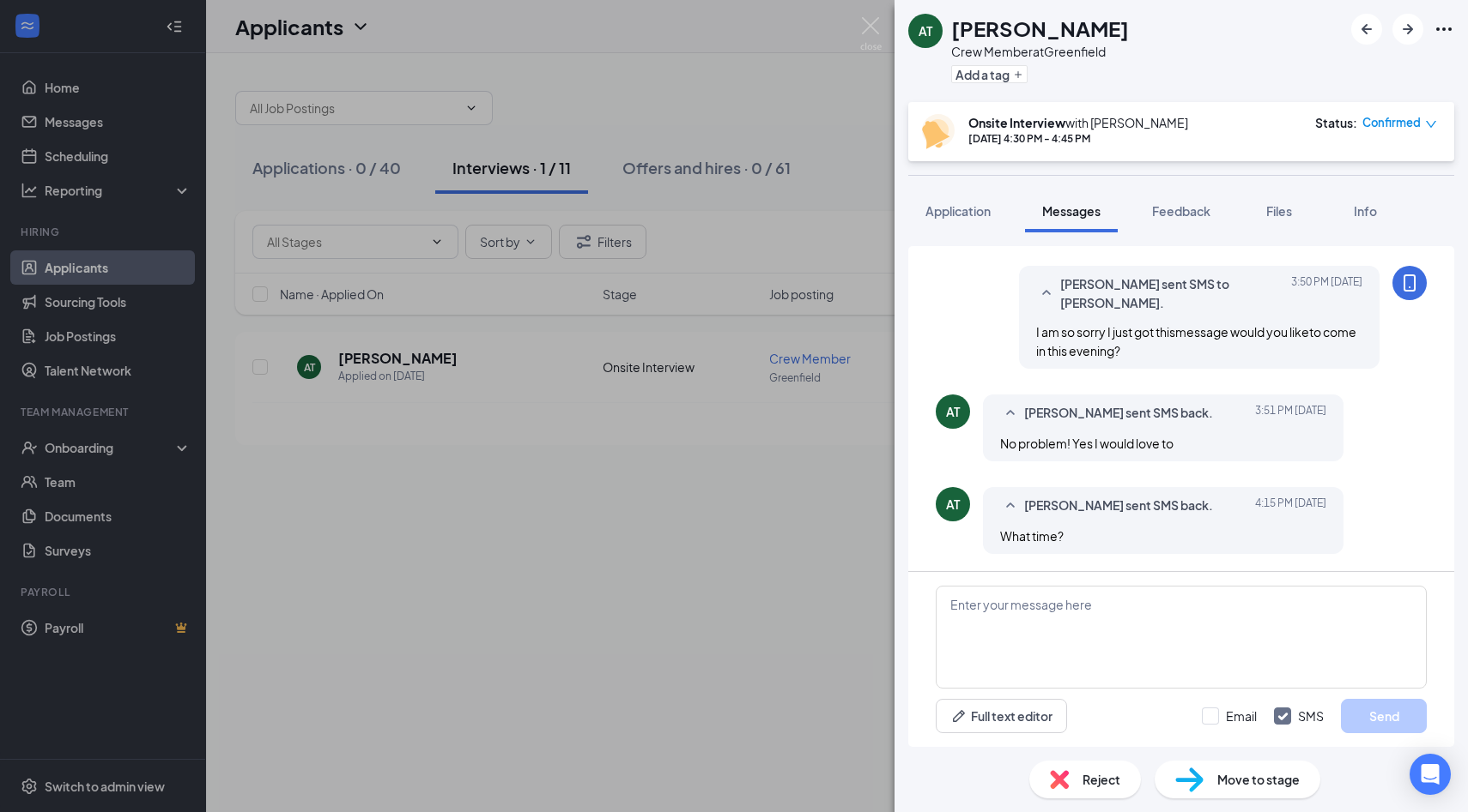
scroll to position [854, 0]
click at [1088, 660] on textarea at bounding box center [1181, 637] width 491 height 103
click at [1097, 609] on textarea at bounding box center [1181, 637] width 491 height 103
click at [1087, 622] on textarea at bounding box center [1181, 637] width 491 height 103
click at [1183, 224] on button "Feedback" at bounding box center [1181, 211] width 93 height 42
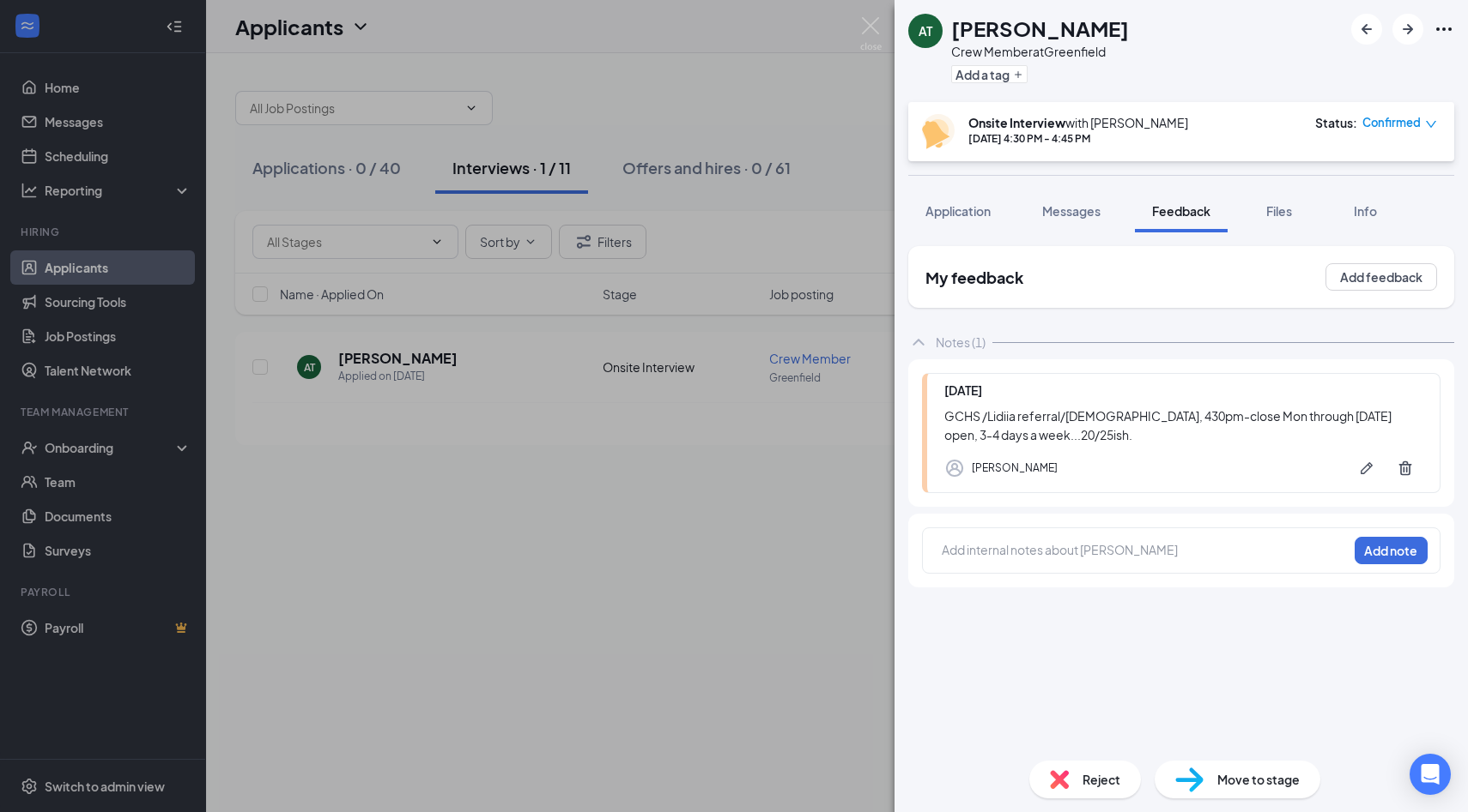
click at [1054, 552] on div at bounding box center [1145, 550] width 404 height 18
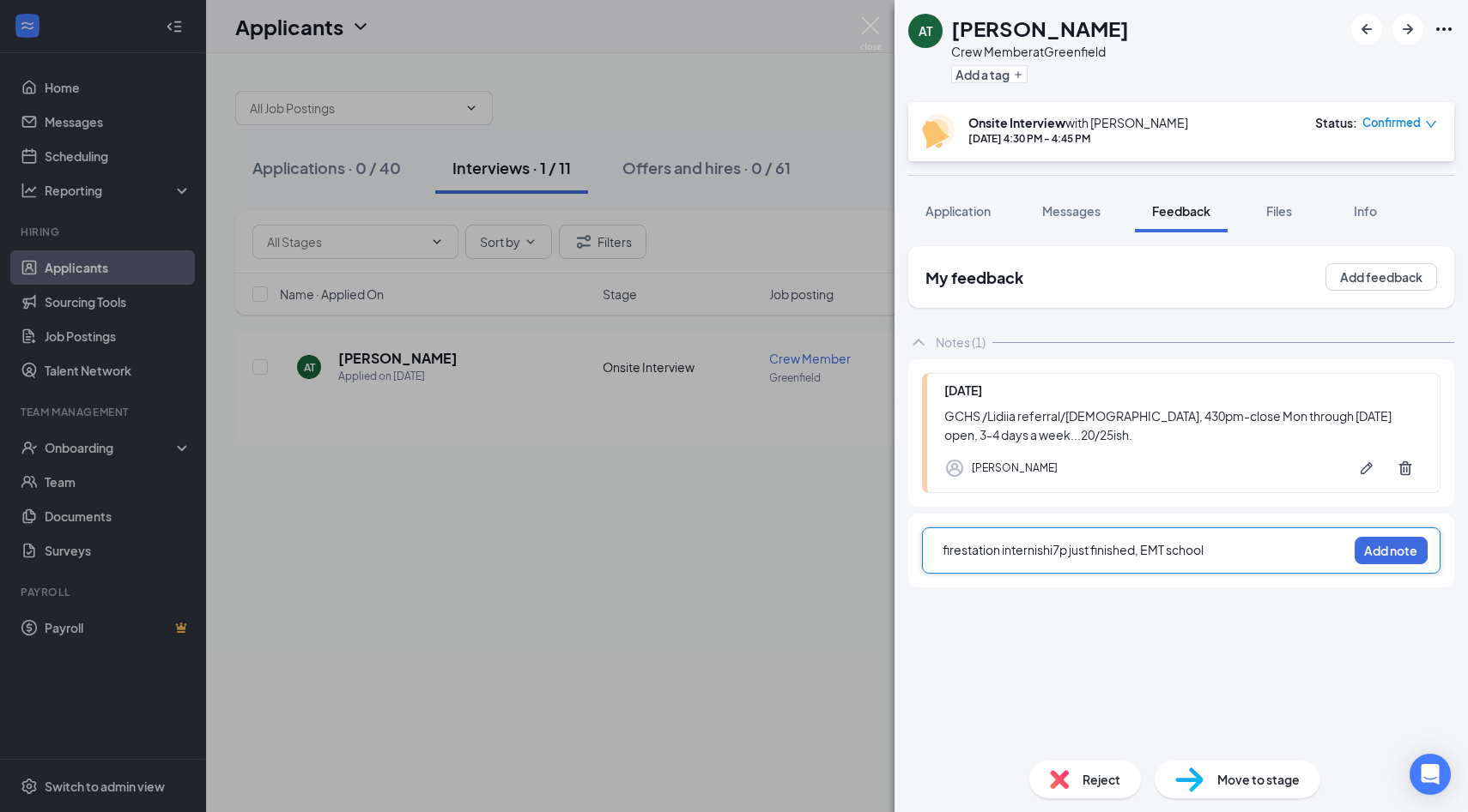
click at [1054, 552] on span "firestation internishi7p just finished, EMT school" at bounding box center [1073, 550] width 261 height 16
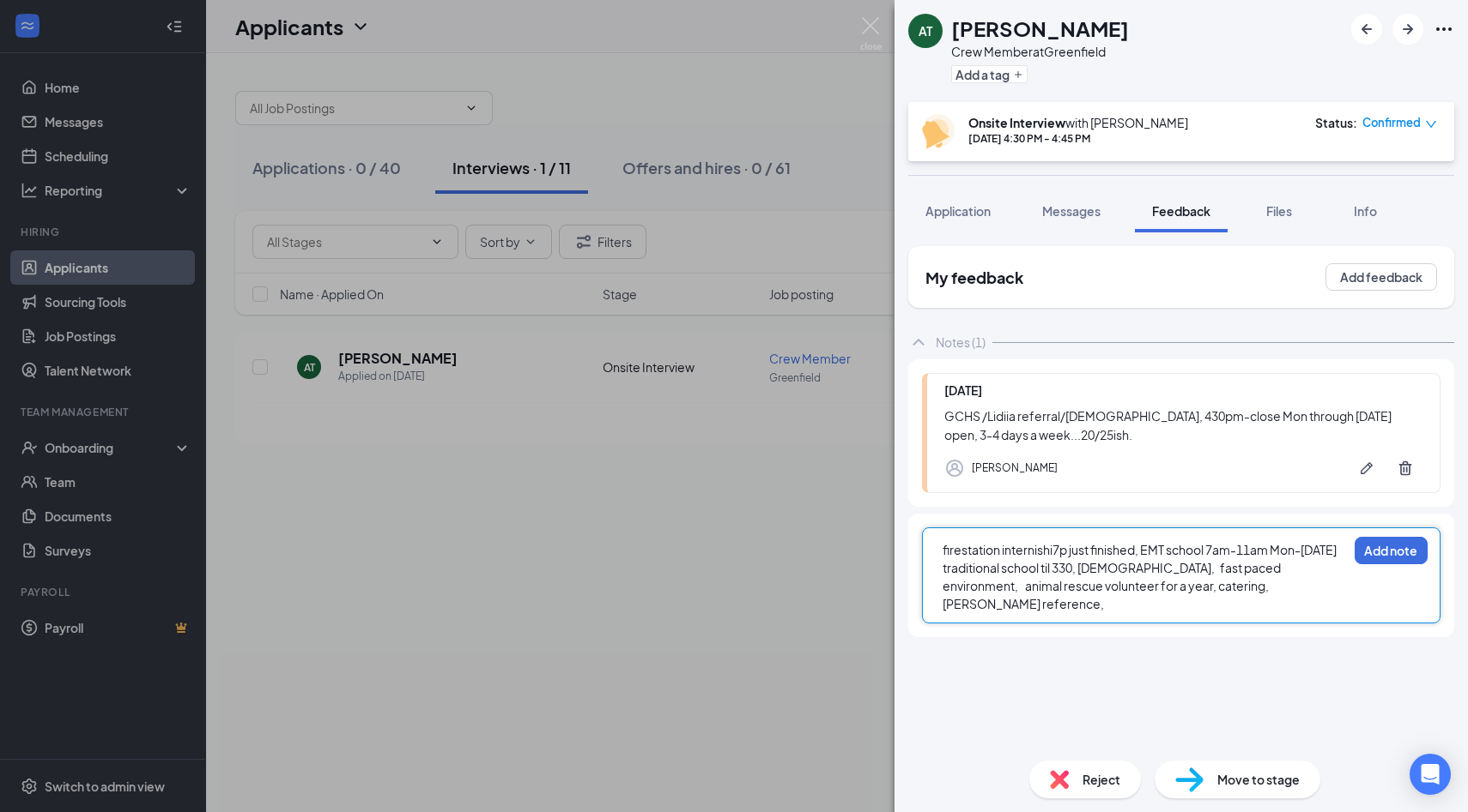
click at [1297, 593] on div "firestation internishi7p just finished, EMT school 7am-11am Mon-[DATE] traditio…" at bounding box center [1145, 577] width 404 height 72
click at [1302, 584] on div "firestation internishi7p just finished, EMT school 7am-11am Mon-[DATE] traditio…" at bounding box center [1145, 577] width 404 height 72
click at [1342, 578] on div "firestation internishi7p just finished, EMT school 7am-11am Mon-[DATE] traditio…" at bounding box center [1145, 577] width 404 height 72
click at [1296, 593] on span "firestation internishi7p just finished, EMT school 7am-11am Mon-[DATE] traditio…" at bounding box center [1140, 577] width 395 height 69
click at [1308, 588] on div "firestation internishi7p just finished, EMT school 7am-11am Mon-[DATE] traditio…" at bounding box center [1145, 577] width 404 height 72
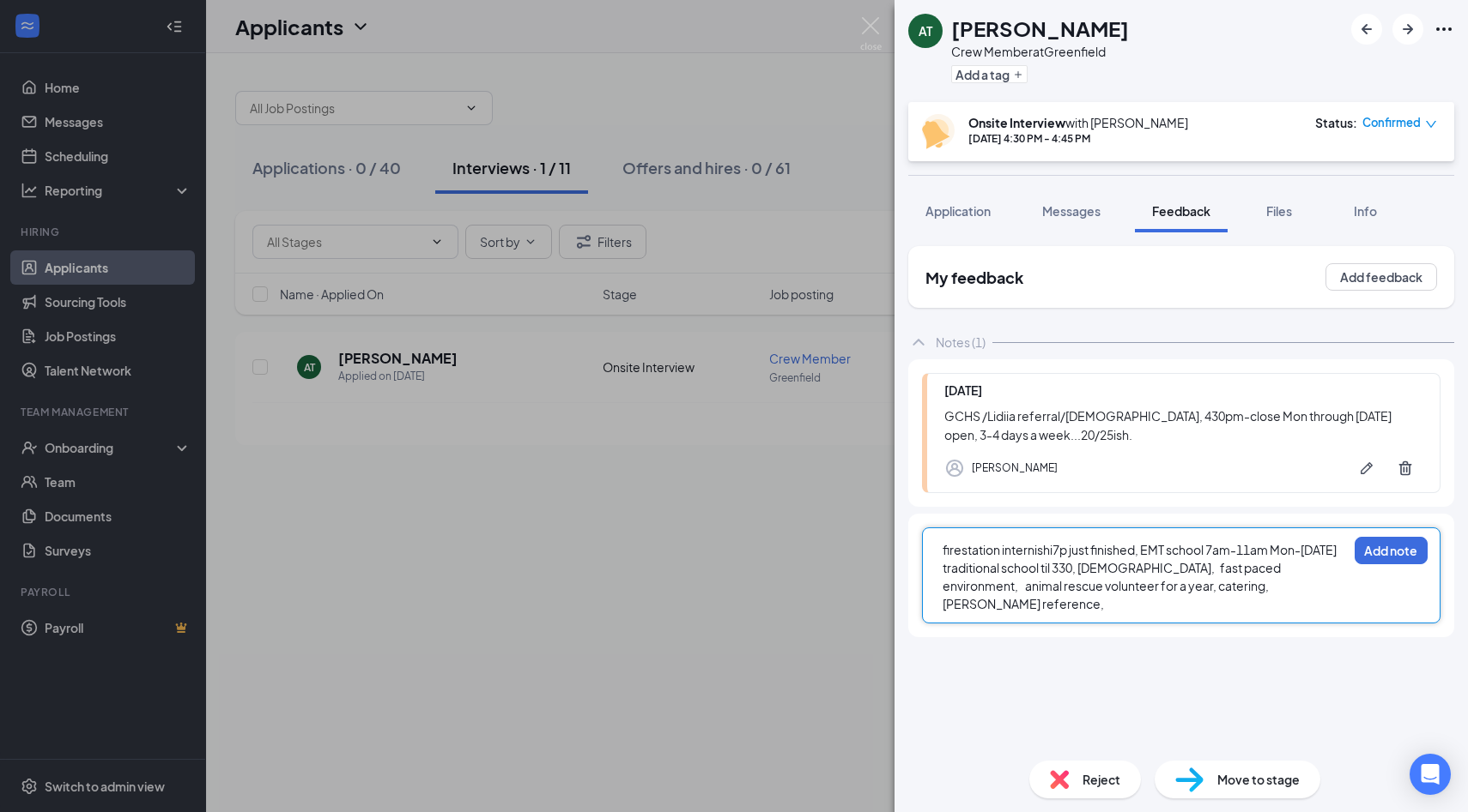
click at [1302, 587] on span "firestation internishi7p just finished, EMT school 7am-11am Mon-[DATE] traditio…" at bounding box center [1140, 577] width 395 height 69
click at [1059, 612] on div "firestation internishi7p just finished, EMT school 7am-11am Mon-[DATE] traditio…" at bounding box center [1145, 587] width 404 height 90
click at [1150, 596] on div "firestation internishi7p just finished, EMT school 7am-11am Mon-[DATE] traditio…" at bounding box center [1145, 587] width 404 height 90
click at [1205, 630] on div "firestation internishi7p just finished, EMT school 7am-11am Mon-[DATE] traditio…" at bounding box center [1145, 595] width 404 height 108
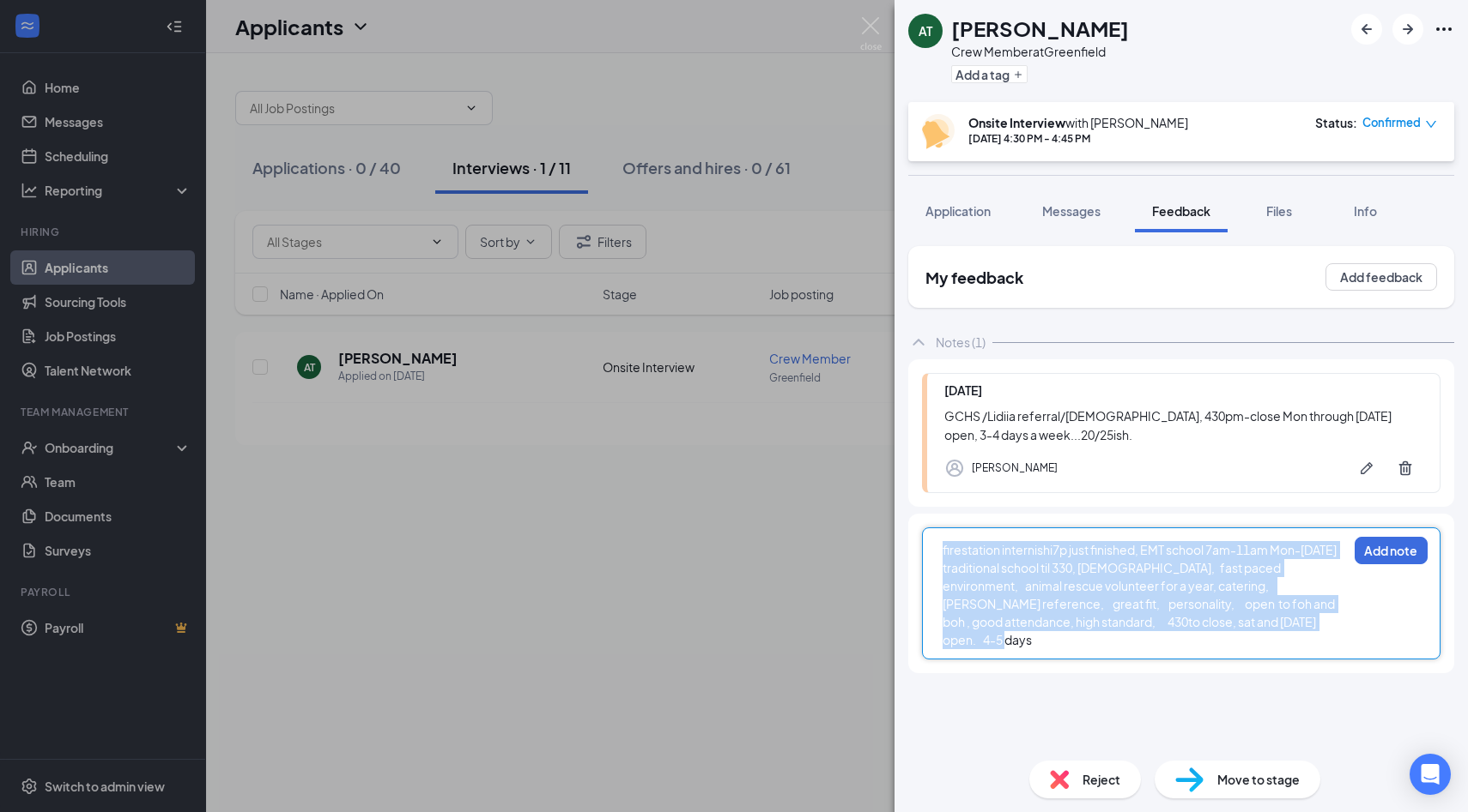
drag, startPoint x: 1211, startPoint y: 624, endPoint x: 897, endPoint y: 511, distance: 333.7
click at [897, 511] on div "My feedback Add feedback Notes (1) [DATE] GCHS /Lidiia referral/[DEMOGRAPHIC_DA…" at bounding box center [1180, 490] width 573 height 515
copy span "firestation internishi7p just finished, EMT school 7am-11am Mon-[DATE] traditio…"
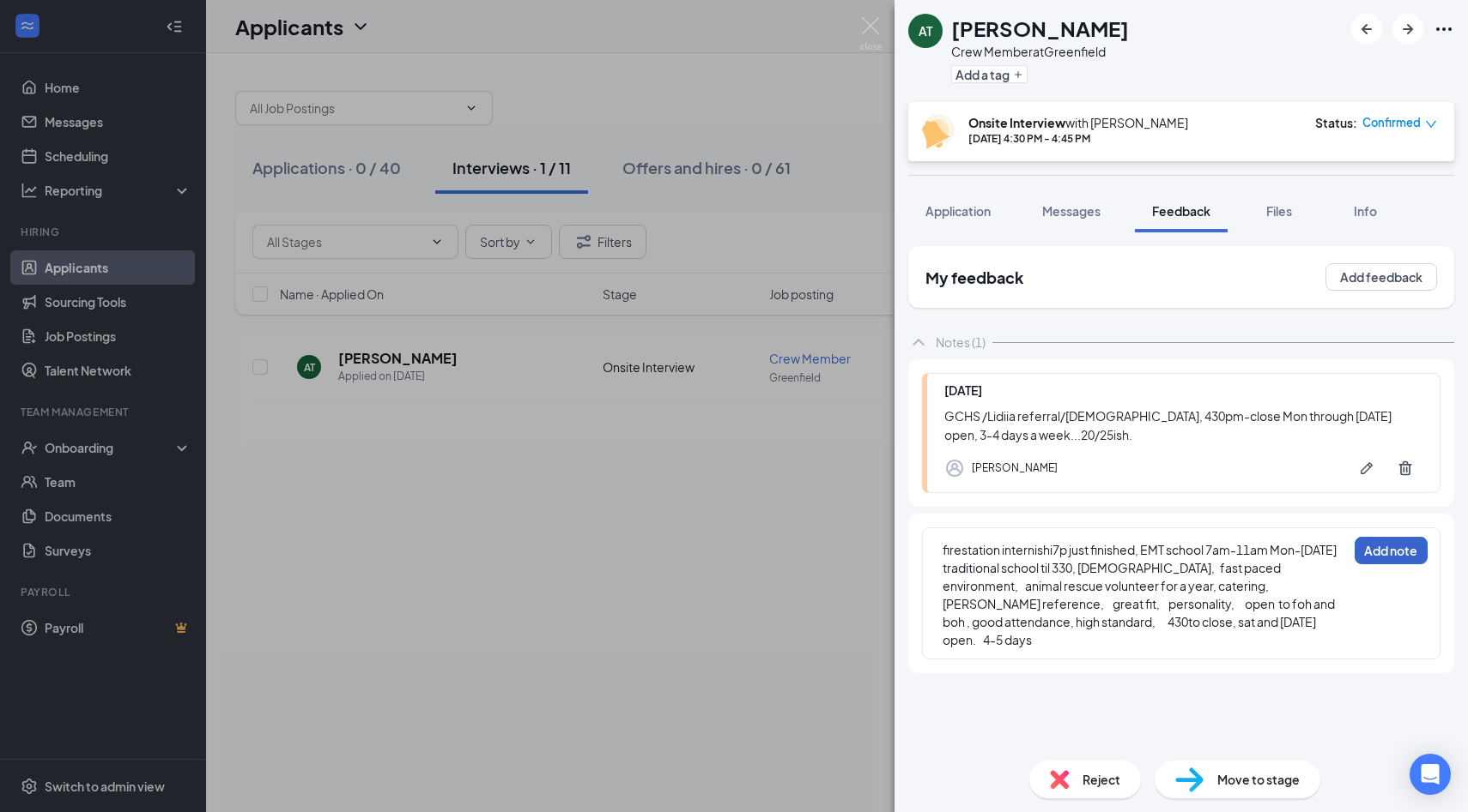
click at [1406, 555] on button "Add note" at bounding box center [1391, 551] width 73 height 28
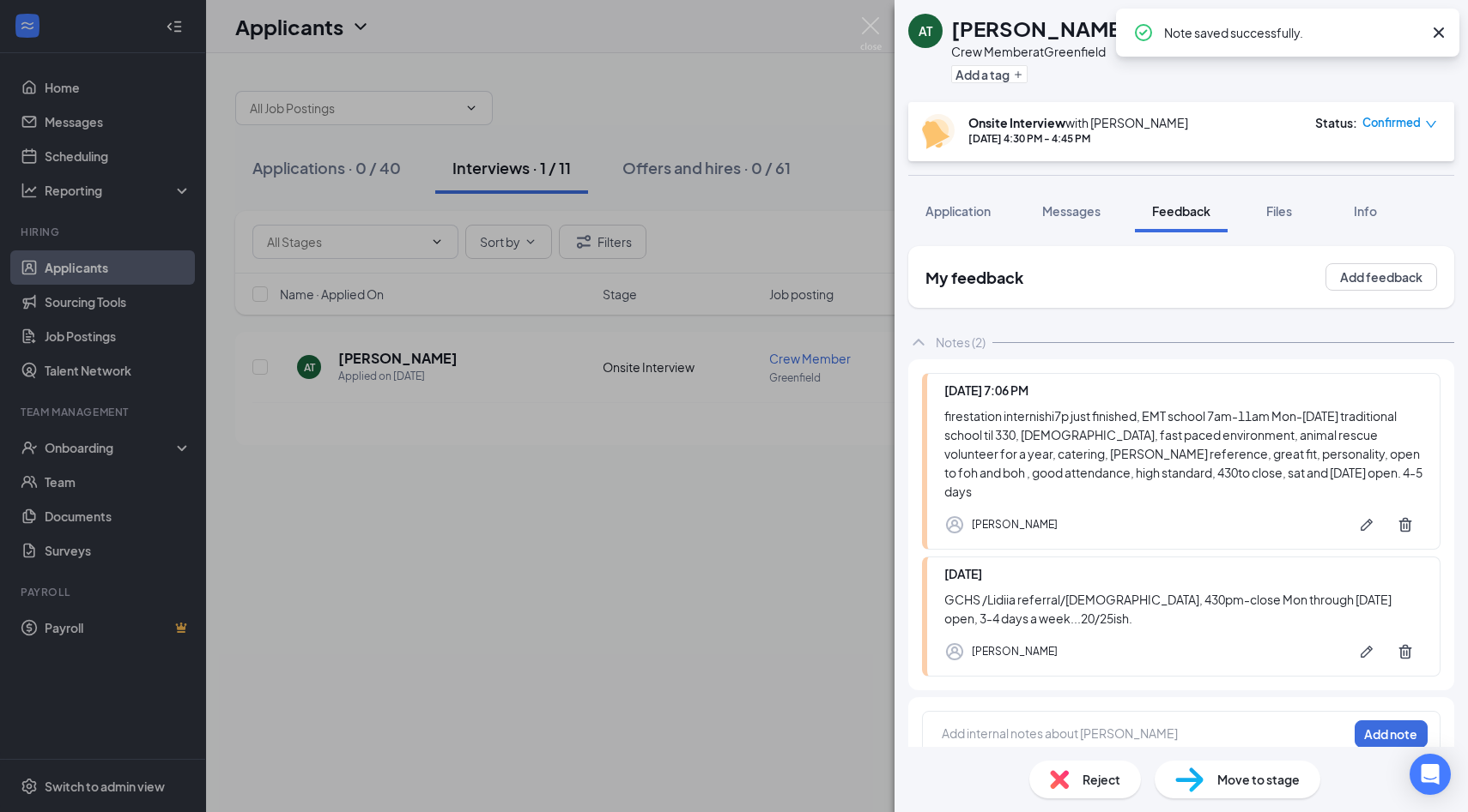
click at [1162, 634] on div "[PERSON_NAME]" at bounding box center [1183, 652] width 478 height 35
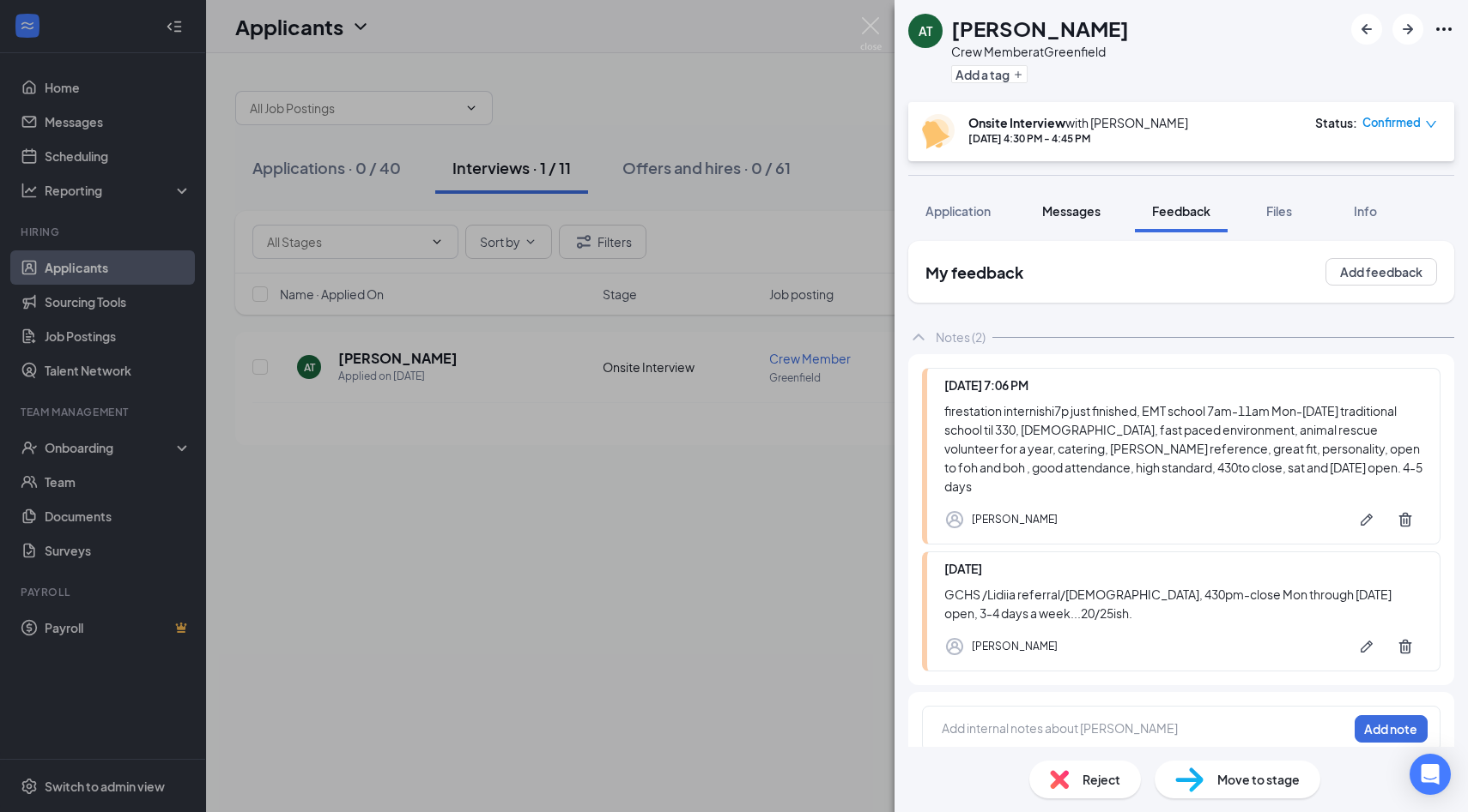
click at [1060, 231] on button "Messages" at bounding box center [1071, 211] width 93 height 42
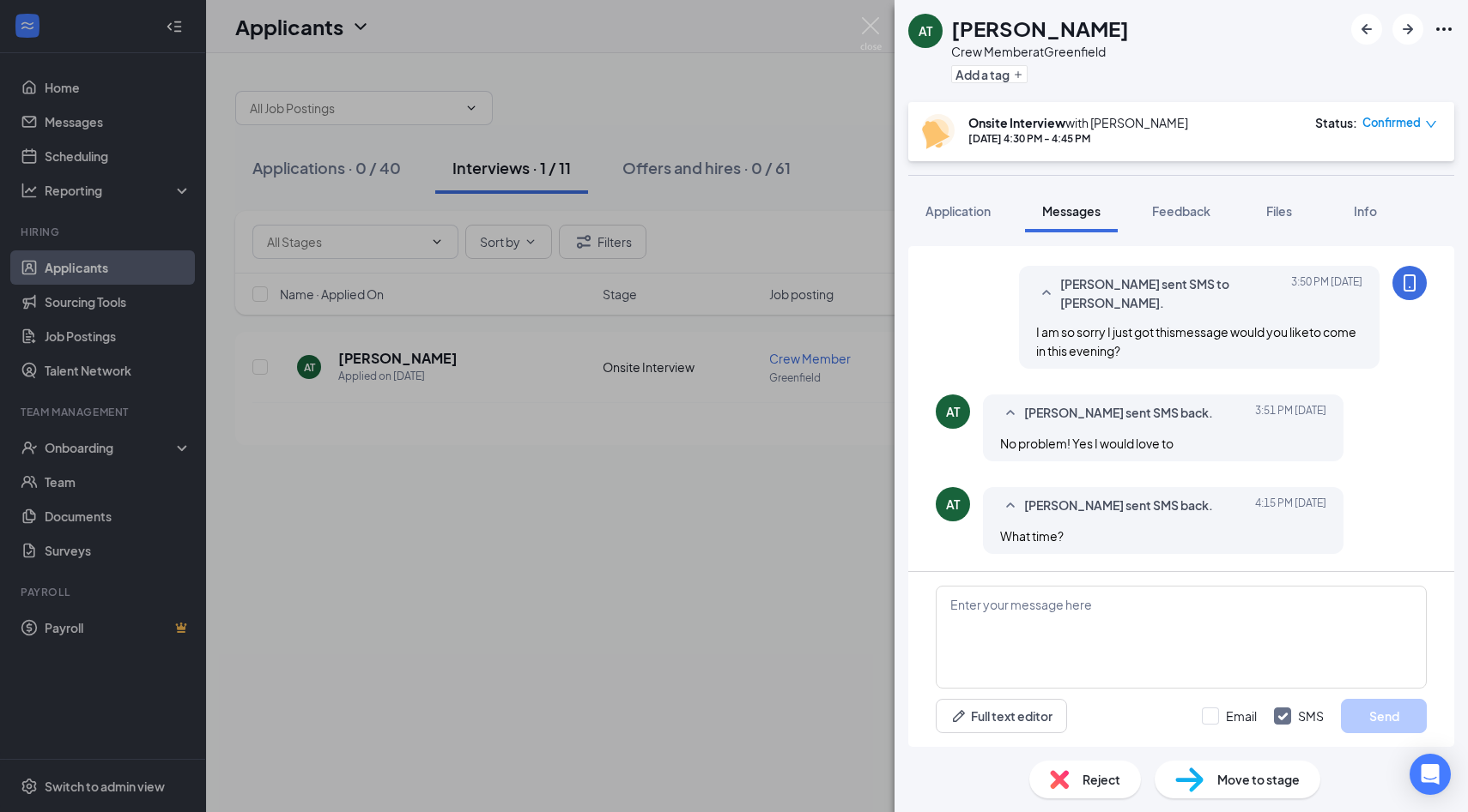
scroll to position [854, 0]
click at [1066, 590] on textarea at bounding box center [1181, 637] width 491 height 103
click at [1181, 205] on span "Feedback" at bounding box center [1180, 211] width 58 height 16
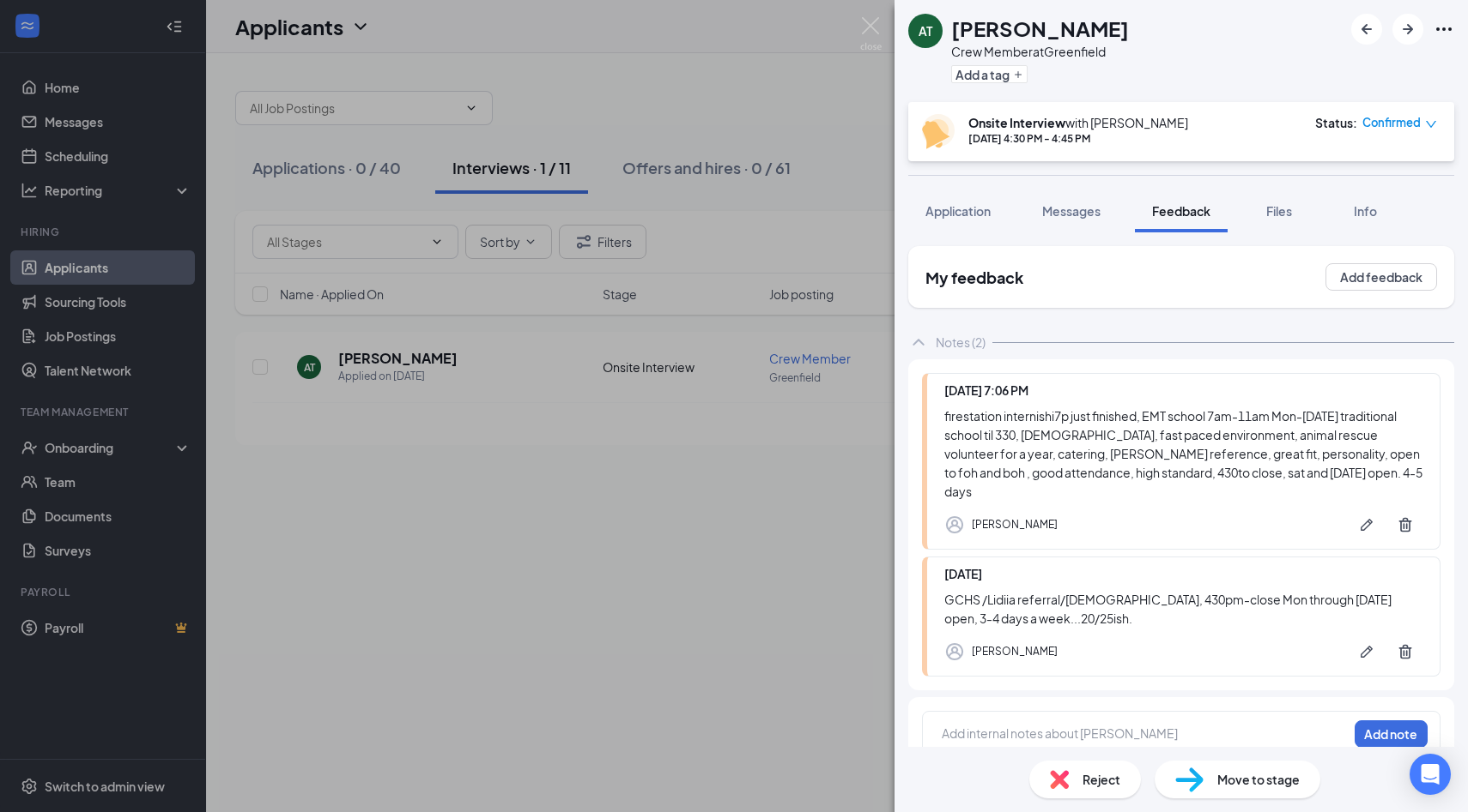
scroll to position [5, 0]
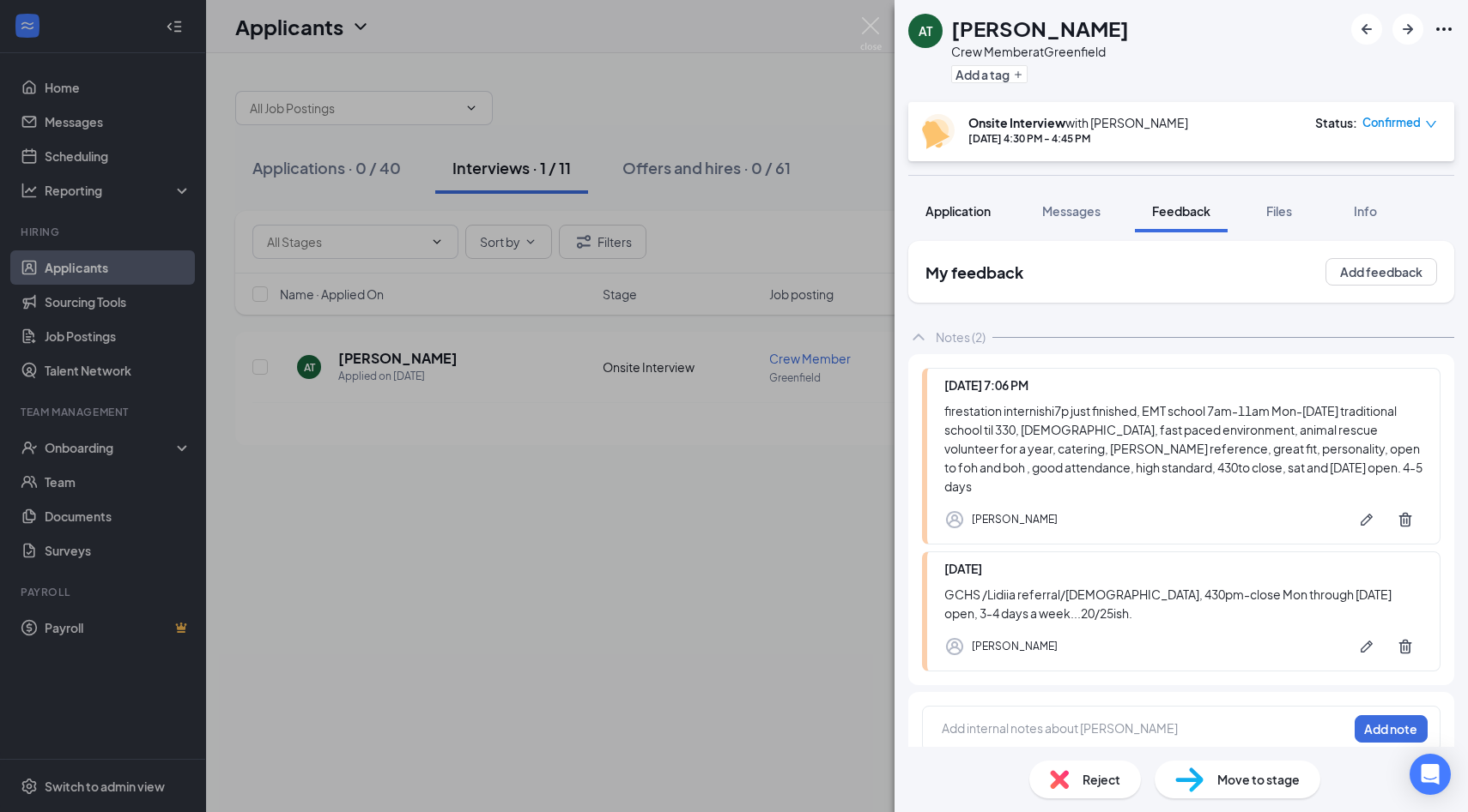
click at [967, 206] on span "Application" at bounding box center [957, 211] width 65 height 16
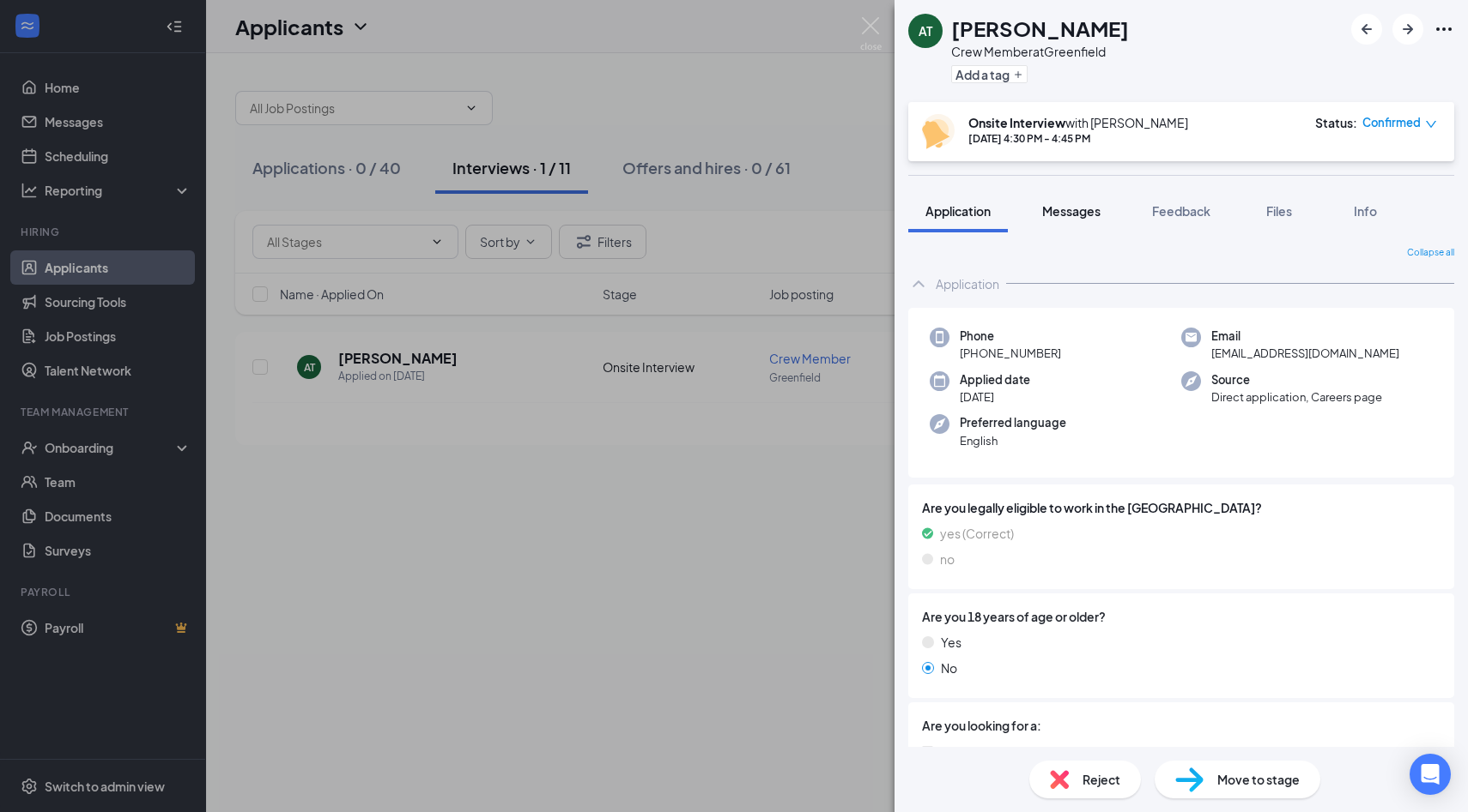
click at [1084, 221] on button "Messages" at bounding box center [1071, 211] width 93 height 42
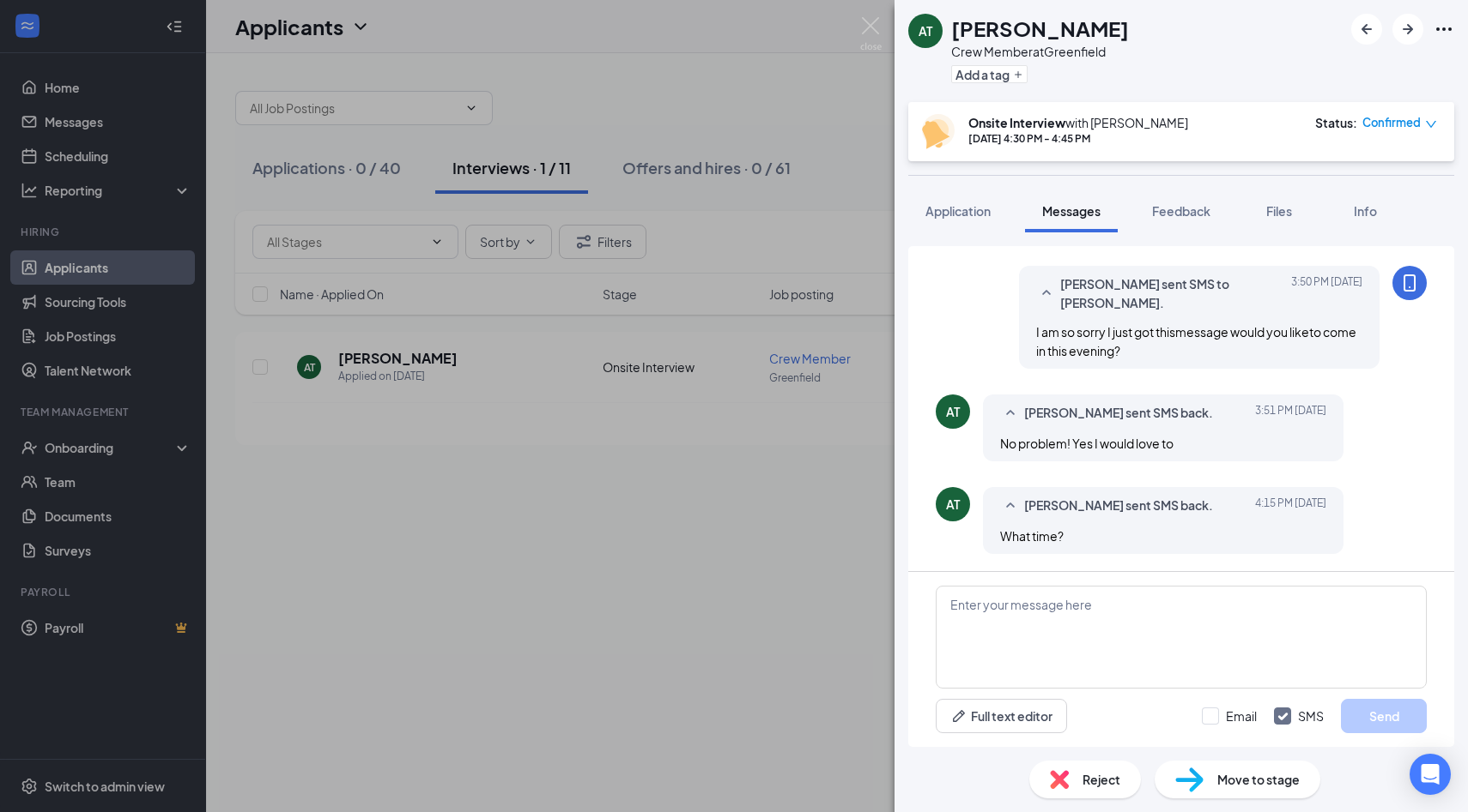
scroll to position [854, 0]
click at [1014, 616] on textarea at bounding box center [1181, 637] width 491 height 103
click at [1002, 614] on textarea at bounding box center [1181, 637] width 491 height 103
click at [1008, 617] on textarea at bounding box center [1181, 637] width 491 height 103
click at [1007, 586] on textarea at bounding box center [1181, 637] width 491 height 103
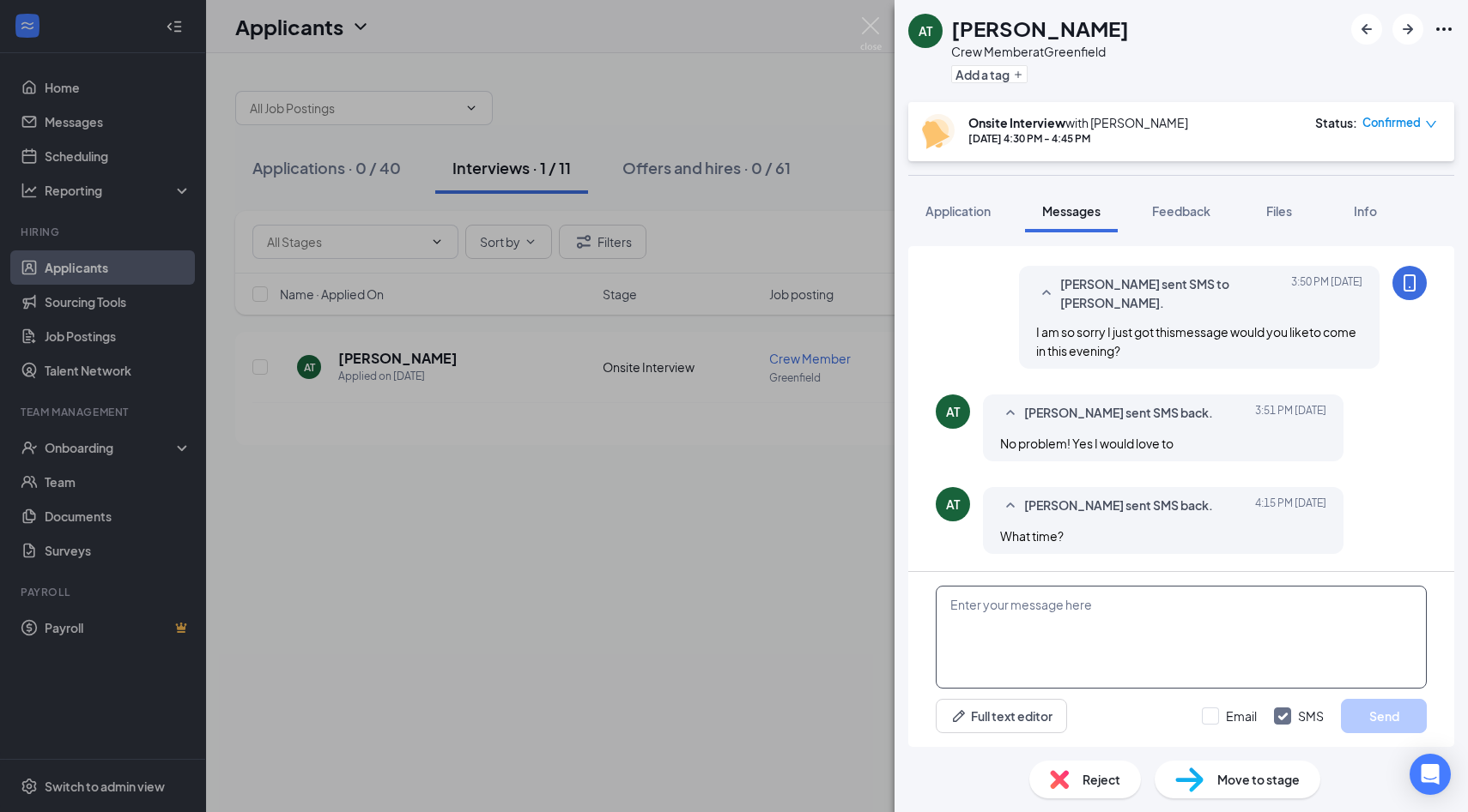
click at [1007, 586] on textarea at bounding box center [1181, 637] width 491 height 103
click at [970, 607] on textarea at bounding box center [1181, 637] width 491 height 103
click at [954, 603] on textarea at bounding box center [1181, 637] width 491 height 103
click at [1226, 630] on textarea at bounding box center [1181, 637] width 491 height 103
click at [1282, 635] on textarea at bounding box center [1181, 637] width 491 height 103
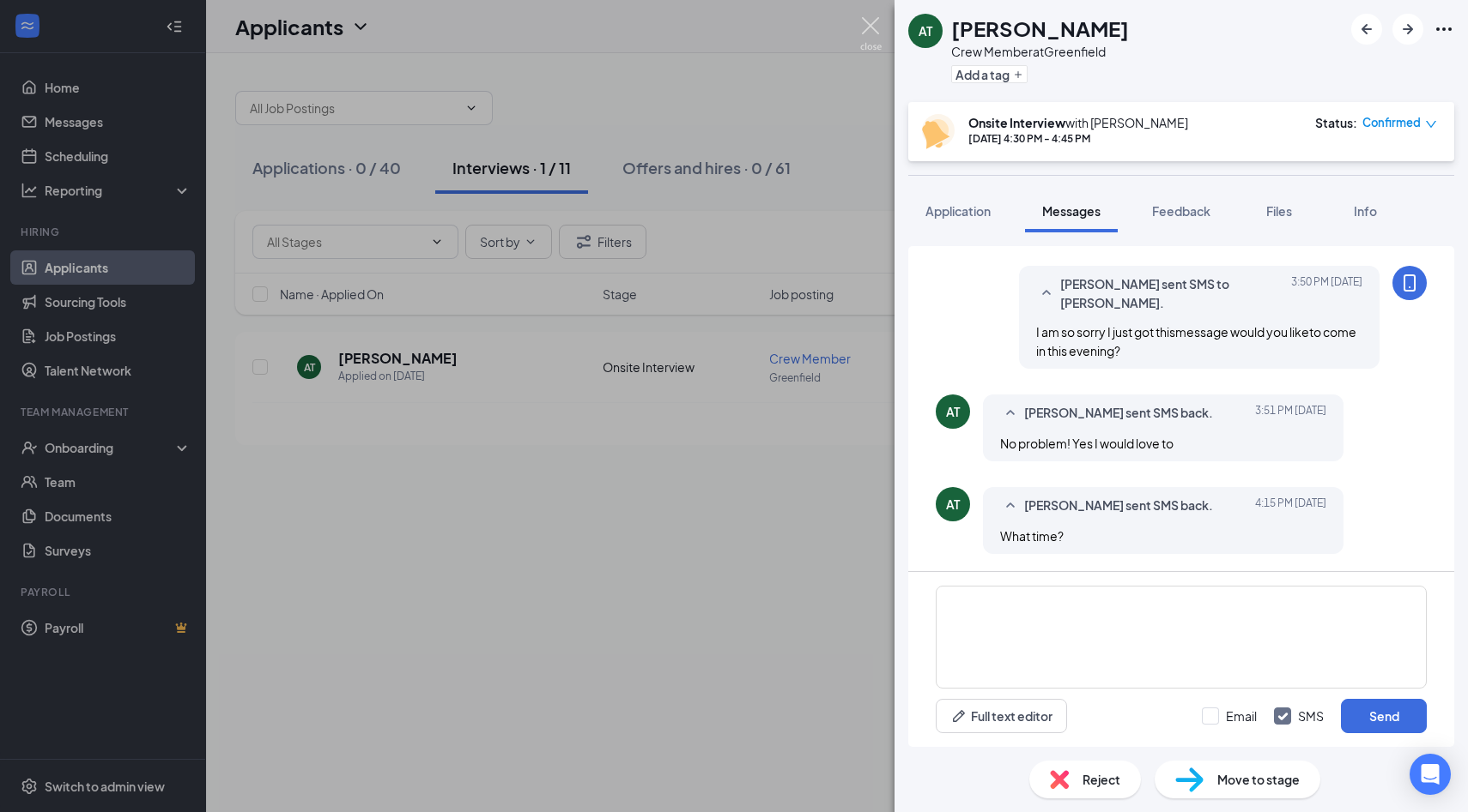
click at [879, 27] on img at bounding box center [871, 34] width 22 height 34
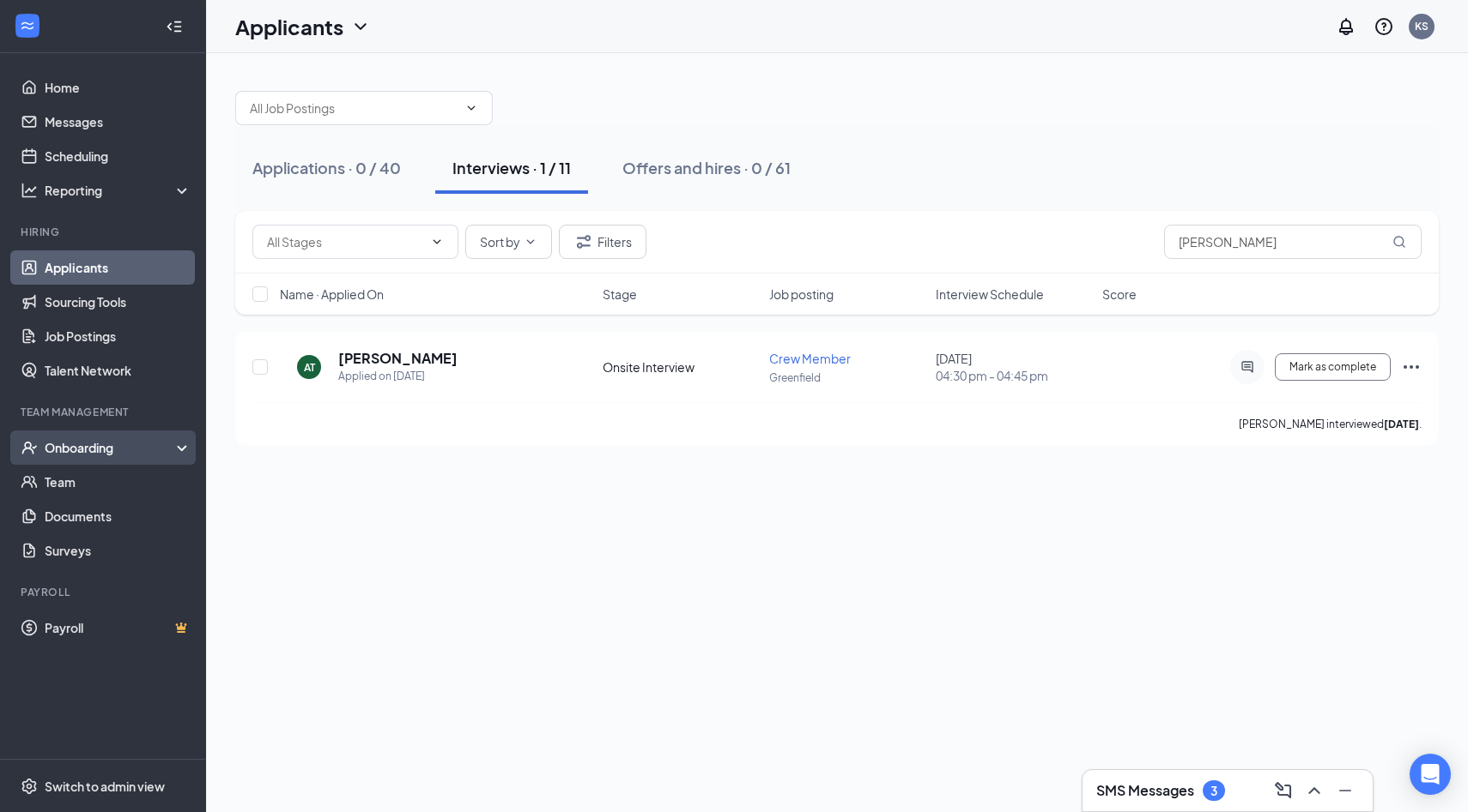
click at [104, 446] on div "Onboarding" at bounding box center [110, 448] width 132 height 17
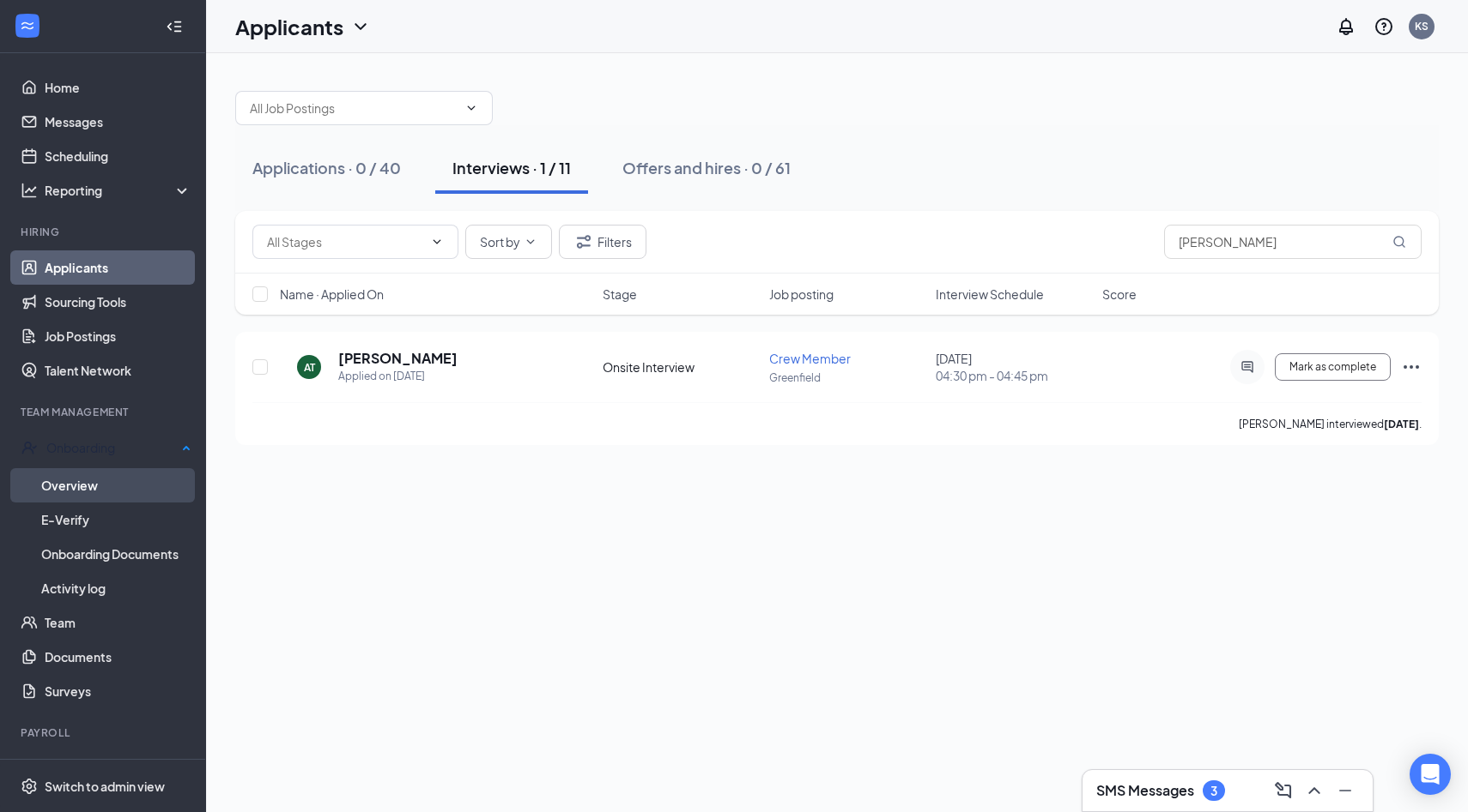
click at [109, 484] on link "Overview" at bounding box center [116, 485] width 150 height 35
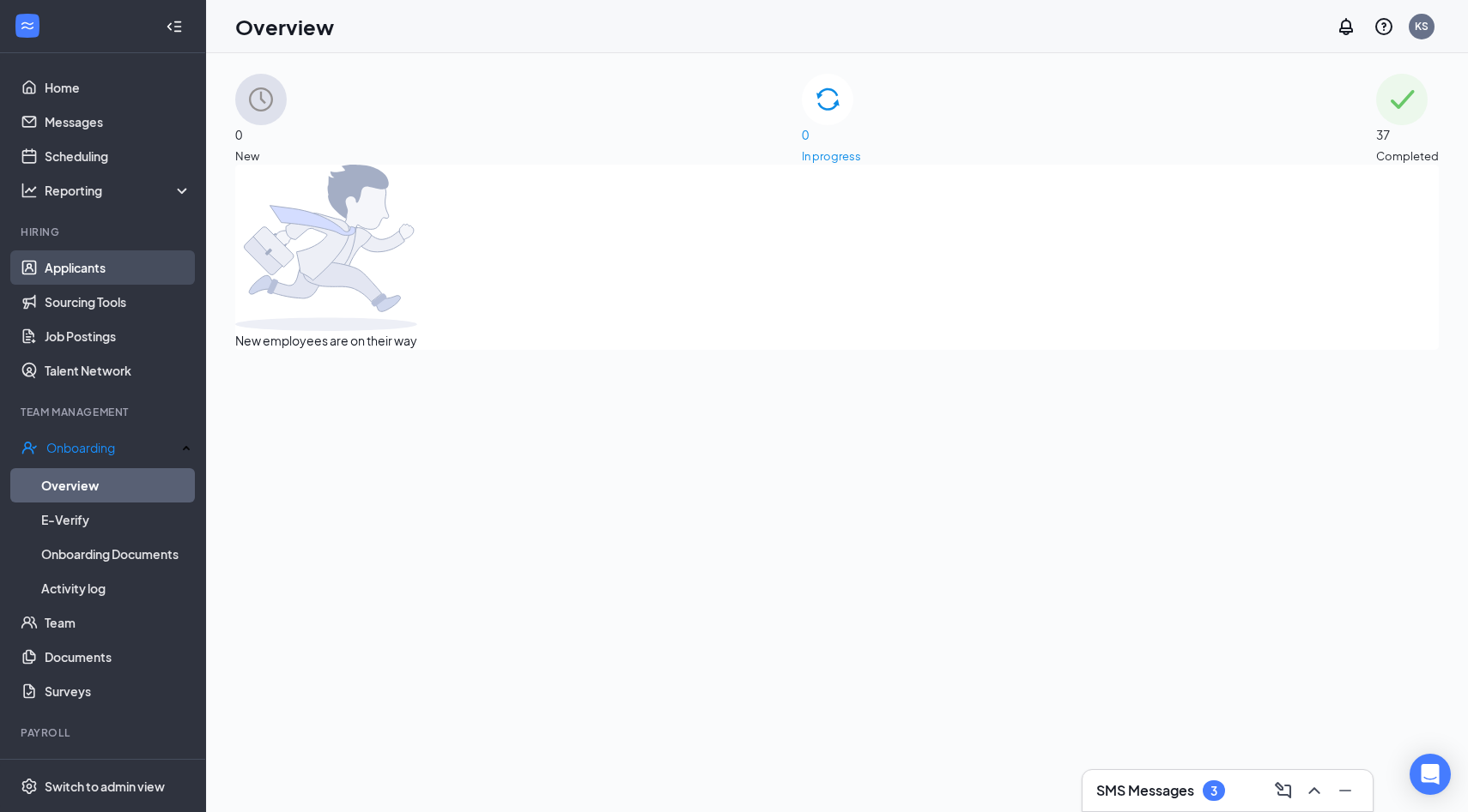
click at [82, 271] on link "Applicants" at bounding box center [117, 268] width 147 height 35
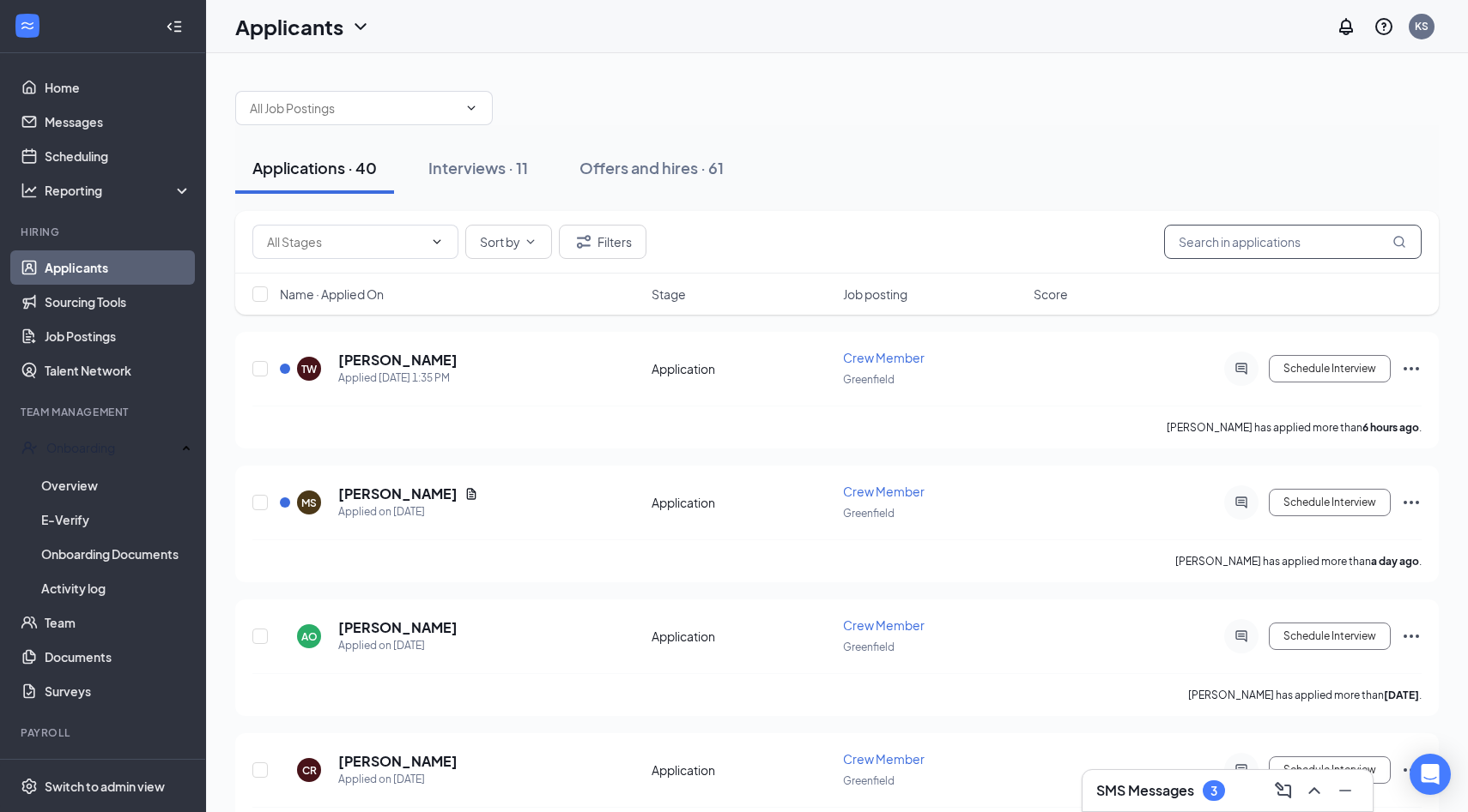
click at [1288, 244] on input "text" at bounding box center [1292, 242] width 258 height 35
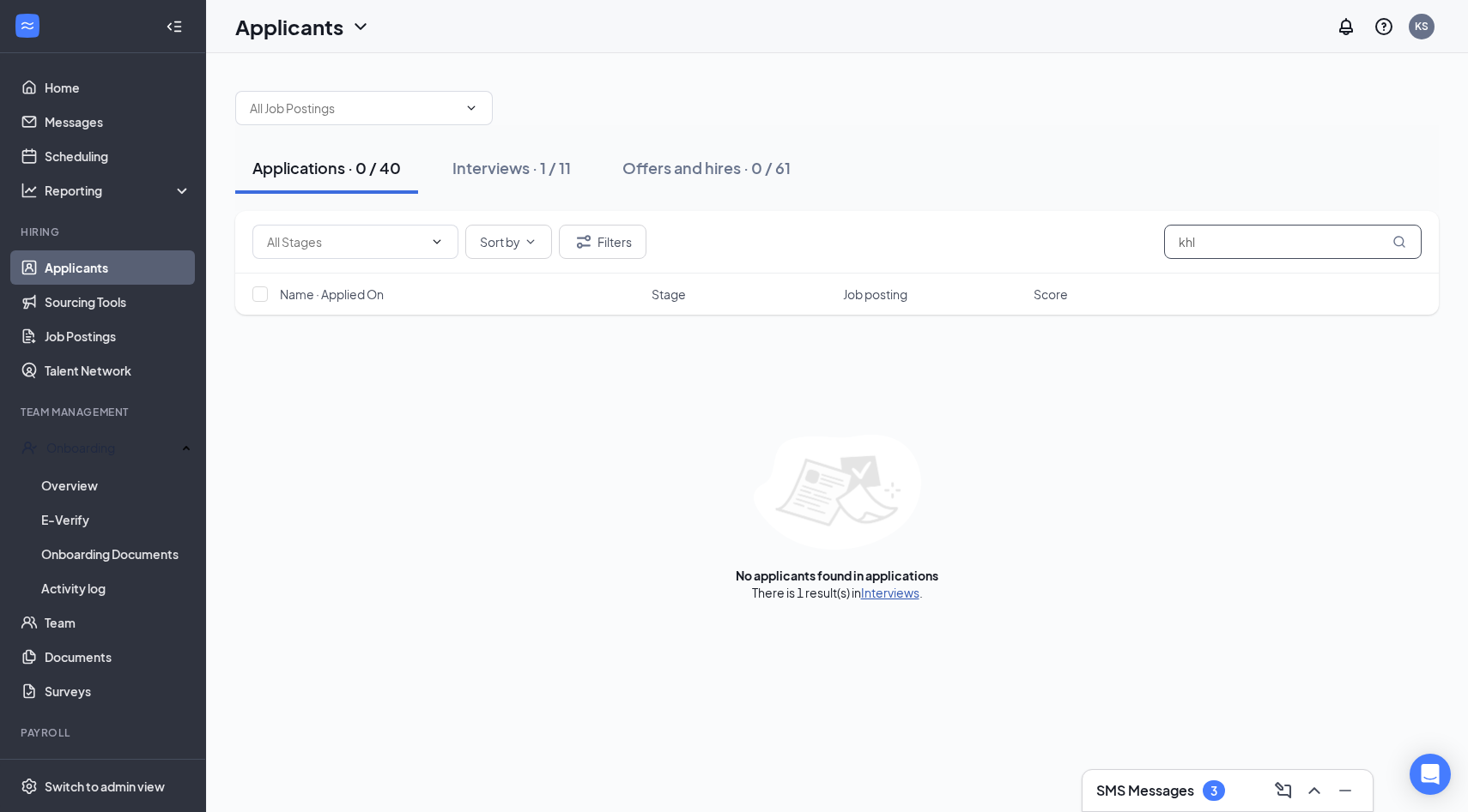
type input "khl"
click at [898, 598] on link "Interviews" at bounding box center [890, 593] width 58 height 16
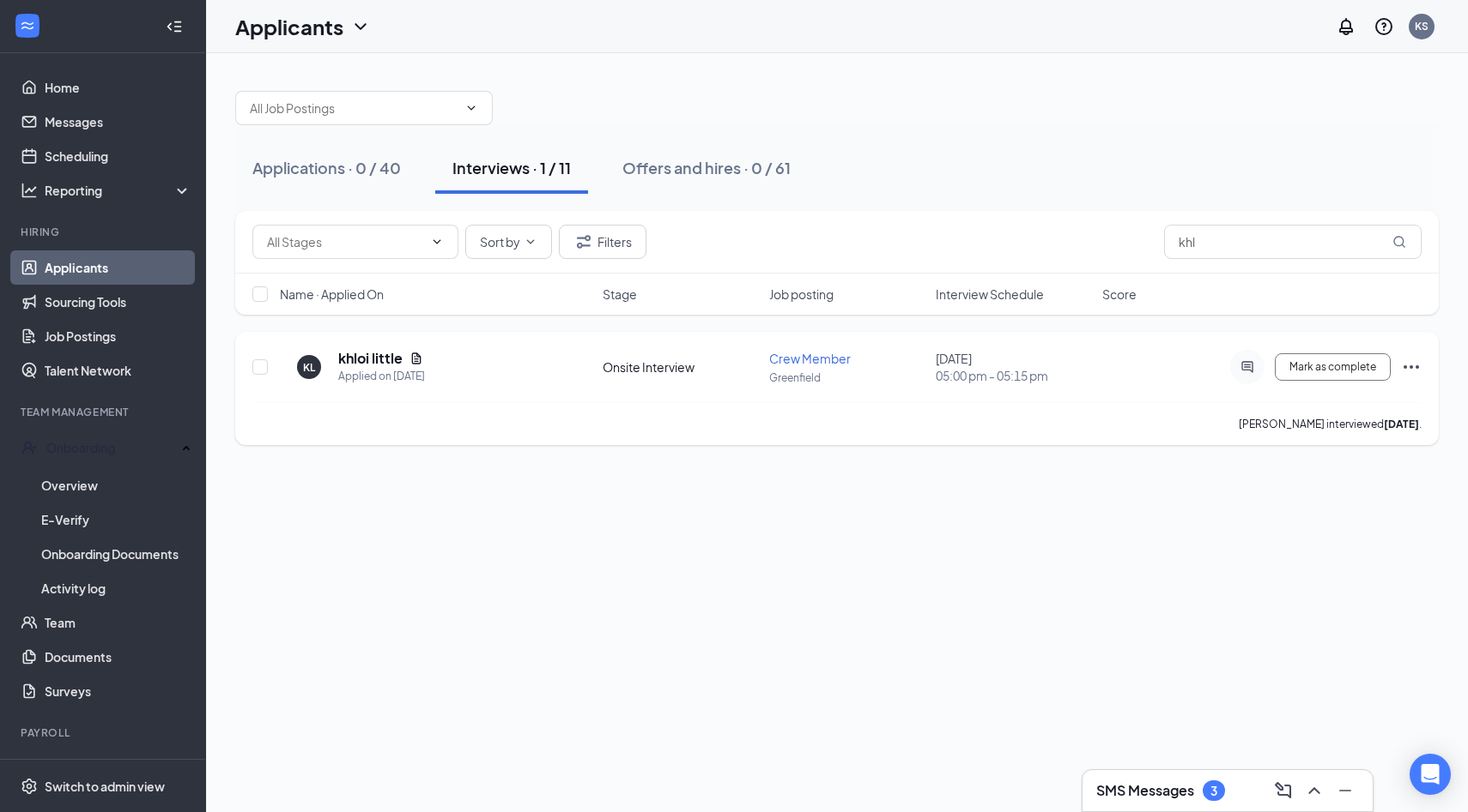
click at [1406, 366] on icon "Ellipses" at bounding box center [1411, 367] width 21 height 21
click at [355, 358] on h5 "khloi little" at bounding box center [370, 359] width 64 height 19
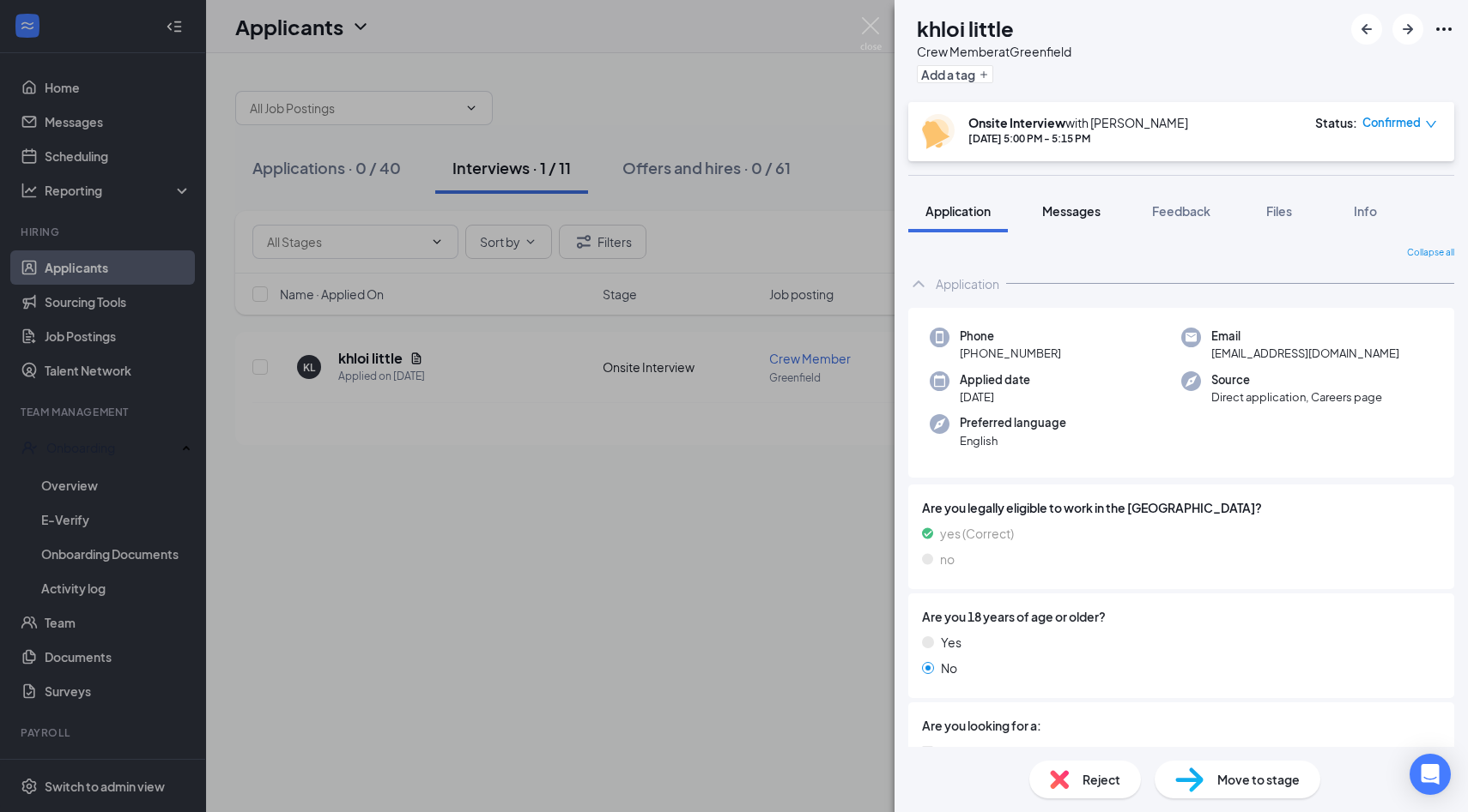
click at [1074, 196] on button "Messages" at bounding box center [1071, 211] width 93 height 42
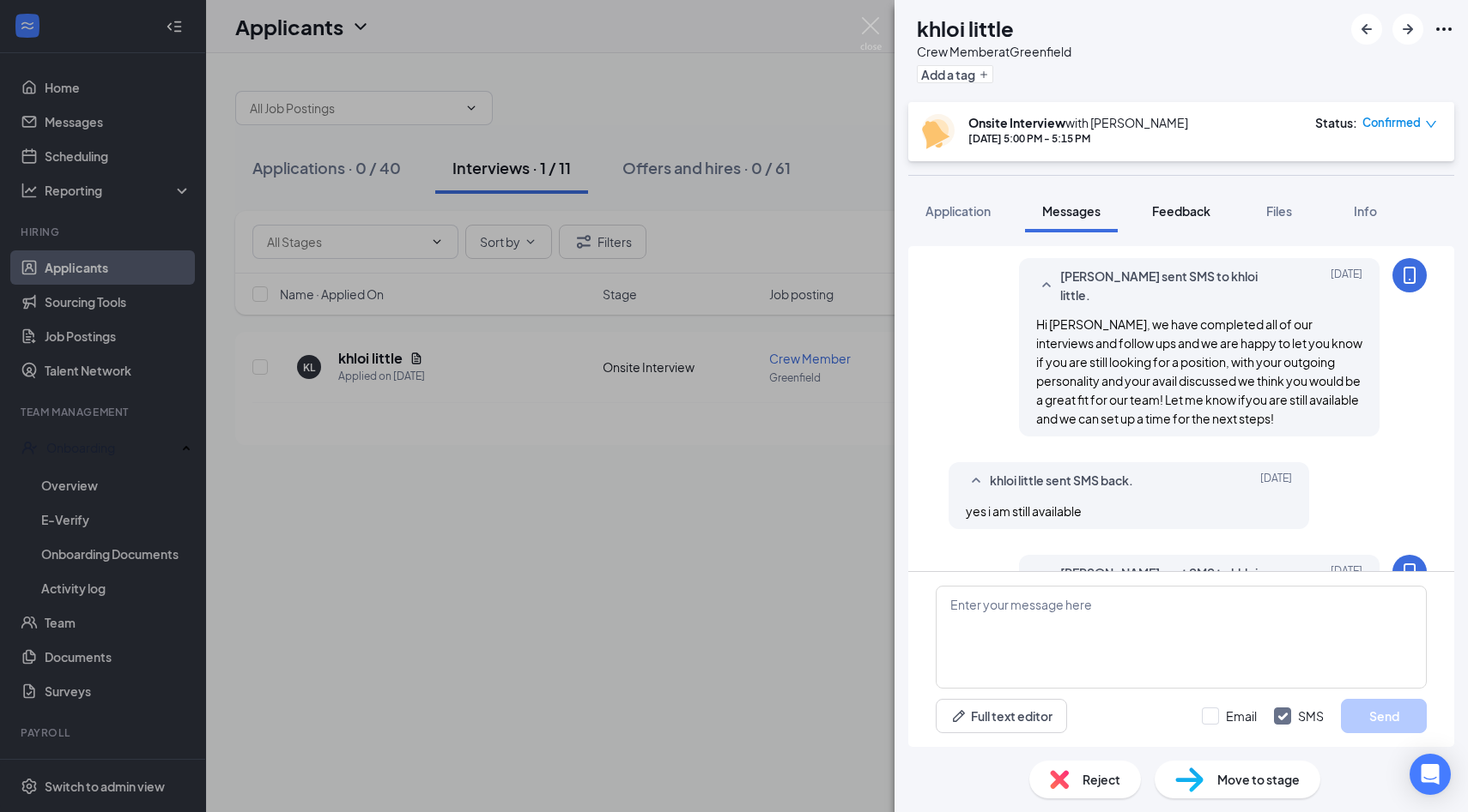
scroll to position [515, 0]
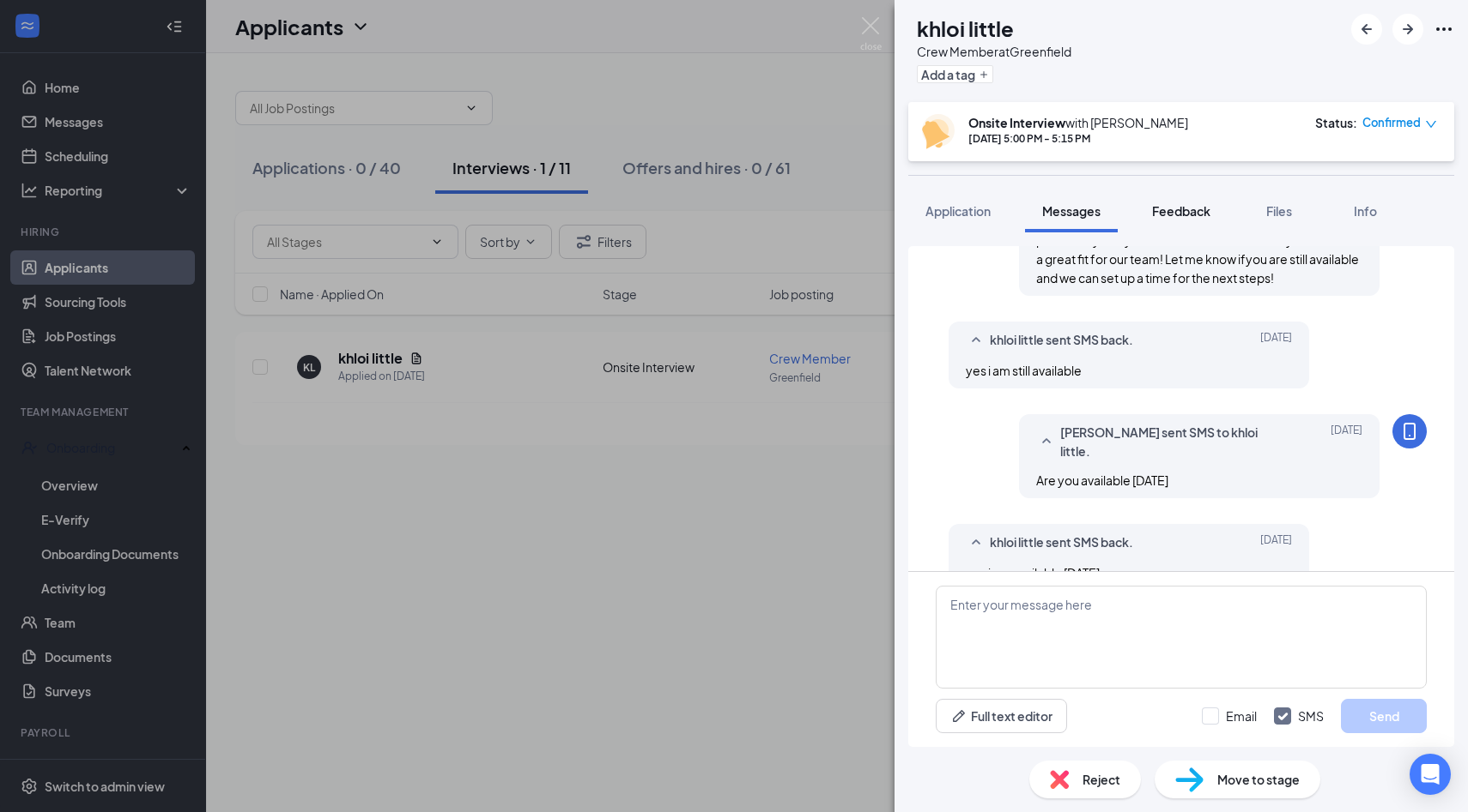
click at [1194, 210] on span "Feedback" at bounding box center [1180, 211] width 58 height 16
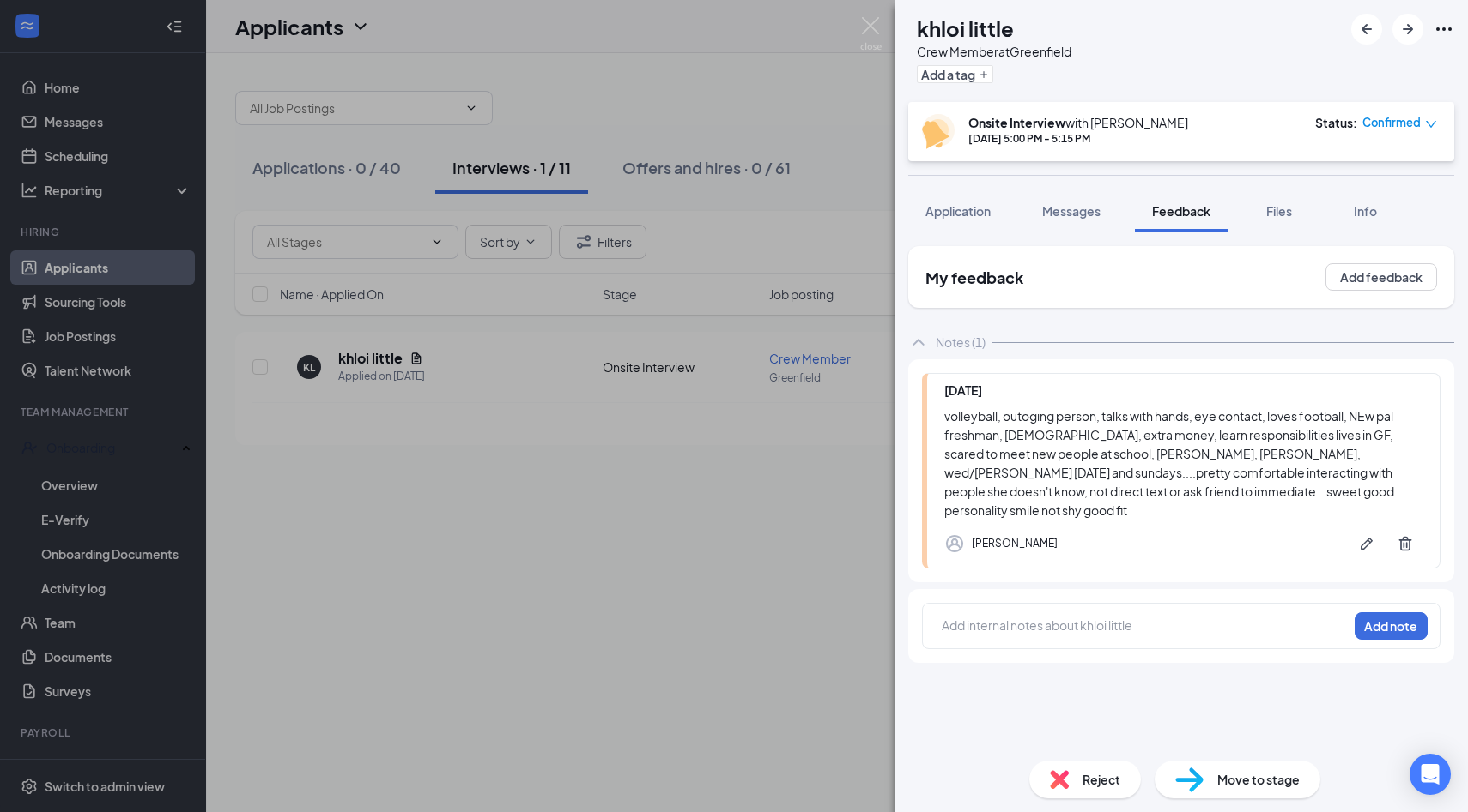
click at [1198, 218] on span "Feedback" at bounding box center [1180, 211] width 58 height 16
click at [873, 29] on img at bounding box center [871, 34] width 22 height 34
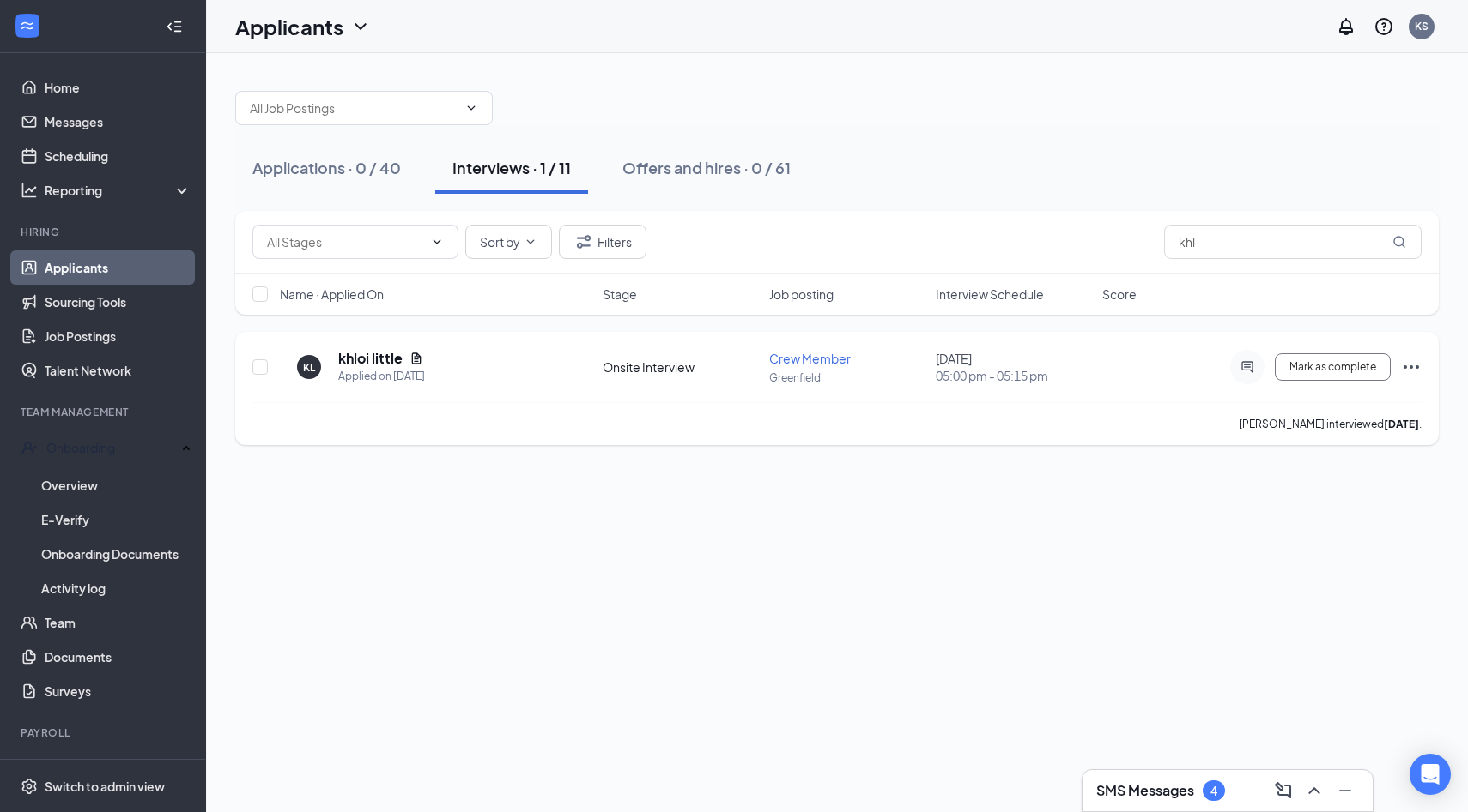
click at [1414, 360] on icon "Ellipses" at bounding box center [1411, 367] width 21 height 21
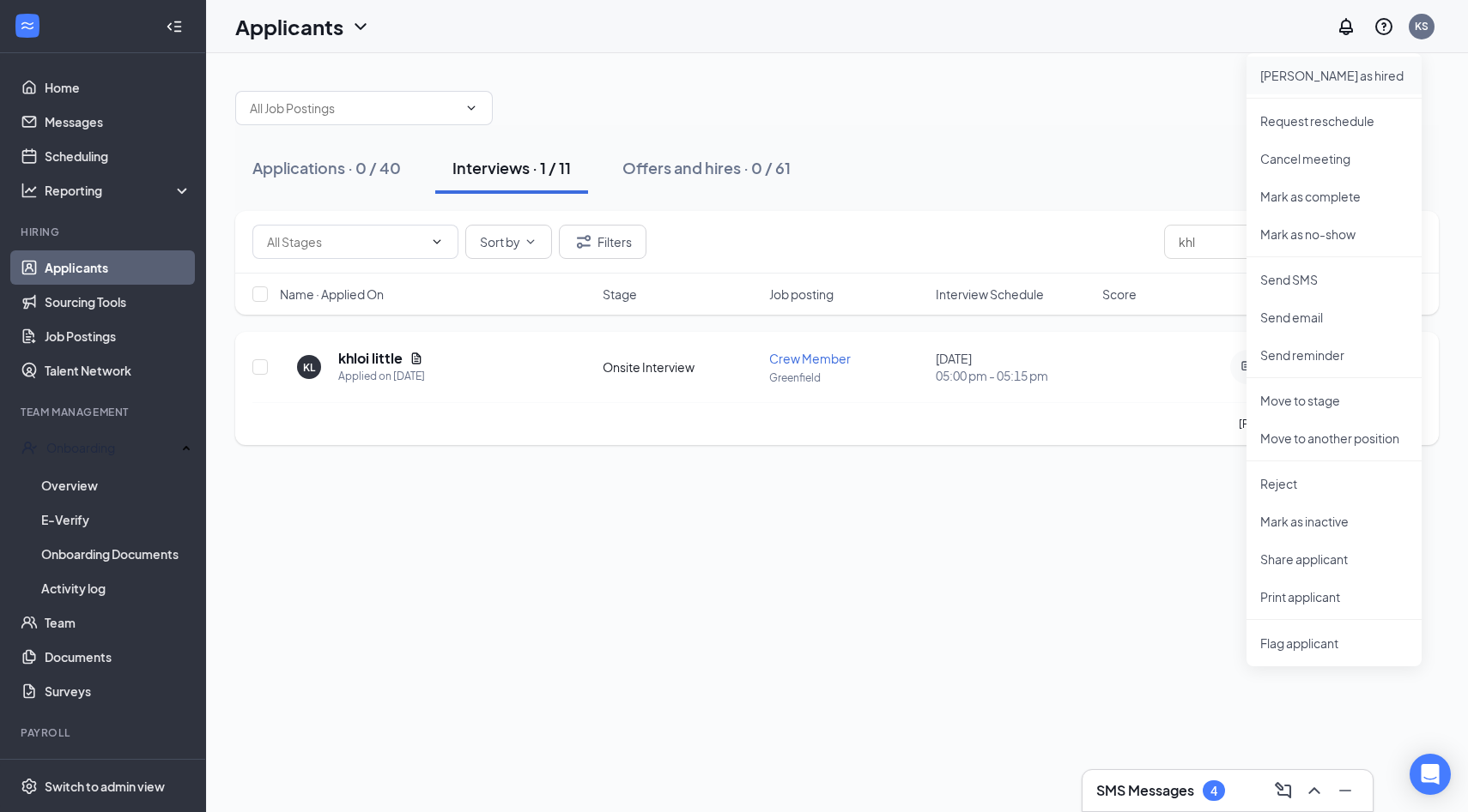
click at [1308, 76] on p "[PERSON_NAME] as hired" at bounding box center [1334, 75] width 147 height 17
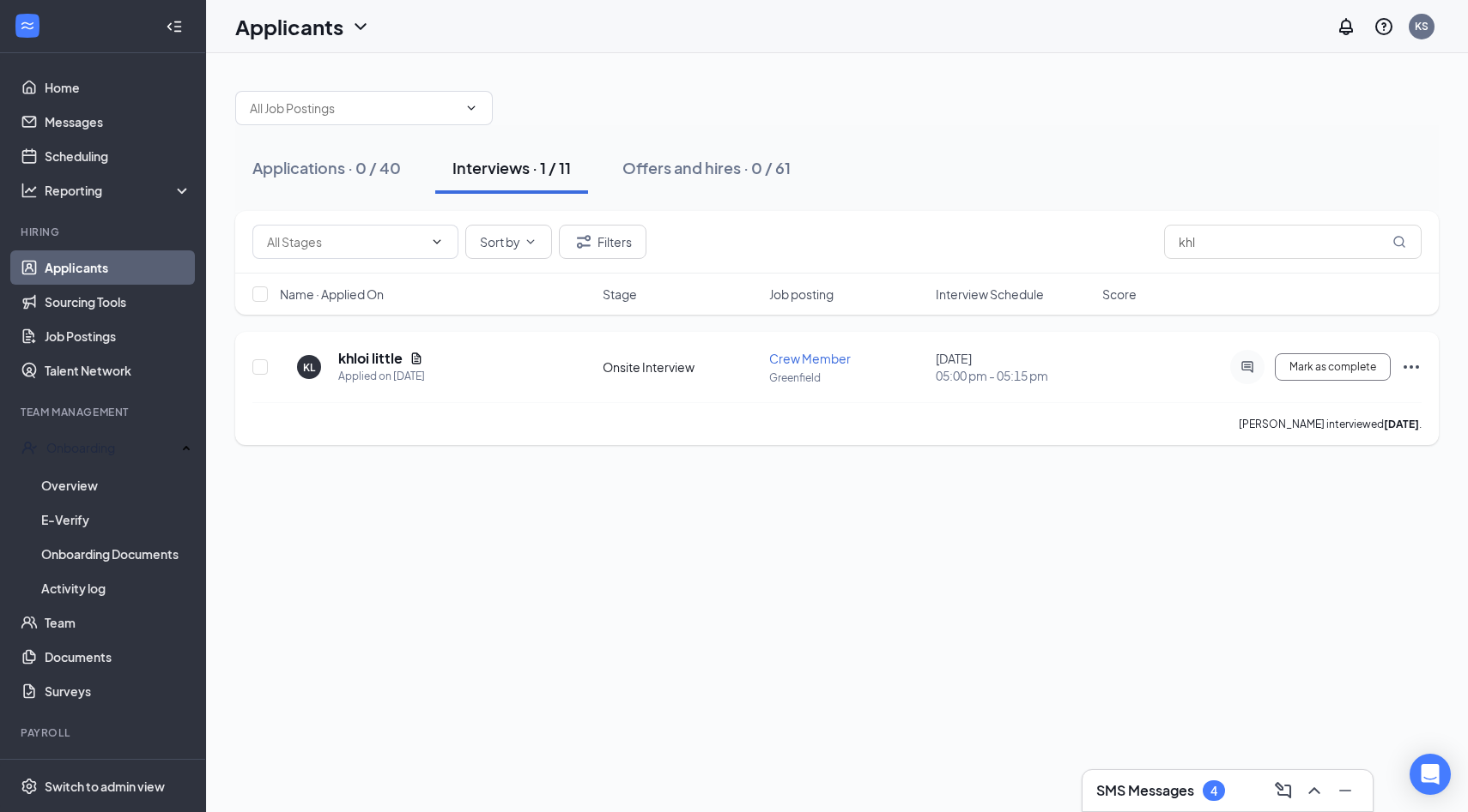
type input "Hiring Complete (final stage)"
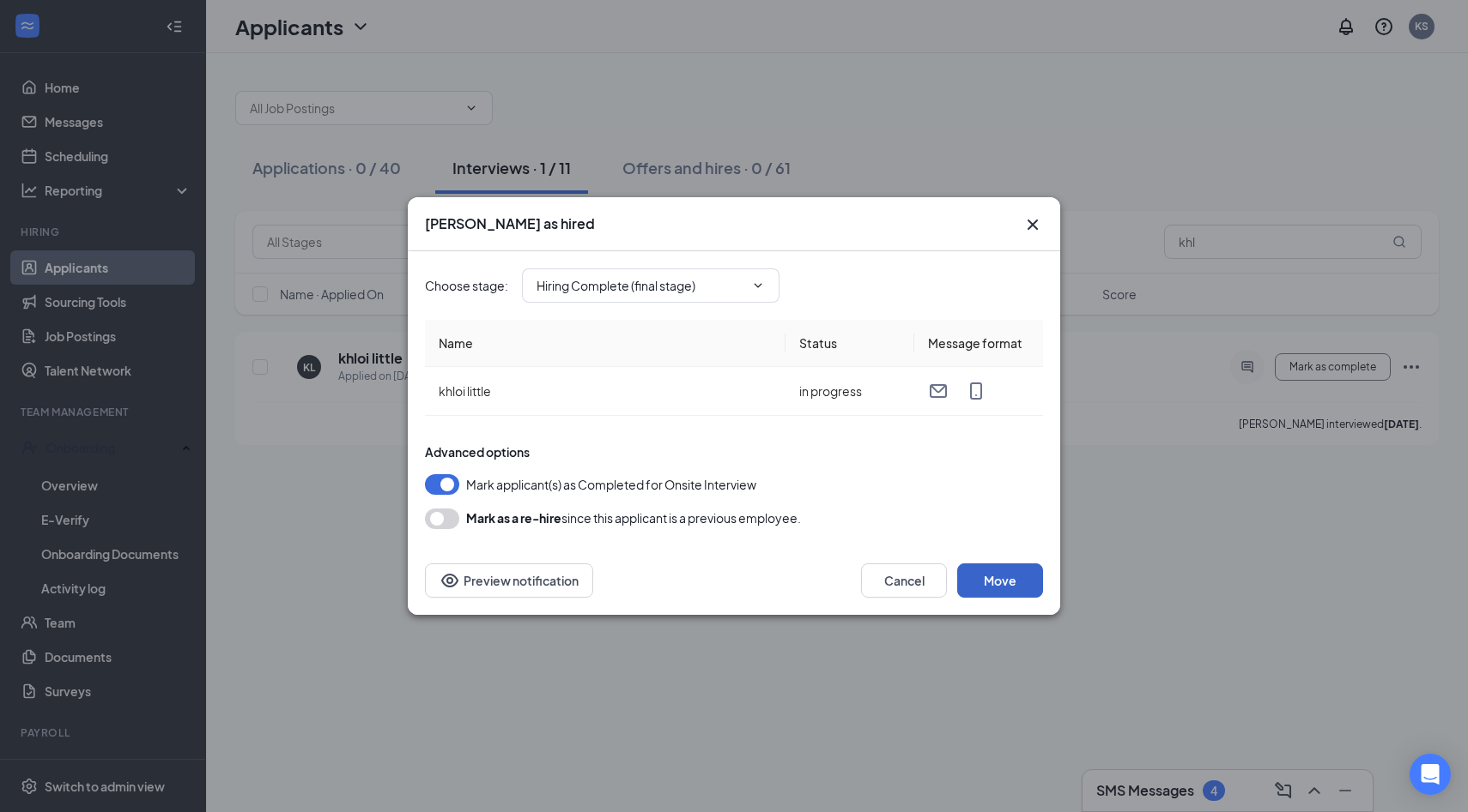
click at [994, 576] on button "Move" at bounding box center [1000, 581] width 86 height 35
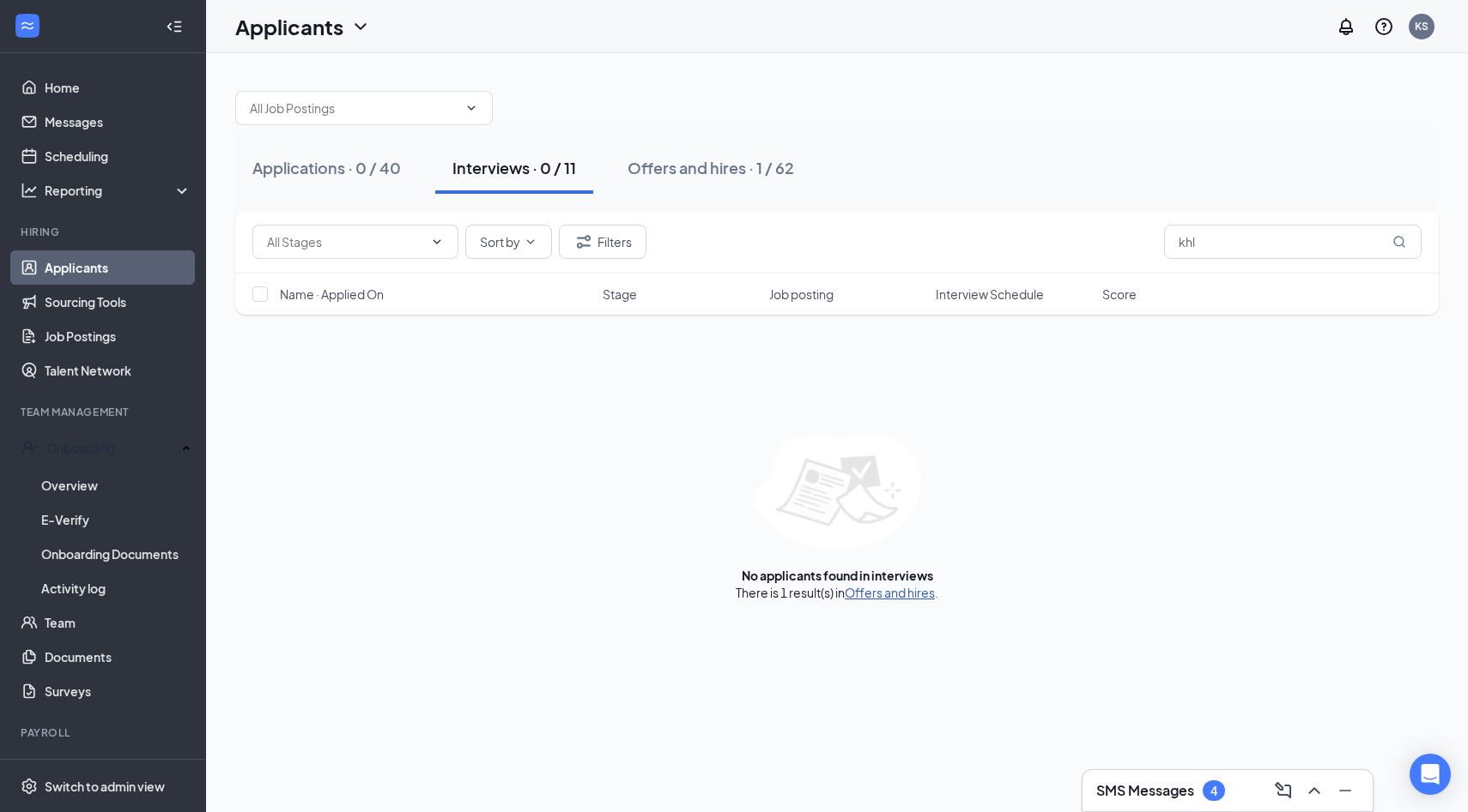
click at [861, 588] on link "Offers and hires" at bounding box center [890, 593] width 90 height 16
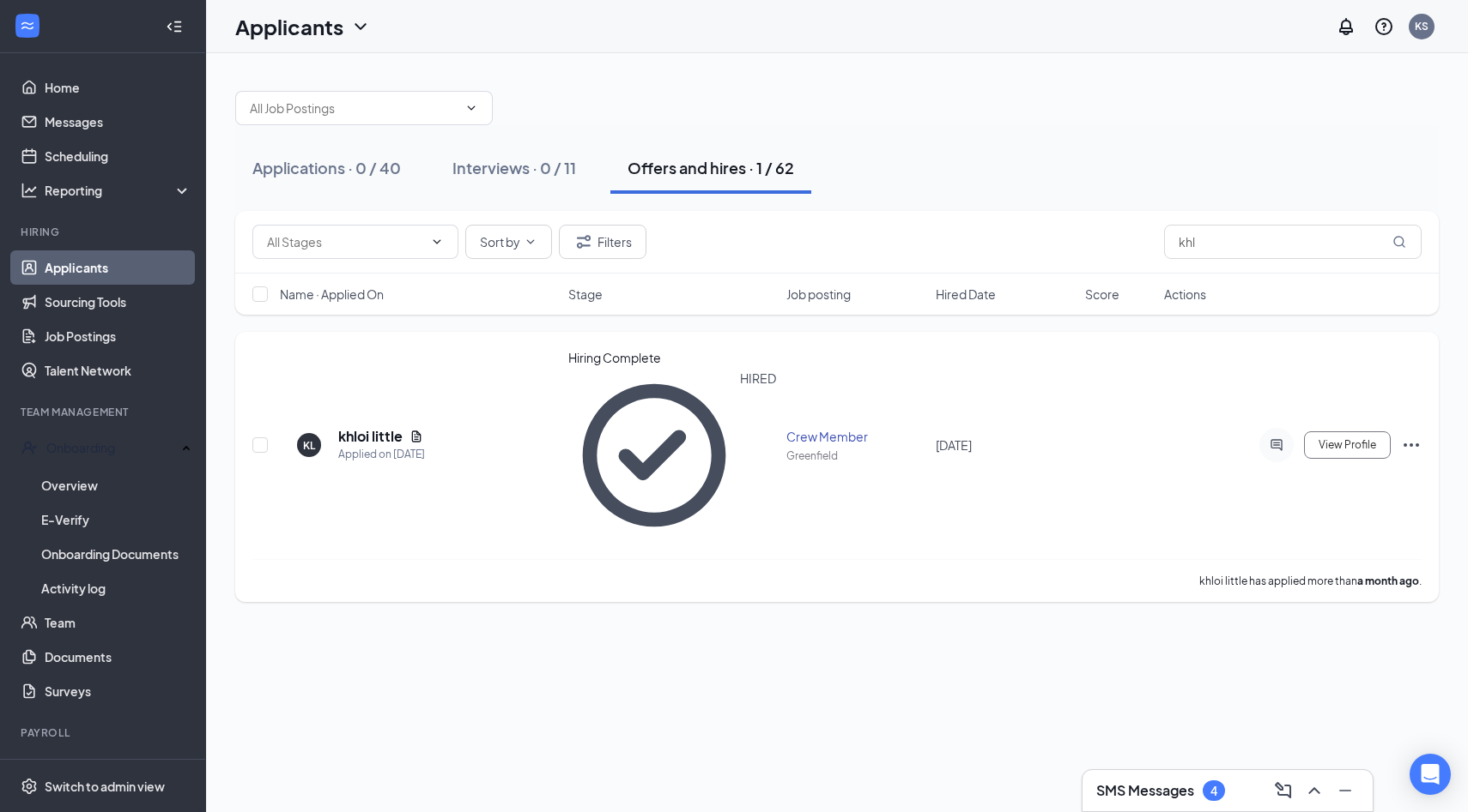
click at [1412, 444] on icon "Ellipses" at bounding box center [1411, 445] width 16 height 3
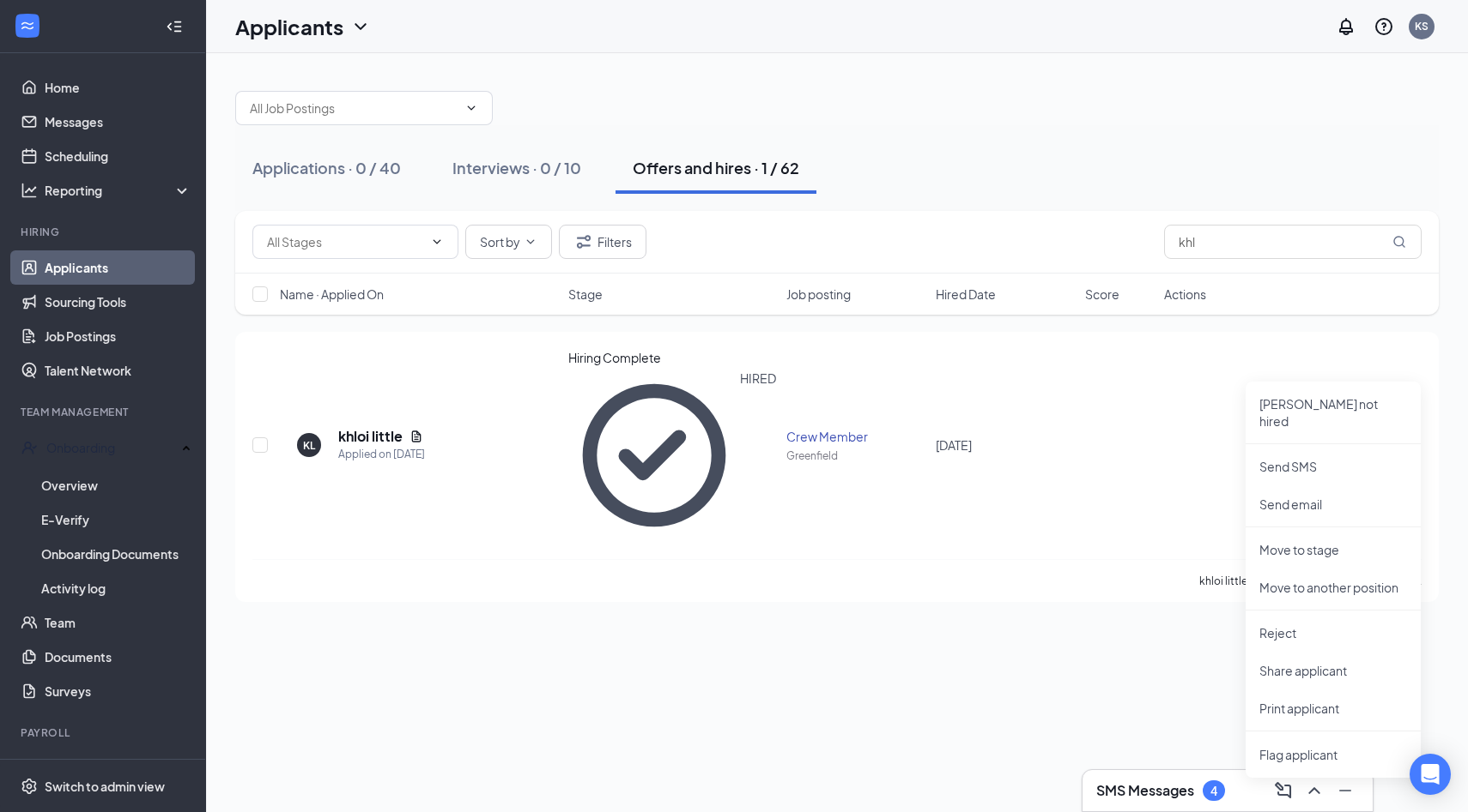
click at [1162, 507] on div "Applications · 0 / 40 Interviews · 0 / 10 Offers and hires · 1 / 62 Sort by Fil…" at bounding box center [837, 432] width 1262 height 759
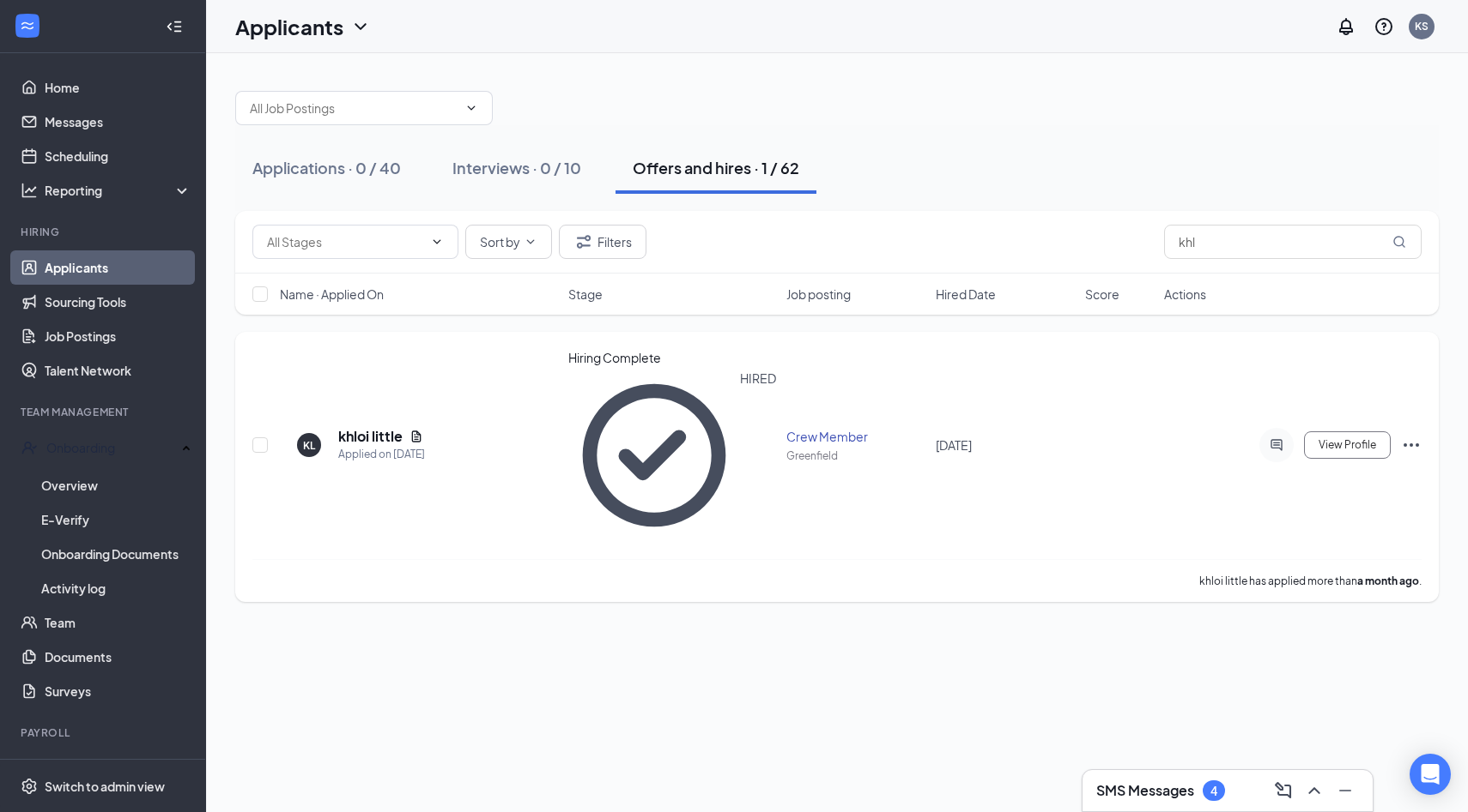
click at [1410, 444] on icon "Ellipses" at bounding box center [1411, 445] width 16 height 3
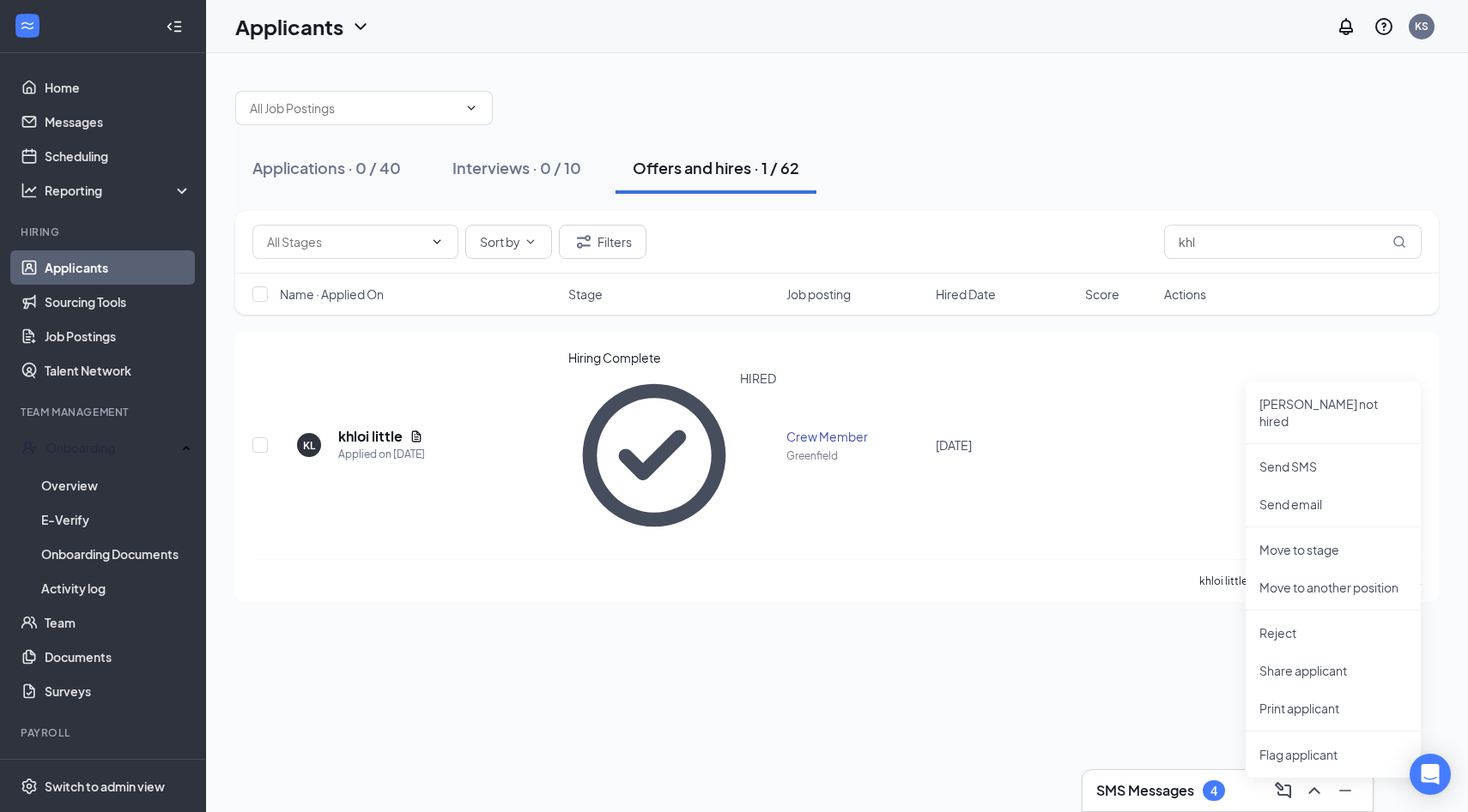
click at [1145, 518] on div "Applications · 0 / 40 Interviews · 0 / 10 Offers and hires · 1 / 62 Sort by Fil…" at bounding box center [837, 432] width 1262 height 759
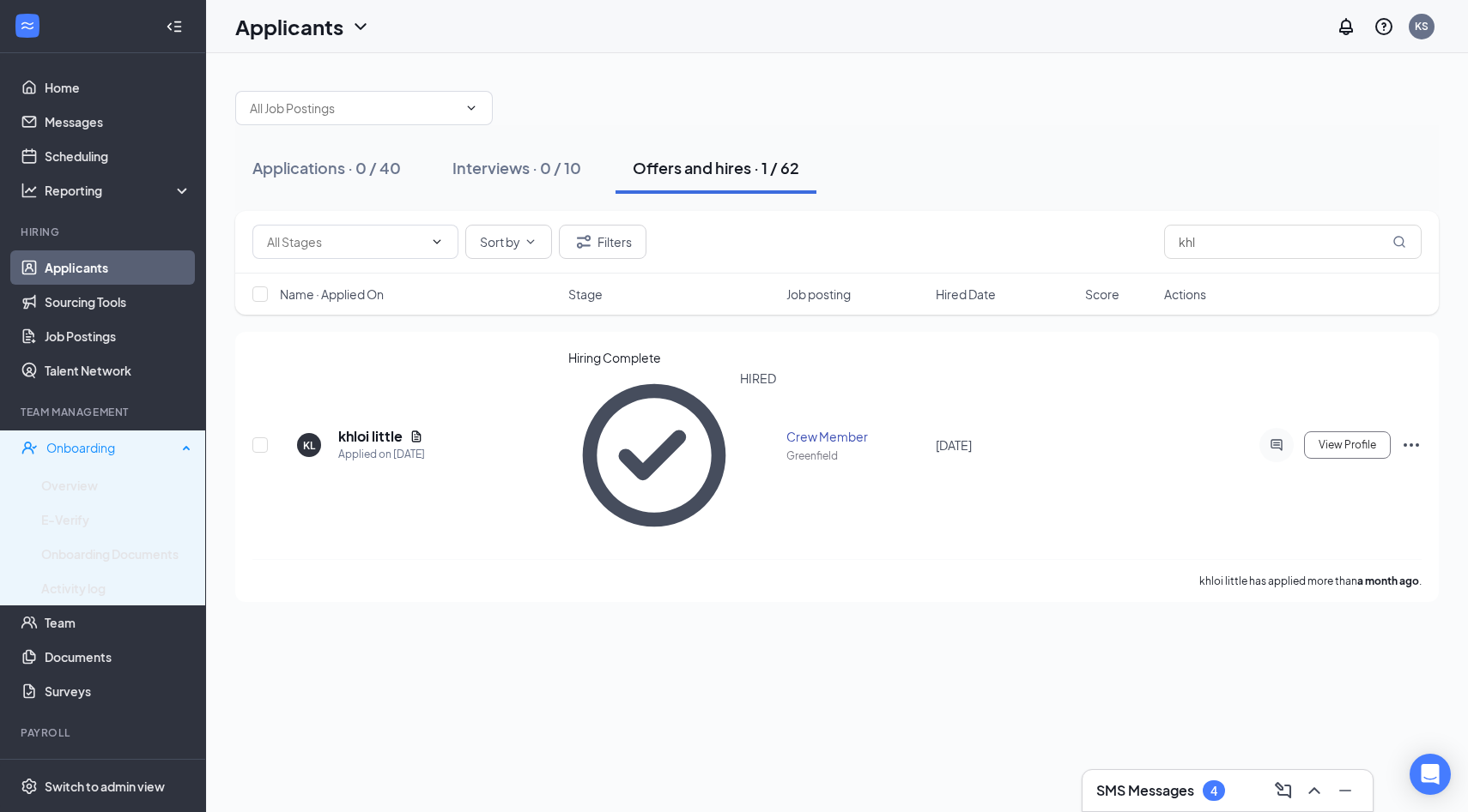
click at [76, 445] on div "Onboarding" at bounding box center [111, 448] width 130 height 17
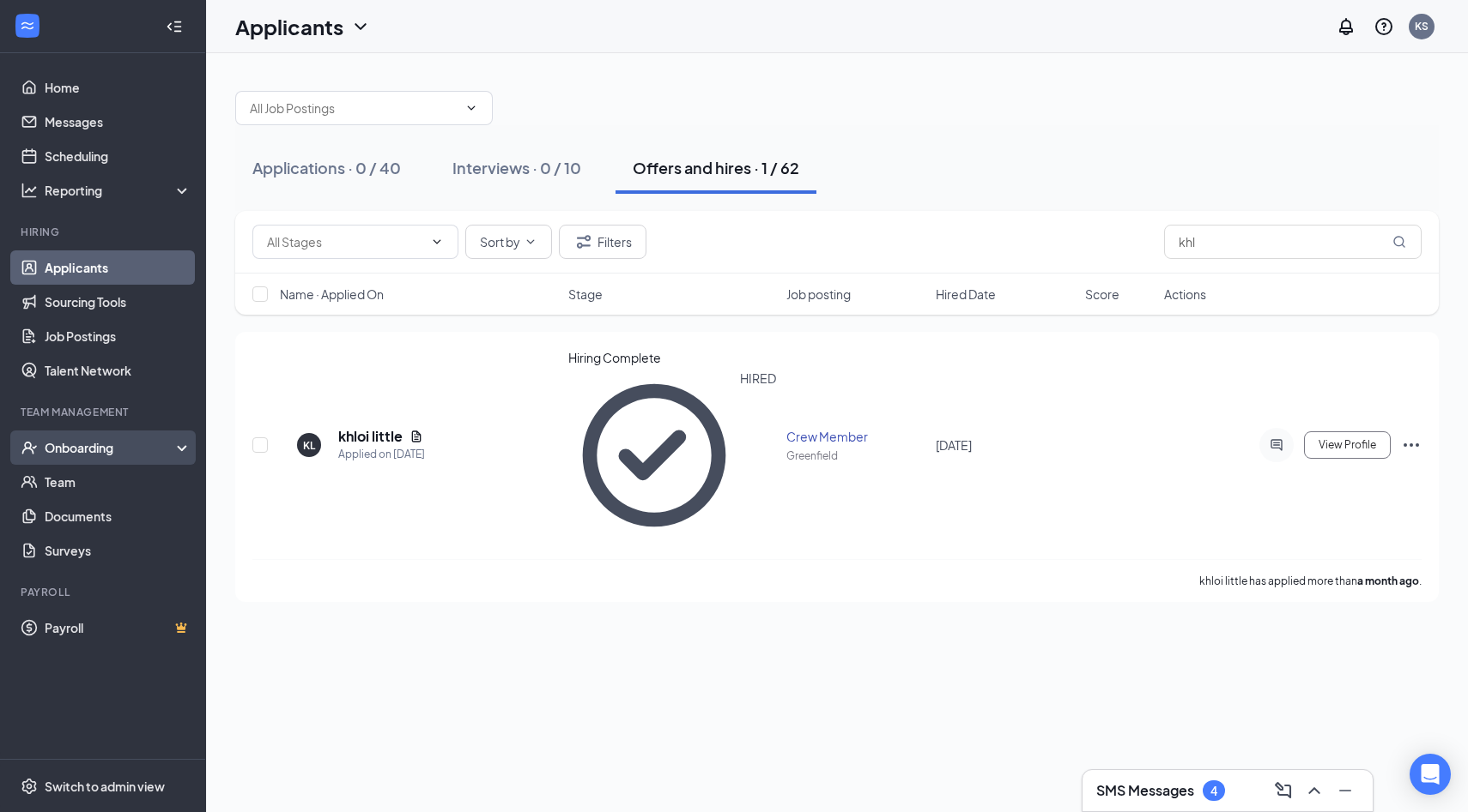
click at [76, 445] on div "Onboarding" at bounding box center [110, 448] width 132 height 17
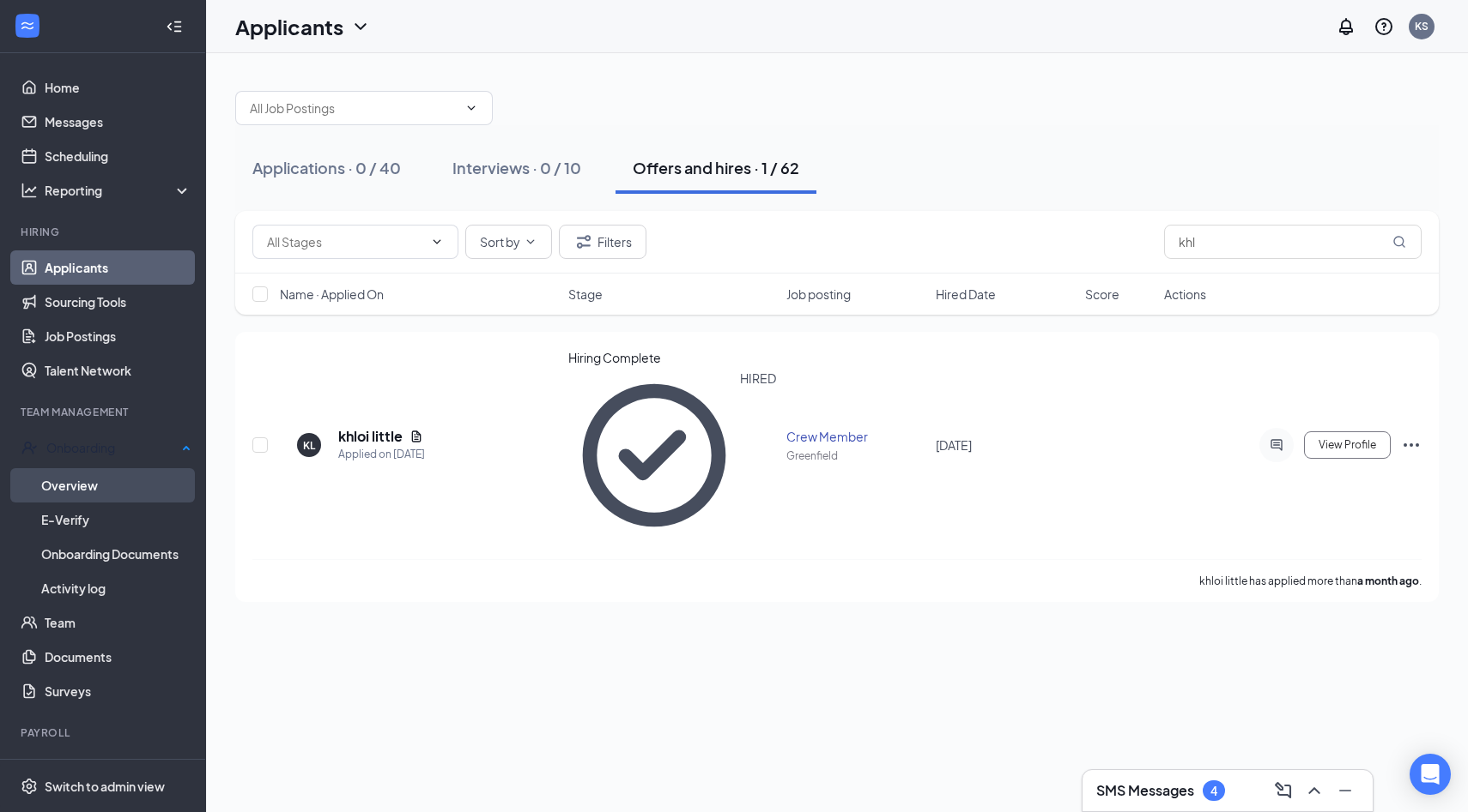
click at [85, 490] on link "Overview" at bounding box center [116, 485] width 150 height 35
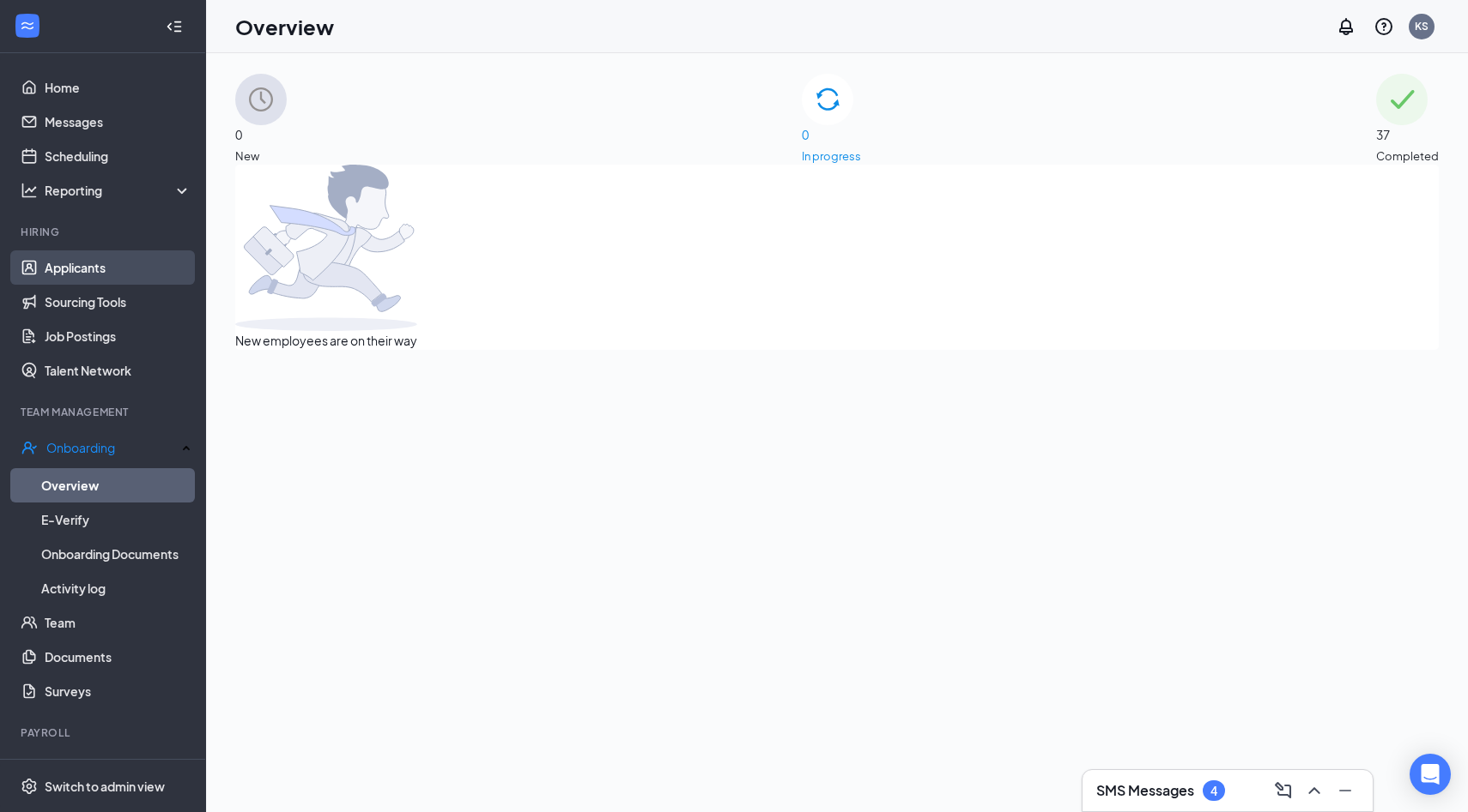
click at [87, 263] on link "Applicants" at bounding box center [117, 268] width 147 height 35
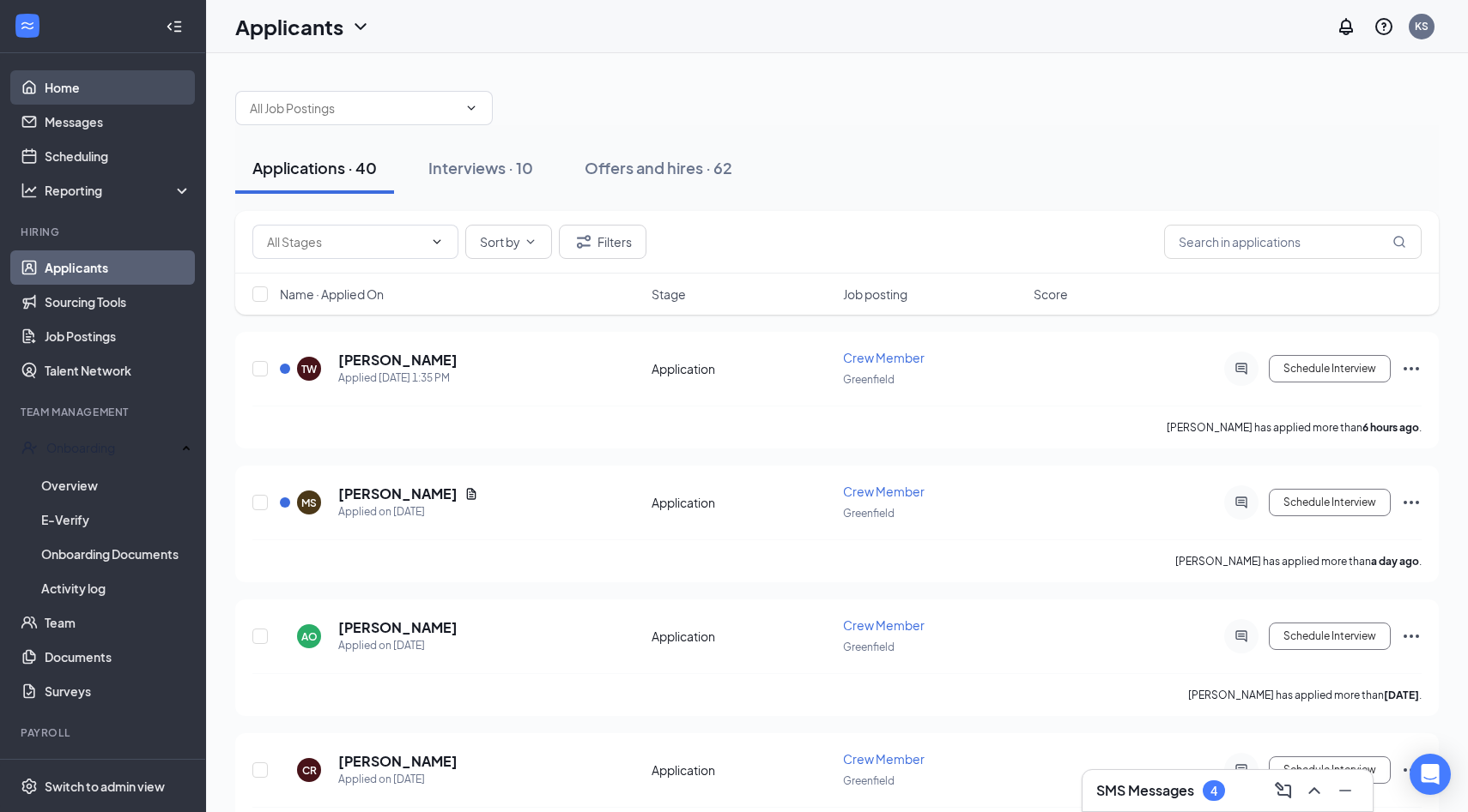
click at [67, 88] on link "Home" at bounding box center [117, 88] width 147 height 35
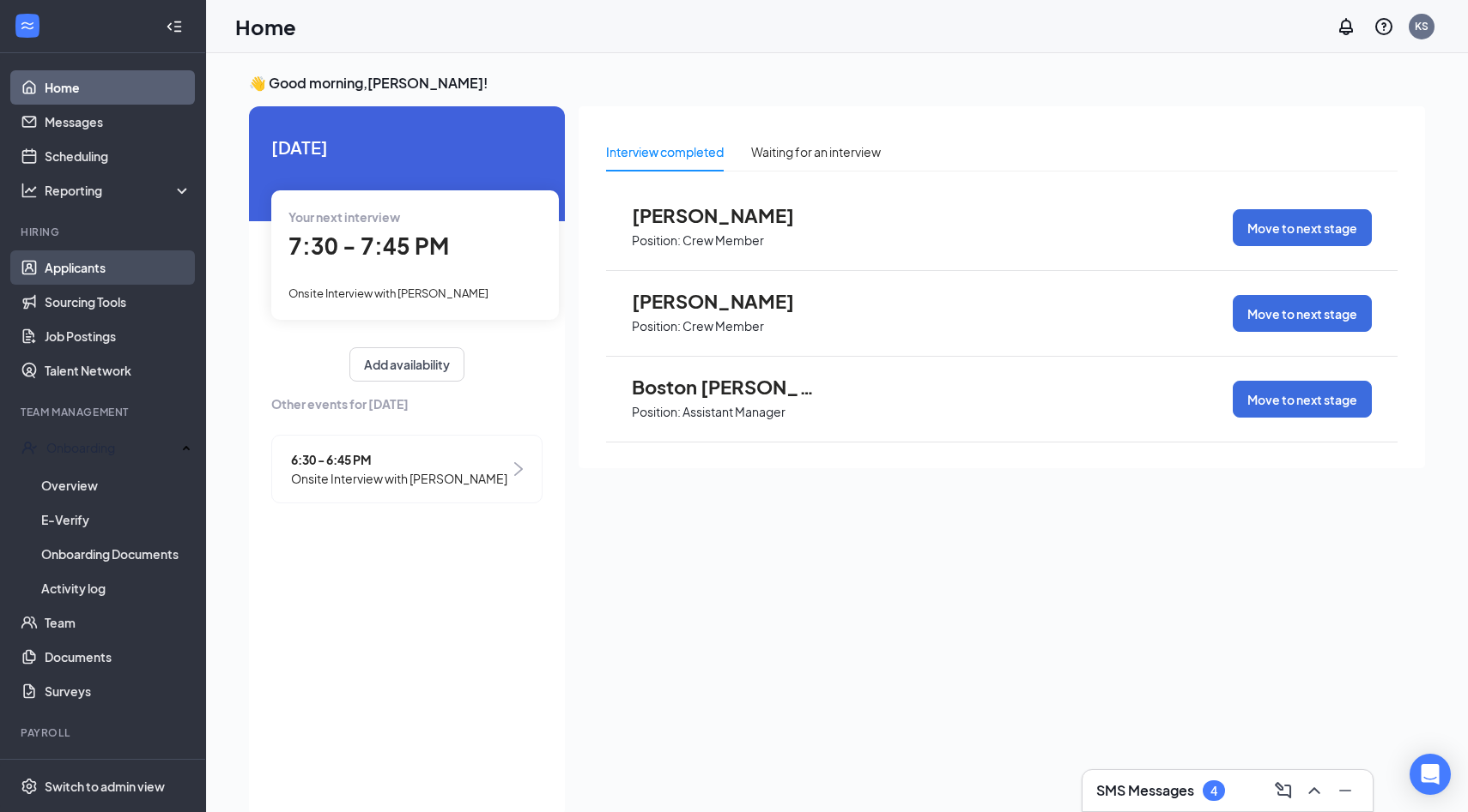
click at [100, 272] on link "Applicants" at bounding box center [117, 268] width 147 height 35
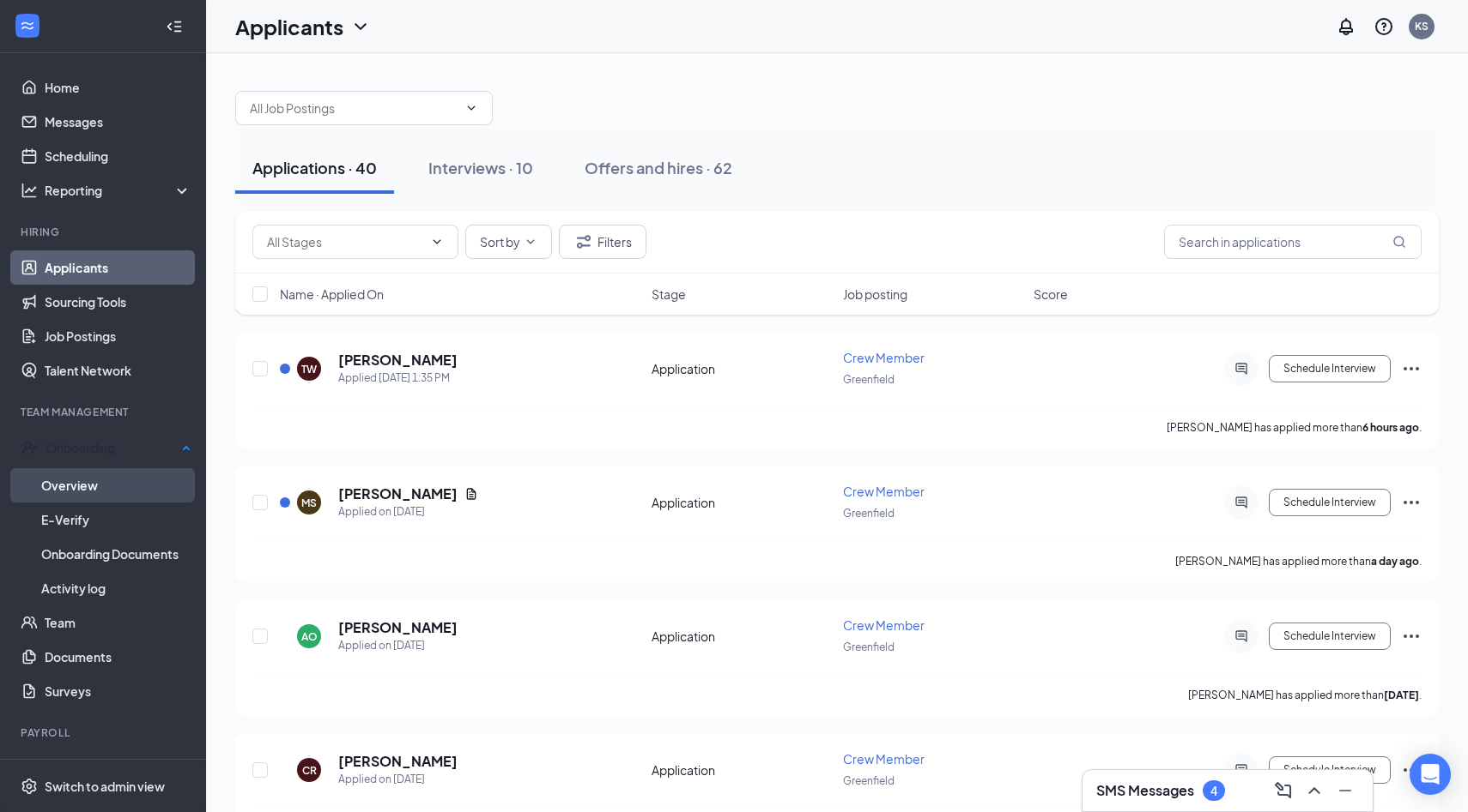
click at [75, 477] on link "Overview" at bounding box center [116, 485] width 150 height 35
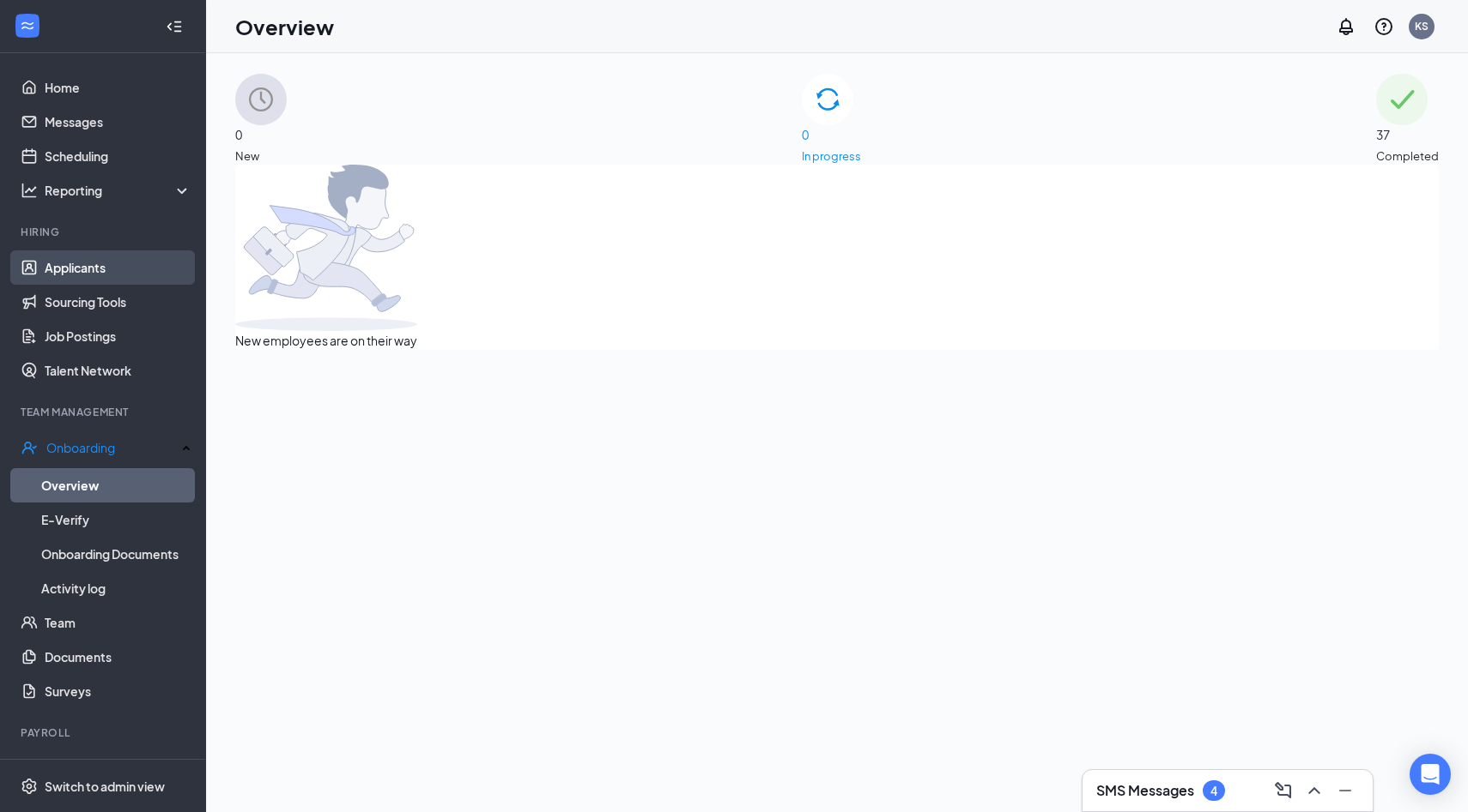
click at [69, 268] on link "Applicants" at bounding box center [117, 268] width 147 height 35
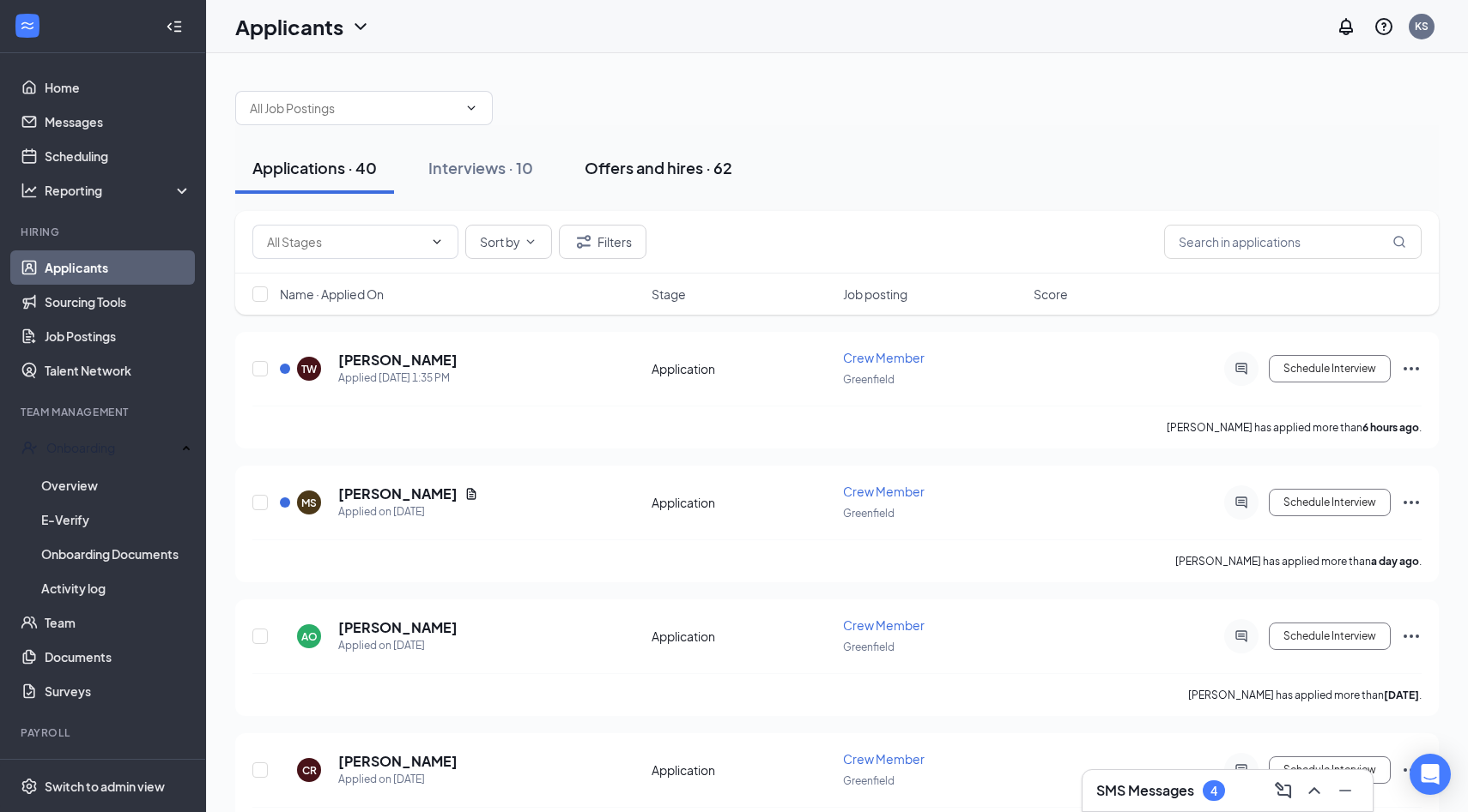
click at [674, 176] on div "Offers and hires · 62" at bounding box center [658, 167] width 147 height 22
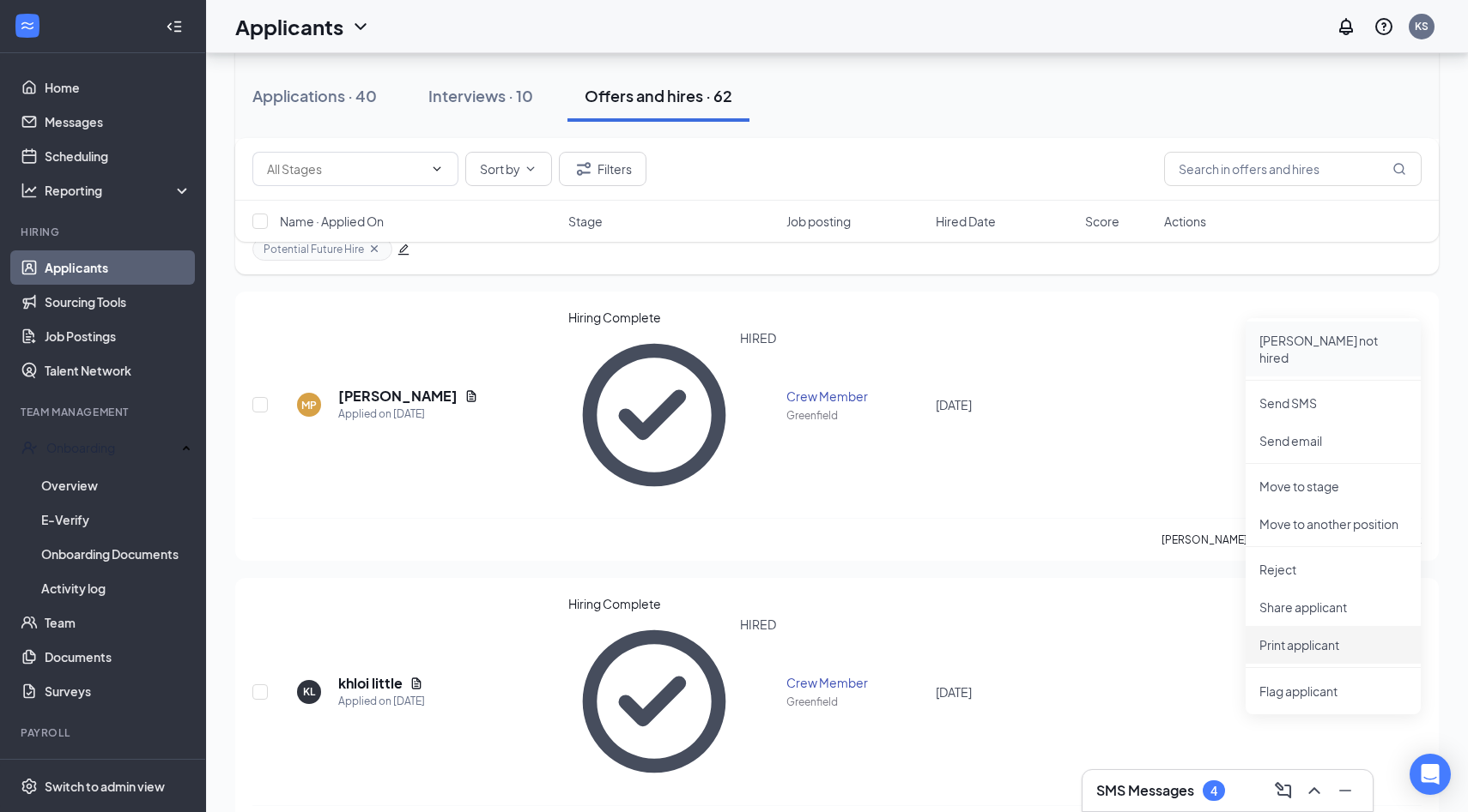
scroll to position [344, 0]
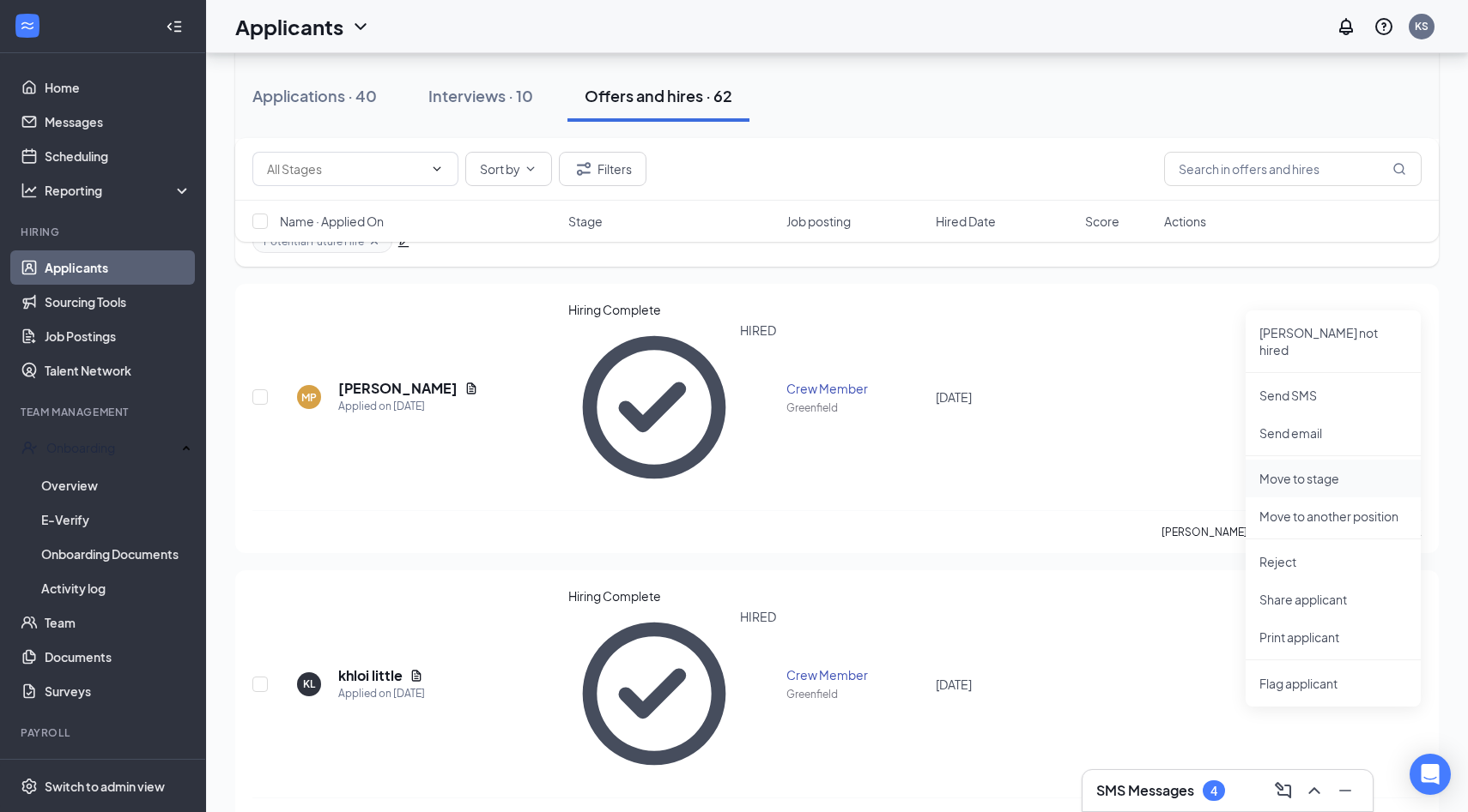
click at [1315, 470] on p "Move to stage" at bounding box center [1333, 478] width 147 height 17
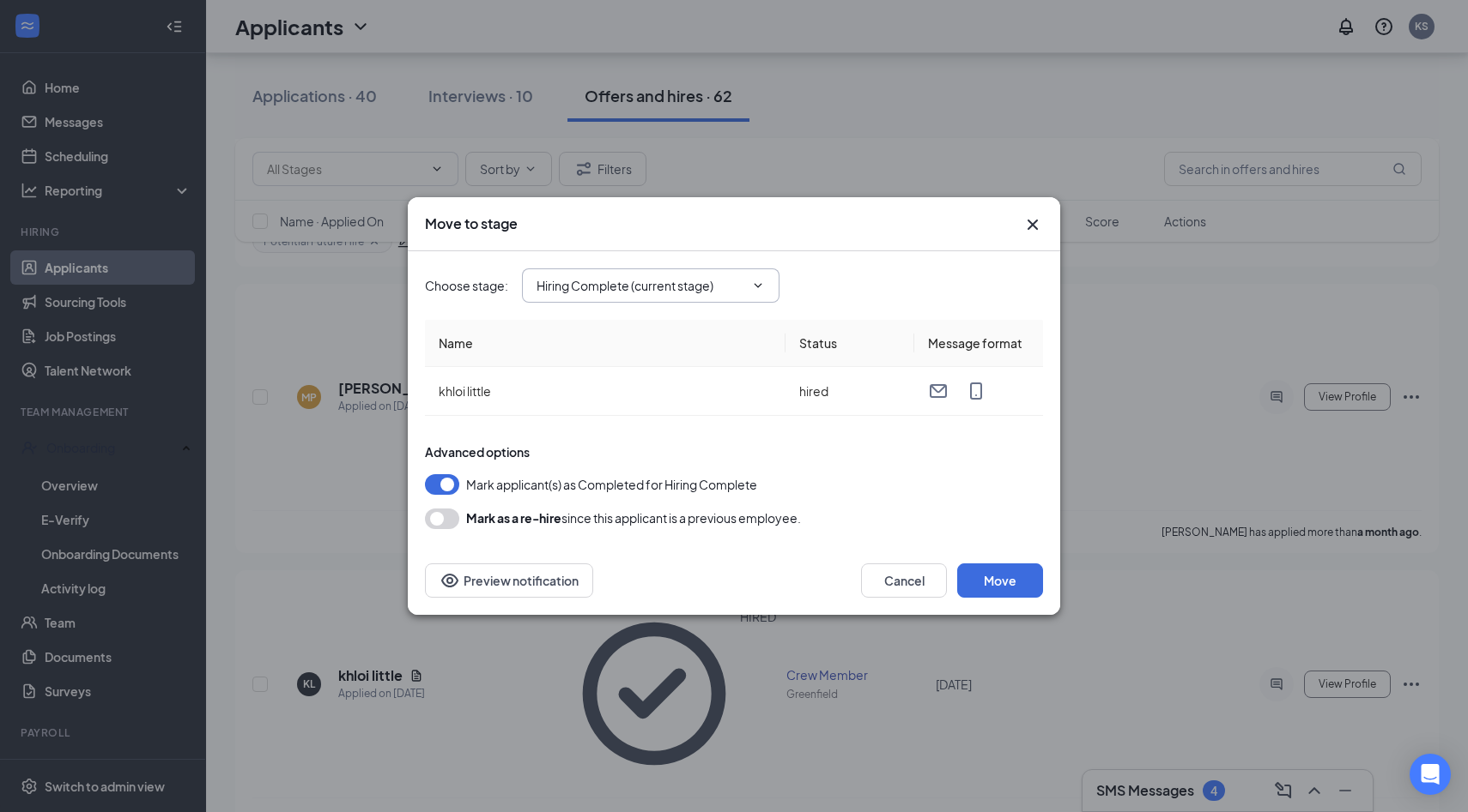
click at [761, 280] on icon "ChevronDown" at bounding box center [758, 286] width 14 height 14
click at [1002, 587] on button "Move" at bounding box center [1000, 581] width 86 height 35
click at [1037, 222] on icon "Cross" at bounding box center [1033, 224] width 21 height 21
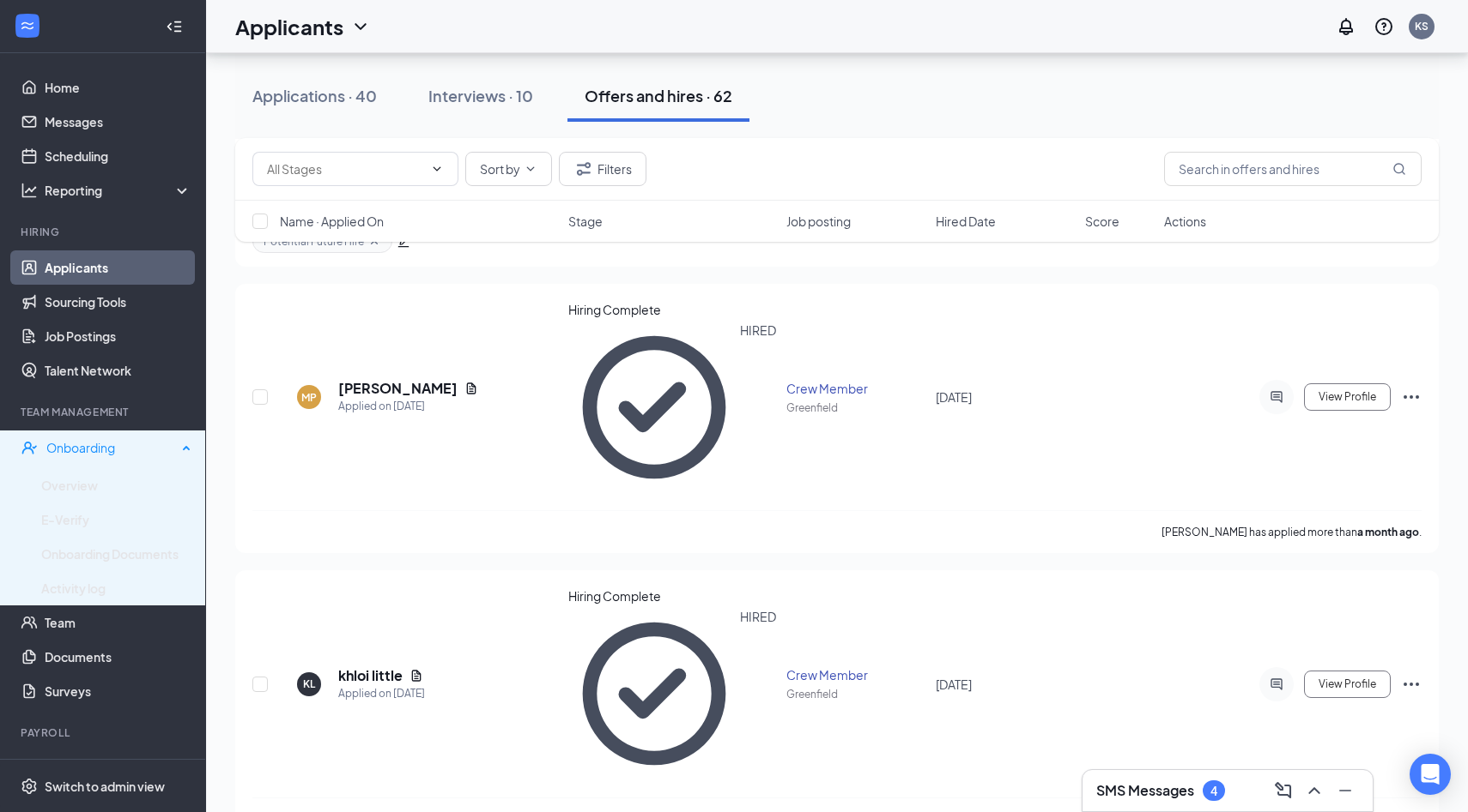
click at [84, 439] on div "Onboarding" at bounding box center [111, 448] width 130 height 17
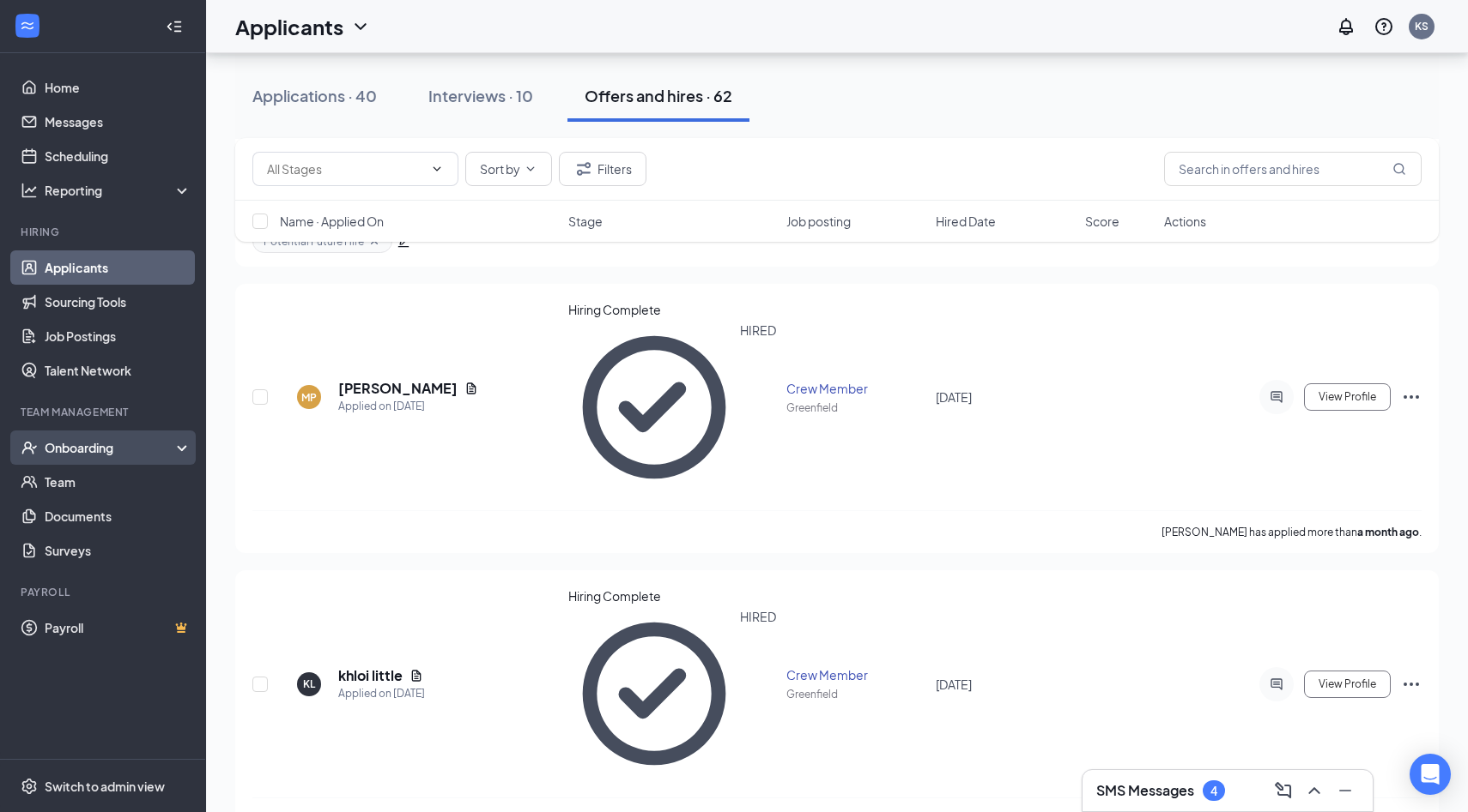
click at [84, 439] on div "Onboarding" at bounding box center [110, 448] width 132 height 17
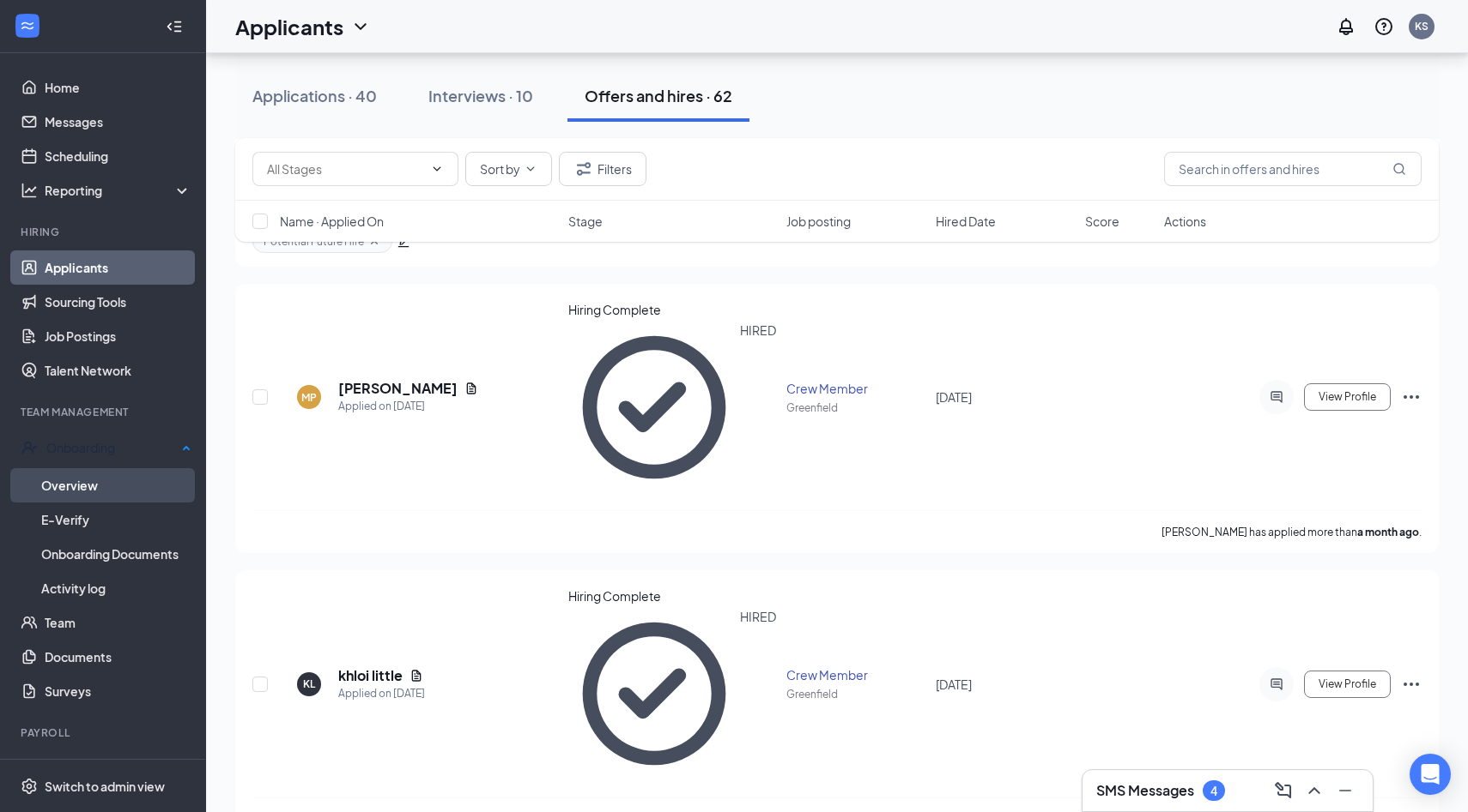
click at [83, 481] on link "Overview" at bounding box center [116, 485] width 150 height 35
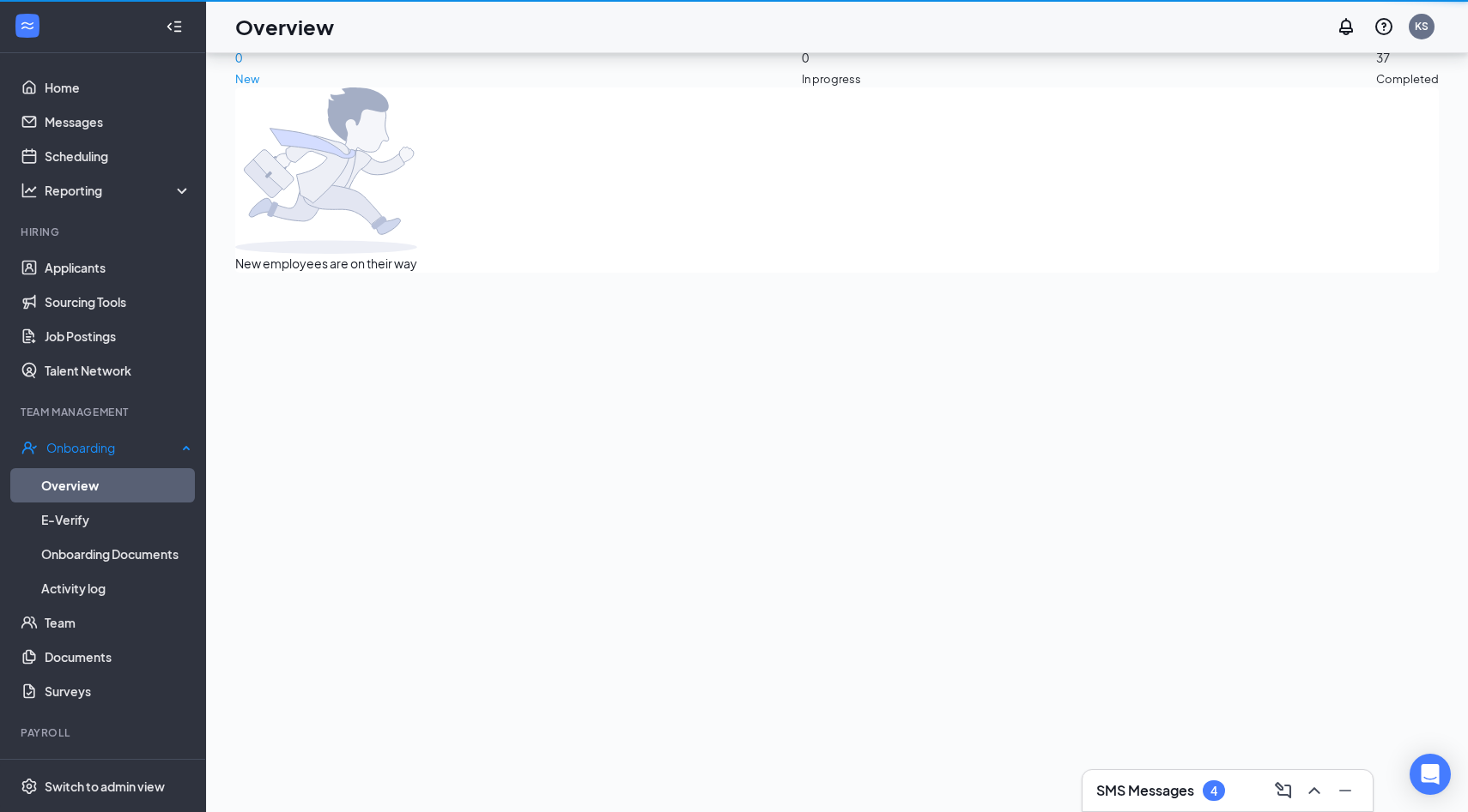
scroll to position [77, 0]
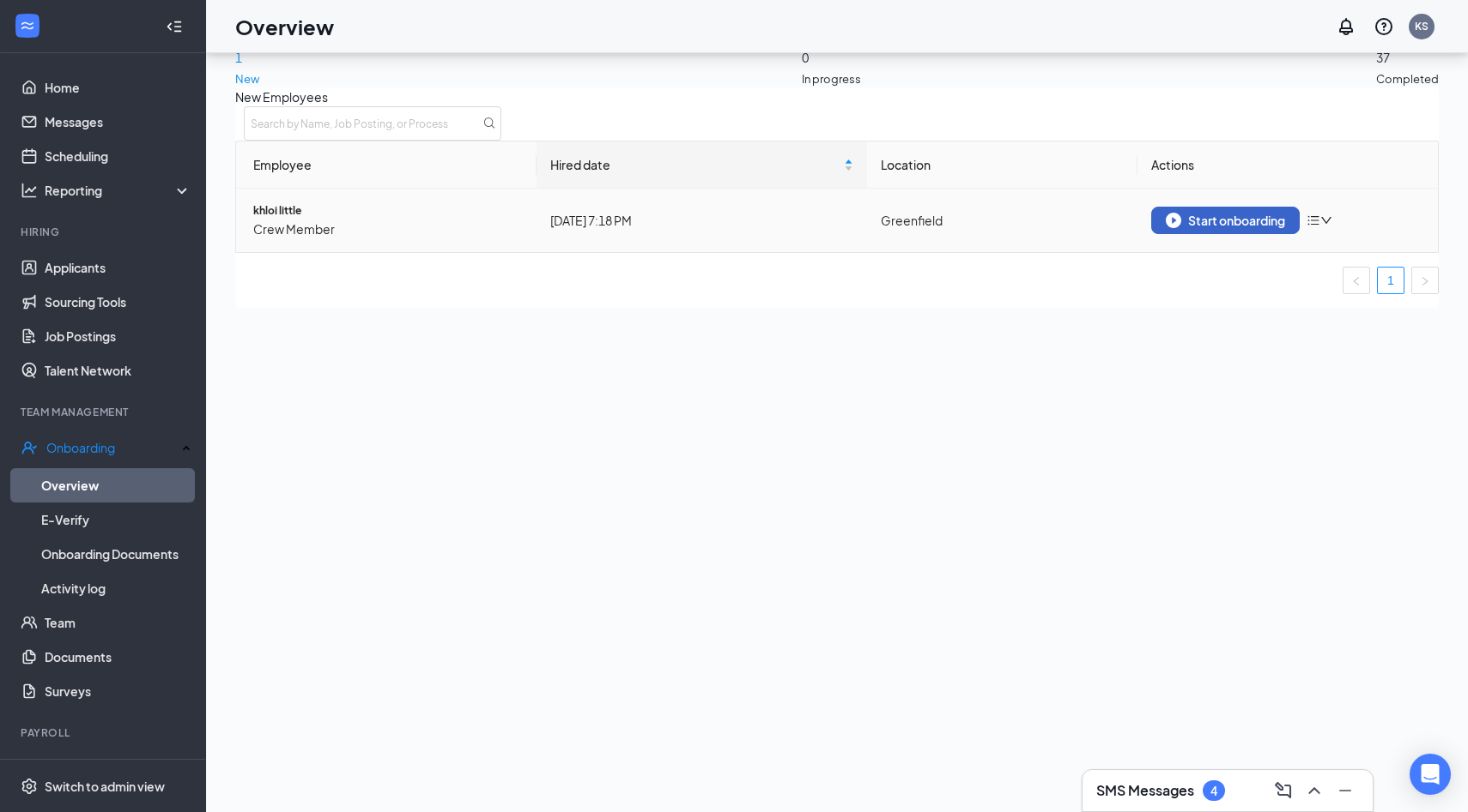
click at [1219, 228] on div "Start onboarding" at bounding box center [1225, 220] width 120 height 16
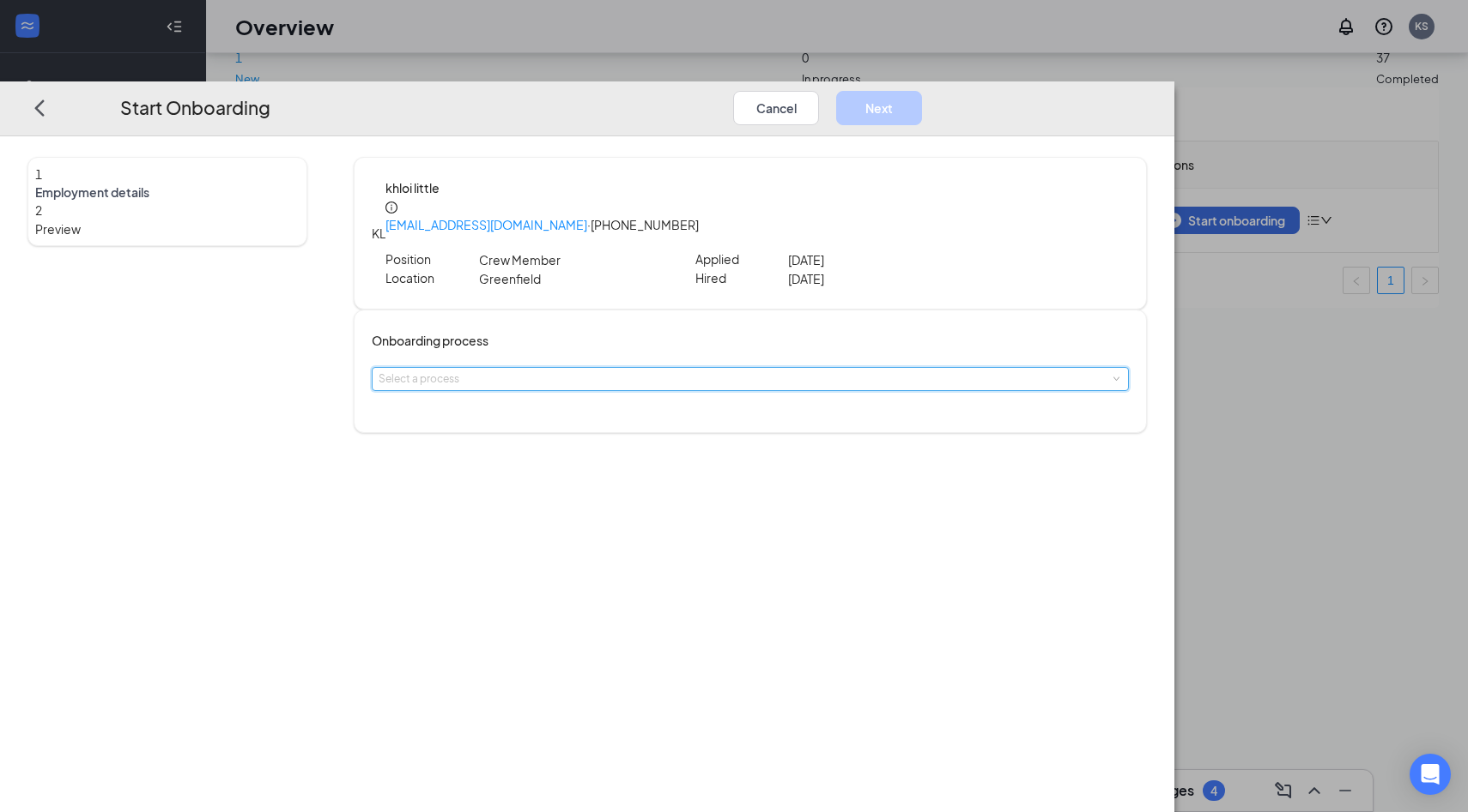
click at [766, 367] on div "Select a process" at bounding box center [750, 380] width 757 height 24
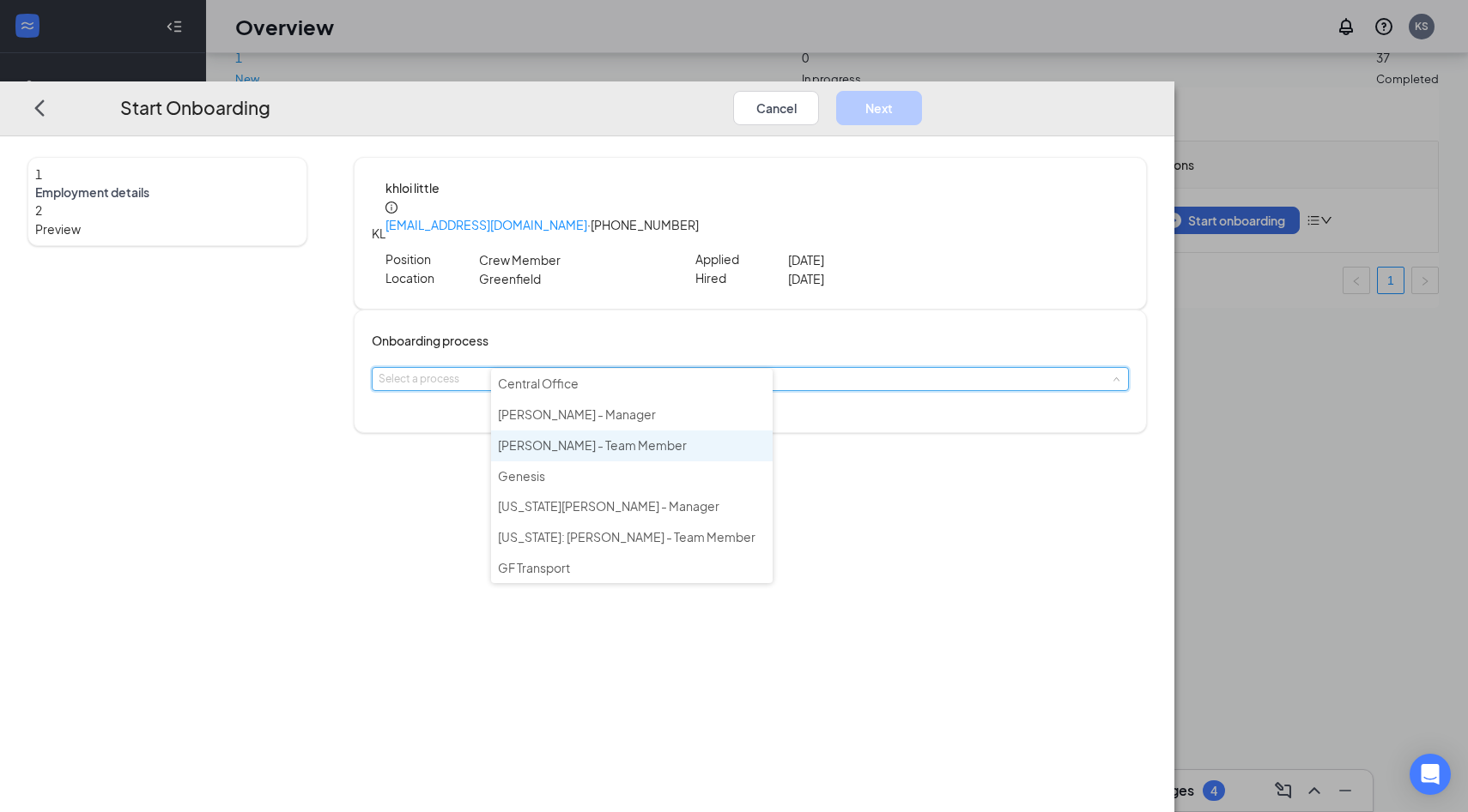
click at [637, 438] on li "[PERSON_NAME] - Team Member" at bounding box center [631, 446] width 282 height 31
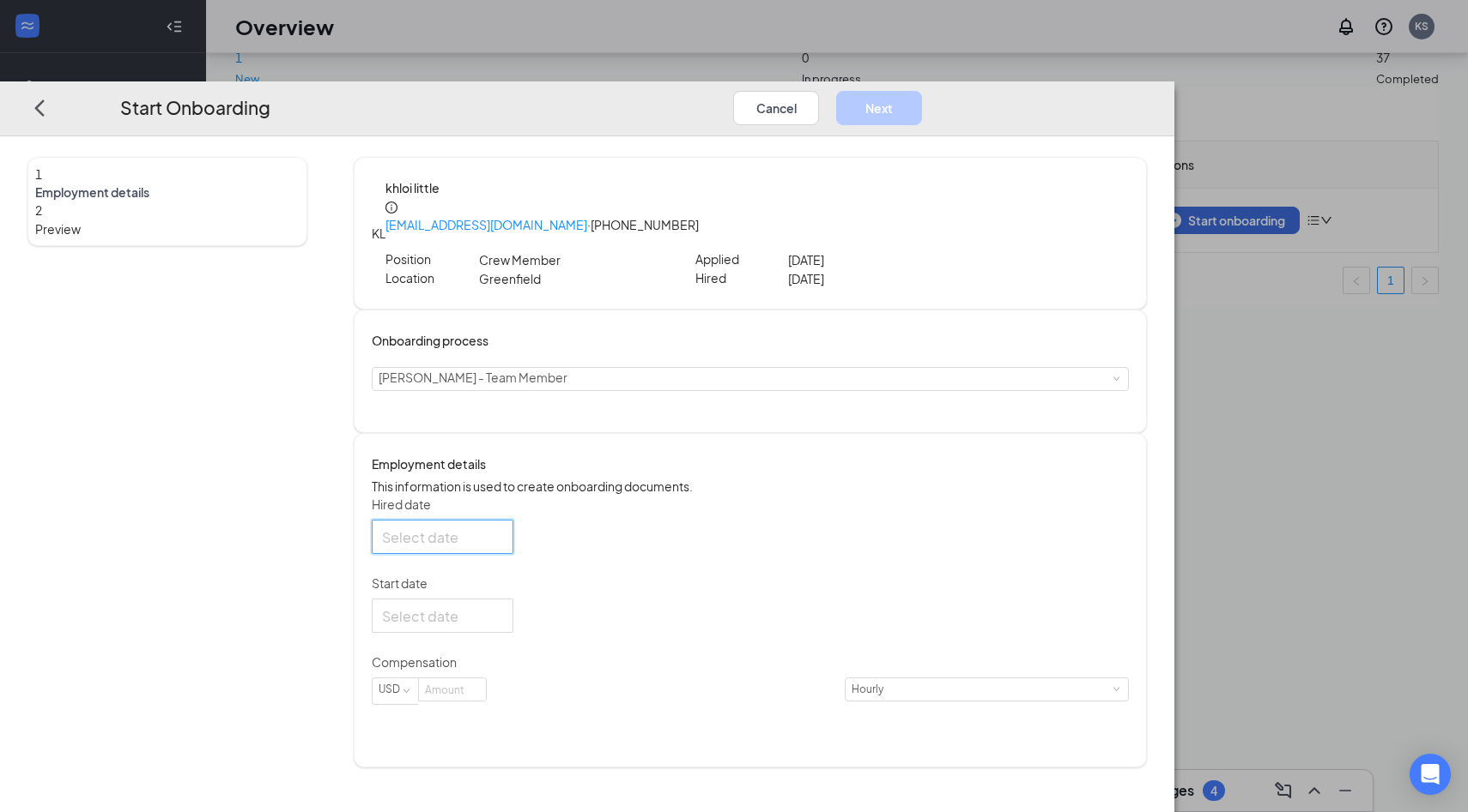
click at [499, 535] on input "Hired date" at bounding box center [440, 536] width 118 height 22
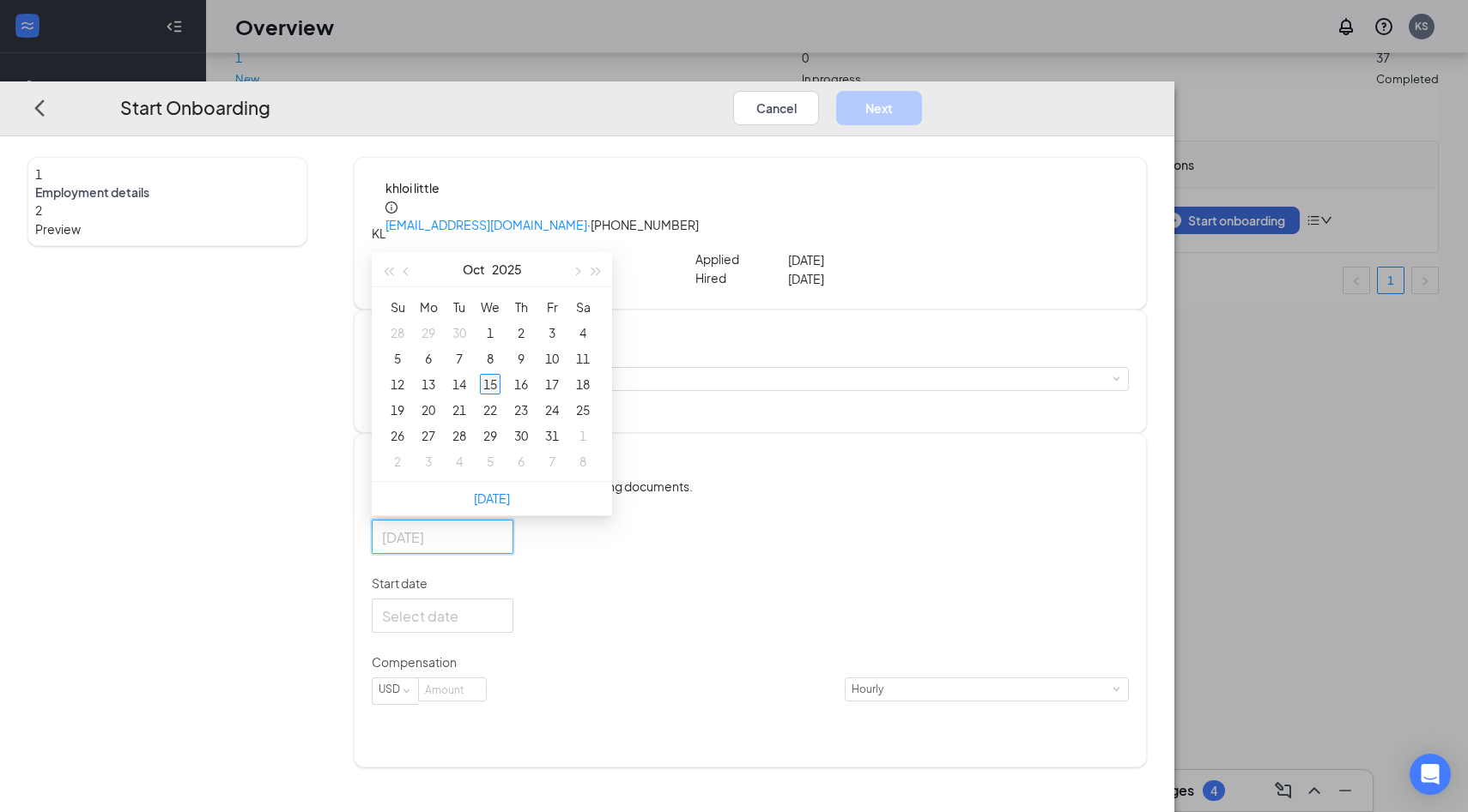
type input "[DATE]"
click at [500, 374] on div "15" at bounding box center [490, 385] width 21 height 21
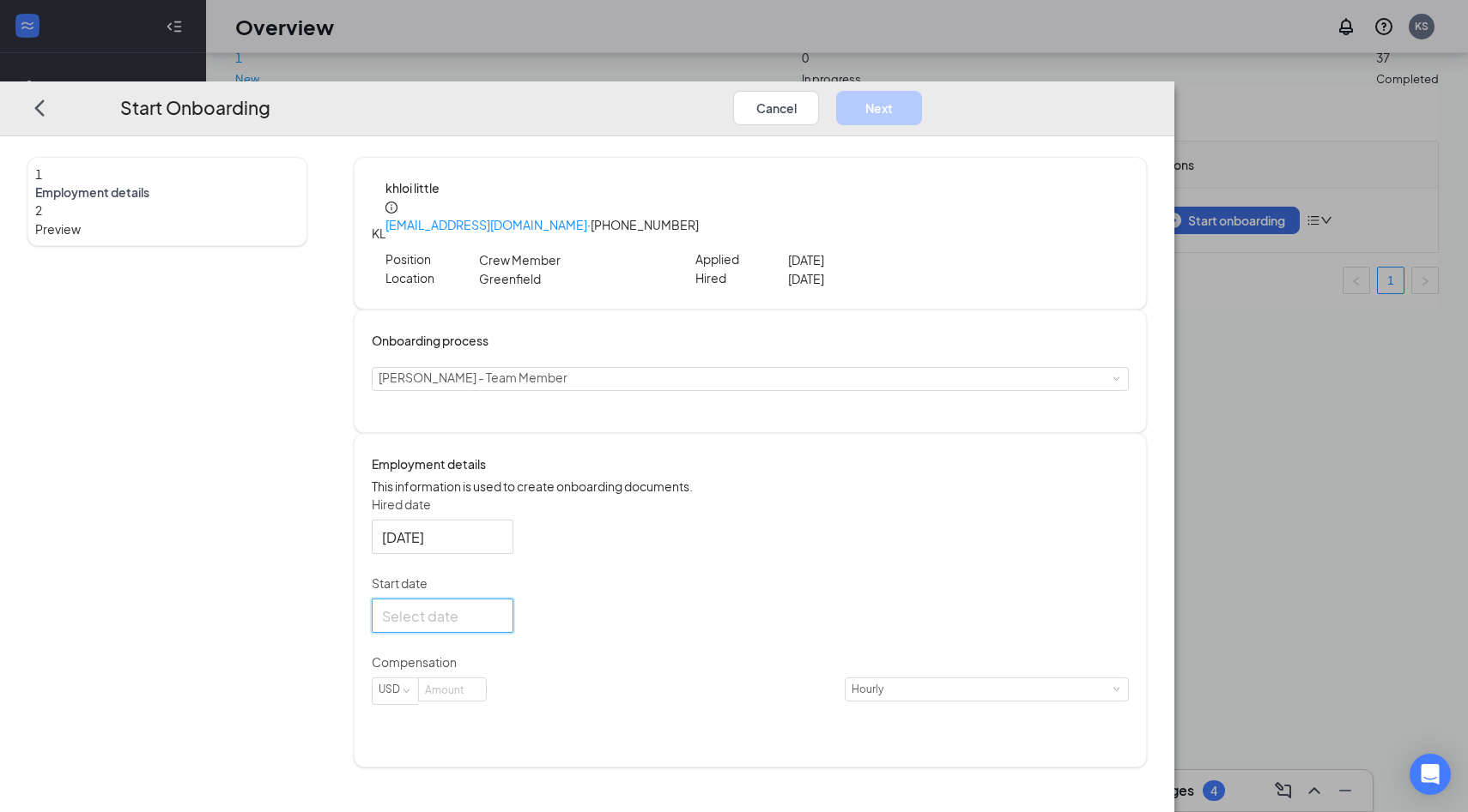
click at [499, 614] on input "Start date" at bounding box center [440, 615] width 118 height 22
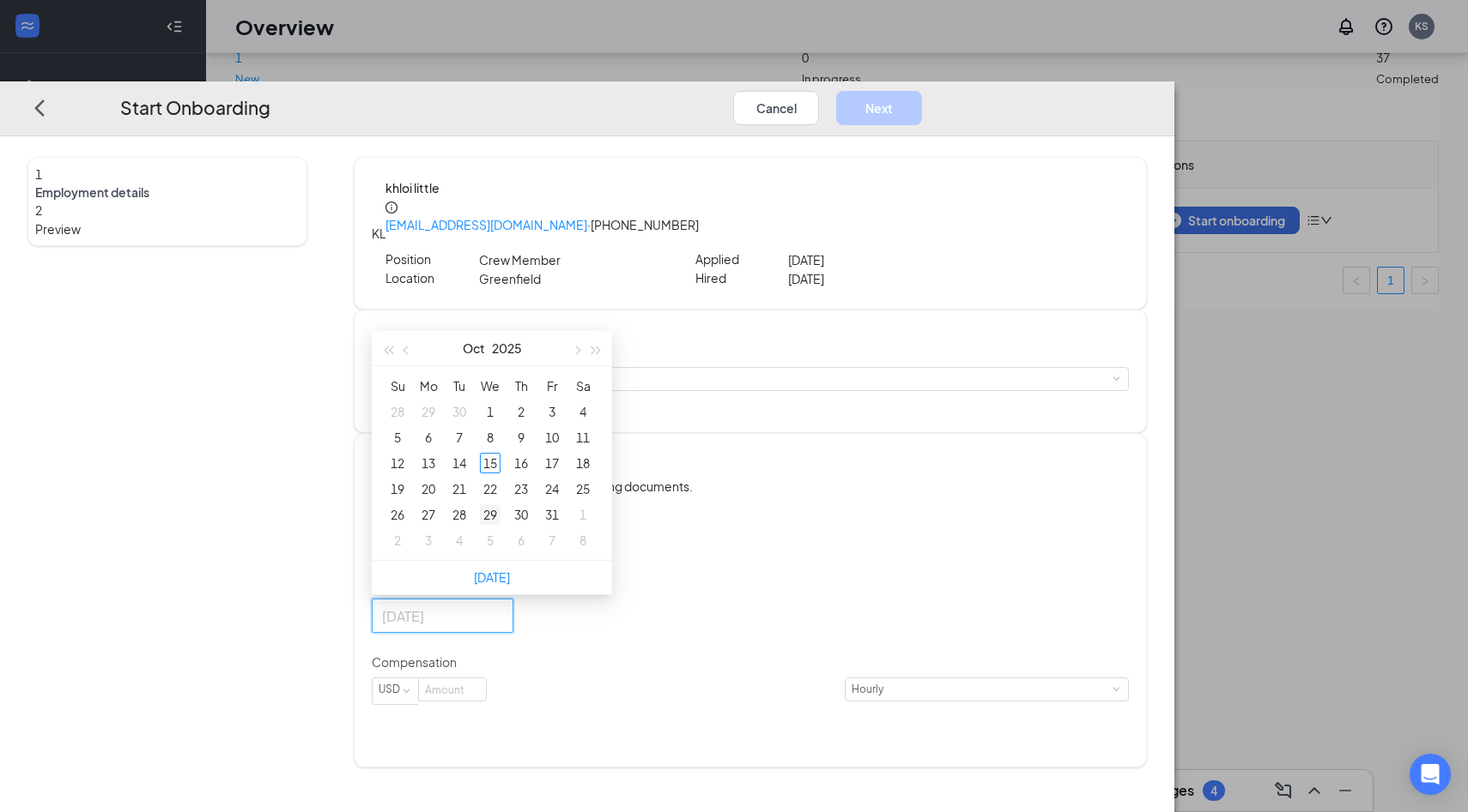
type input "[DATE]"
click at [500, 504] on div "29" at bounding box center [490, 515] width 21 height 21
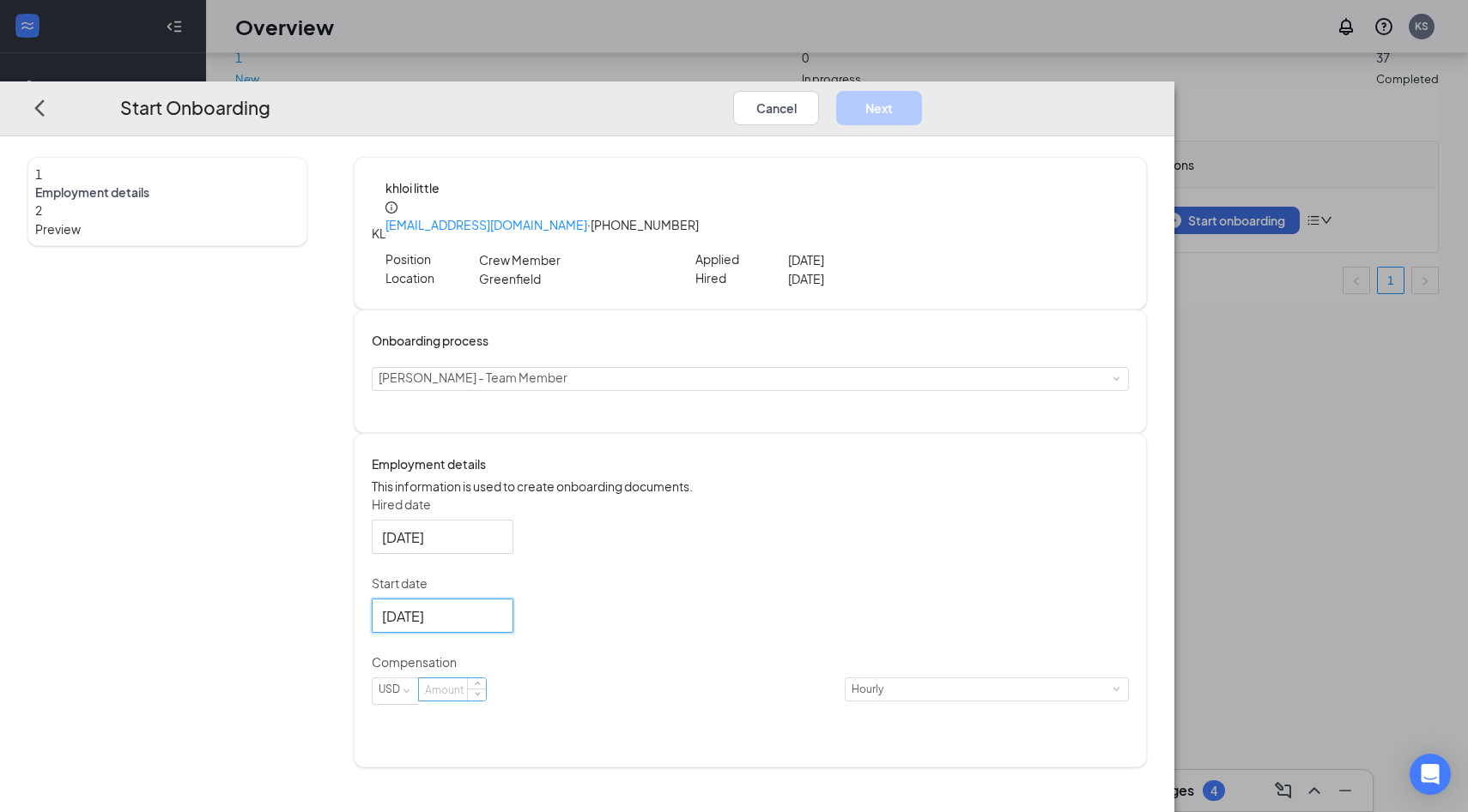
click at [486, 690] on input at bounding box center [452, 690] width 67 height 23
type input "10"
click at [1015, 585] on div "Hired date [DATE] [DATE] Su Mo Tu We Th Fr Sa 28 29 30 1 2 3 4 5 6 7 8 9 10 11 …" at bounding box center [750, 610] width 757 height 230
click at [922, 90] on button "Next" at bounding box center [878, 107] width 86 height 35
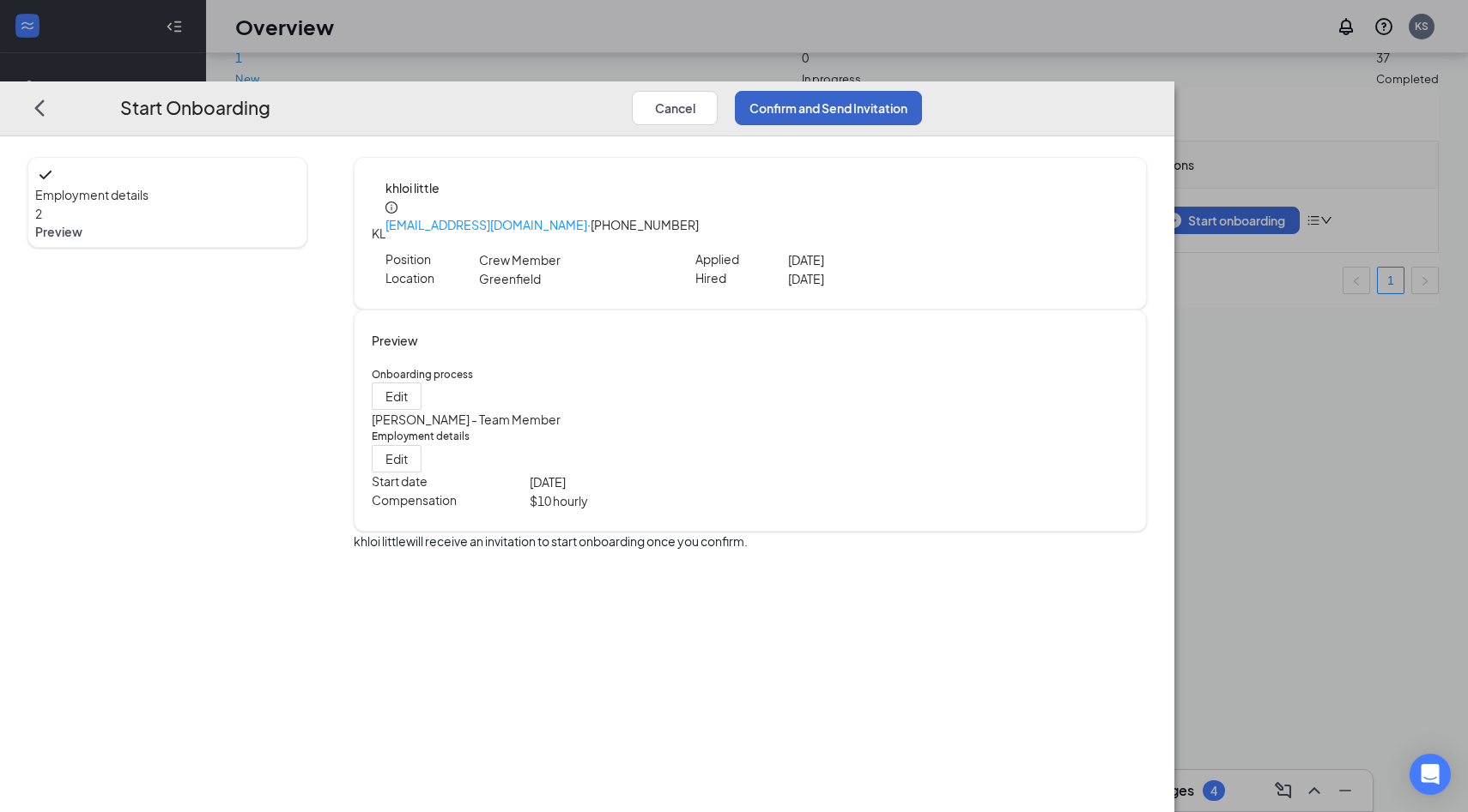
click at [922, 90] on button "Confirm and Send Invitation" at bounding box center [828, 107] width 187 height 35
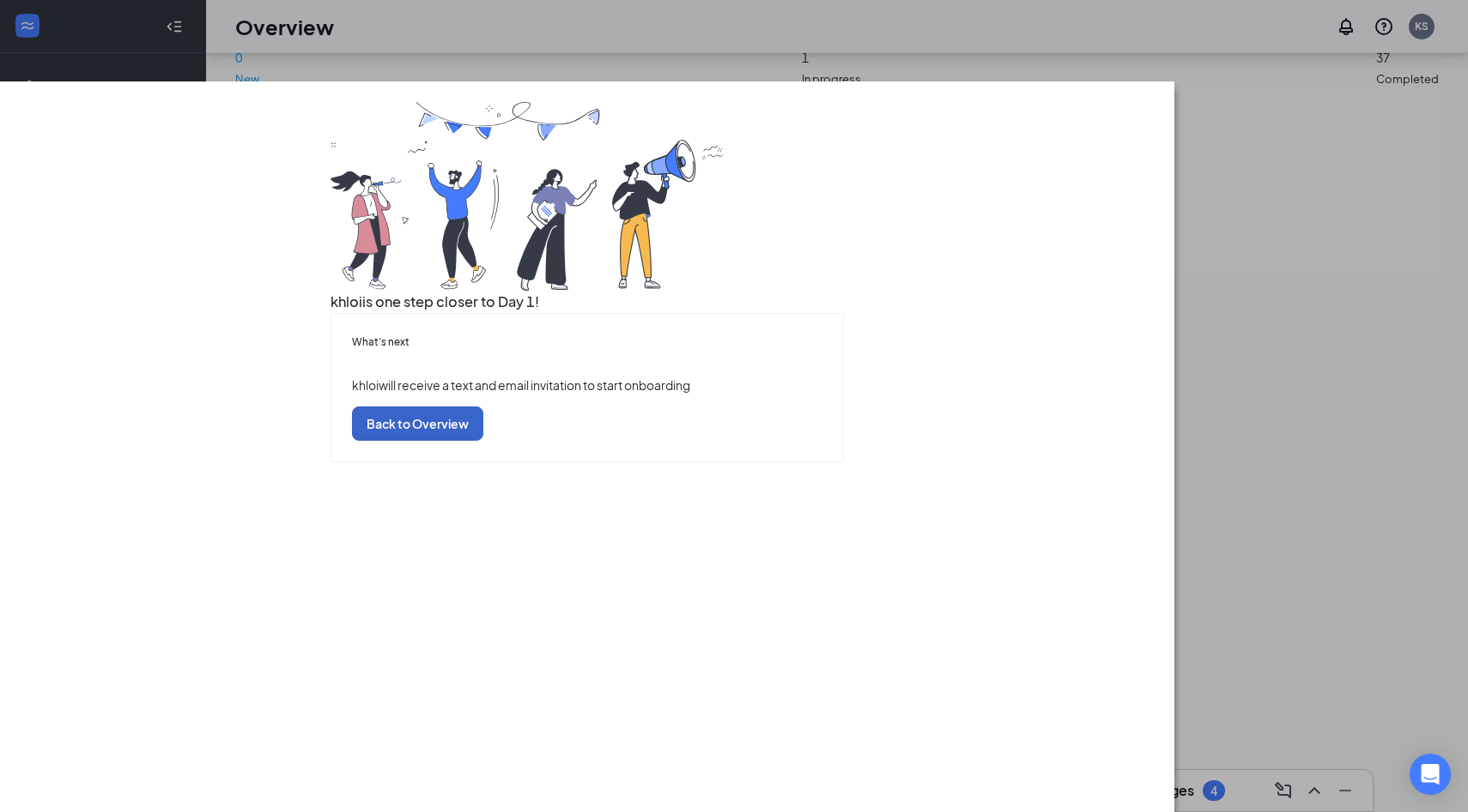
click at [483, 441] on button "Back to Overview" at bounding box center [417, 424] width 131 height 35
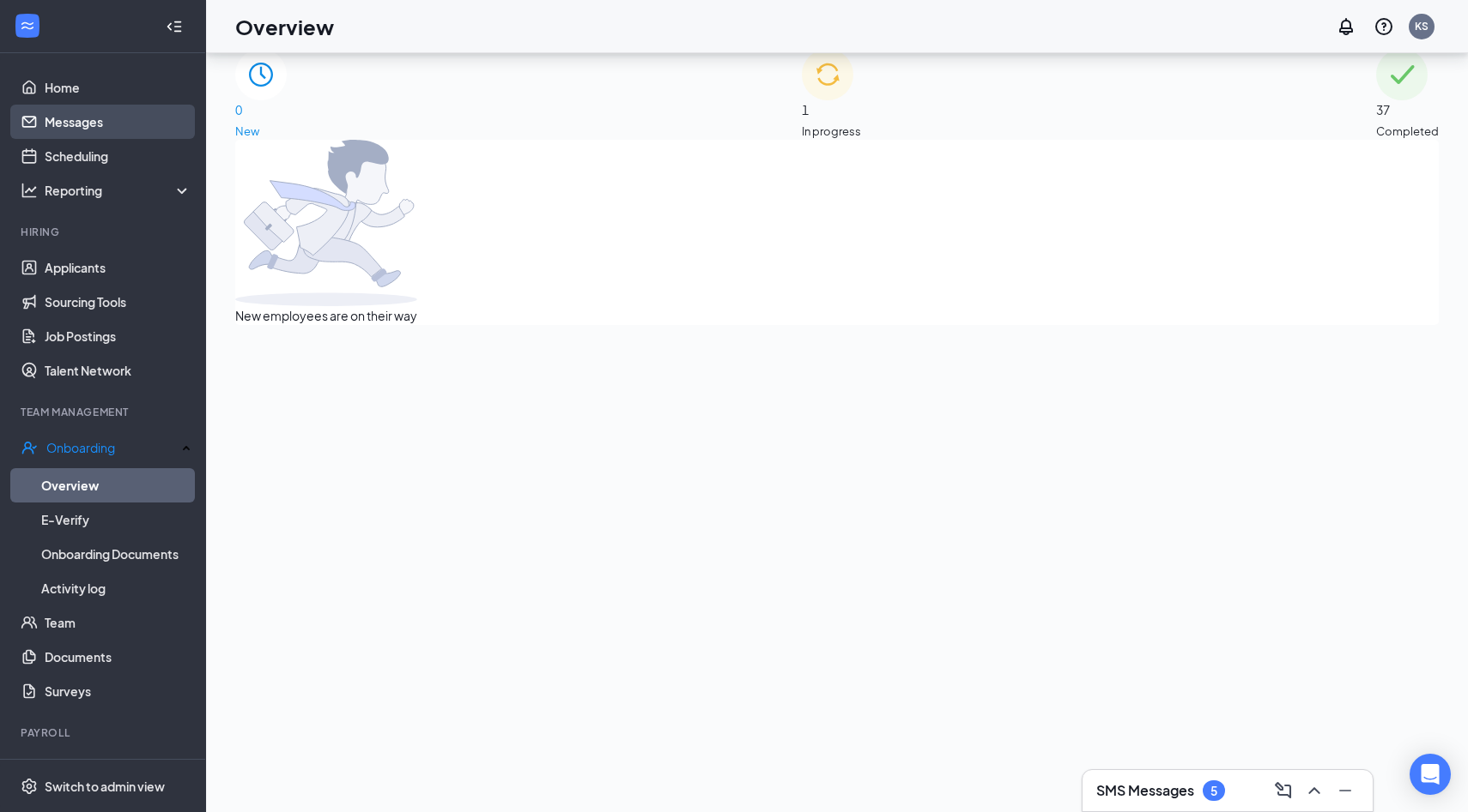
scroll to position [0, 0]
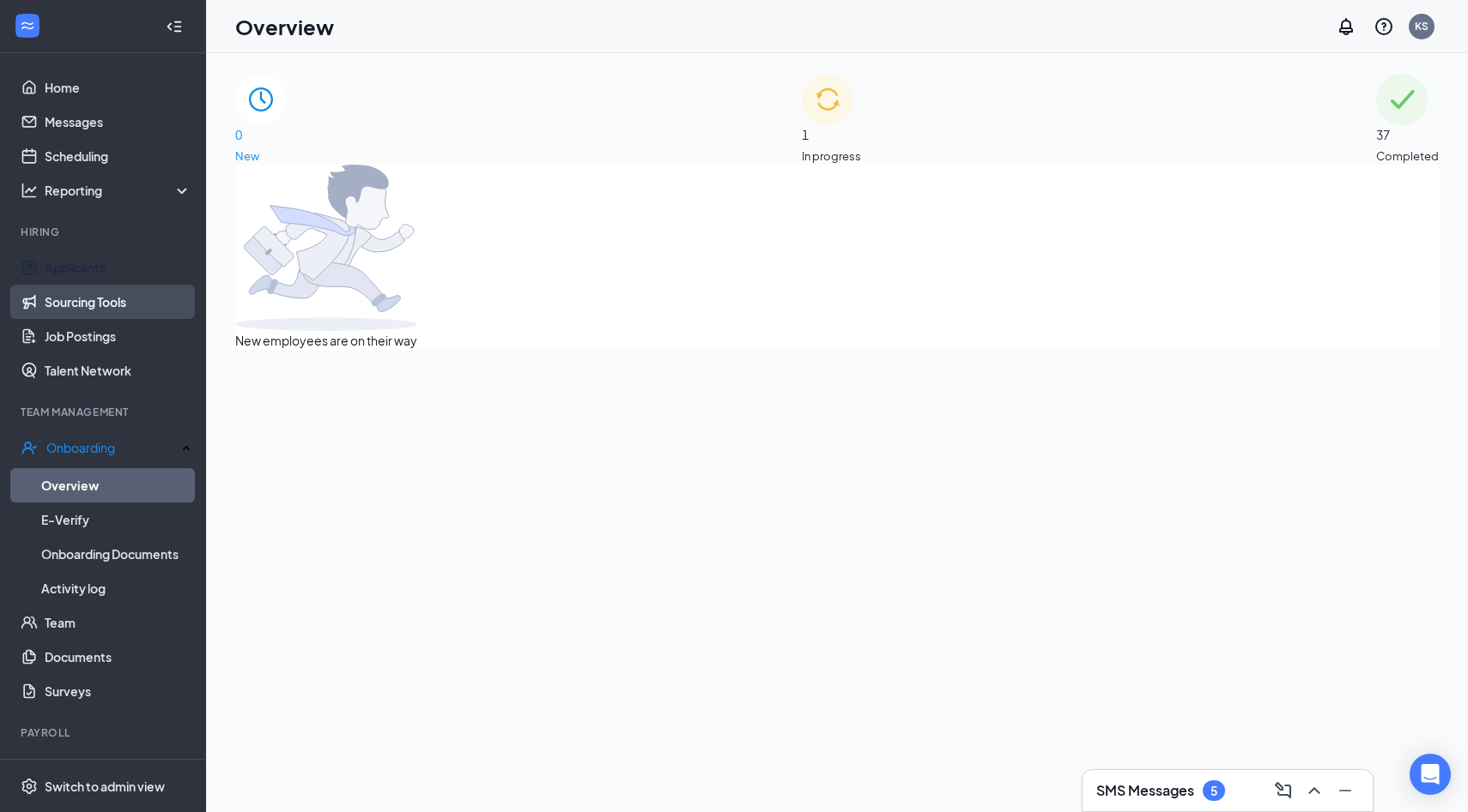
click at [82, 288] on link "Sourcing Tools" at bounding box center [117, 302] width 147 height 35
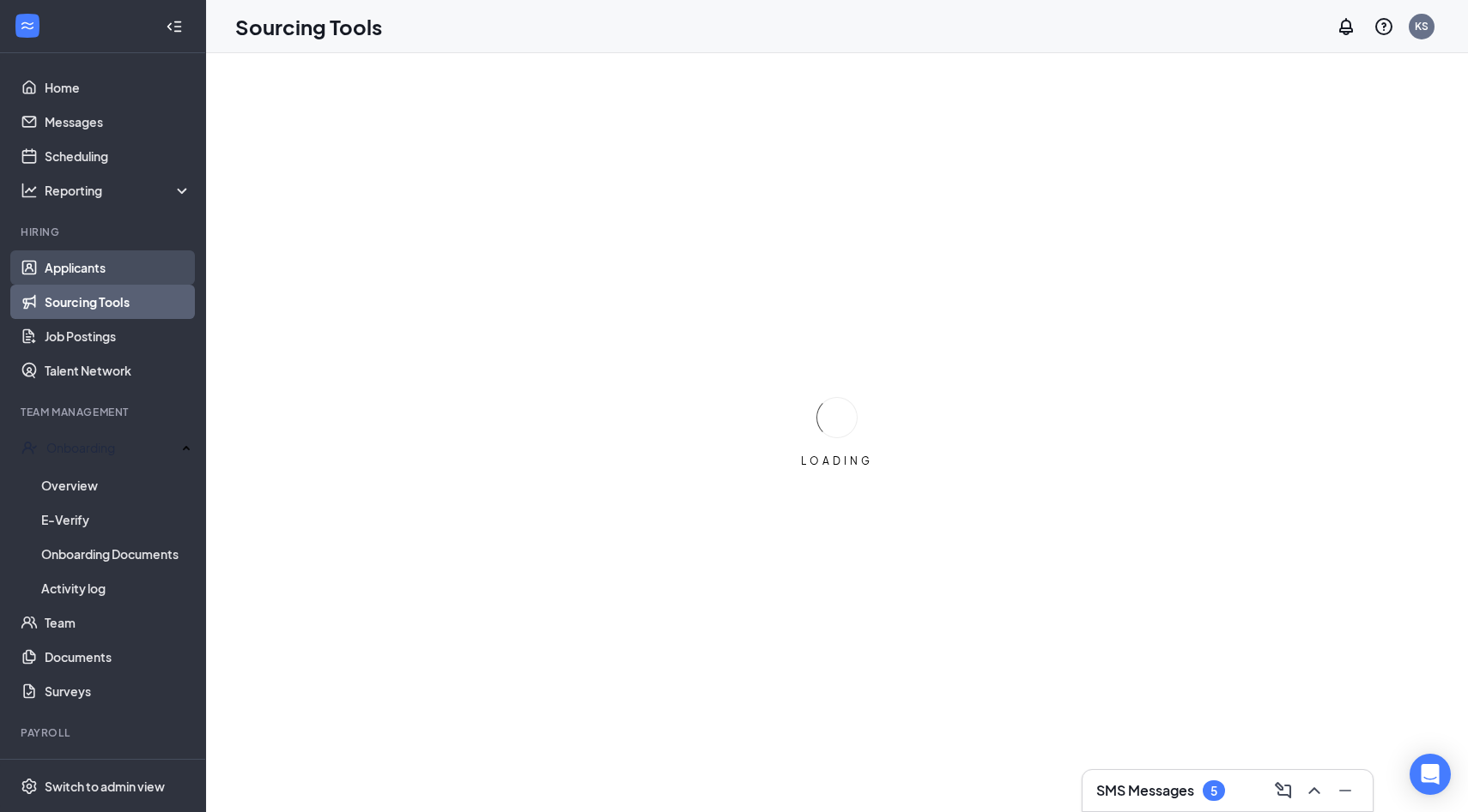
click at [96, 265] on link "Applicants" at bounding box center [117, 268] width 147 height 35
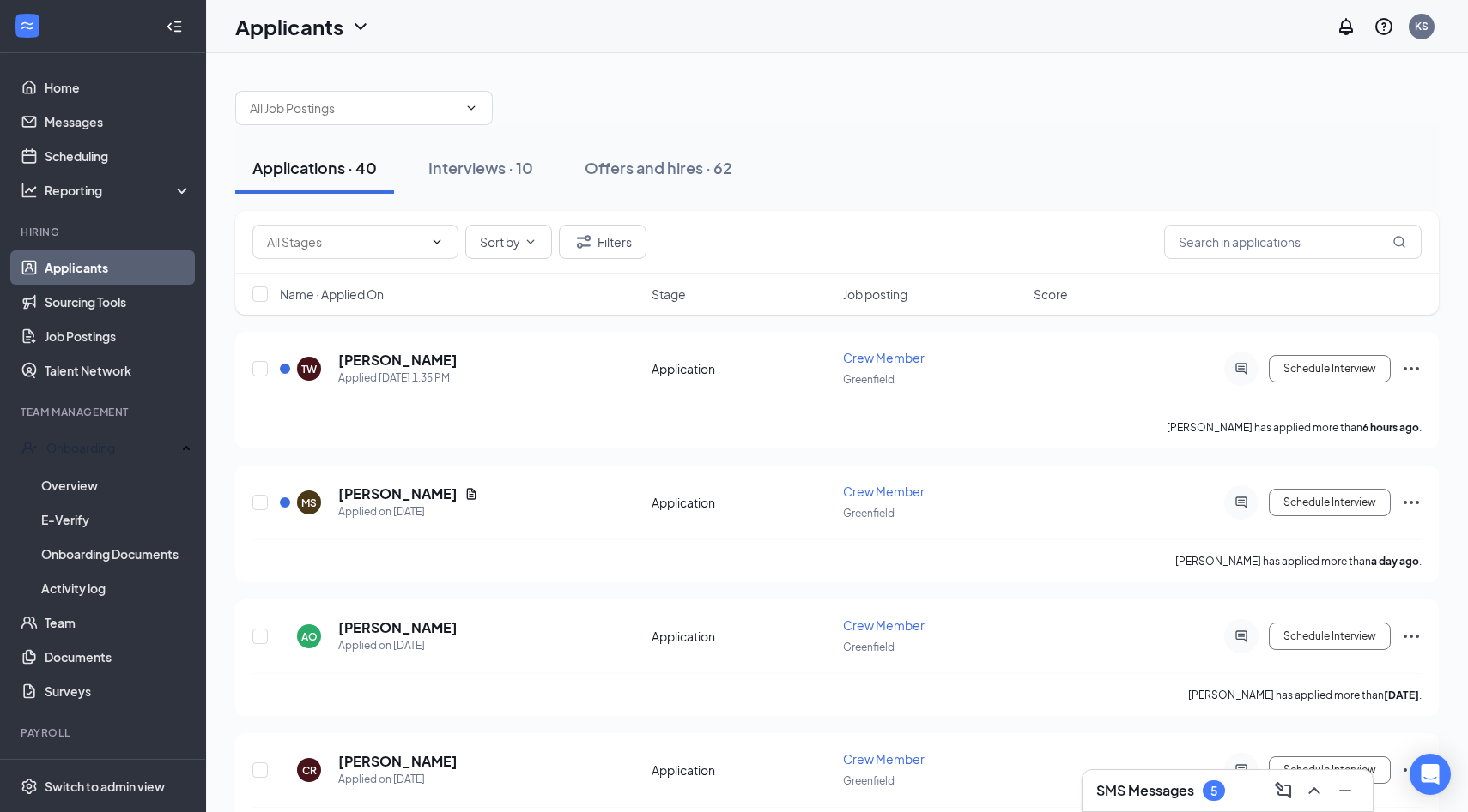
click at [96, 267] on link "Applicants" at bounding box center [117, 268] width 147 height 35
click at [87, 84] on link "Home" at bounding box center [117, 88] width 147 height 35
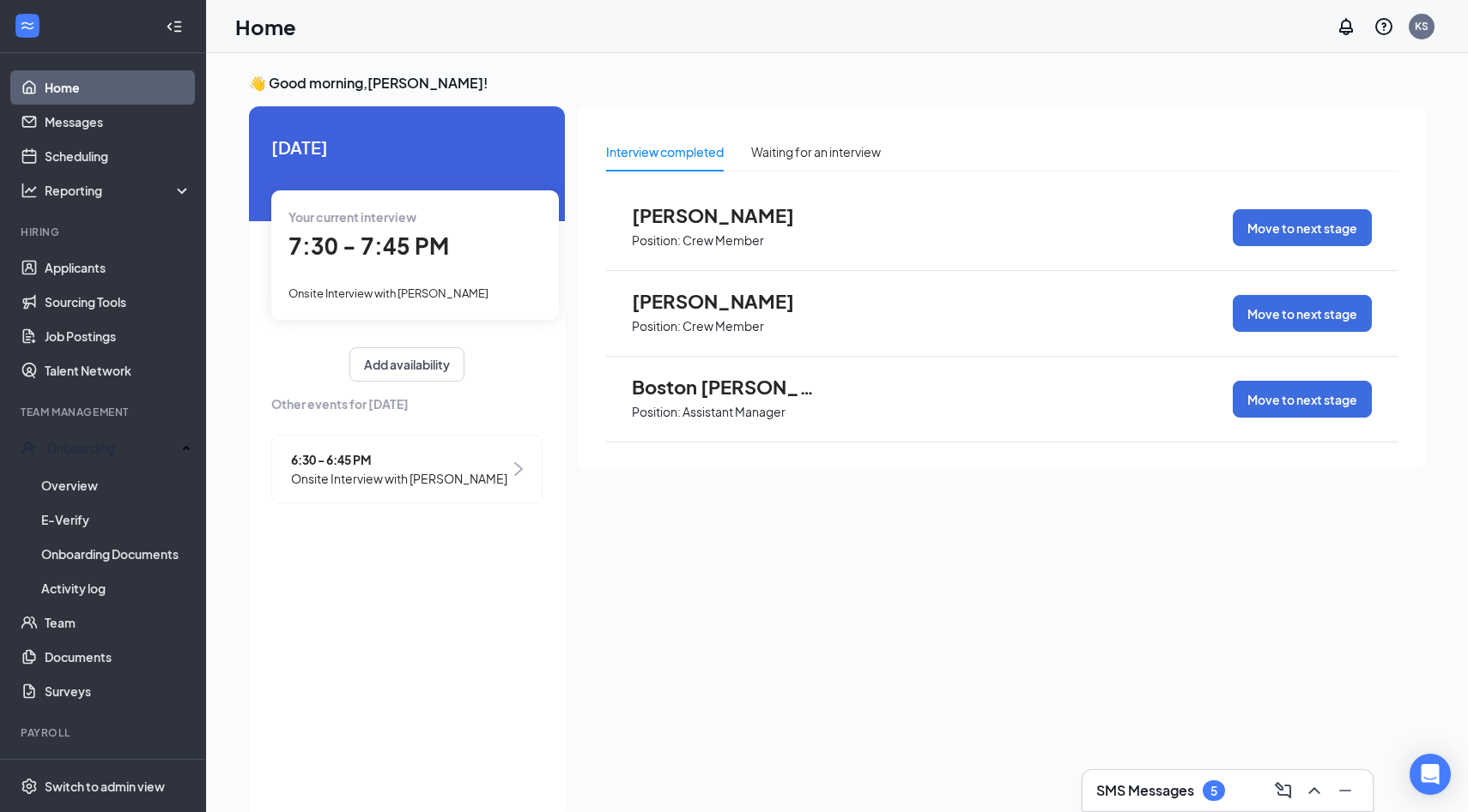
scroll to position [36, 0]
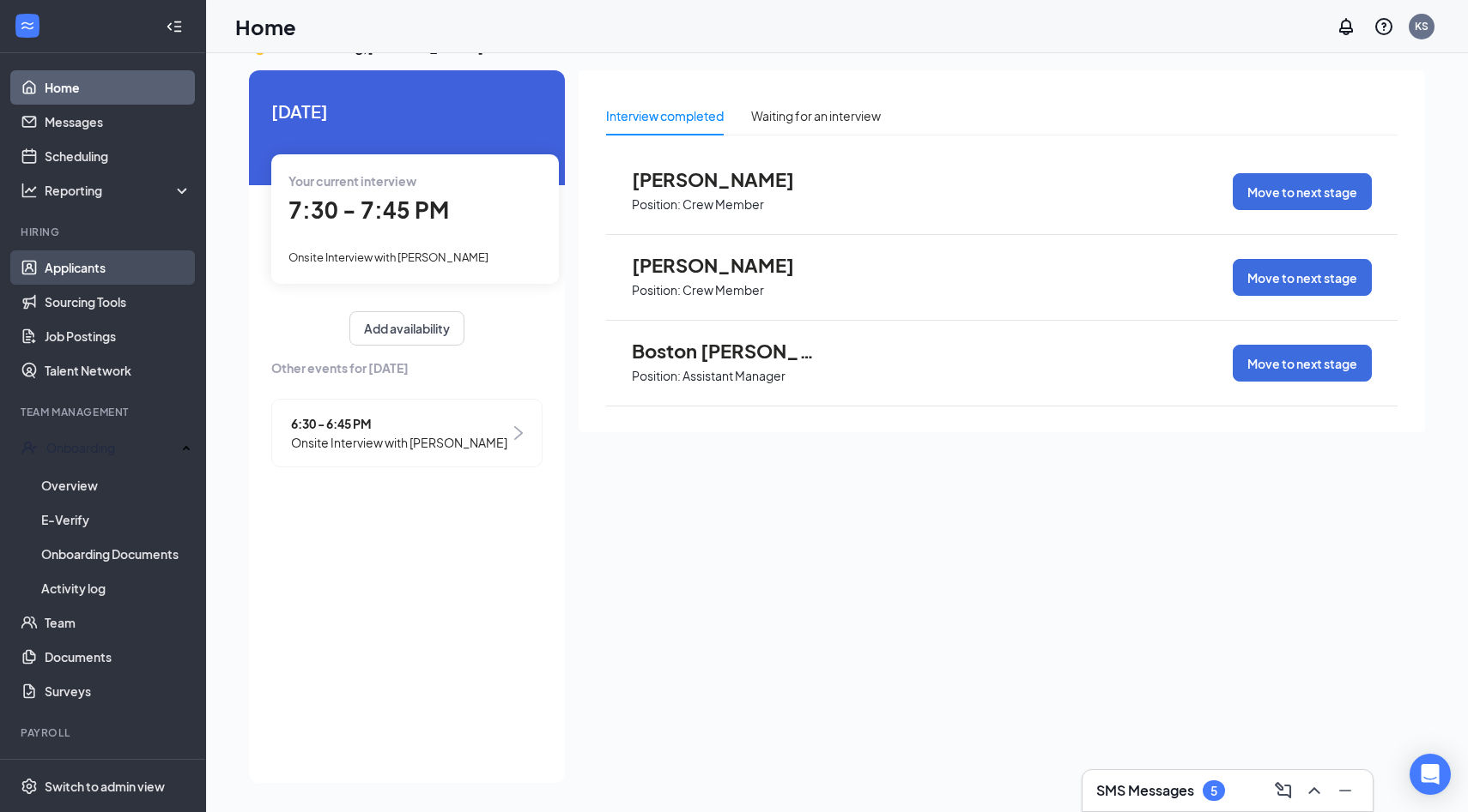
click at [92, 263] on link "Applicants" at bounding box center [117, 268] width 147 height 35
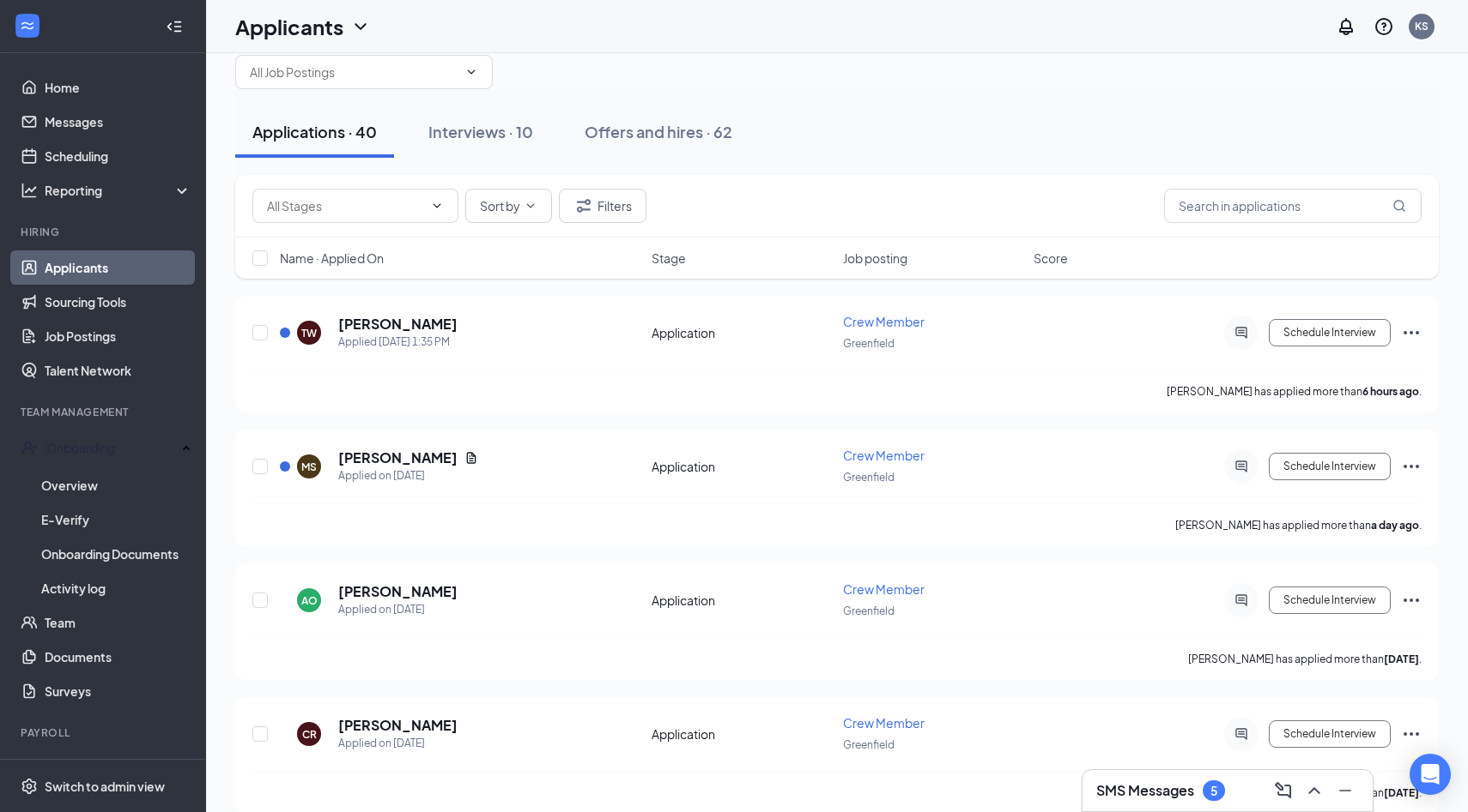
scroll to position [5, 0]
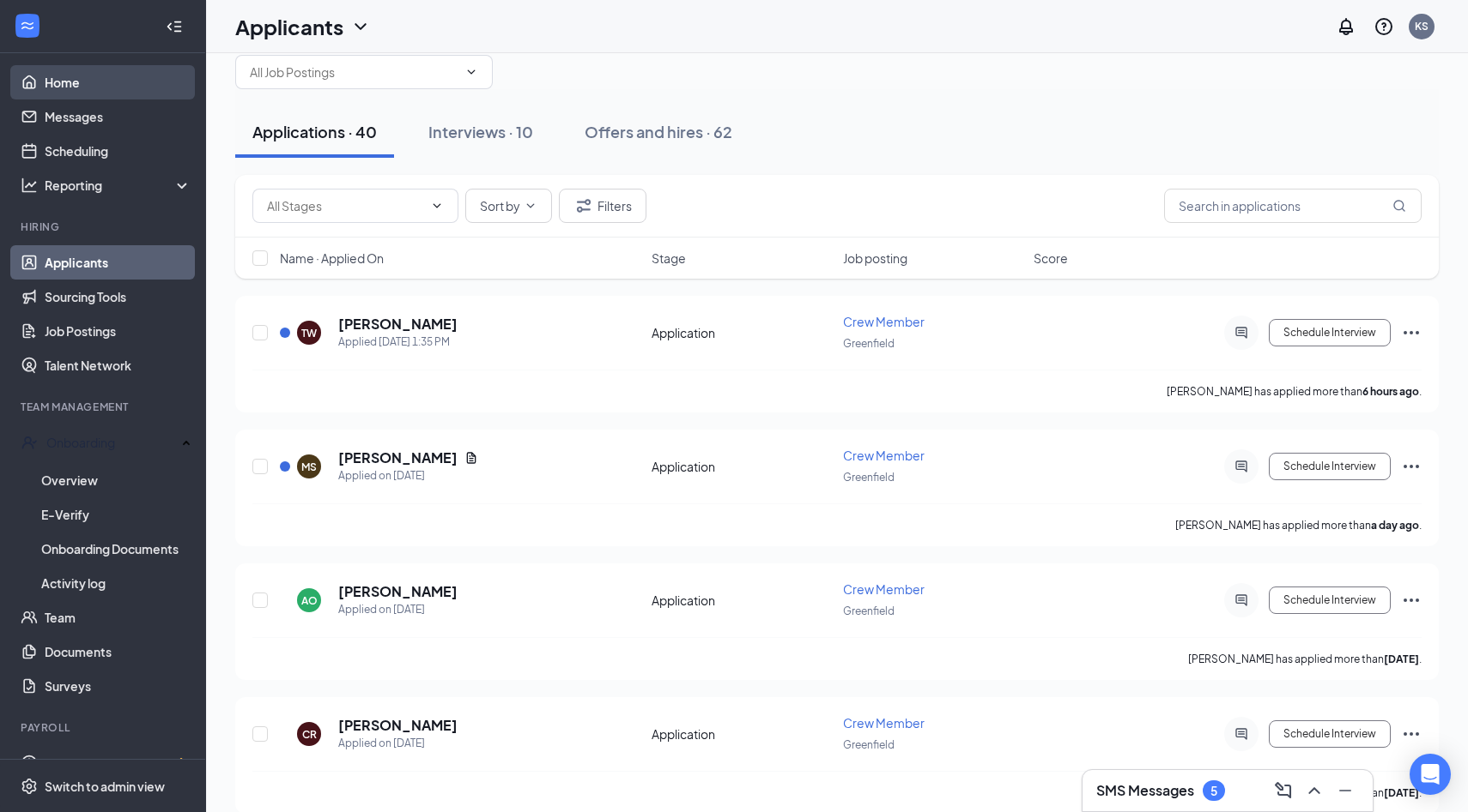
click at [69, 89] on link "Home" at bounding box center [117, 82] width 147 height 35
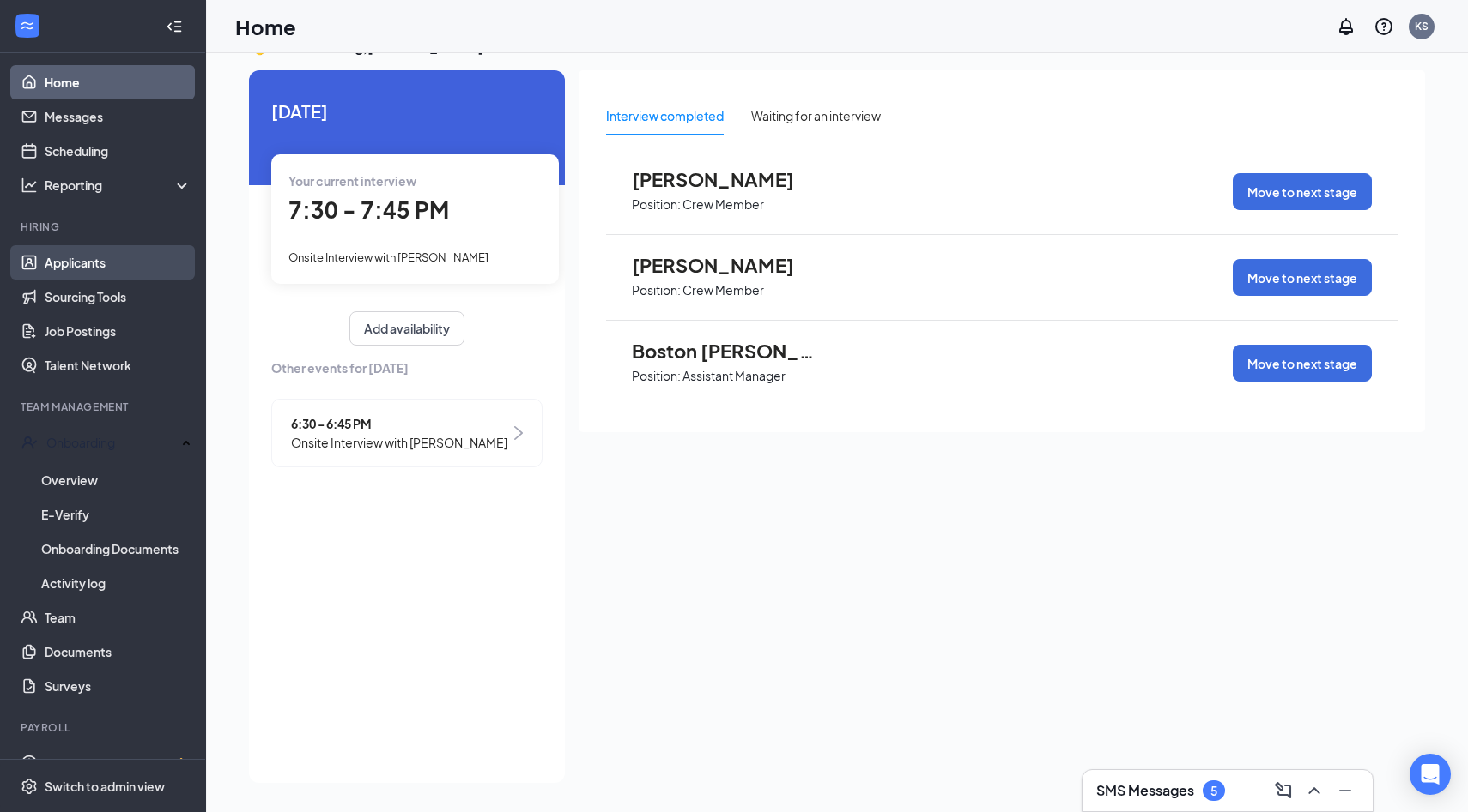
click at [99, 264] on link "Applicants" at bounding box center [117, 263] width 147 height 35
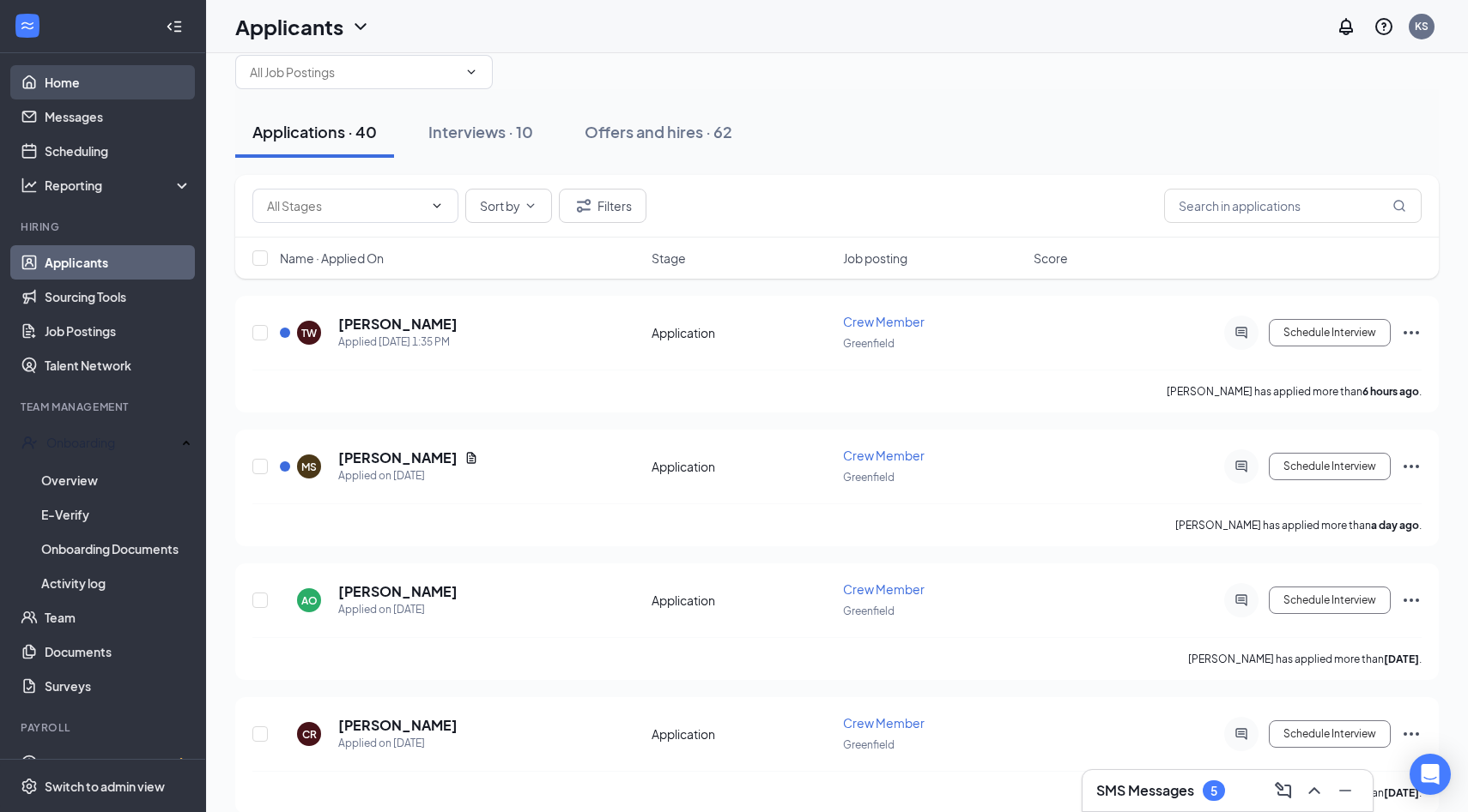
click at [62, 85] on link "Home" at bounding box center [117, 82] width 147 height 35
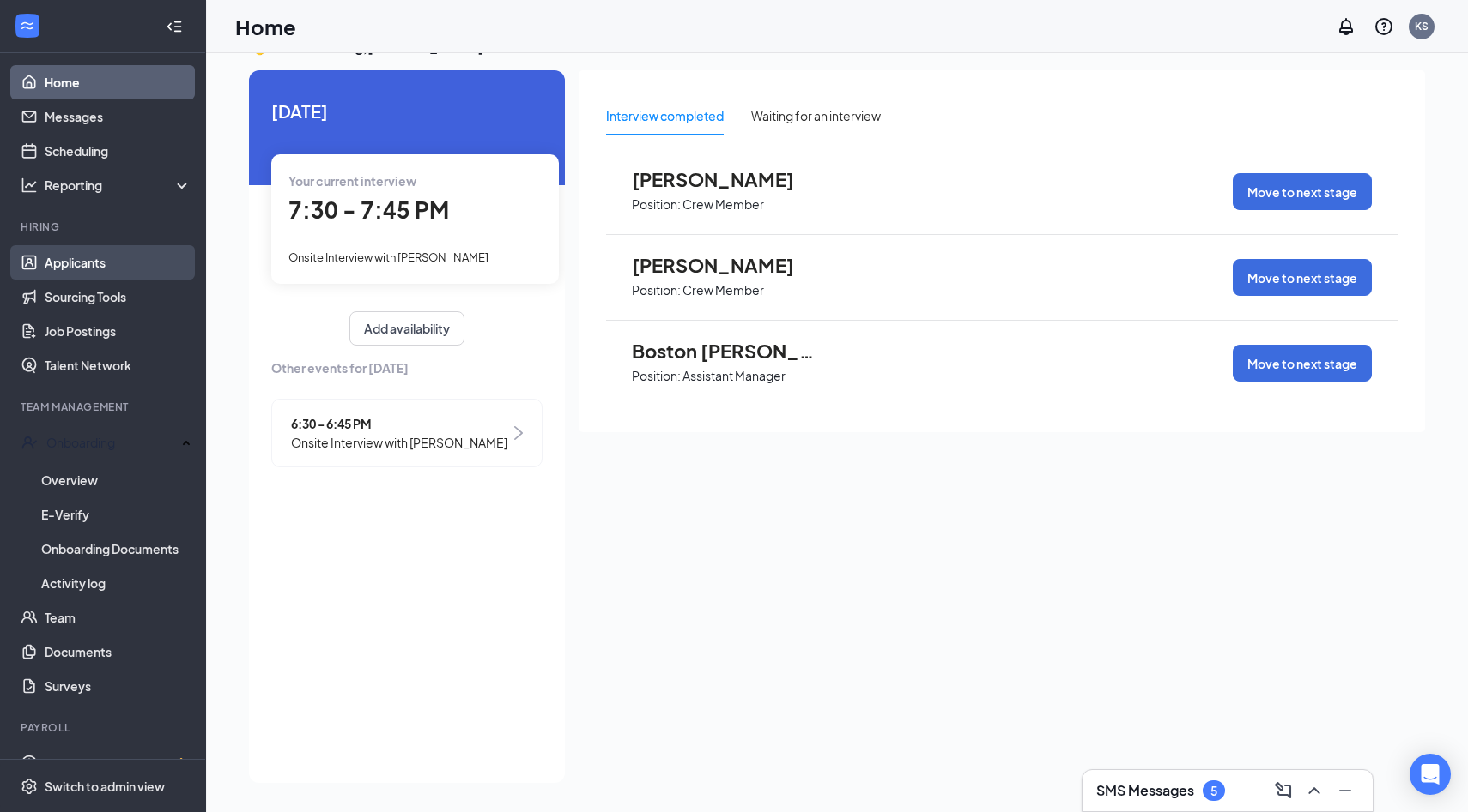
click at [92, 266] on link "Applicants" at bounding box center [117, 263] width 147 height 35
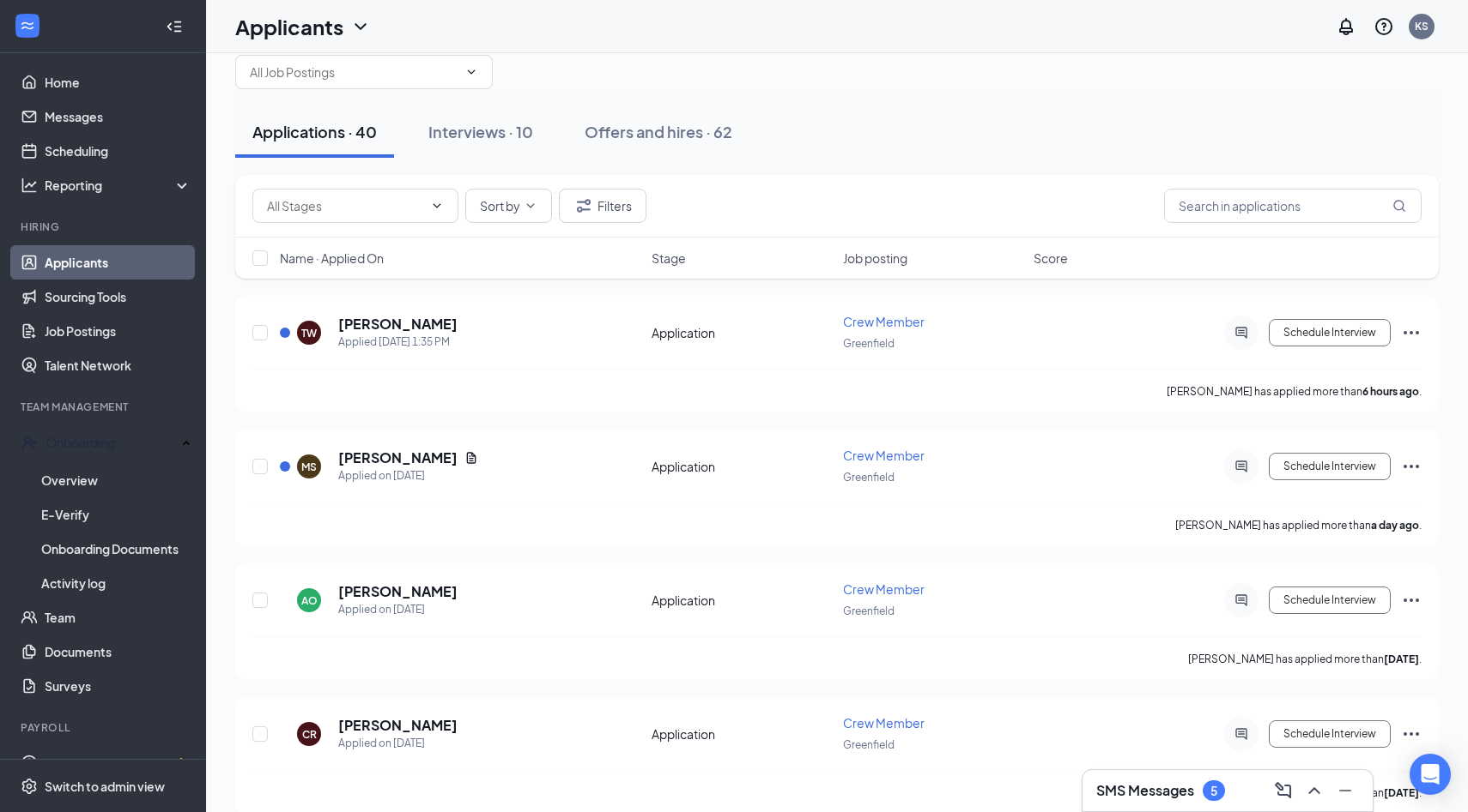
click at [102, 263] on link "Applicants" at bounding box center [117, 263] width 147 height 35
click at [65, 282] on link "Sourcing Tools" at bounding box center [117, 297] width 147 height 35
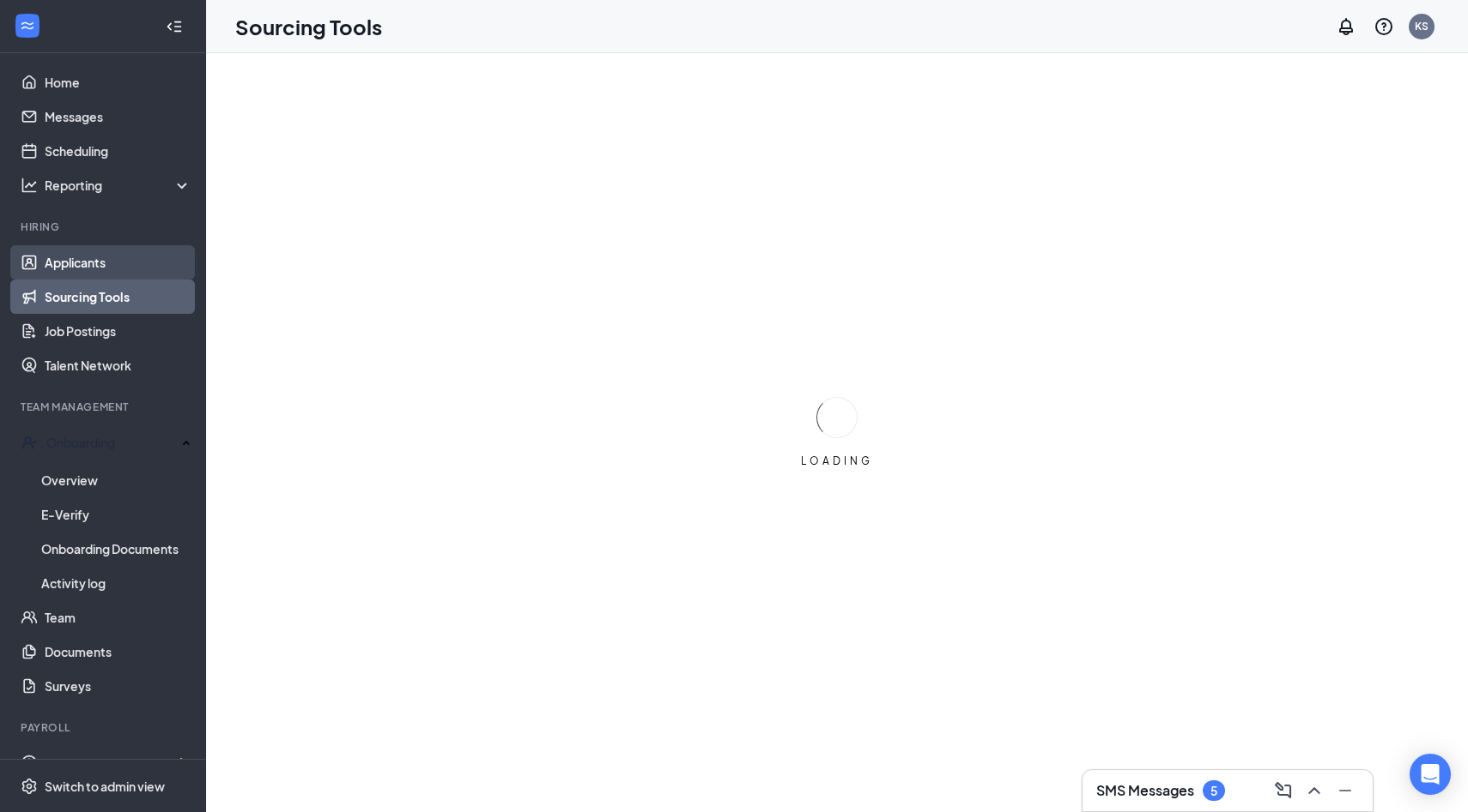
click at [82, 259] on link "Applicants" at bounding box center [117, 263] width 147 height 35
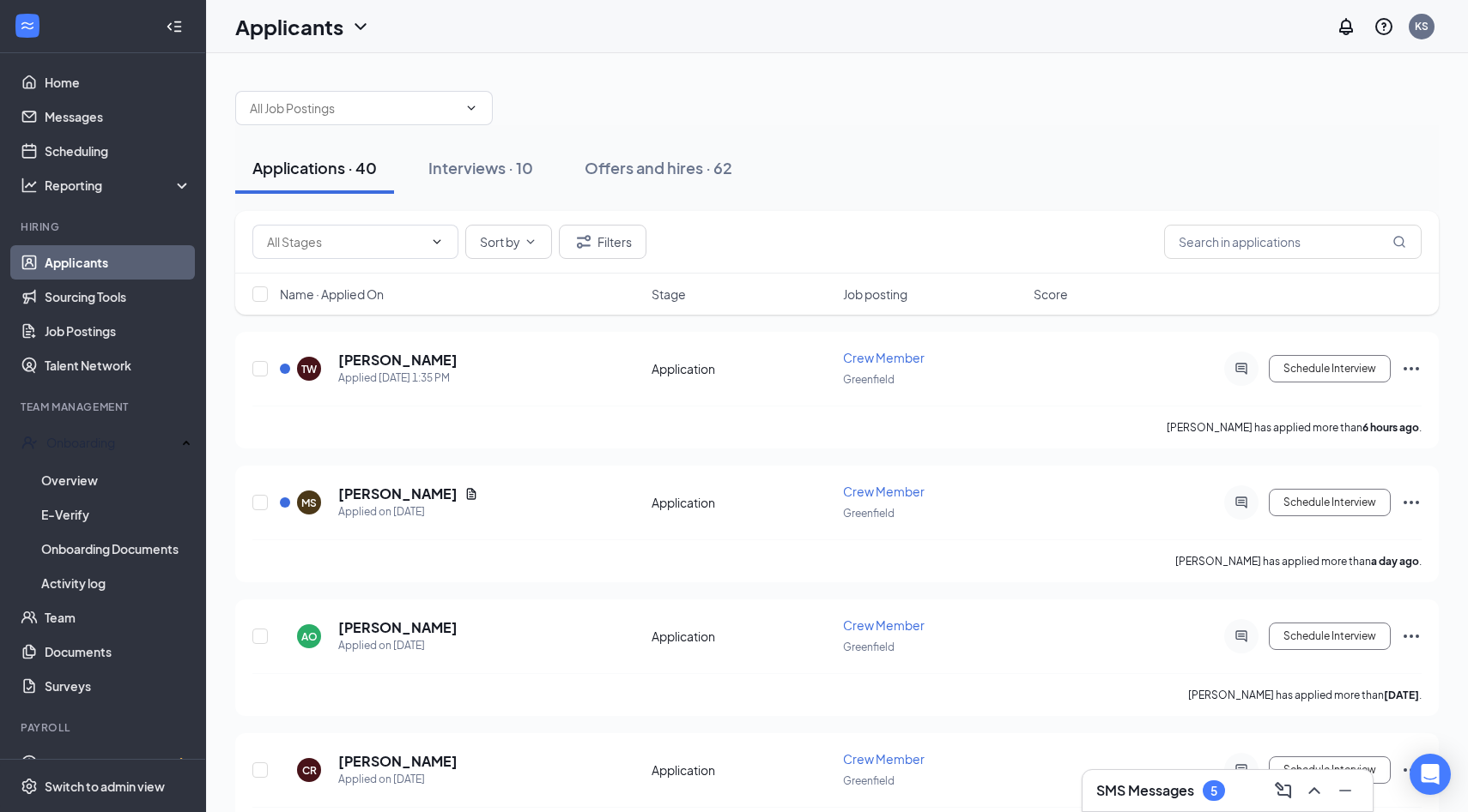
click at [64, 259] on link "Applicants" at bounding box center [117, 263] width 147 height 35
click at [83, 95] on link "Home" at bounding box center [117, 82] width 147 height 35
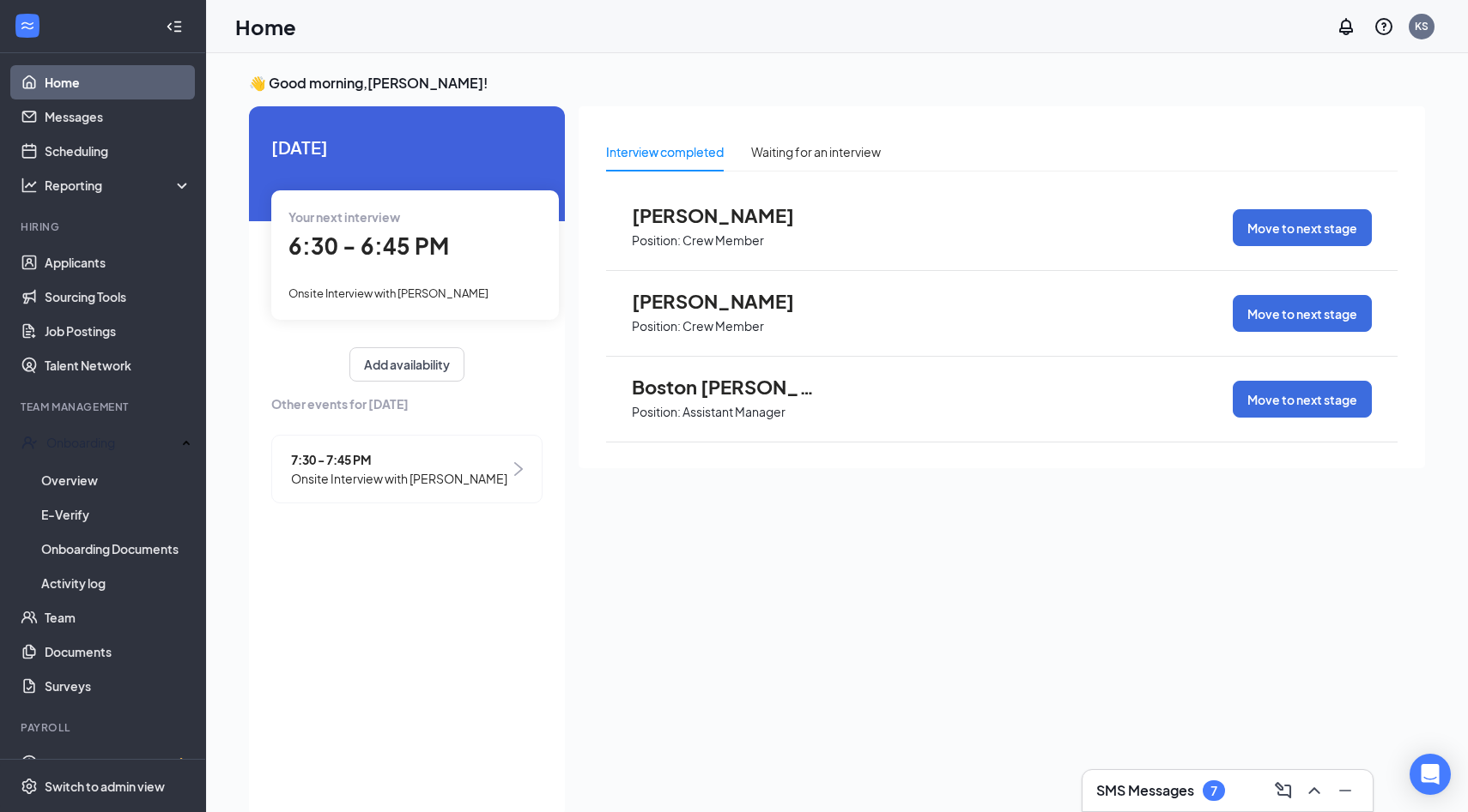
click at [44, 65] on link "Home" at bounding box center [117, 82] width 147 height 35
click at [77, 263] on link "Applicants" at bounding box center [117, 263] width 147 height 35
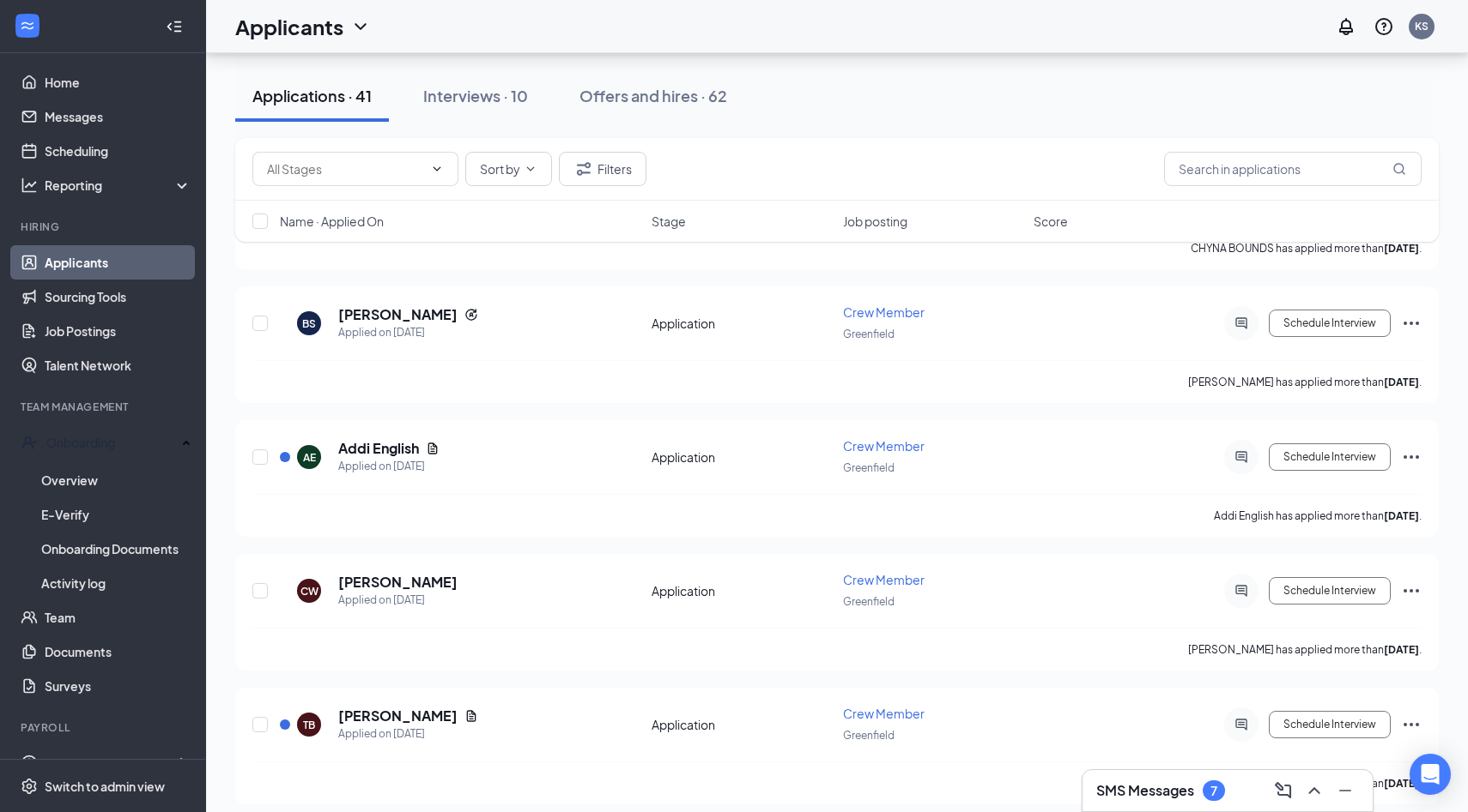
scroll to position [852, 0]
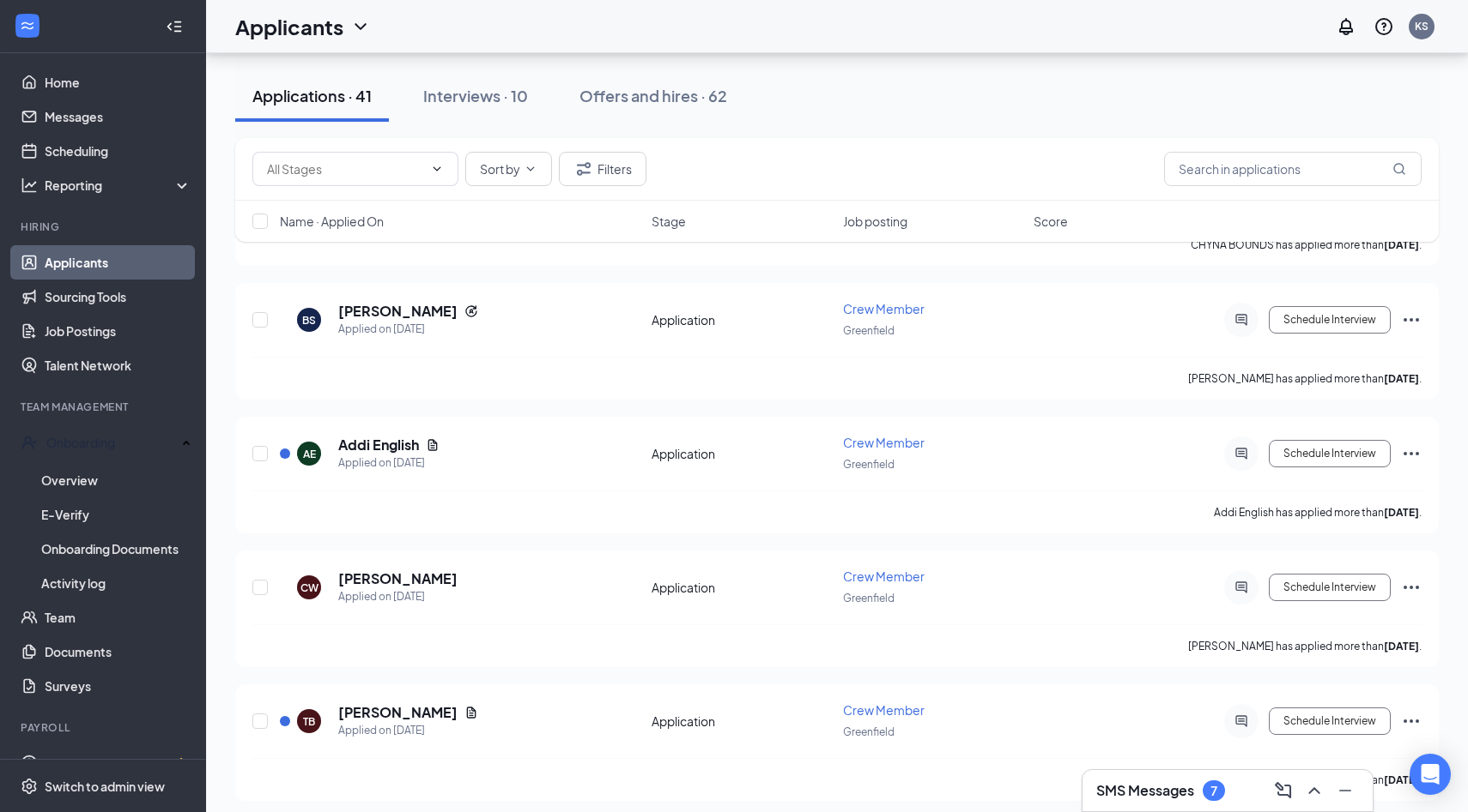
click at [1146, 792] on h3 "SMS Messages" at bounding box center [1145, 791] width 98 height 19
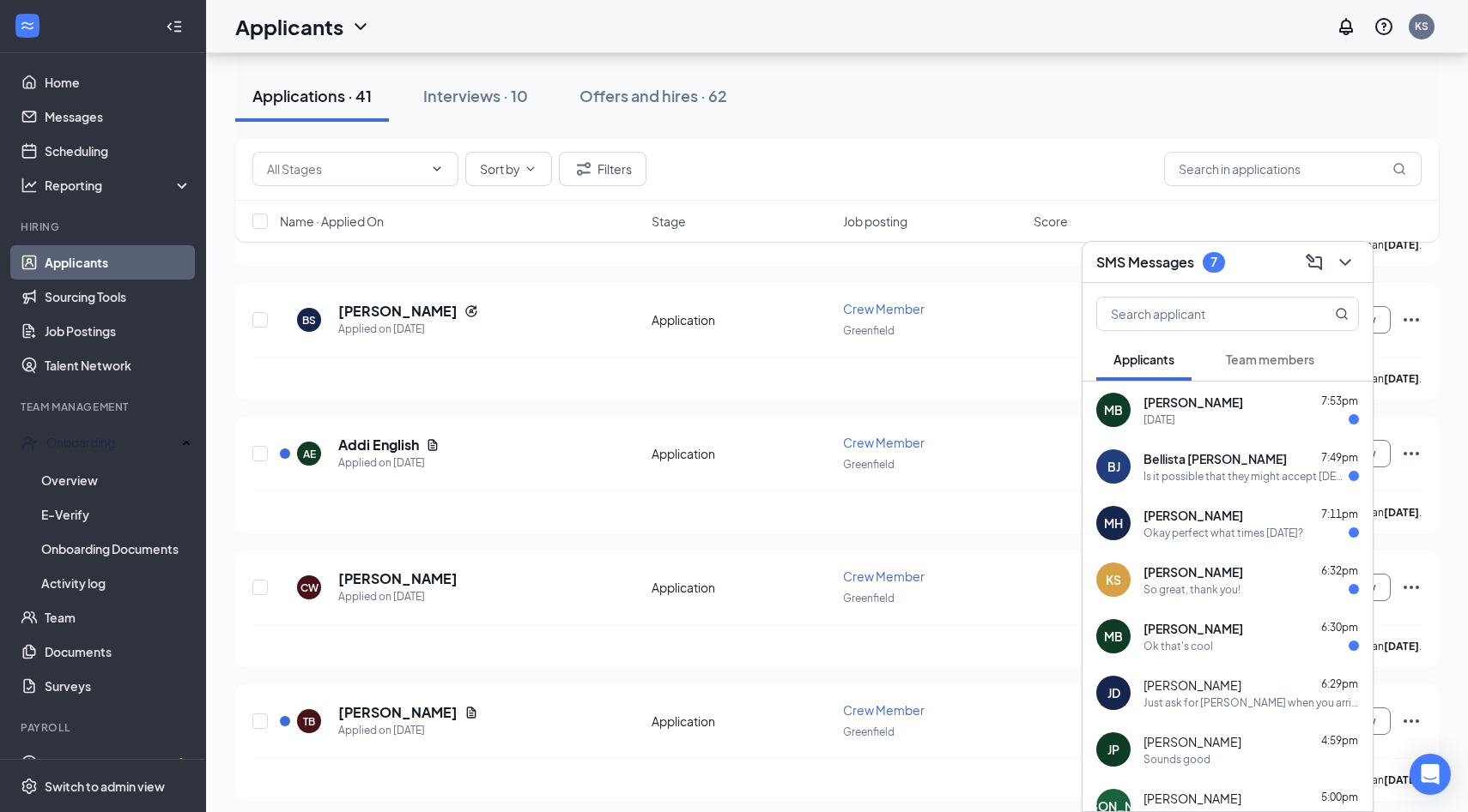
click at [1239, 625] on div "[PERSON_NAME] 6:30pm" at bounding box center [1250, 629] width 215 height 17
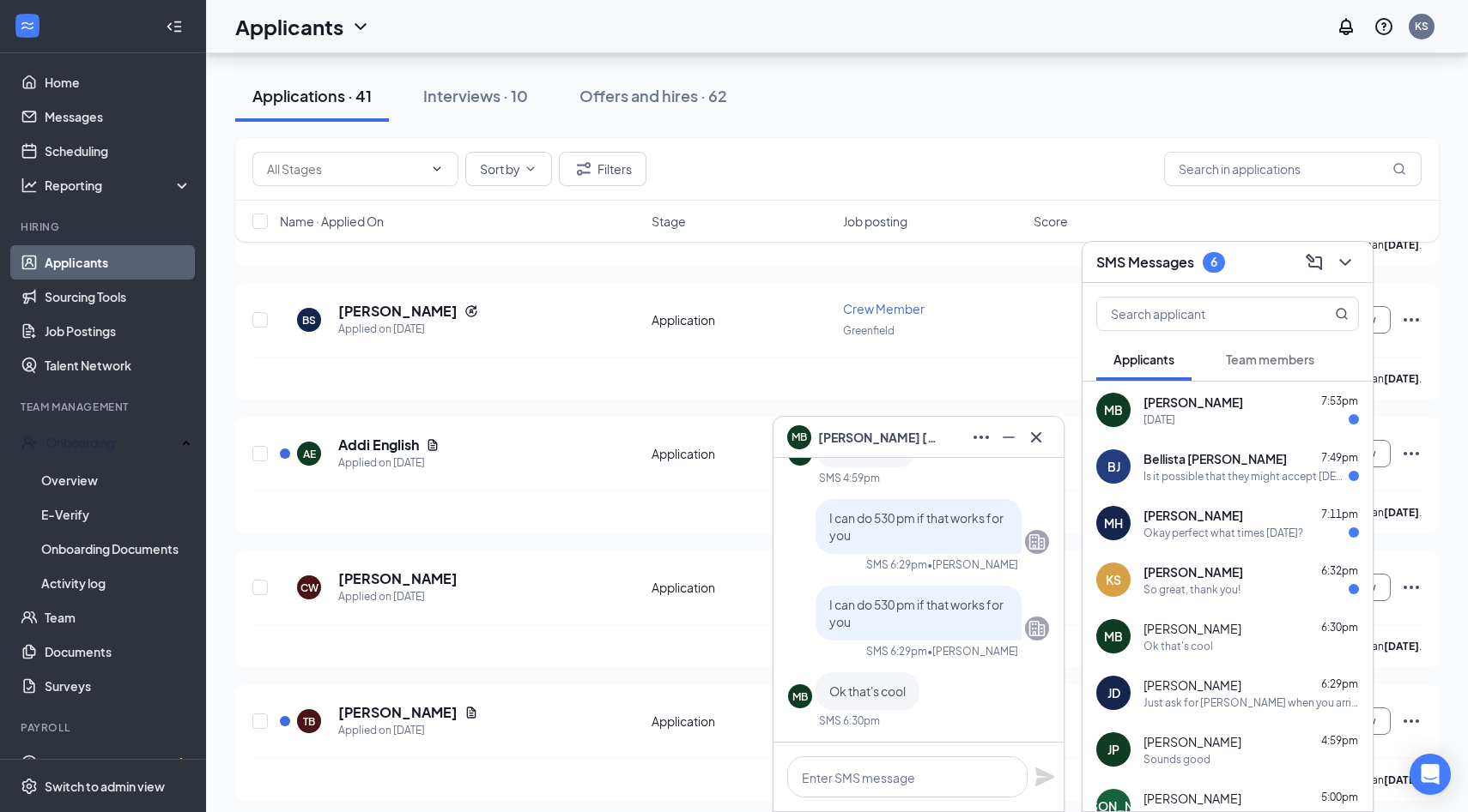
click at [1249, 586] on div "So great, thank you!" at bounding box center [1250, 589] width 215 height 15
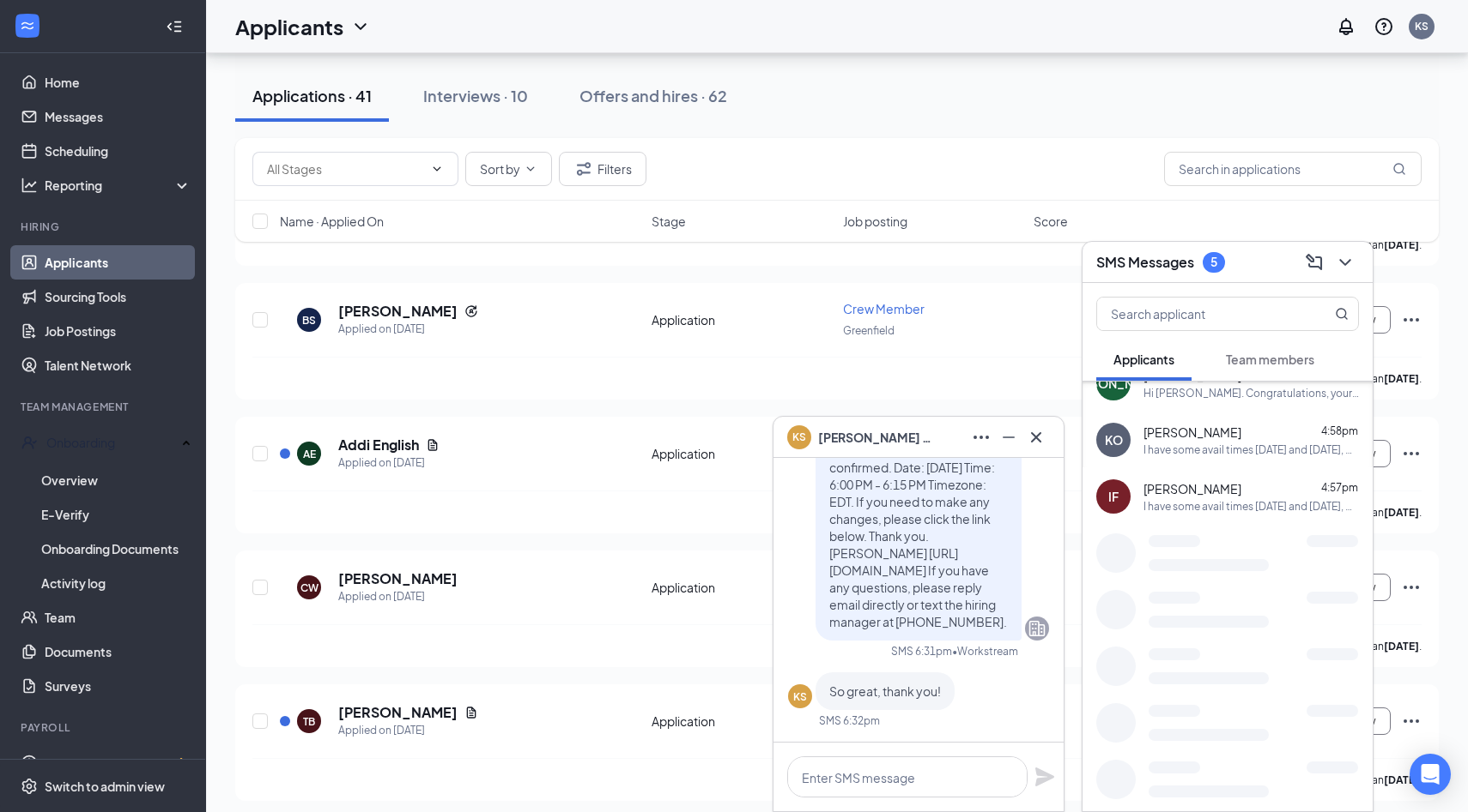
scroll to position [0, 0]
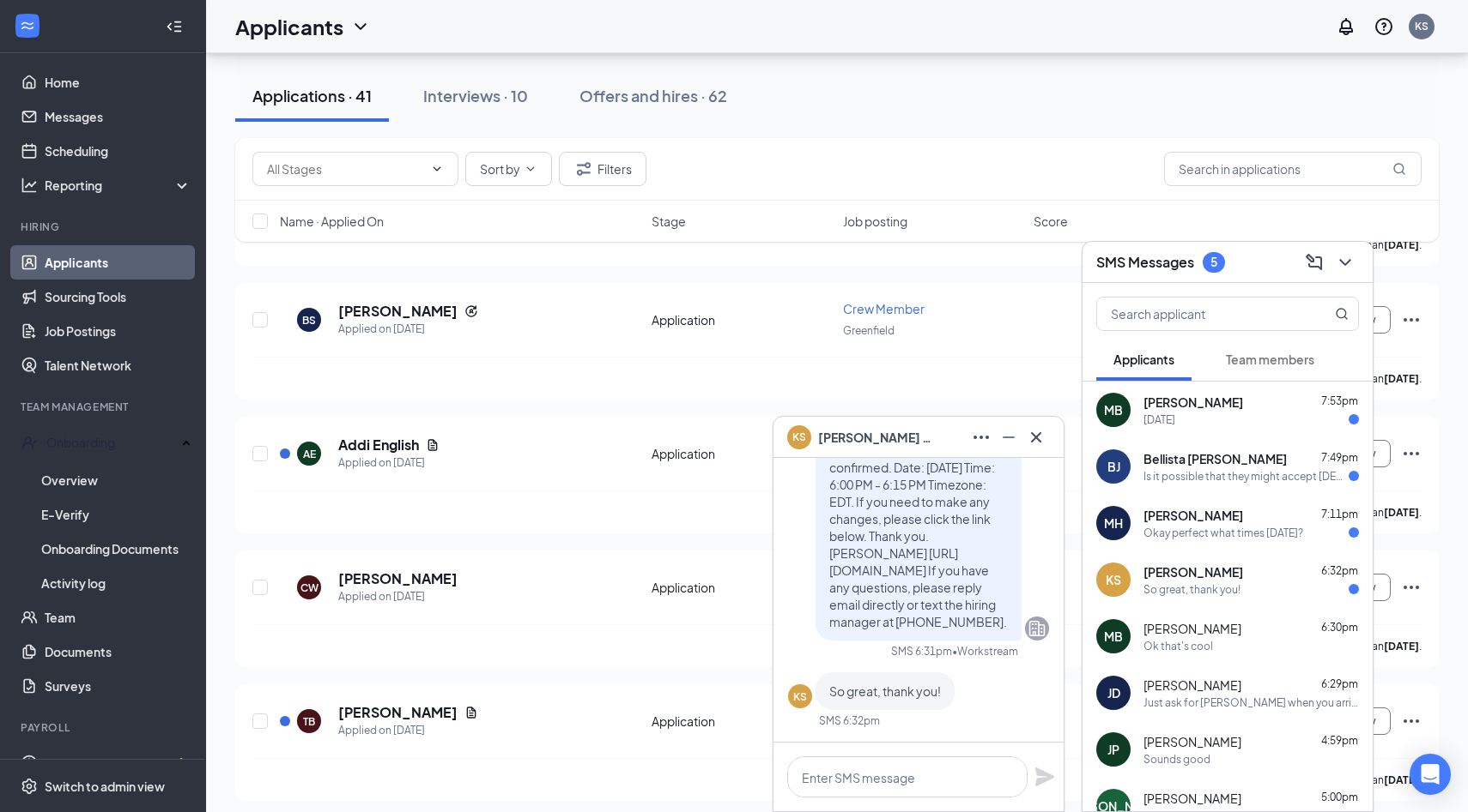
click at [1281, 585] on div "So great, thank you!" at bounding box center [1250, 589] width 215 height 15
click at [1273, 514] on div "[PERSON_NAME] 7:11pm" at bounding box center [1250, 516] width 215 height 17
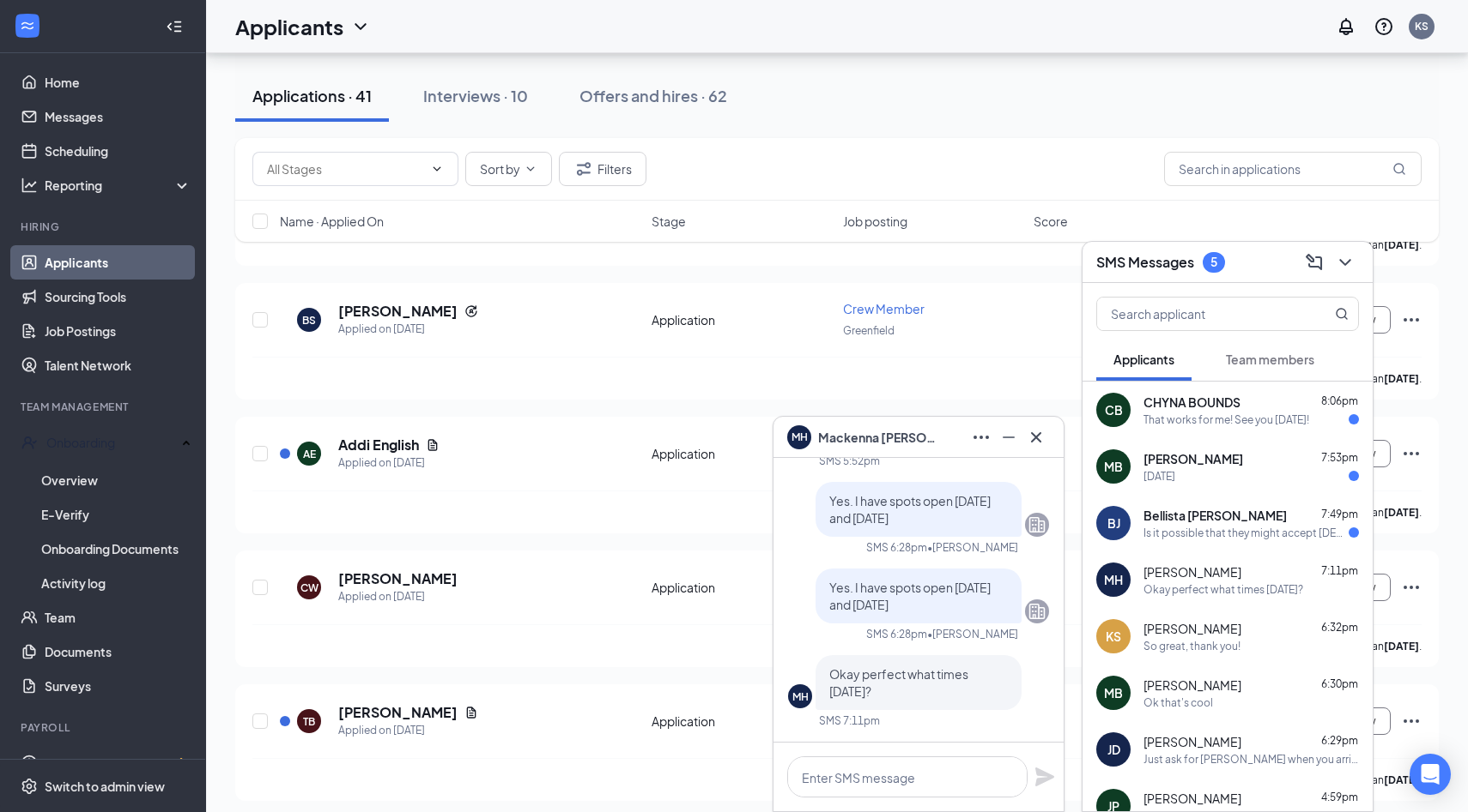
click at [1076, 15] on div "Applicants KS" at bounding box center [837, 26] width 1262 height 53
click at [1140, 190] on div "Sort by Filters" at bounding box center [837, 169] width 1204 height 62
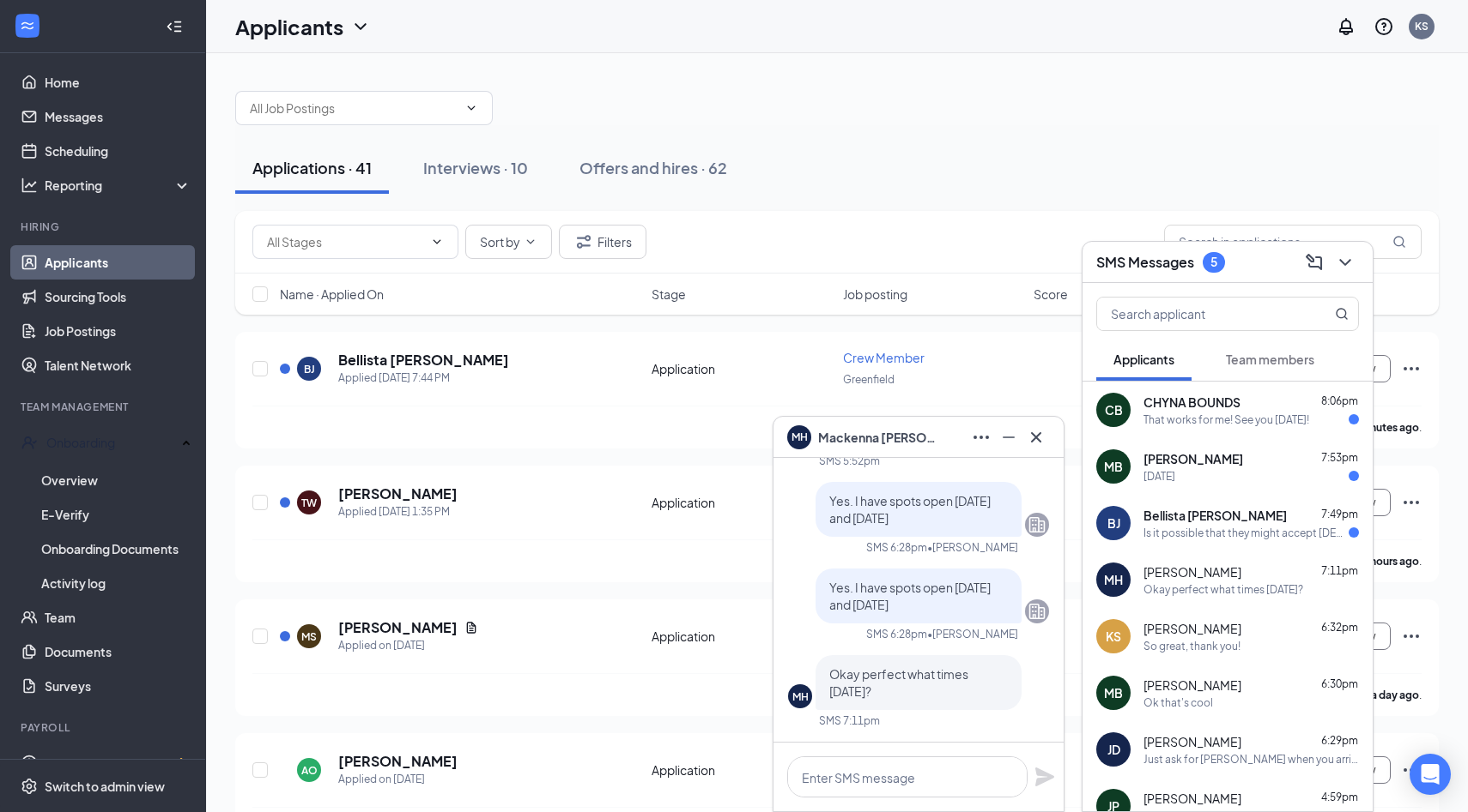
click at [1174, 263] on h3 "SMS Messages" at bounding box center [1145, 263] width 98 height 19
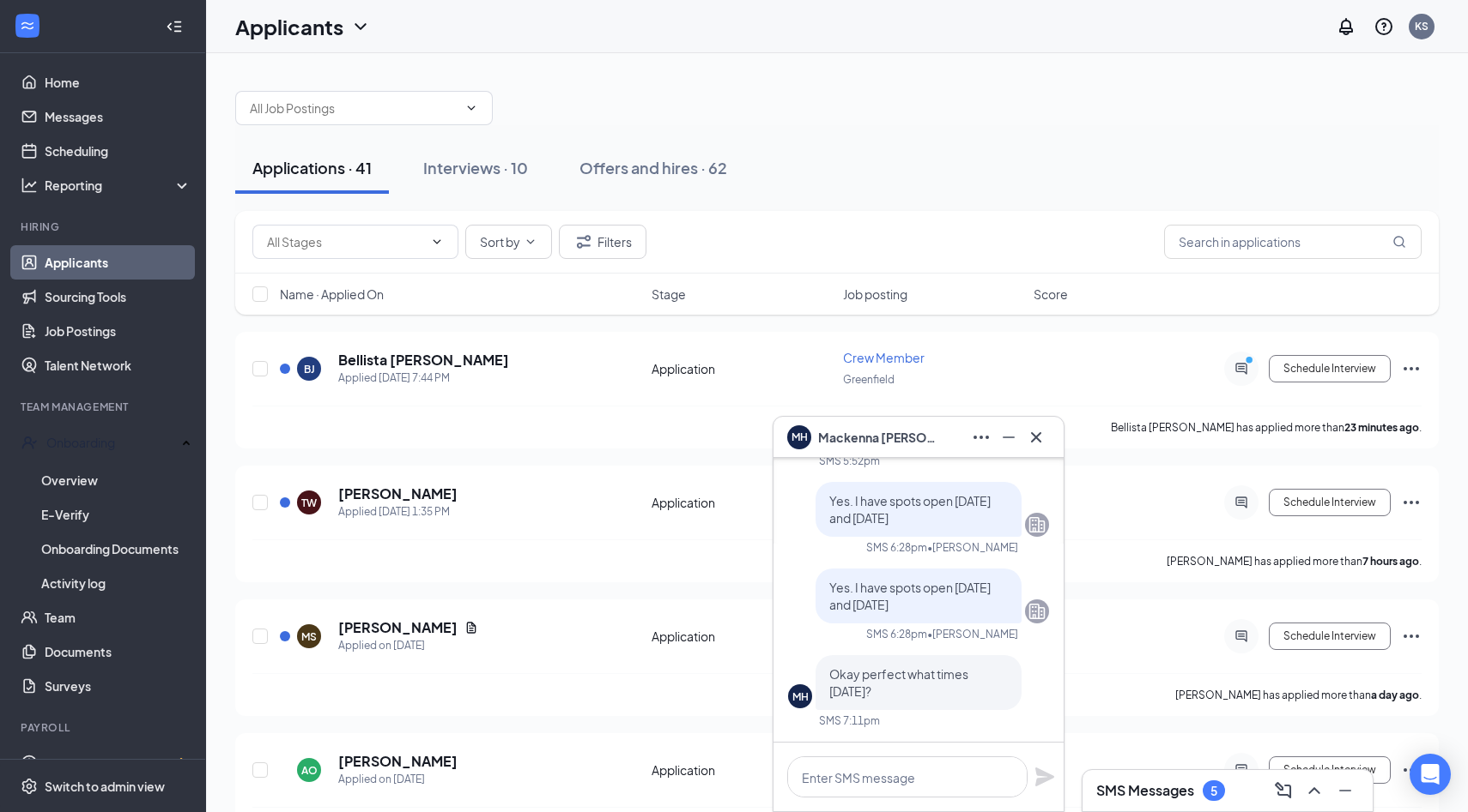
click at [1190, 792] on h3 "SMS Messages" at bounding box center [1145, 791] width 98 height 19
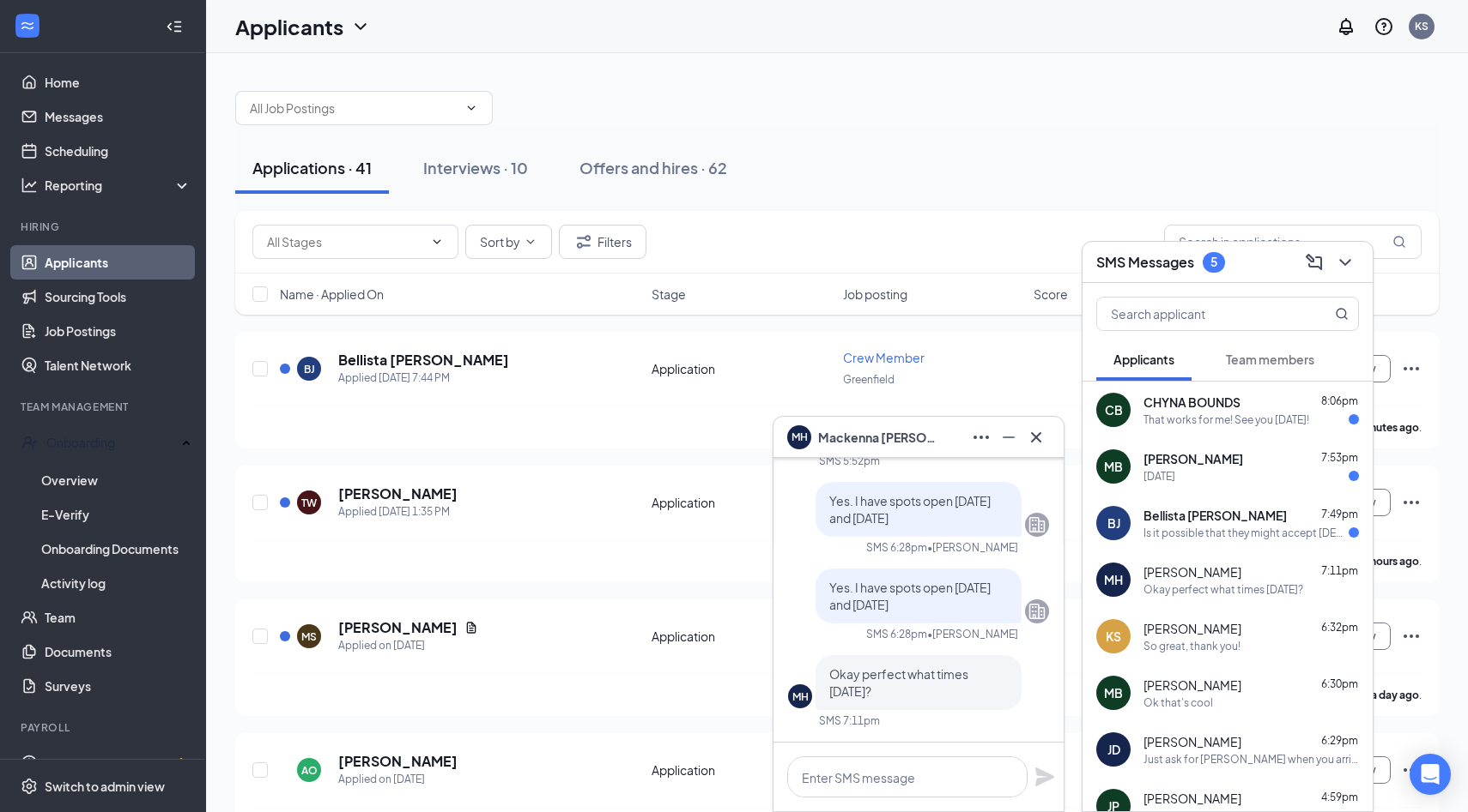
click at [1157, 263] on h3 "SMS Messages" at bounding box center [1145, 263] width 98 height 19
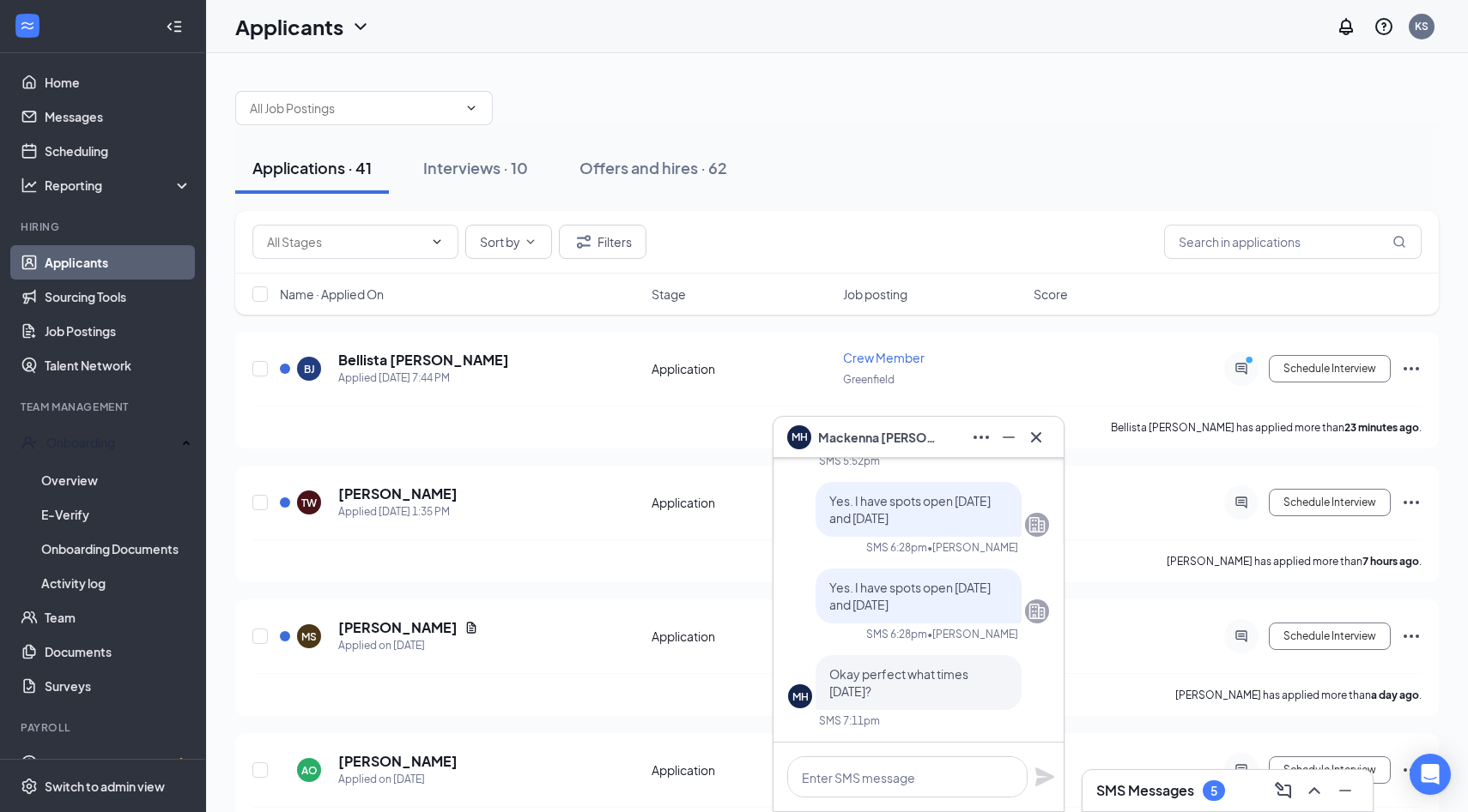
click at [1171, 807] on div "SMS Messages 5" at bounding box center [1227, 791] width 290 height 42
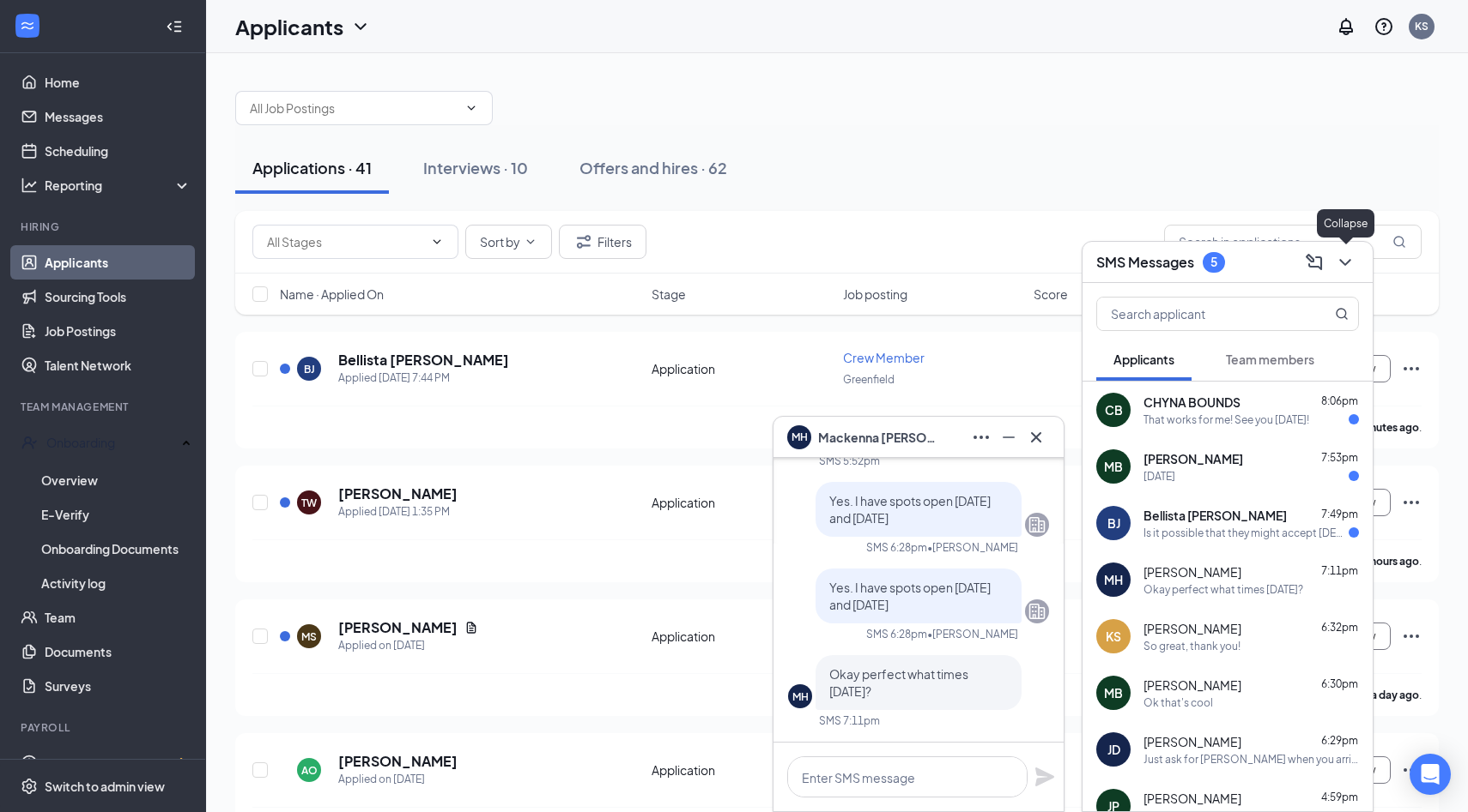
click at [1347, 265] on icon "ChevronDown" at bounding box center [1345, 263] width 21 height 21
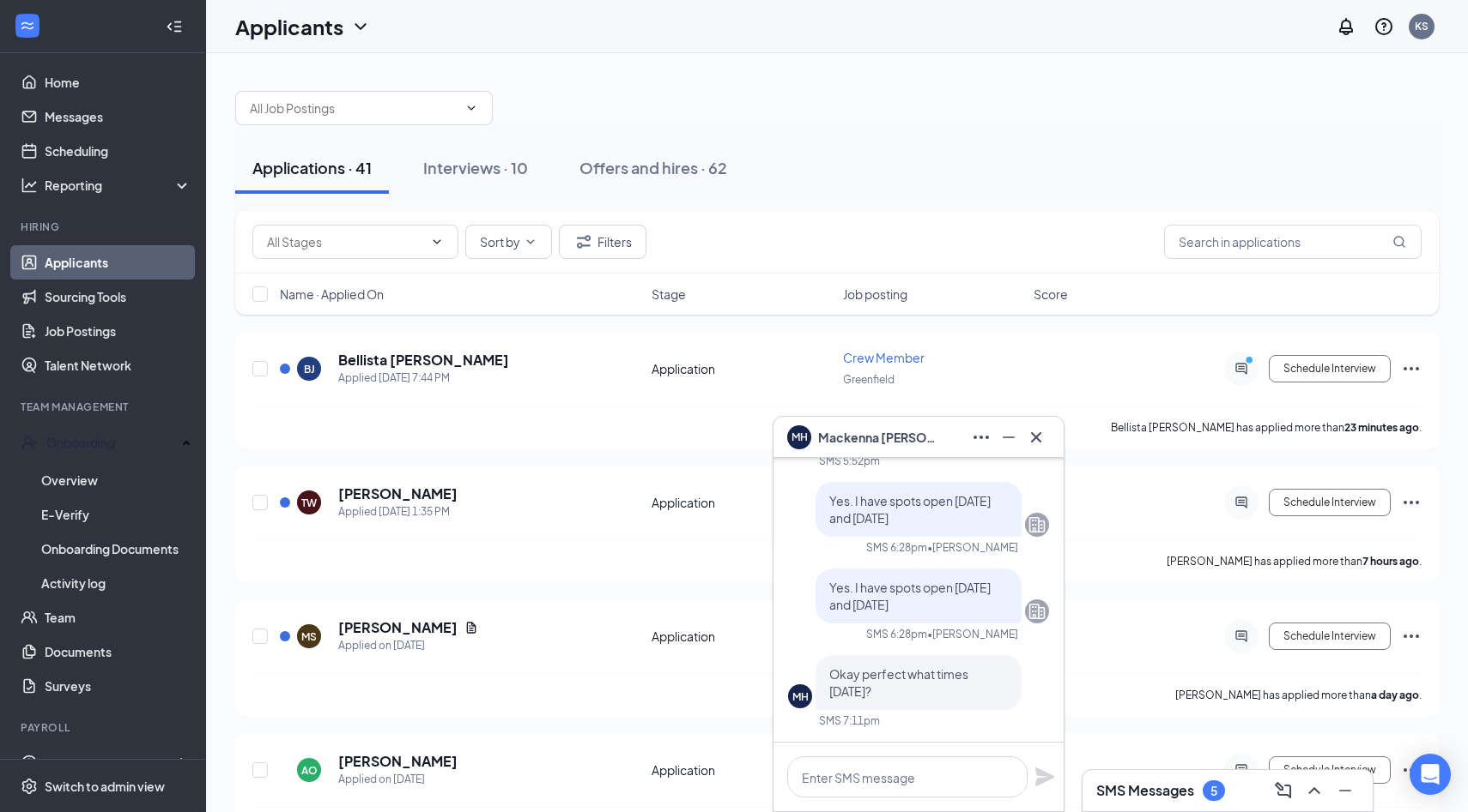
click at [1289, 199] on div "Applications · 41 Interviews · 10 Offers and hires · 62" at bounding box center [837, 168] width 1204 height 86
click at [1244, 360] on circle "PrimaryDot" at bounding box center [1248, 360] width 8 height 8
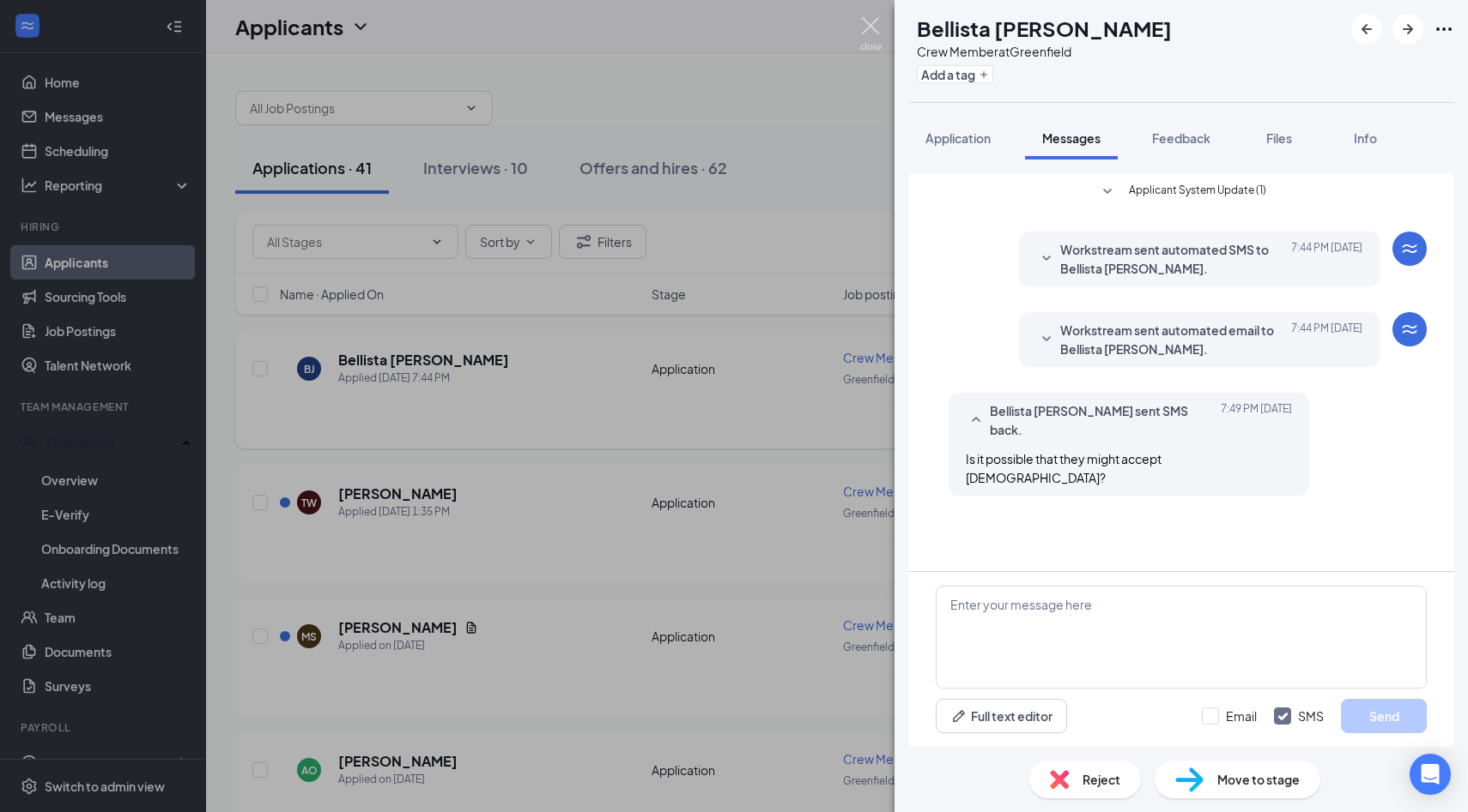
click at [863, 27] on img at bounding box center [871, 34] width 22 height 34
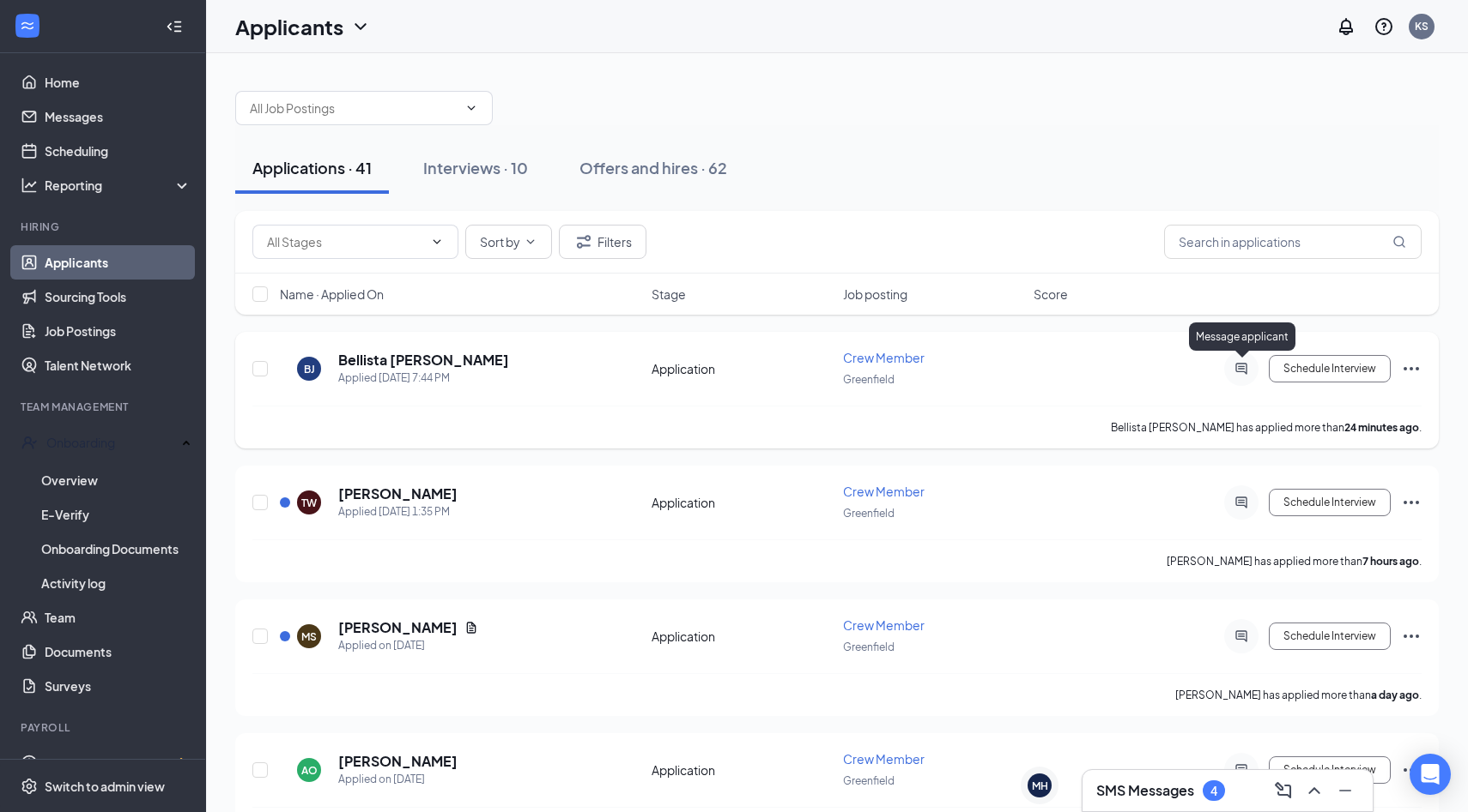
click at [1230, 371] on div at bounding box center [1241, 369] width 35 height 35
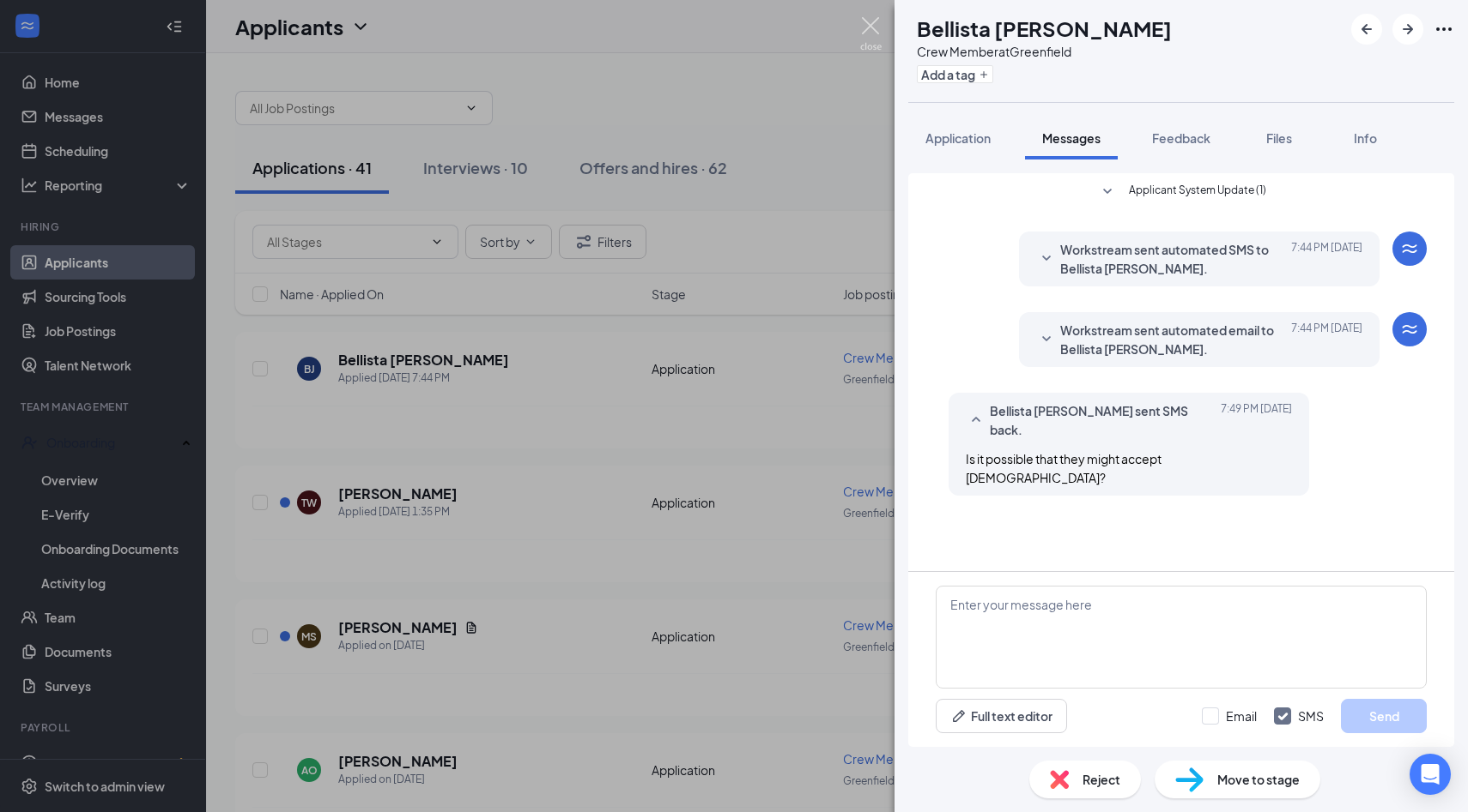
click at [875, 35] on img at bounding box center [871, 34] width 22 height 34
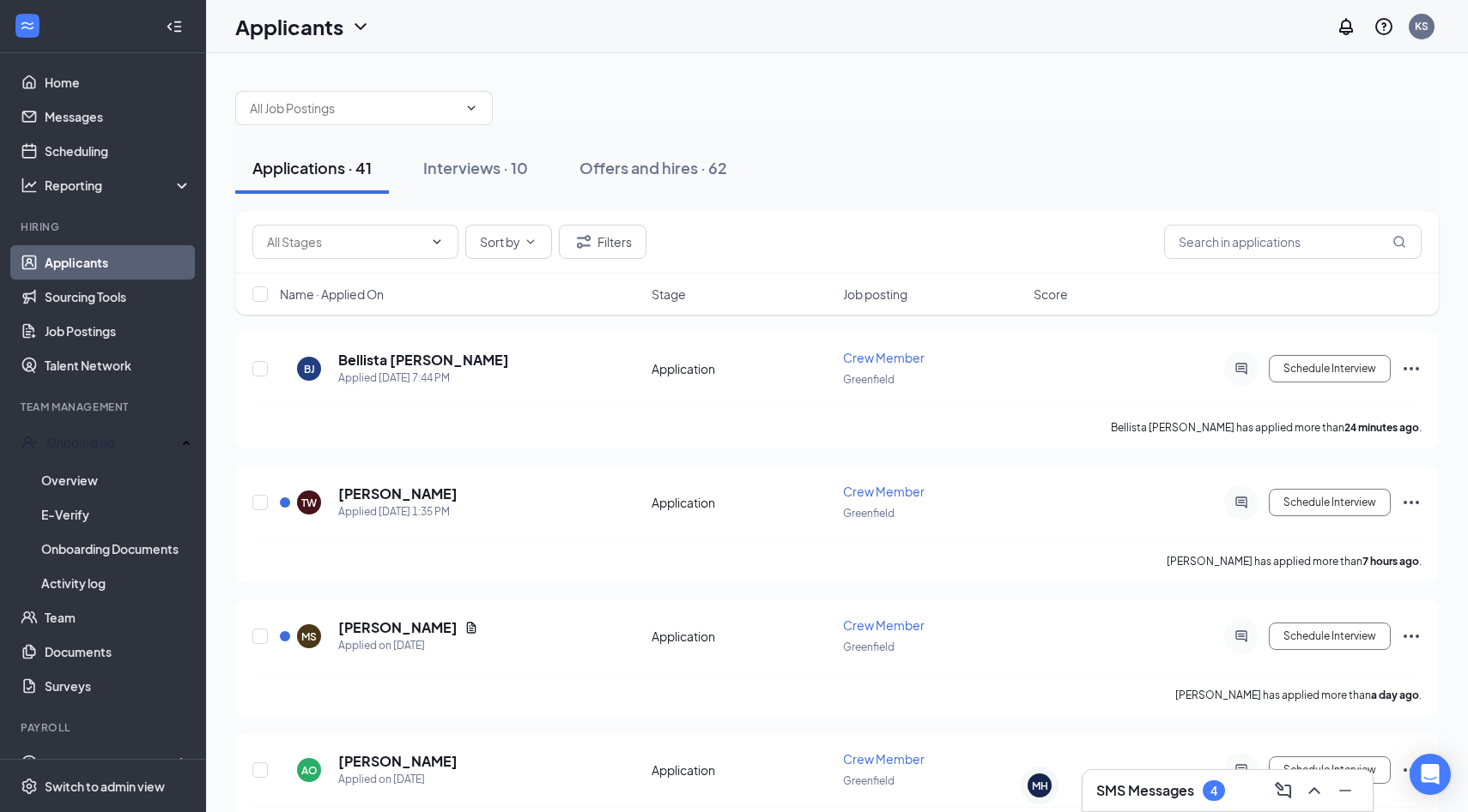
click at [1126, 257] on div "Sort by Filters" at bounding box center [837, 242] width 1169 height 35
click at [646, 180] on button "Offers and hires · 62" at bounding box center [653, 167] width 182 height 51
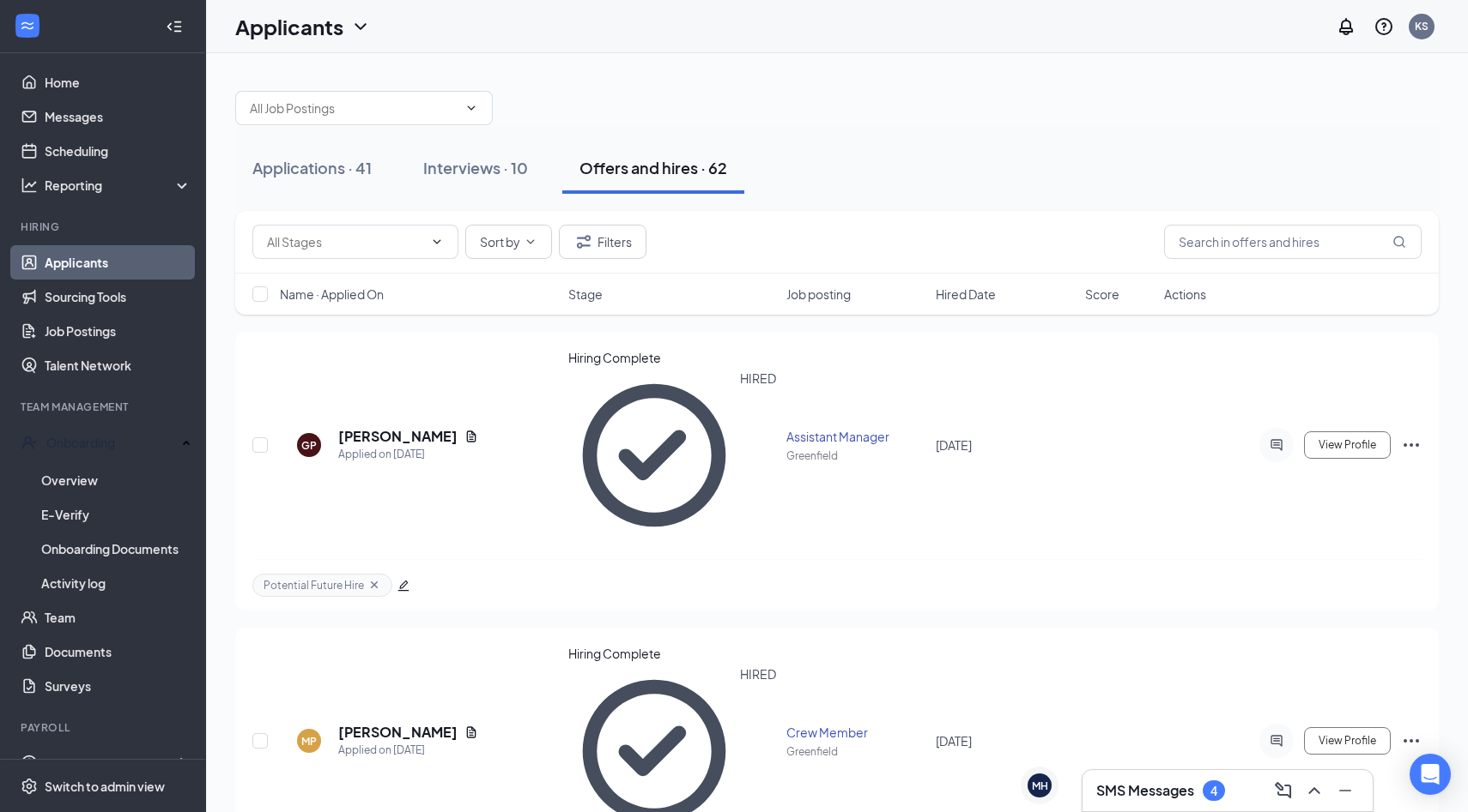
click at [941, 166] on div "Applications · 41 Interviews · 10 Offers and hires · 62" at bounding box center [837, 167] width 1204 height 51
click at [917, 127] on div "Applications · 41 Interviews · 10 Offers and hires · 62" at bounding box center [837, 168] width 1204 height 86
click at [328, 177] on div "Applications · 41" at bounding box center [312, 167] width 120 height 22
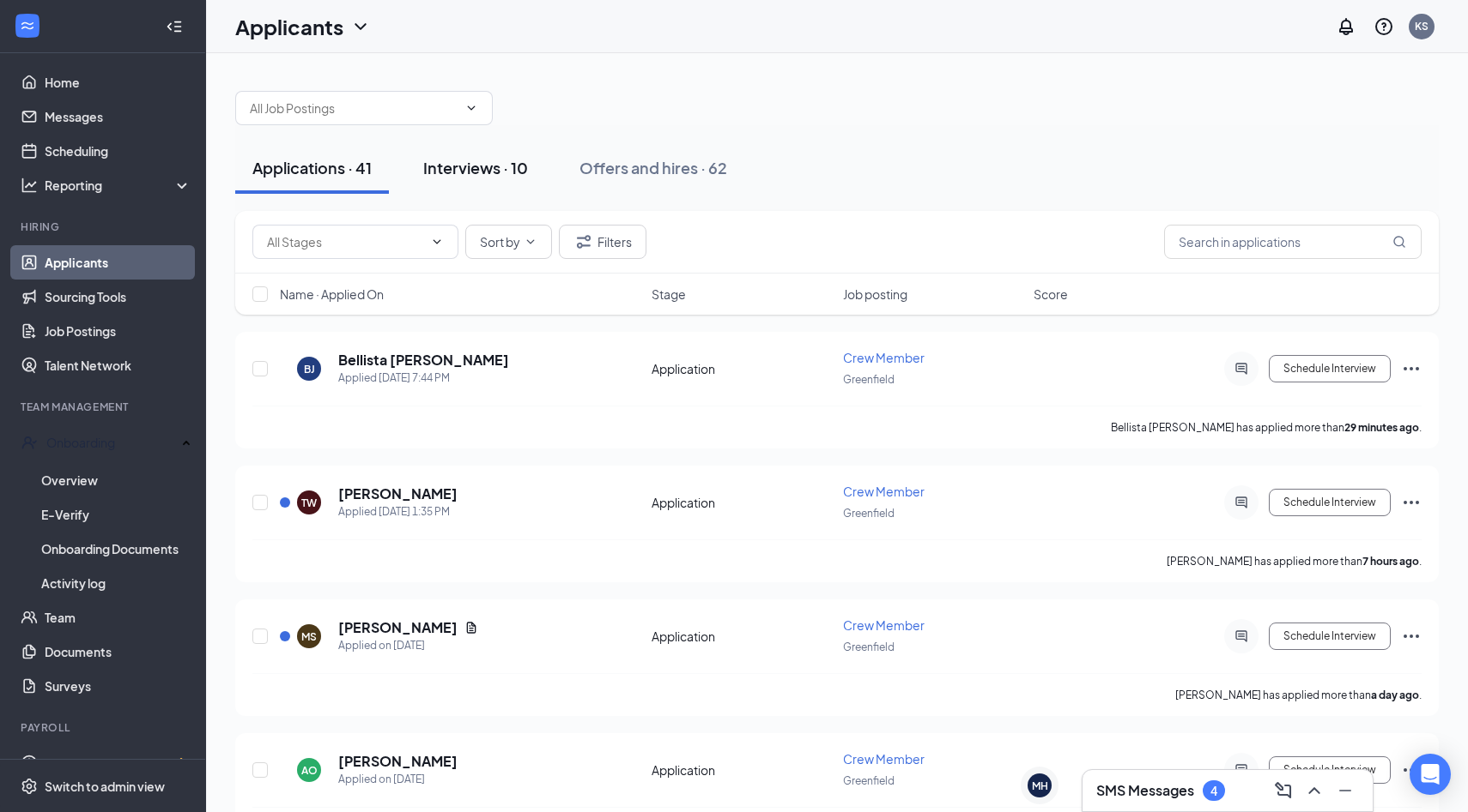
click at [490, 164] on div "Interviews · 10" at bounding box center [475, 167] width 105 height 22
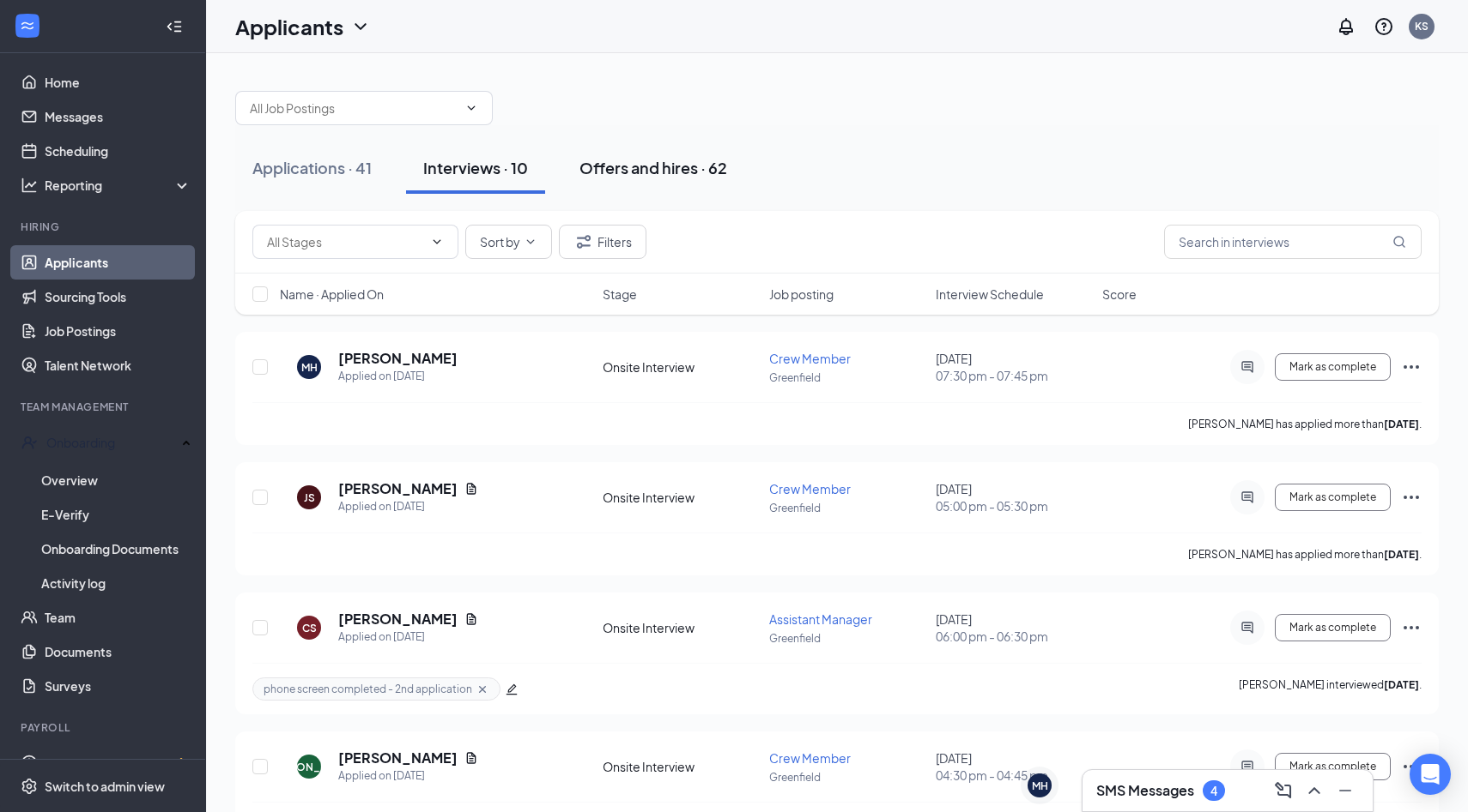
click at [662, 169] on div "Offers and hires · 62" at bounding box center [653, 167] width 147 height 22
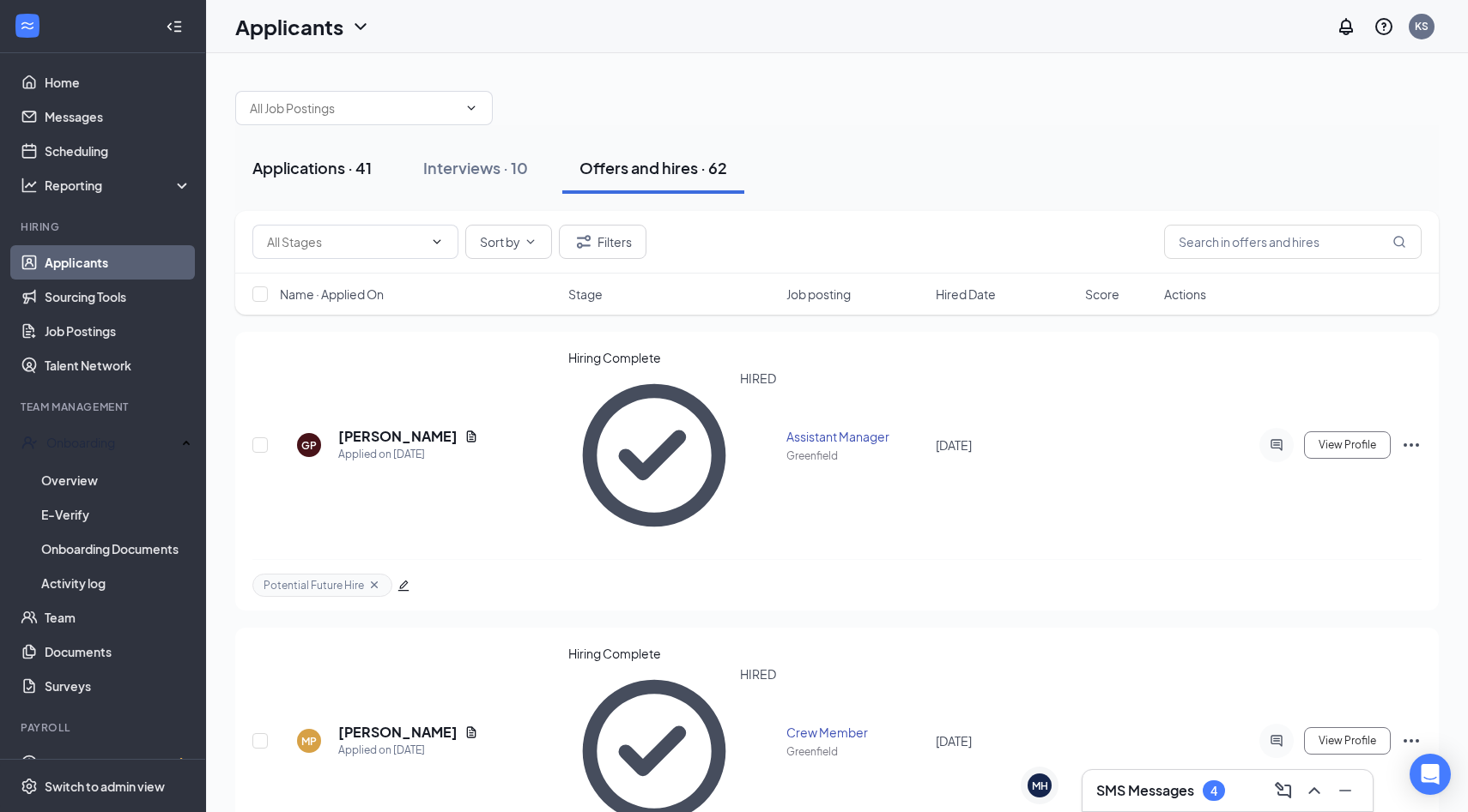
click at [329, 191] on button "Applications · 41" at bounding box center [311, 167] width 153 height 51
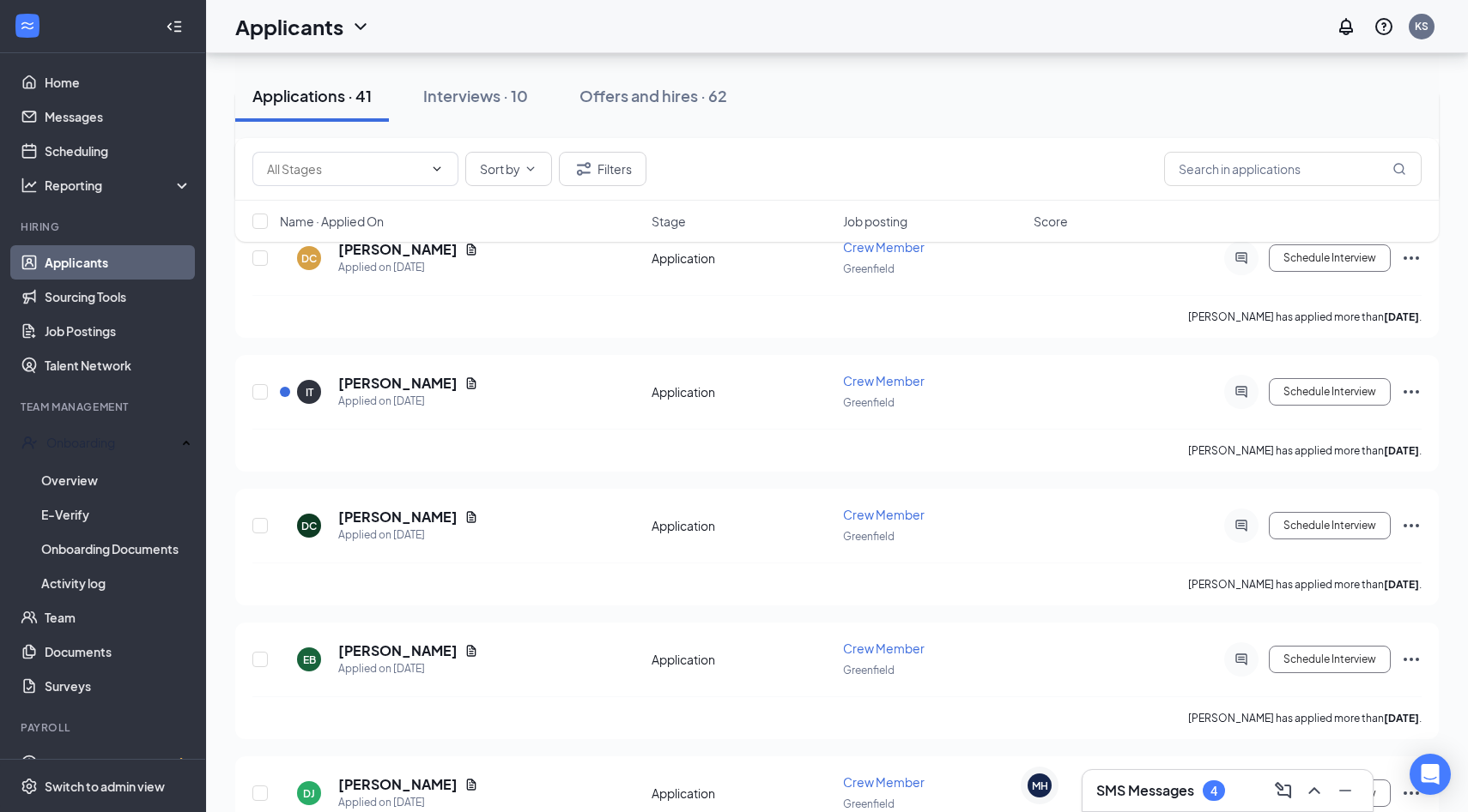
scroll to position [4956, 0]
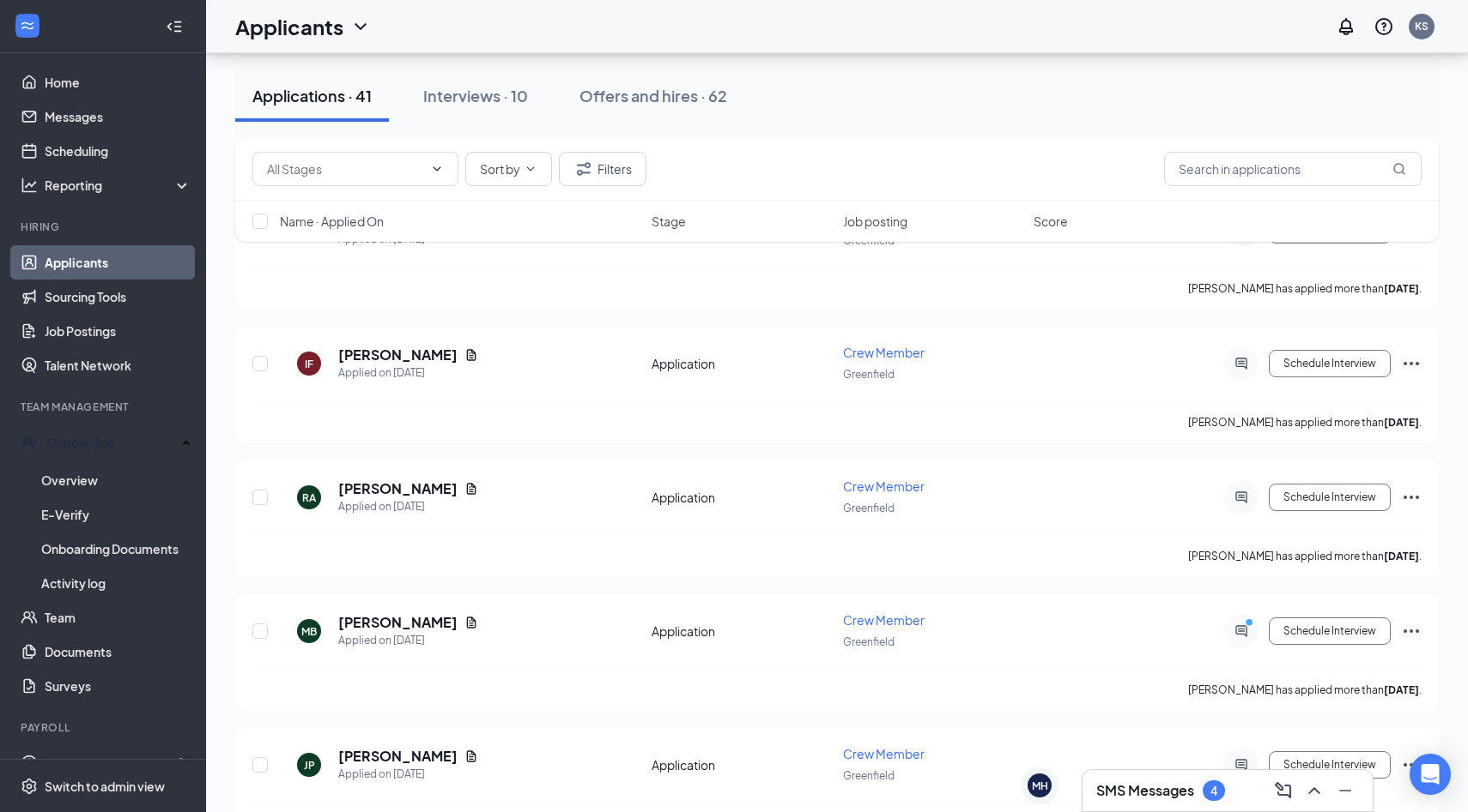
click at [1174, 784] on h3 "SMS Messages" at bounding box center [1145, 791] width 98 height 19
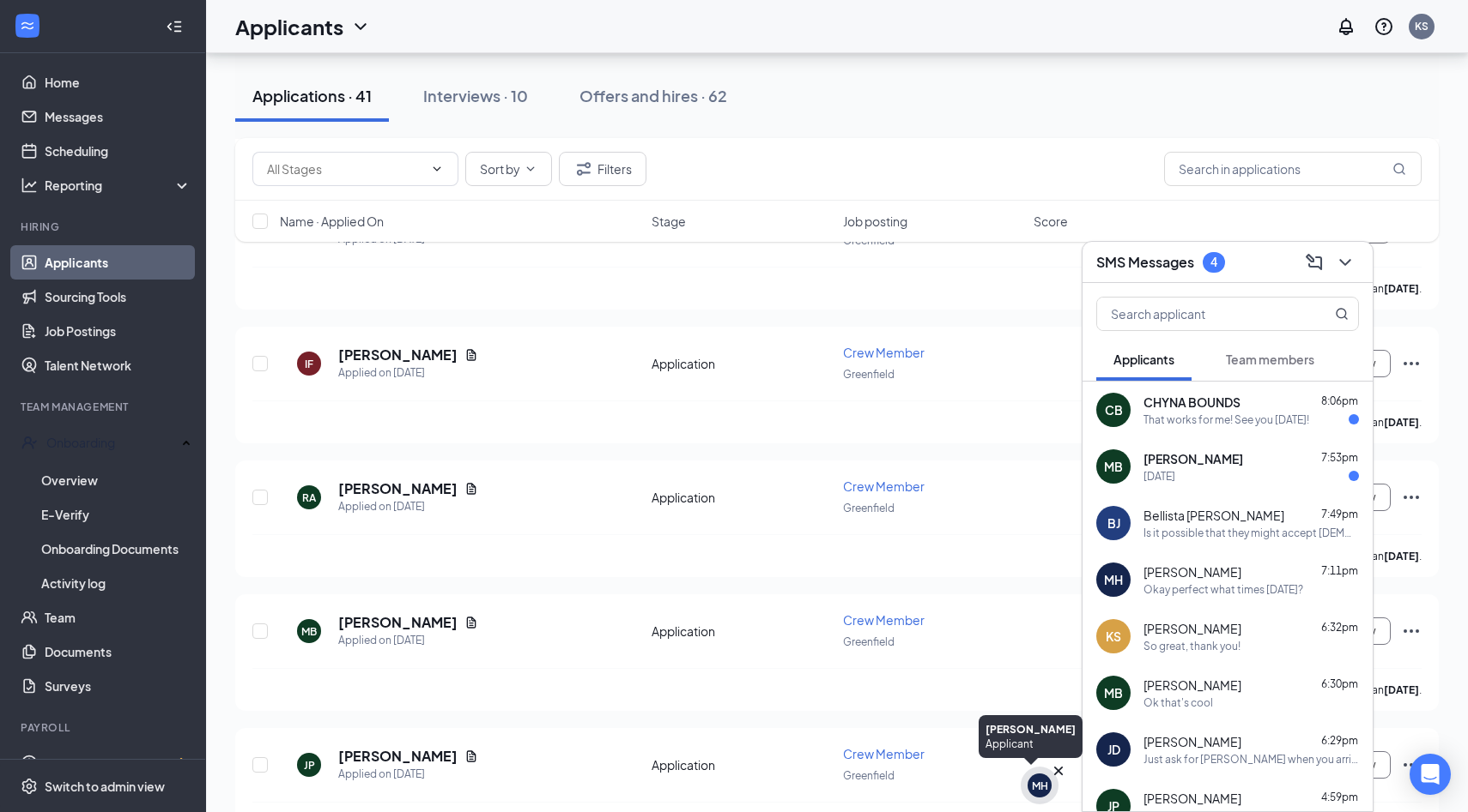
click at [1024, 789] on div "MH" at bounding box center [1040, 786] width 38 height 38
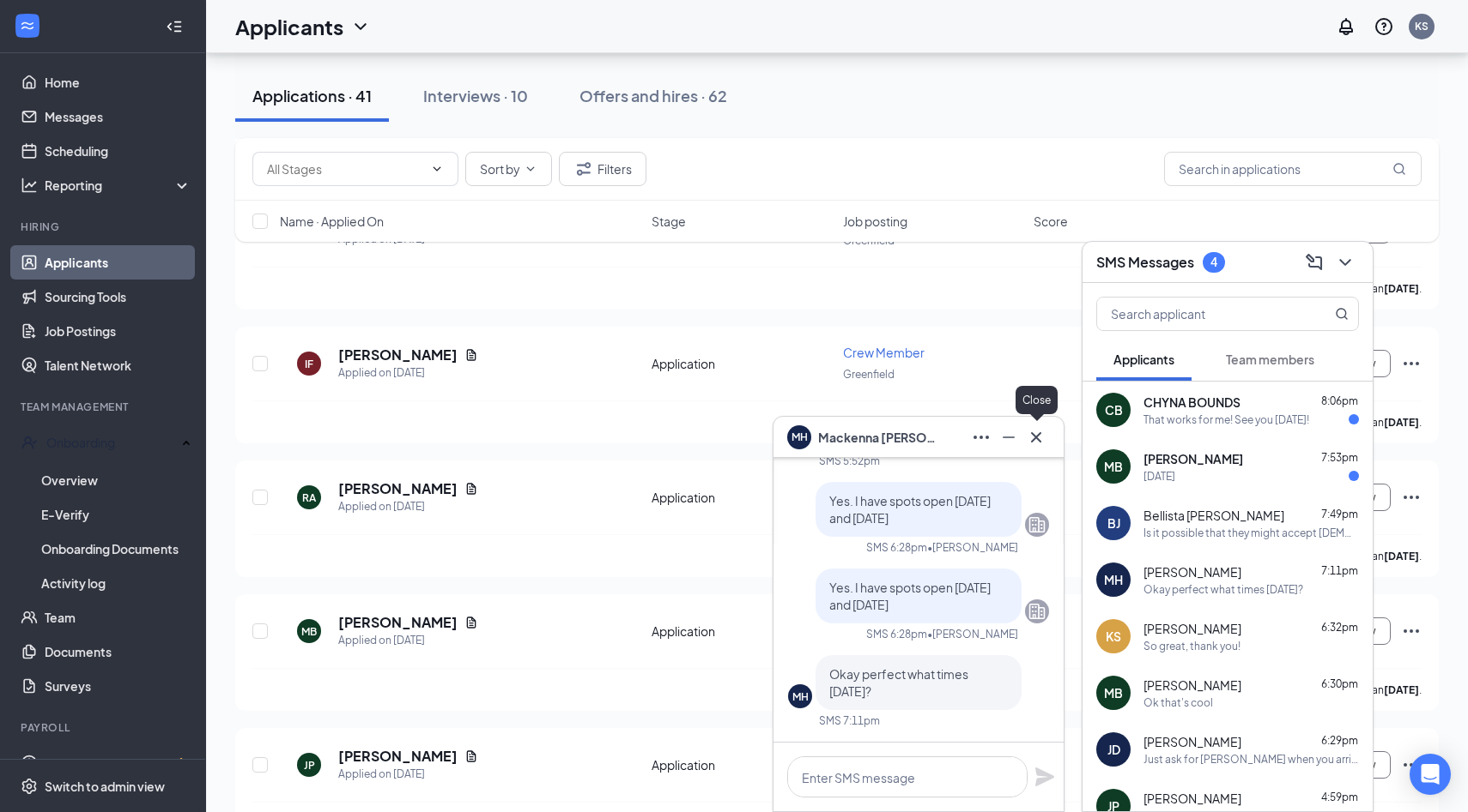
click at [1034, 432] on icon "Cross" at bounding box center [1036, 438] width 21 height 21
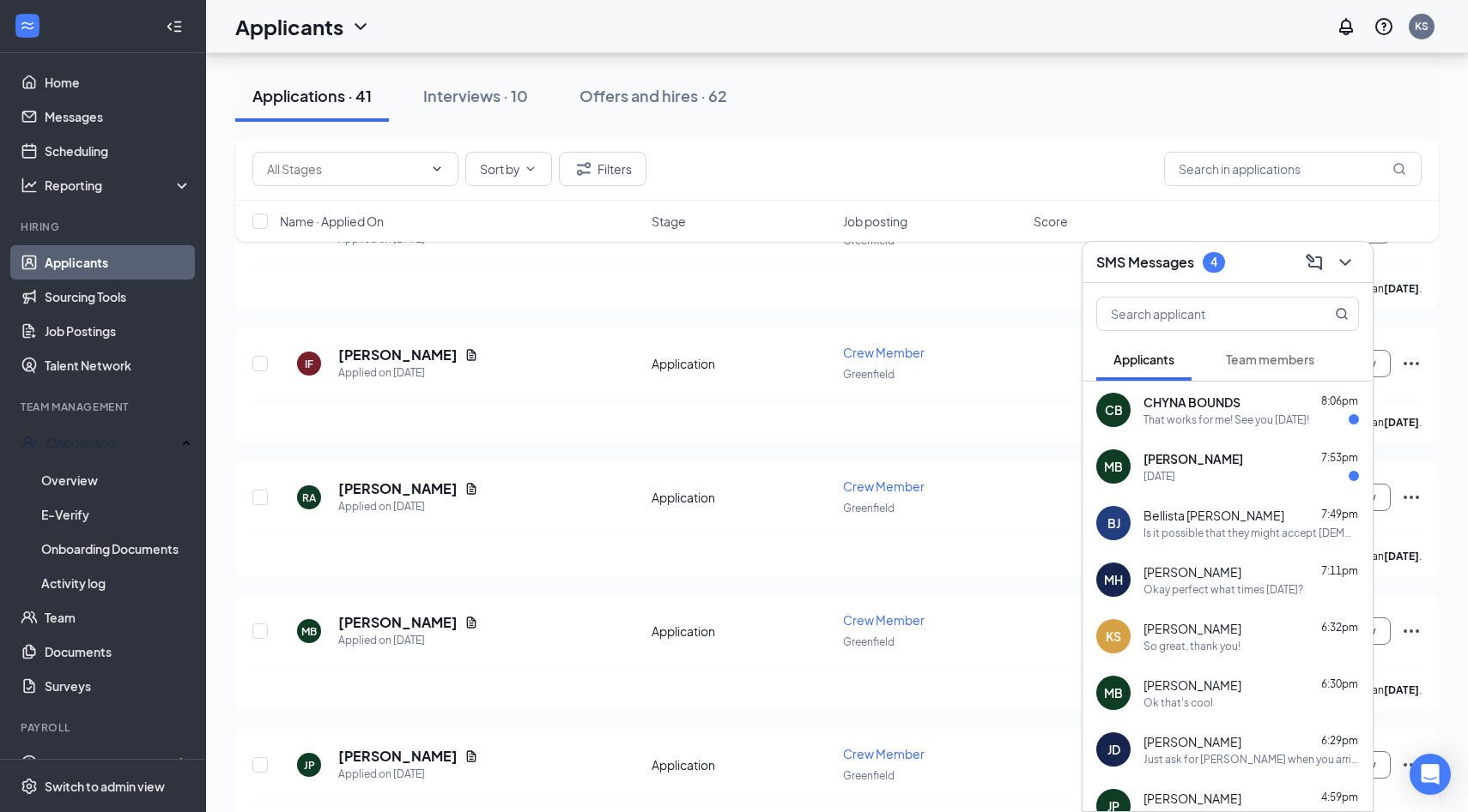
click at [1301, 466] on div "[PERSON_NAME] 7:53pm" at bounding box center [1250, 459] width 215 height 17
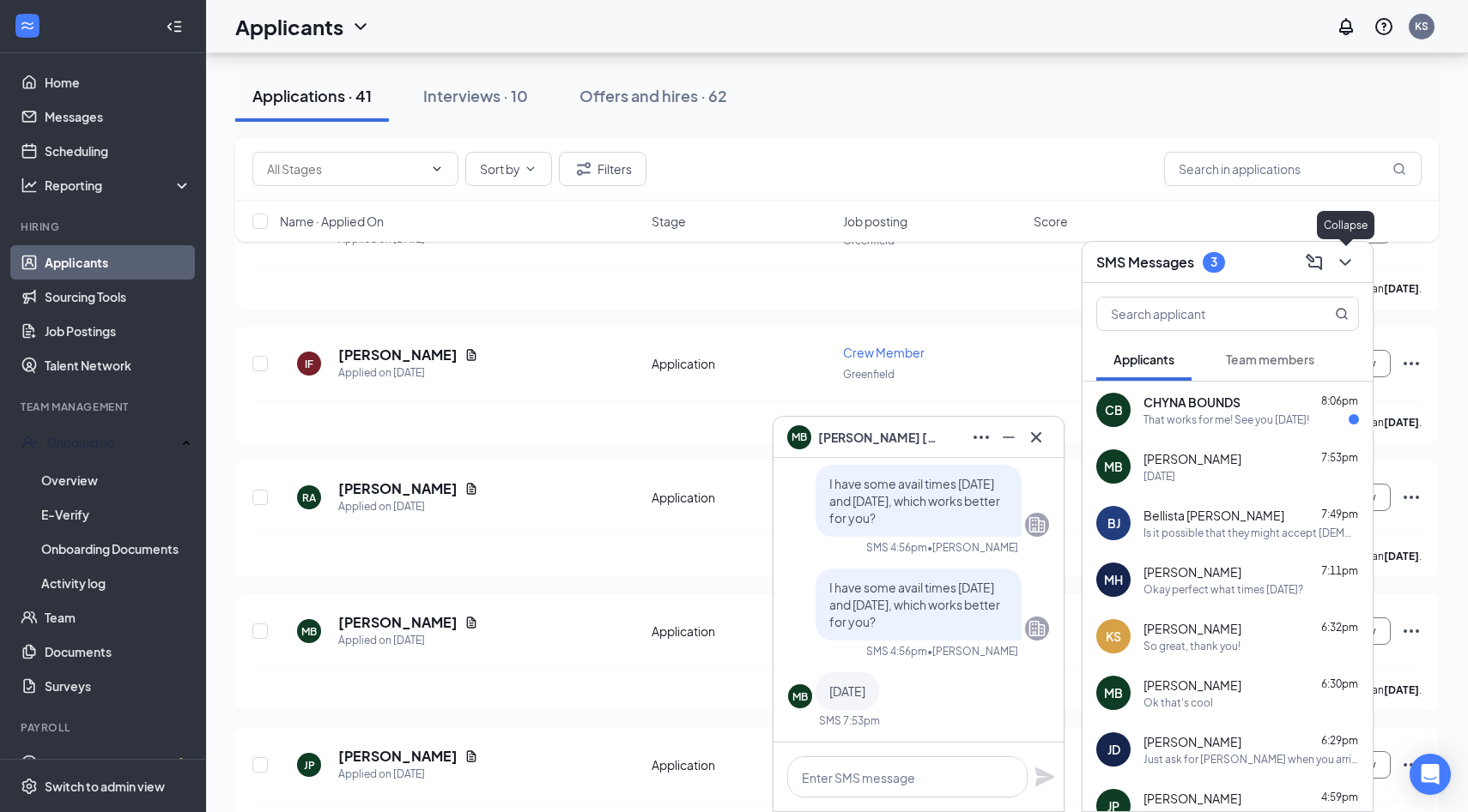
click at [1339, 255] on icon "ChevronDown" at bounding box center [1345, 263] width 21 height 21
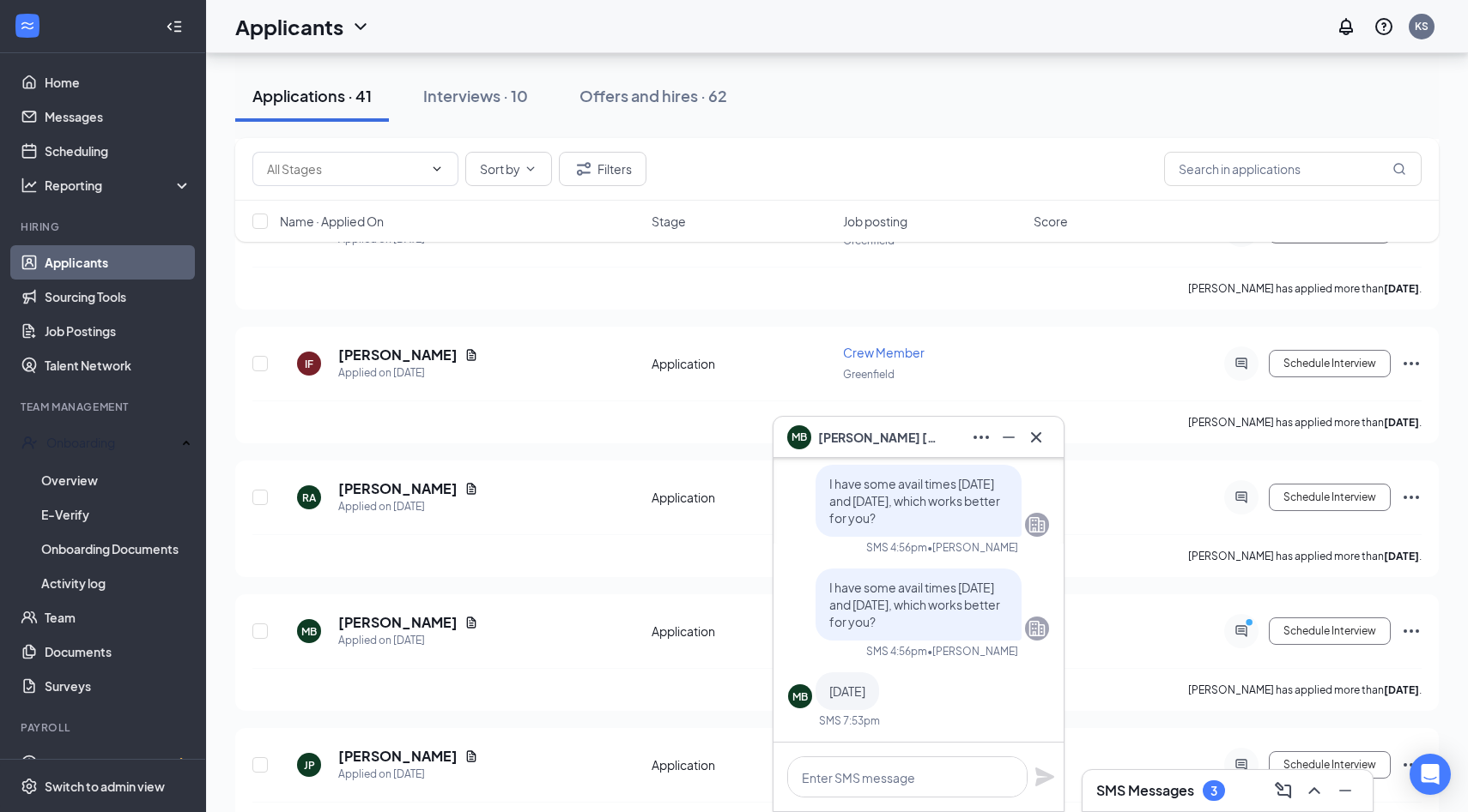
click at [1178, 789] on h3 "SMS Messages" at bounding box center [1145, 791] width 98 height 19
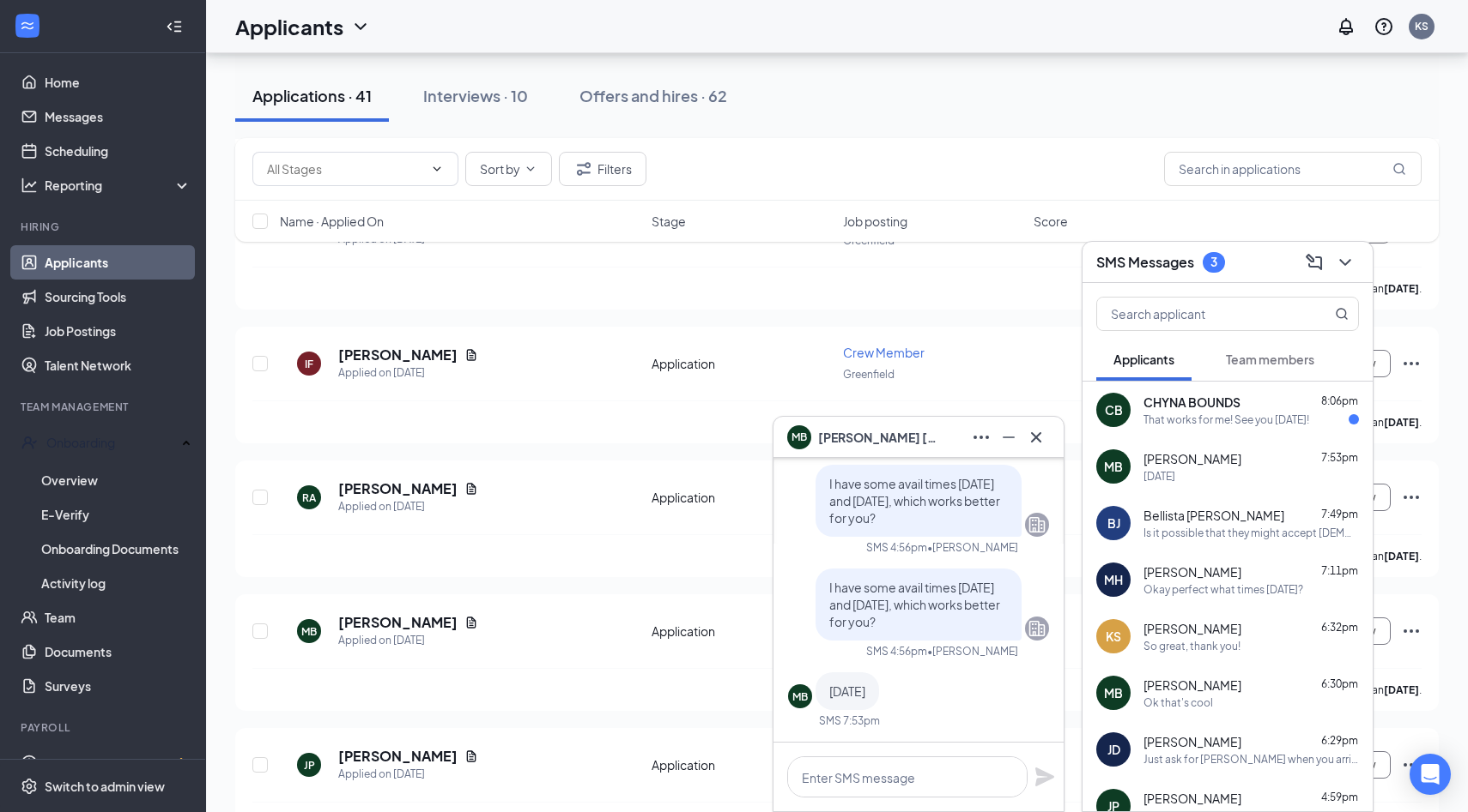
click at [1208, 422] on div "That works for me! See you [DATE]!" at bounding box center [1225, 419] width 166 height 15
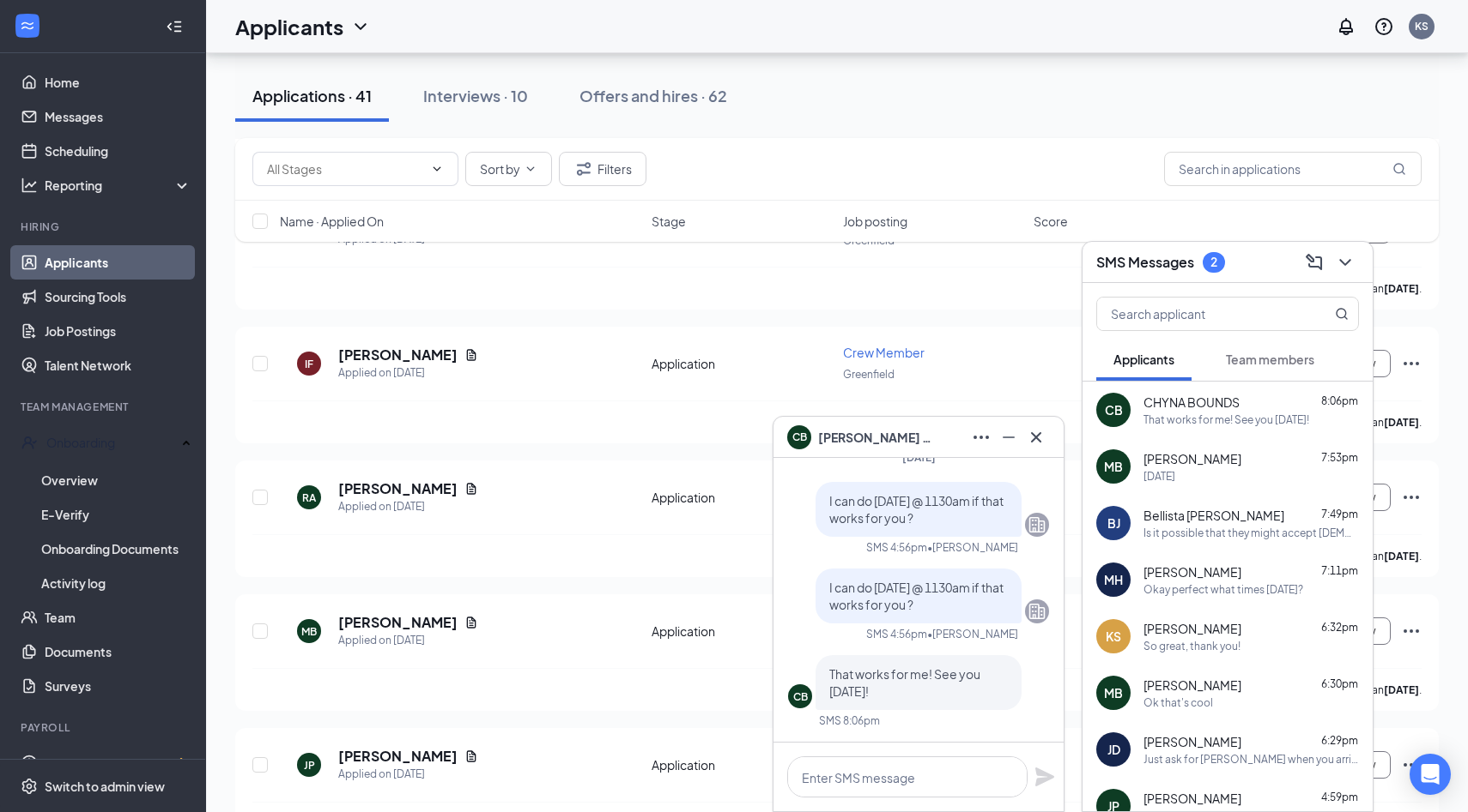
click at [1268, 393] on div "CHYNA BOUNDS 8:06pm" at bounding box center [1250, 402] width 215 height 17
click at [1223, 273] on div "SMS Messages 2" at bounding box center [1227, 262] width 263 height 27
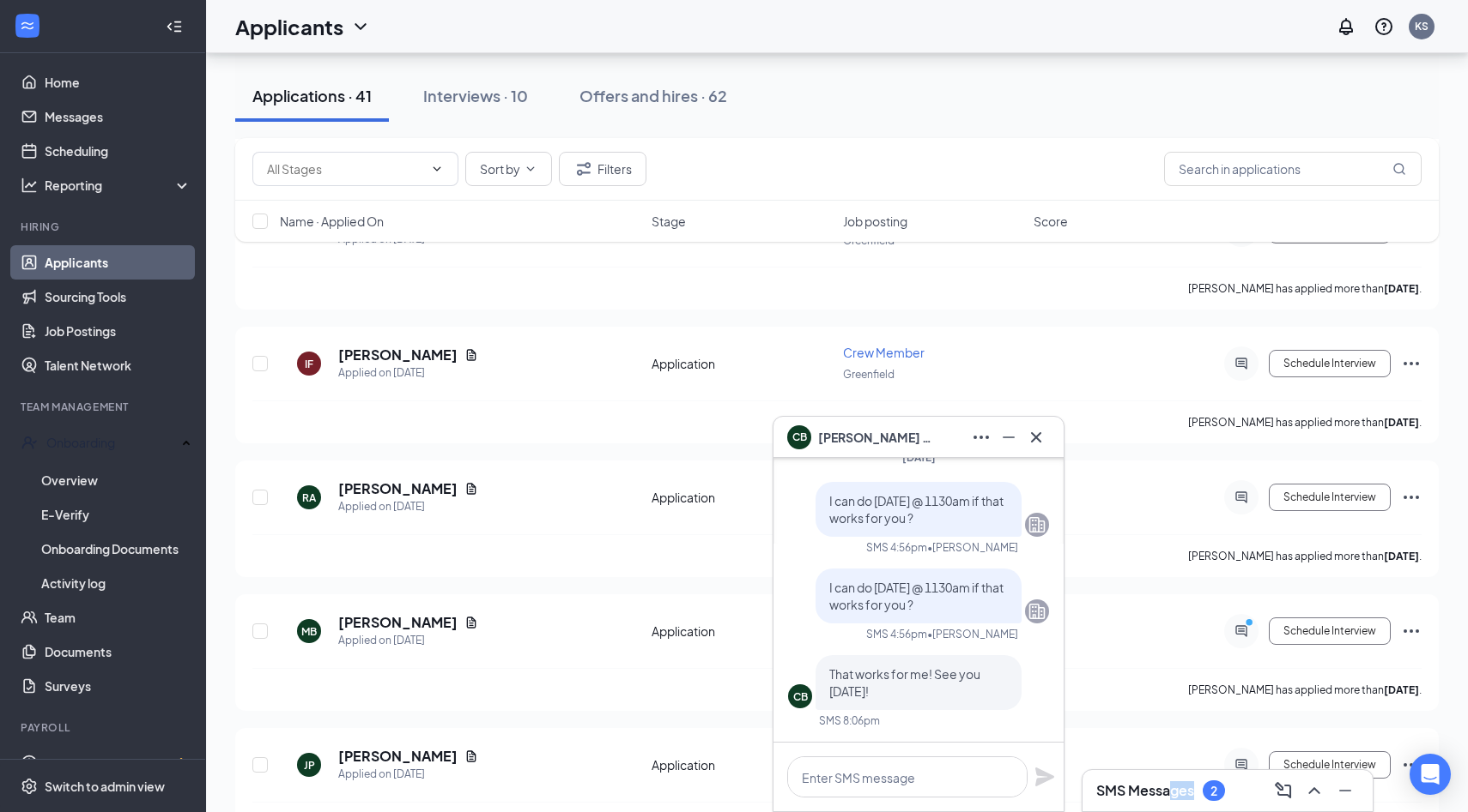
click at [1171, 800] on div "SMS Messages 2" at bounding box center [1160, 791] width 128 height 21
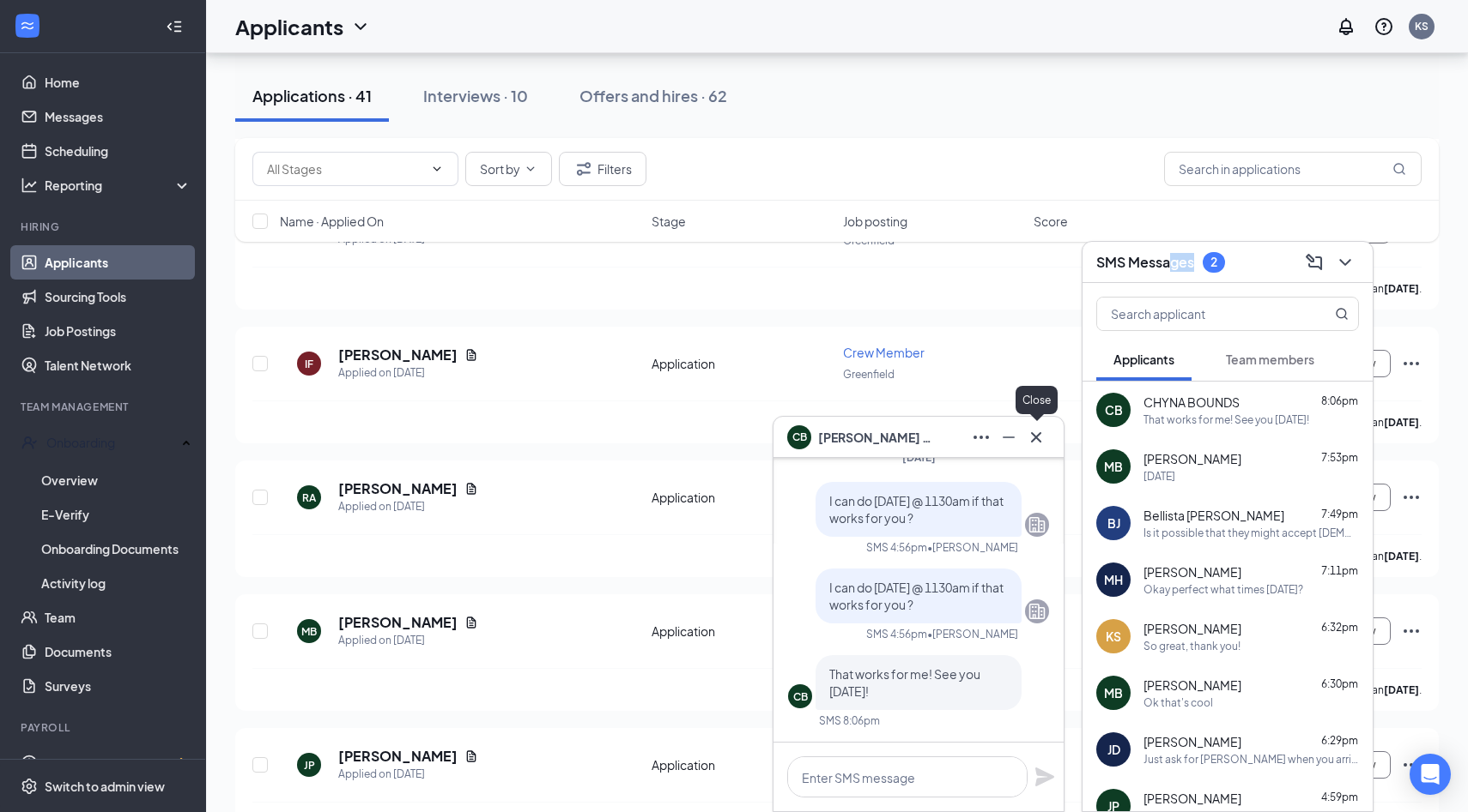
click at [1041, 427] on icon "Cross" at bounding box center [1036, 438] width 21 height 21
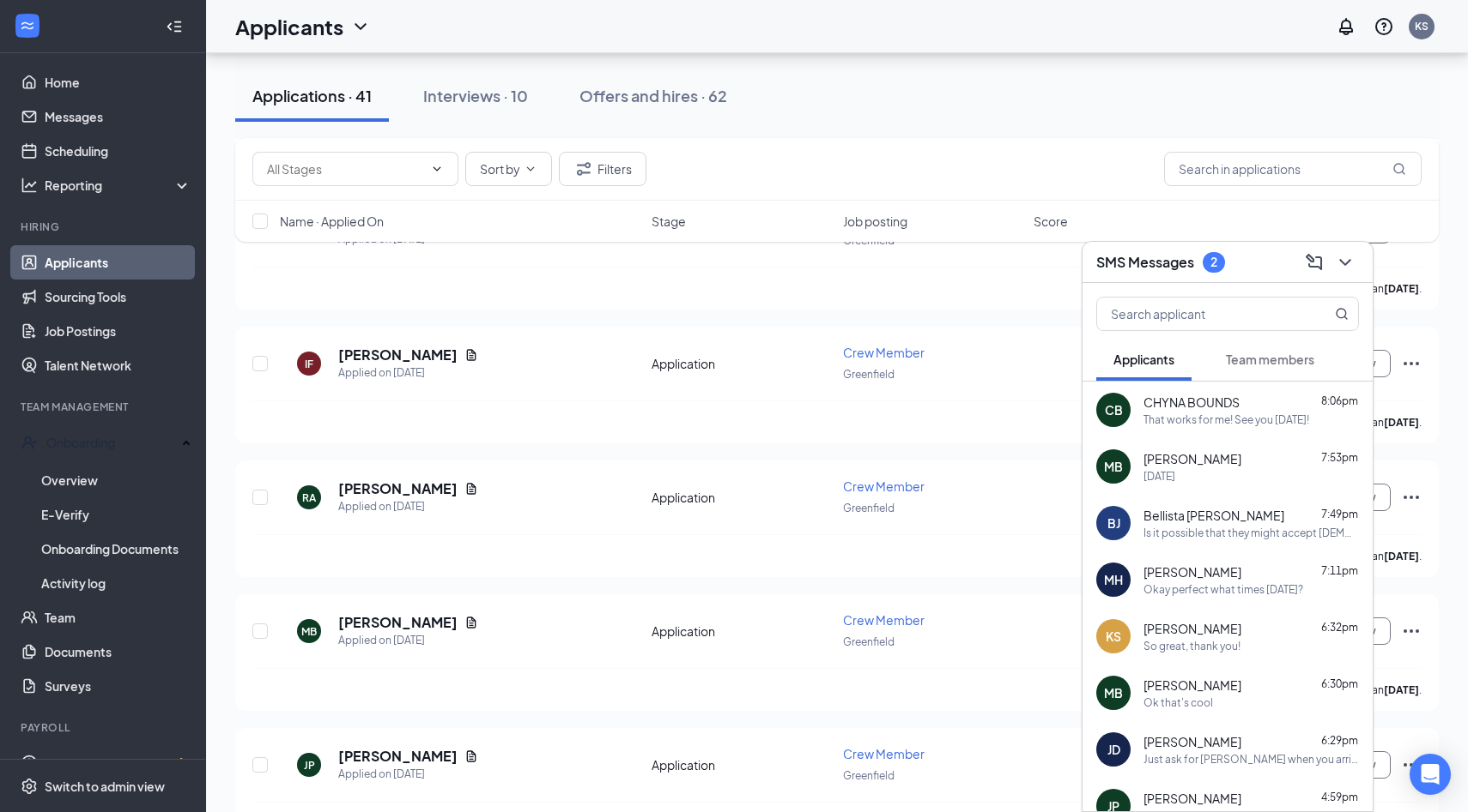
click at [1247, 400] on div "CHYNA BOUNDS 8:06pm" at bounding box center [1250, 402] width 215 height 17
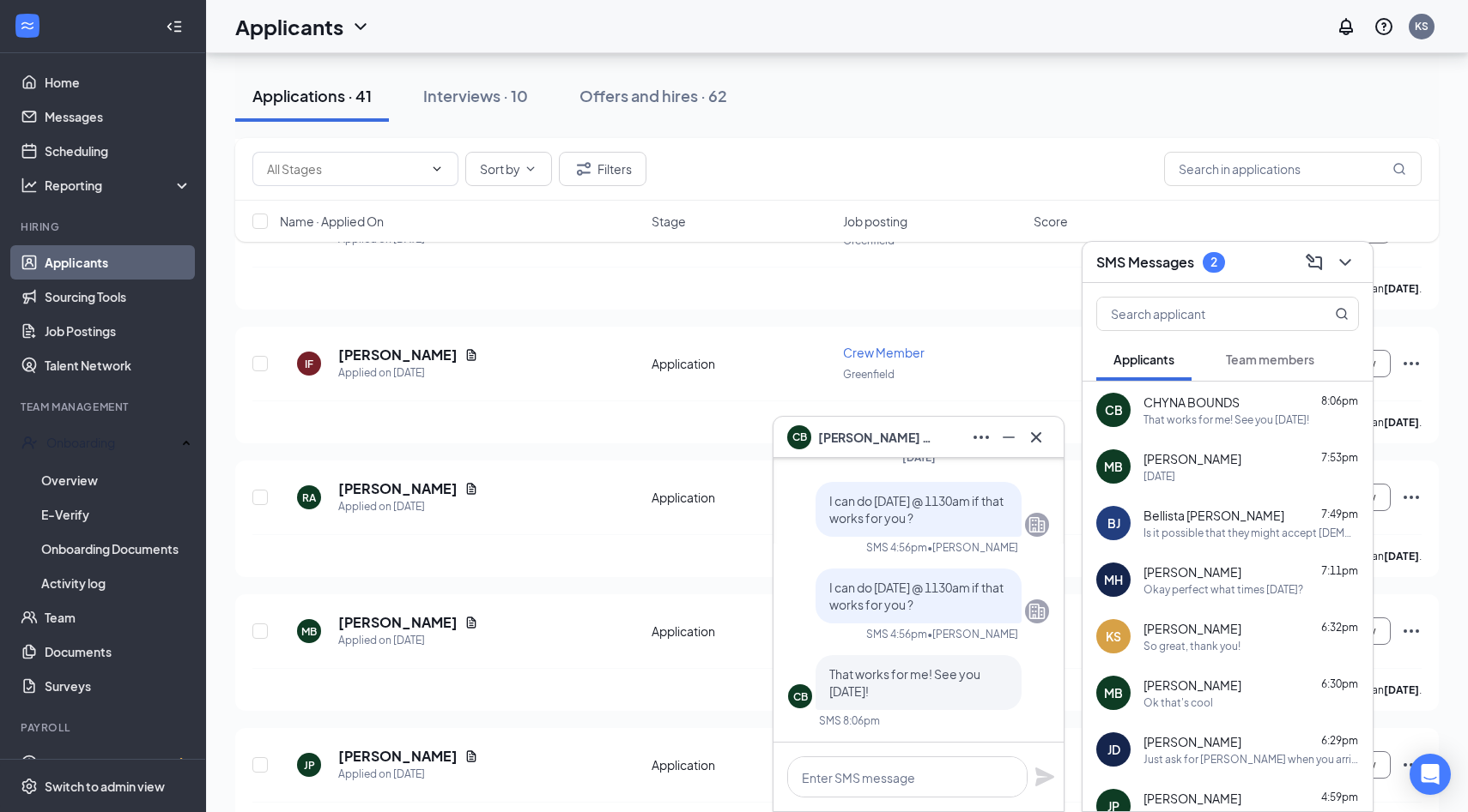
click at [1217, 261] on div "2" at bounding box center [1214, 262] width 7 height 15
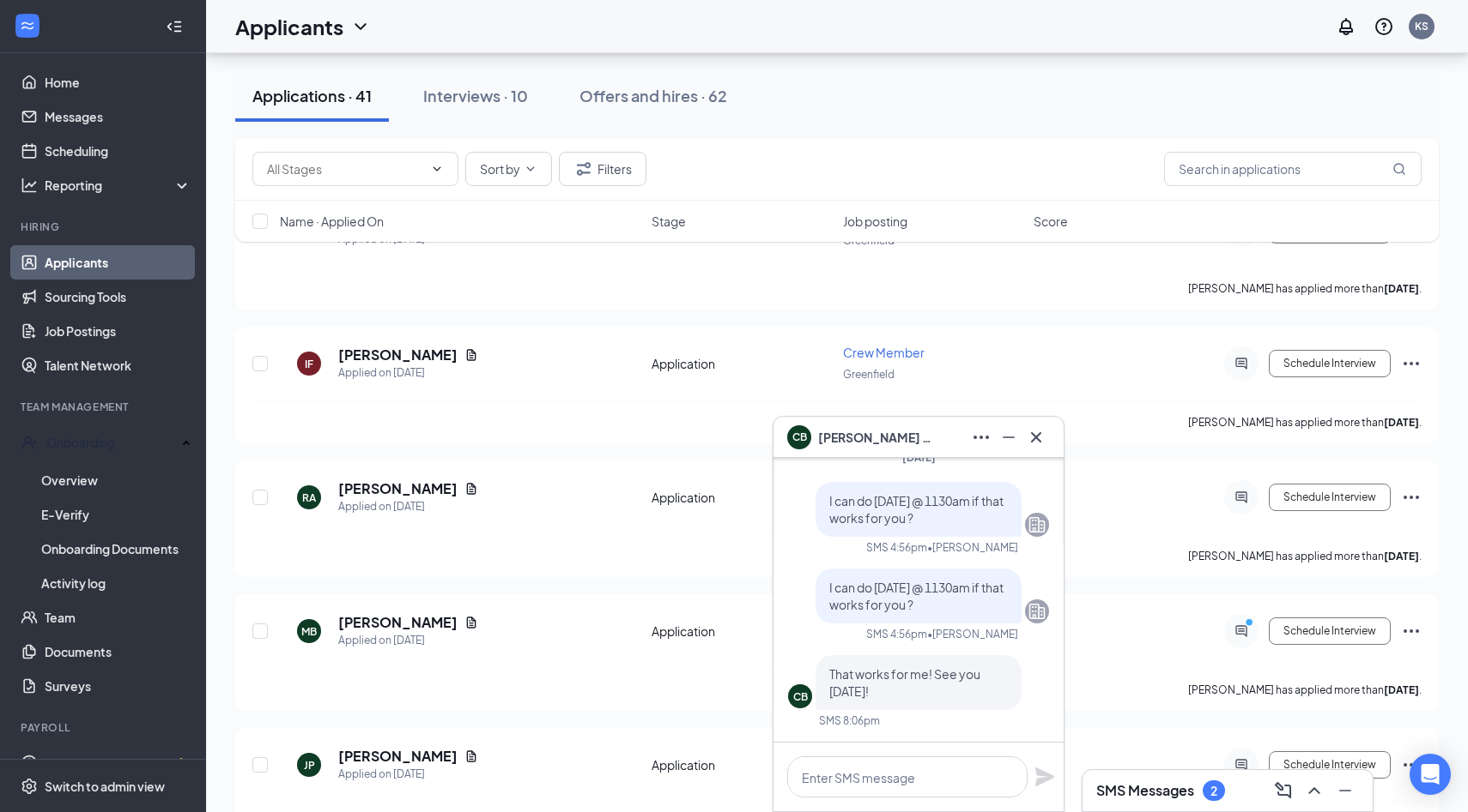
click at [1216, 790] on div "2" at bounding box center [1214, 791] width 7 height 15
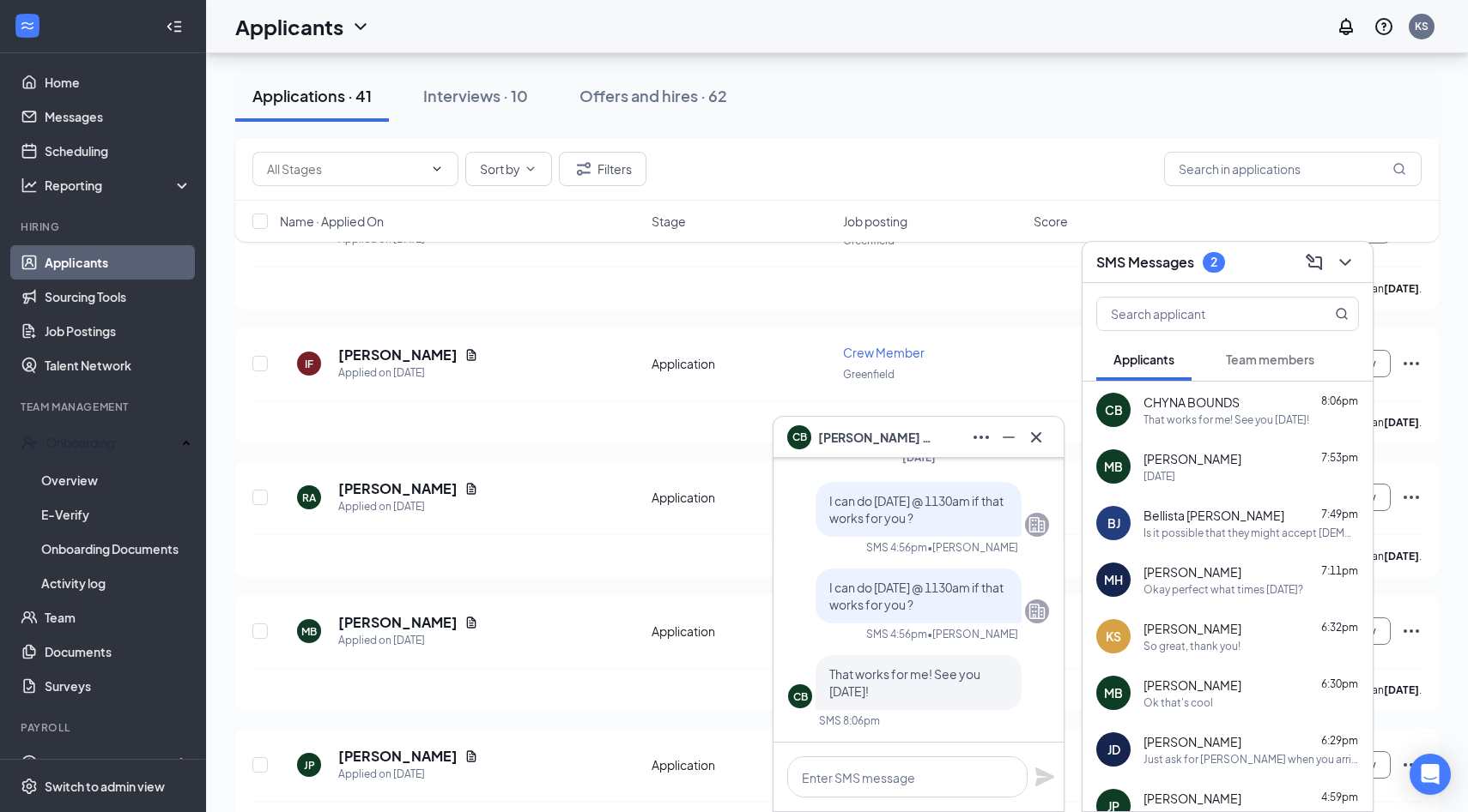
click at [1344, 263] on icon "ChevronDown" at bounding box center [1344, 263] width 11 height 7
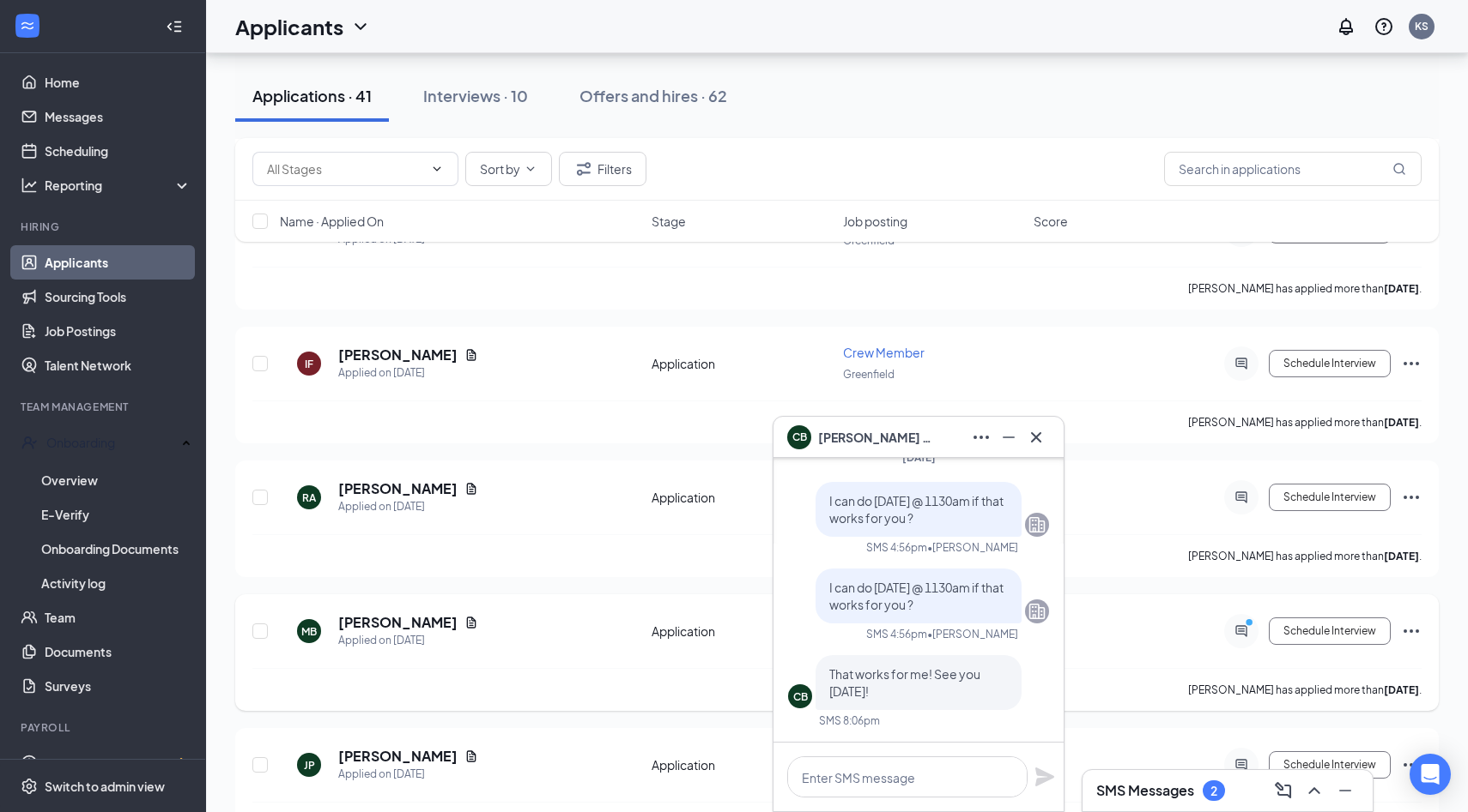
click at [1243, 625] on icon "ActiveChat" at bounding box center [1241, 632] width 21 height 14
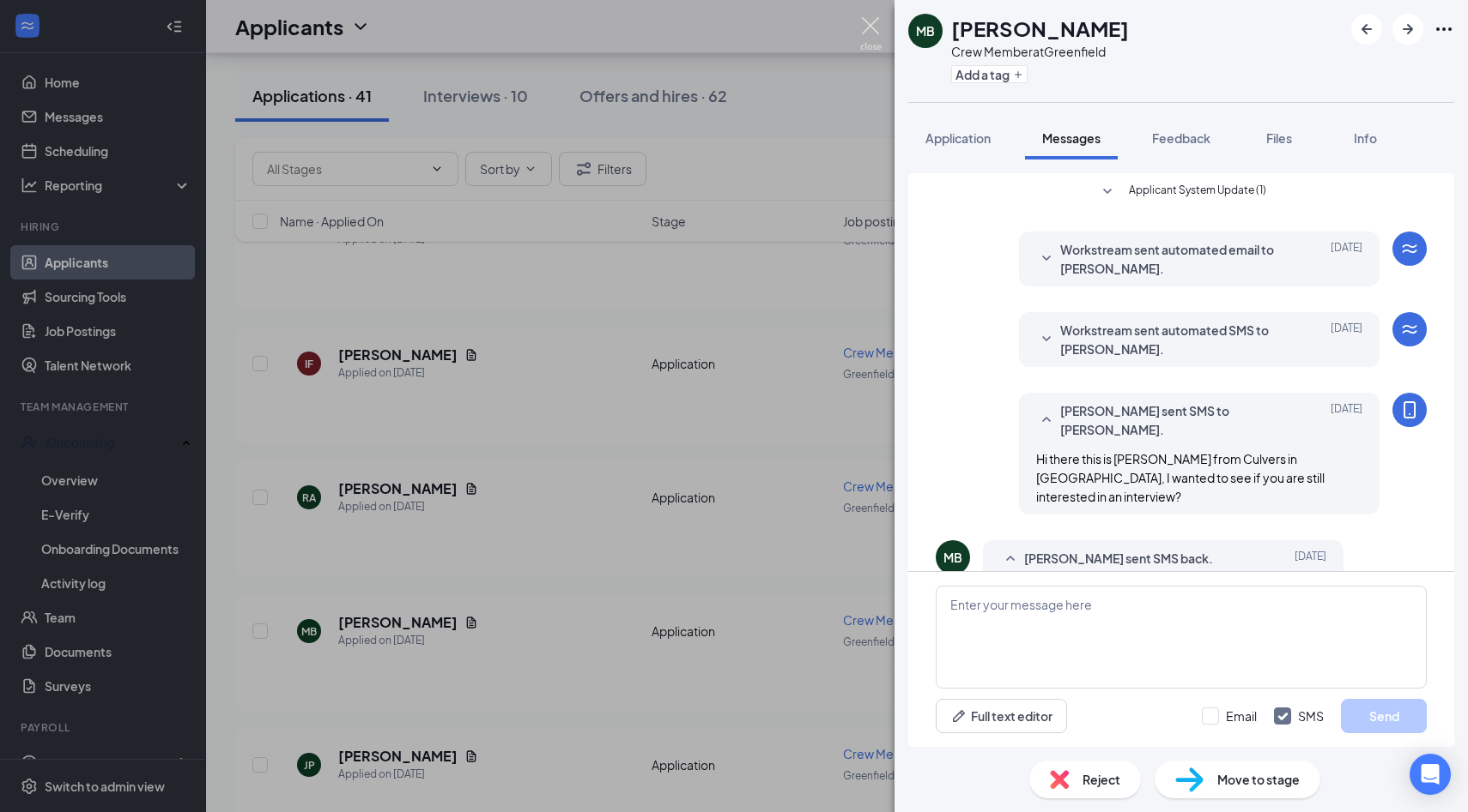
scroll to position [45, 0]
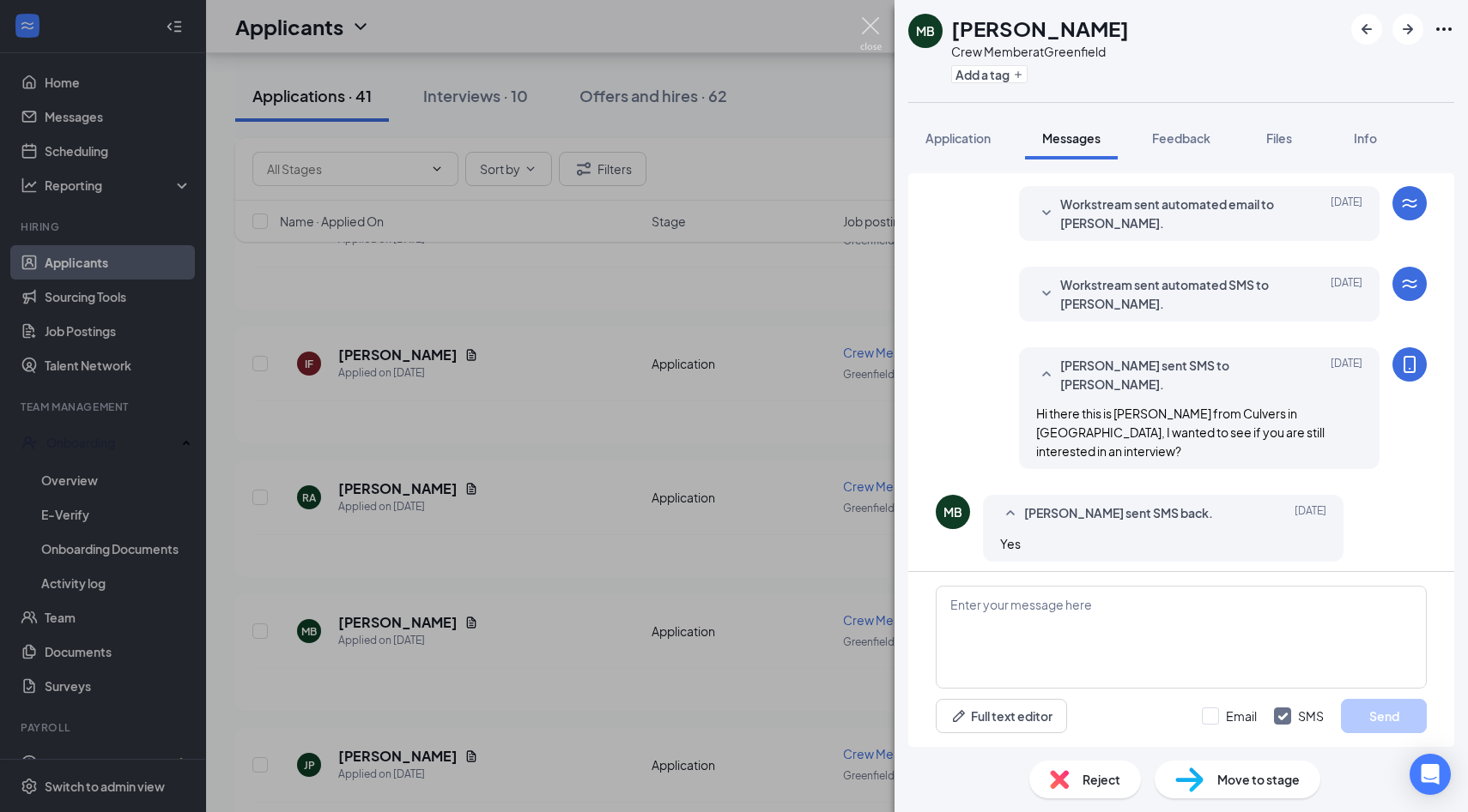
click at [869, 23] on img at bounding box center [871, 34] width 22 height 34
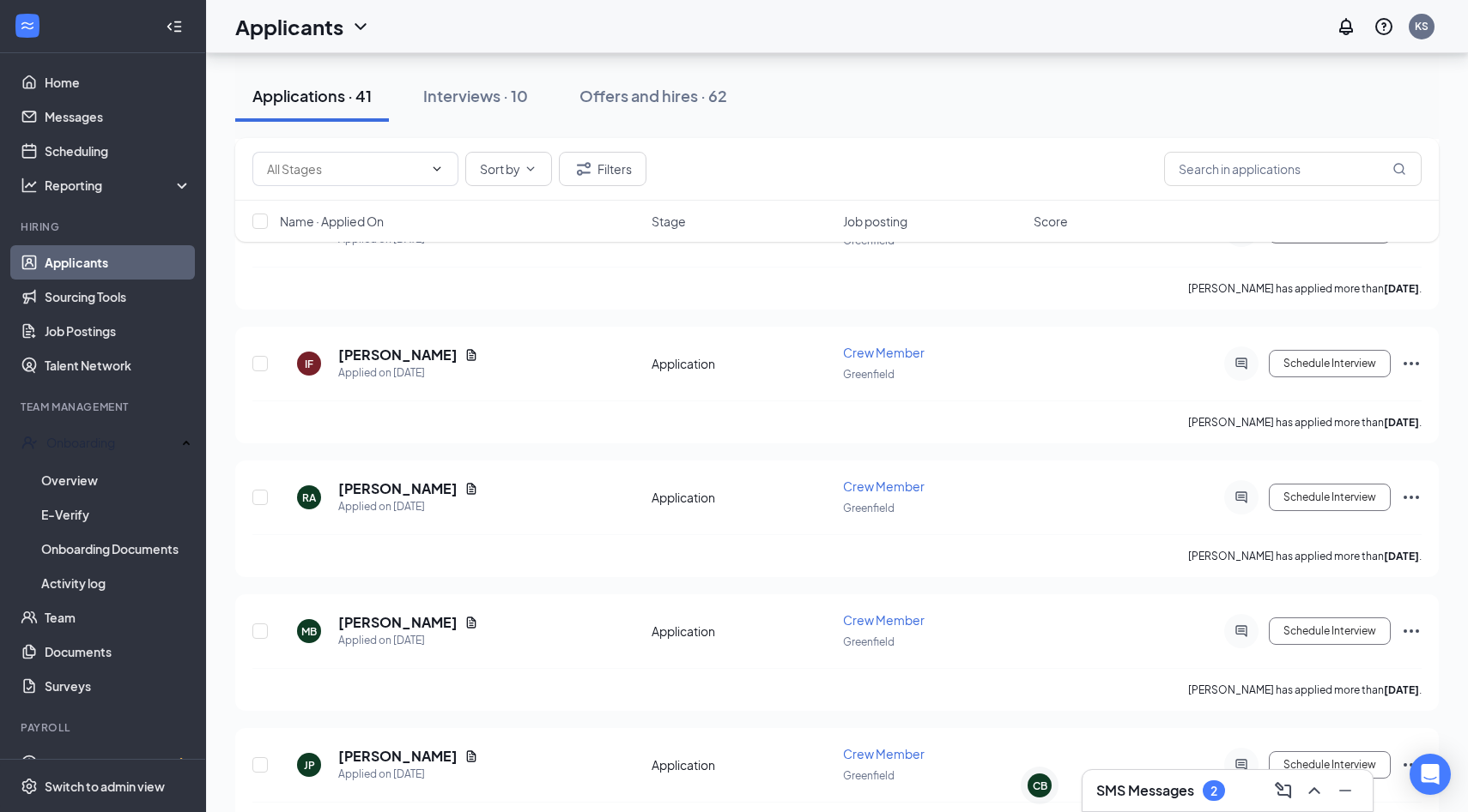
click at [1141, 792] on h3 "SMS Messages" at bounding box center [1145, 791] width 98 height 19
